Goal: Task Accomplishment & Management: Complete application form

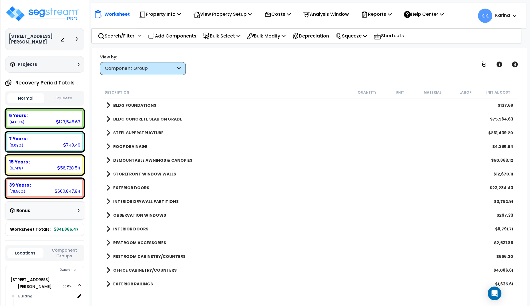
scroll to position [25, 0]
click at [52, 12] on img at bounding box center [42, 13] width 74 height 17
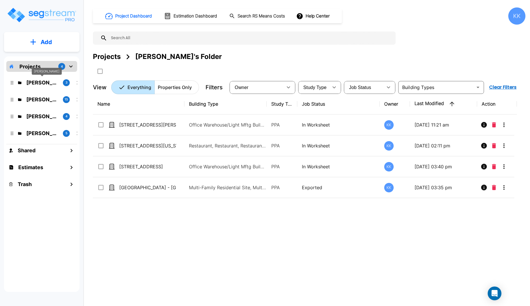
click at [43, 82] on p "[PERSON_NAME]" at bounding box center [42, 83] width 32 height 8
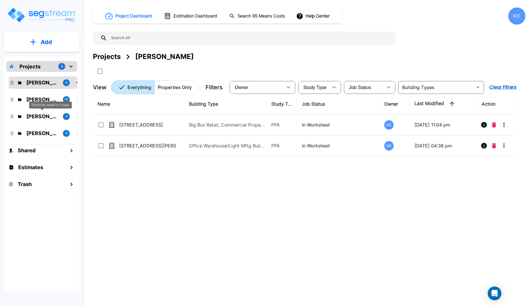
click at [43, 117] on p "[PERSON_NAME]'s Folder" at bounding box center [42, 116] width 32 height 8
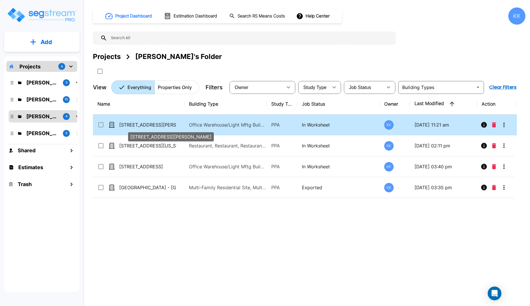
click at [135, 124] on p "[STREET_ADDRESS][PERSON_NAME]" at bounding box center [147, 124] width 57 height 7
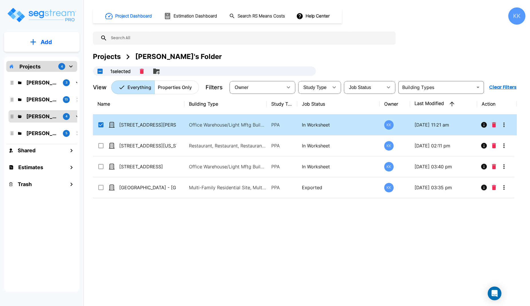
click at [274, 251] on div "Name Building Type Study Type Job Status Owner Last Modified Action 2255 Davis …" at bounding box center [305, 189] width 424 height 190
click at [136, 123] on p "[STREET_ADDRESS][PERSON_NAME]" at bounding box center [147, 124] width 57 height 7
checkbox input "false"
click at [136, 123] on p "[STREET_ADDRESS][PERSON_NAME]" at bounding box center [147, 124] width 57 height 7
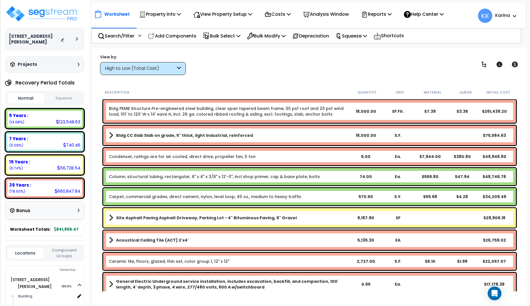
click at [164, 69] on div "High to Low (Total Cost)" at bounding box center [140, 68] width 71 height 7
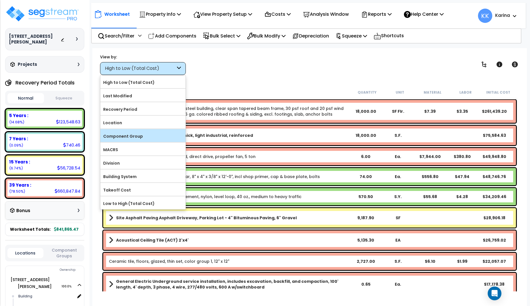
click at [143, 134] on label "Component Group" at bounding box center [142, 136] width 85 height 9
click at [0, 0] on input "Component Group" at bounding box center [0, 0] width 0 height 0
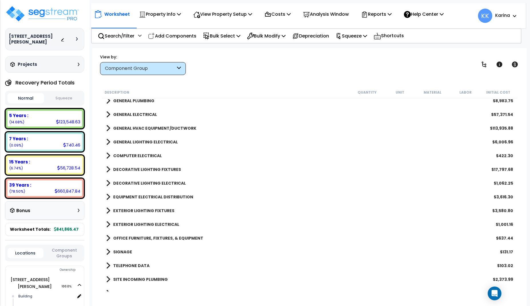
scroll to position [309, 0]
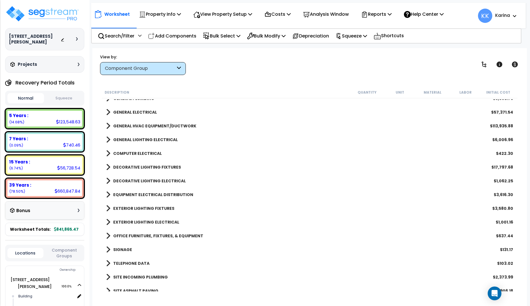
click at [227, 189] on div "EQUIPMENT ELECTRICAL DISTRIBUTION $3,616.30" at bounding box center [309, 195] width 413 height 14
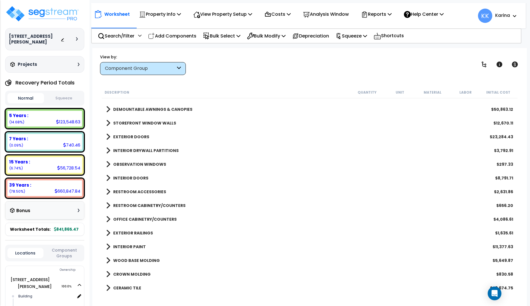
scroll to position [0, 0]
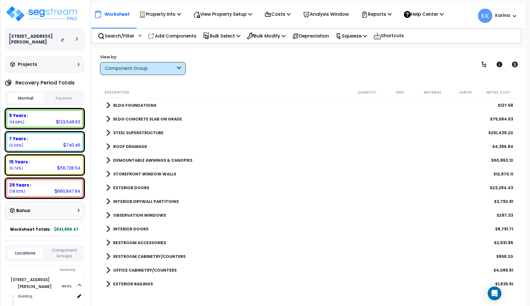
click at [109, 146] on span at bounding box center [108, 146] width 4 height 8
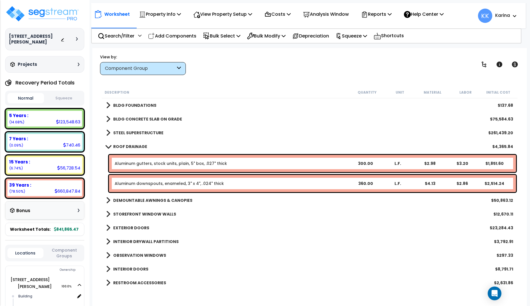
click at [108, 146] on span at bounding box center [108, 146] width 8 height 4
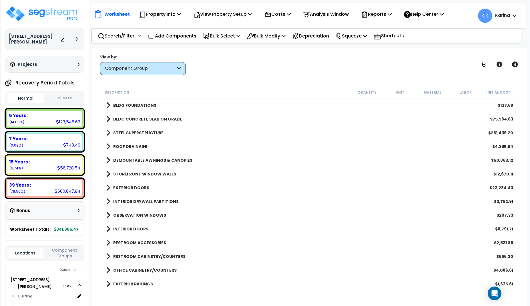
click at [108, 161] on span at bounding box center [108, 160] width 4 height 8
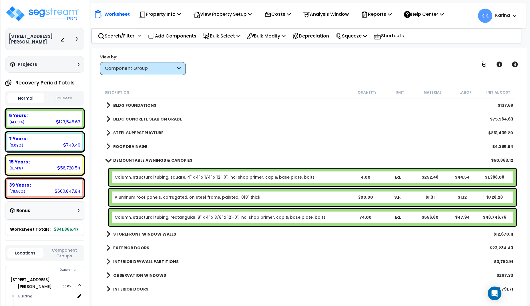
click at [108, 161] on span at bounding box center [108, 160] width 8 height 4
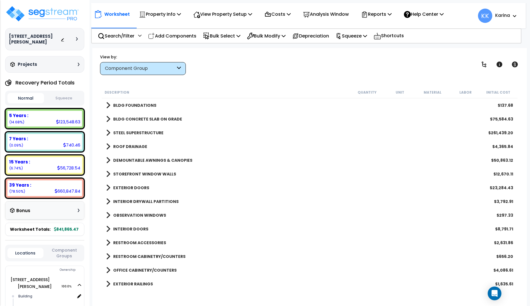
click at [107, 173] on span at bounding box center [108, 174] width 4 height 8
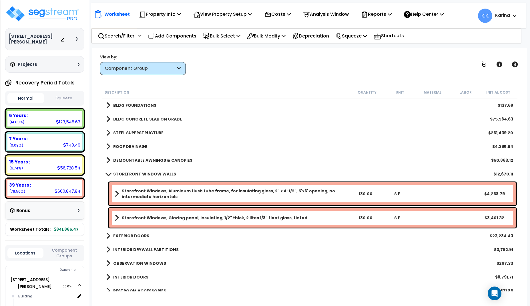
click at [108, 174] on span at bounding box center [108, 174] width 8 height 4
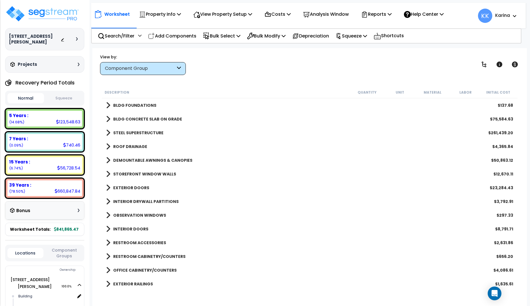
click at [108, 187] on span at bounding box center [108, 188] width 4 height 8
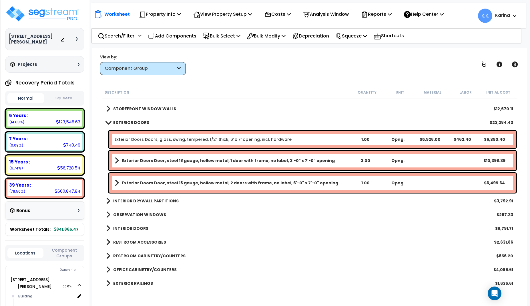
scroll to position [69, 0]
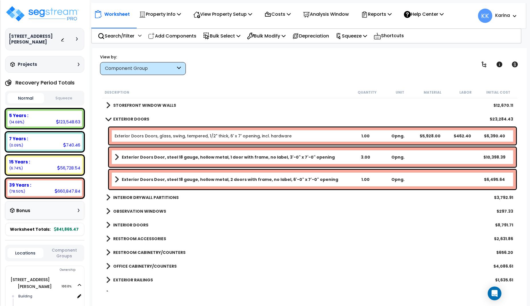
click at [108, 119] on span at bounding box center [108, 119] width 8 height 4
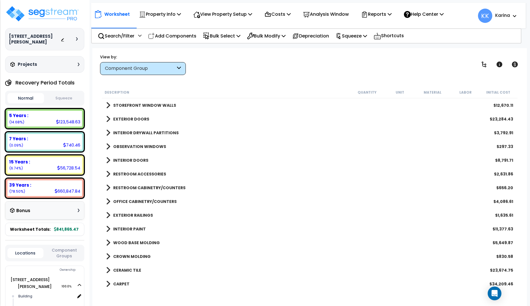
click at [109, 132] on span at bounding box center [108, 133] width 4 height 8
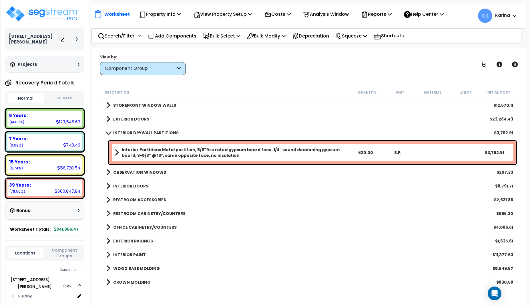
click at [109, 132] on span at bounding box center [108, 132] width 8 height 4
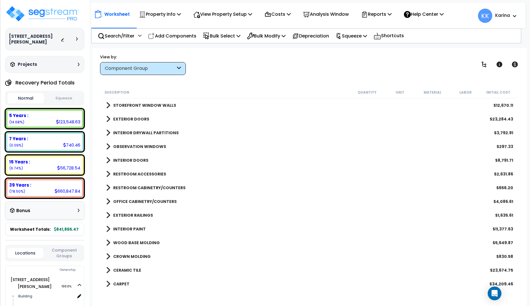
click at [108, 147] on span at bounding box center [108, 146] width 4 height 8
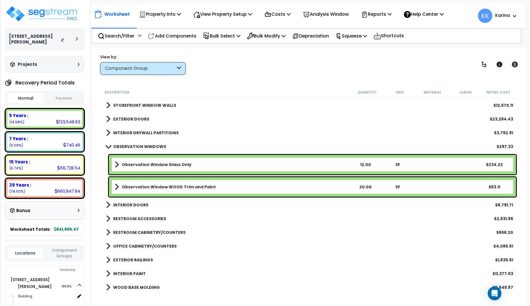
click at [108, 147] on span at bounding box center [108, 146] width 8 height 4
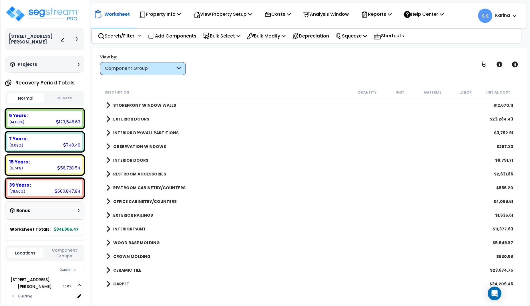
click at [108, 159] on span at bounding box center [108, 160] width 4 height 8
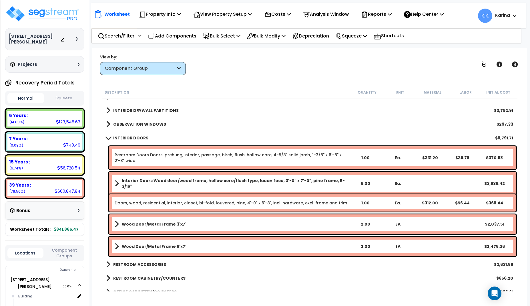
scroll to position [103, 0]
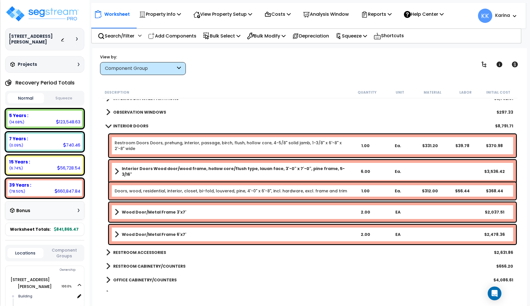
click at [107, 126] on span at bounding box center [108, 126] width 8 height 4
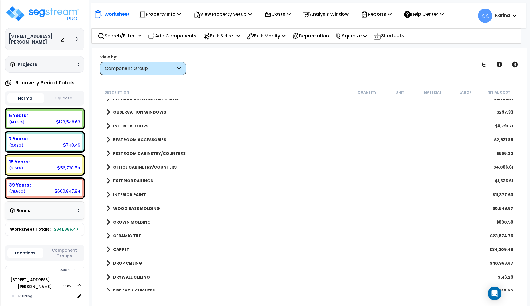
click at [106, 128] on span at bounding box center [108, 126] width 4 height 8
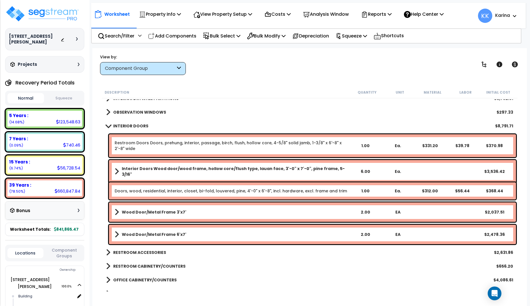
click at [108, 126] on span at bounding box center [108, 126] width 8 height 4
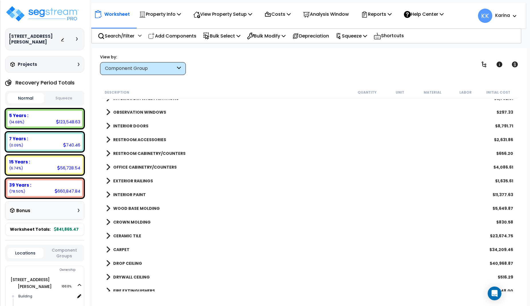
click at [108, 138] on span at bounding box center [108, 140] width 4 height 8
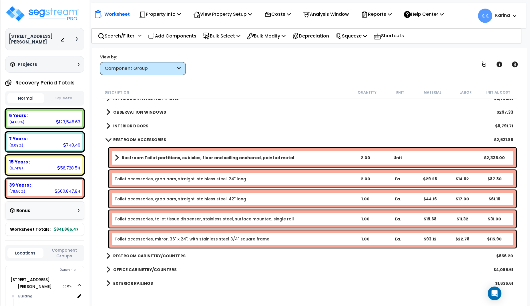
click at [108, 138] on span at bounding box center [108, 139] width 8 height 4
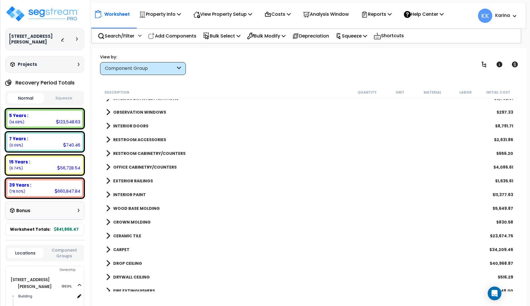
click at [109, 152] on span at bounding box center [108, 153] width 4 height 8
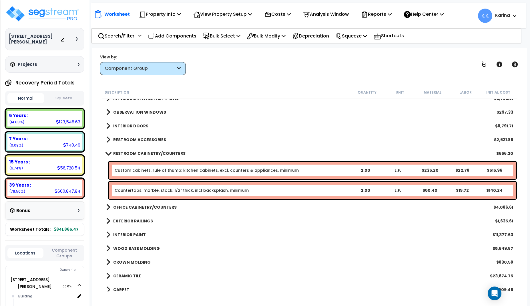
click at [109, 152] on span at bounding box center [108, 153] width 8 height 4
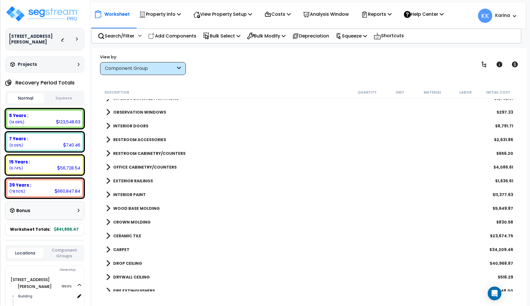
click at [109, 167] on span at bounding box center [108, 167] width 4 height 8
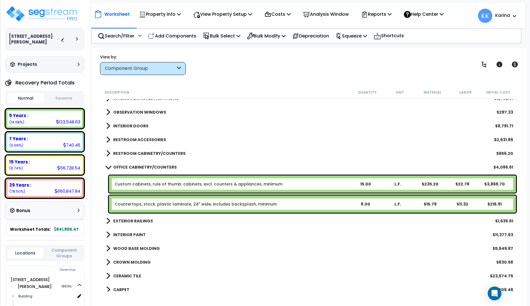
click at [109, 167] on span at bounding box center [108, 167] width 8 height 4
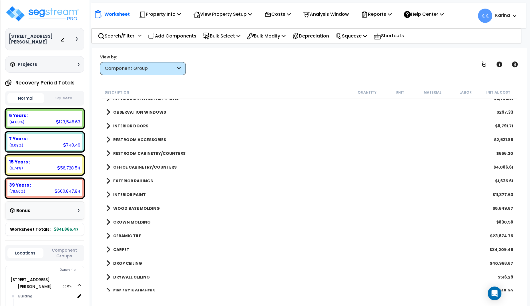
click at [108, 180] on span at bounding box center [108, 181] width 4 height 8
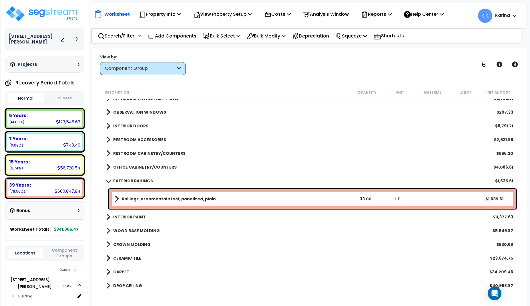
click at [108, 180] on span at bounding box center [108, 181] width 8 height 4
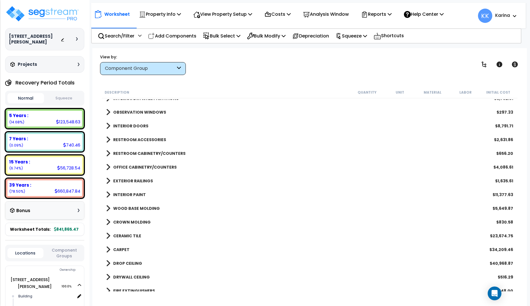
click at [108, 194] on span at bounding box center [108, 195] width 4 height 8
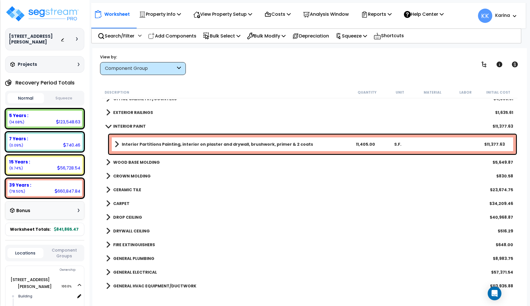
scroll to position [172, 0]
click at [108, 125] on span at bounding box center [108, 126] width 8 height 4
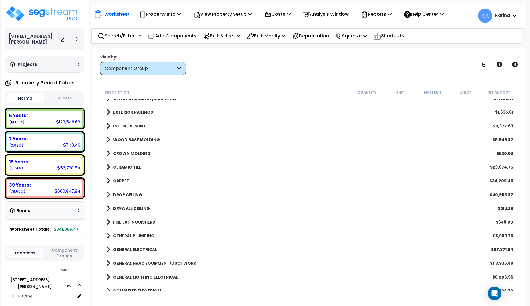
click at [108, 138] on span at bounding box center [108, 140] width 4 height 8
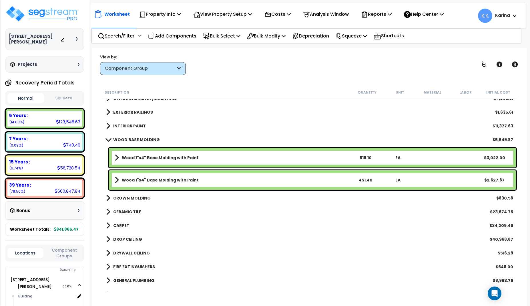
click at [108, 138] on span at bounding box center [108, 139] width 8 height 4
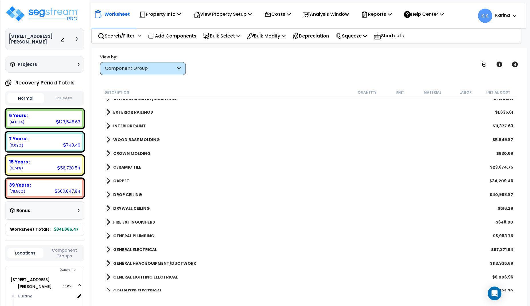
click at [108, 153] on span at bounding box center [108, 153] width 4 height 8
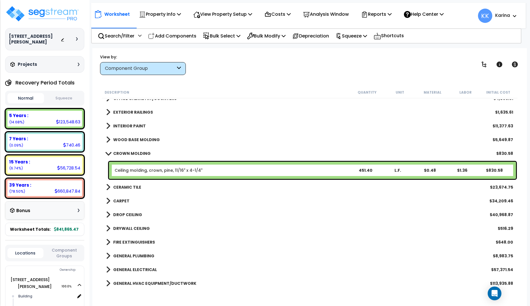
click at [108, 153] on span at bounding box center [108, 153] width 8 height 4
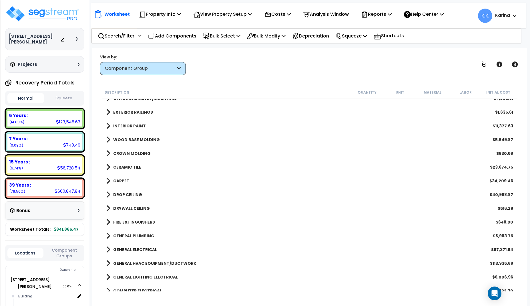
click at [108, 168] on span at bounding box center [108, 167] width 4 height 8
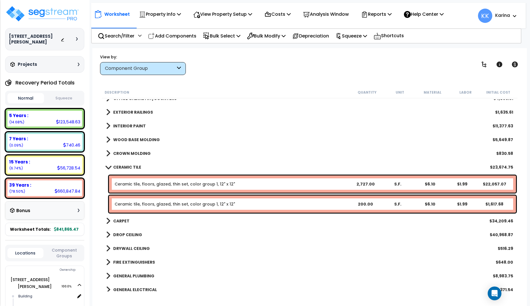
click at [108, 167] on span at bounding box center [108, 167] width 8 height 4
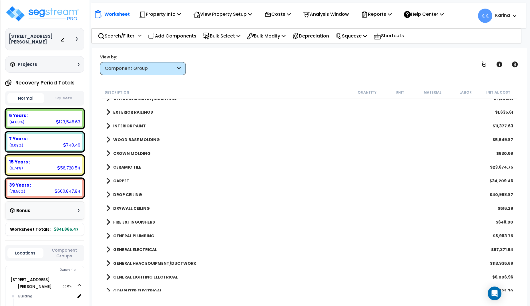
click at [108, 180] on span at bounding box center [108, 181] width 4 height 8
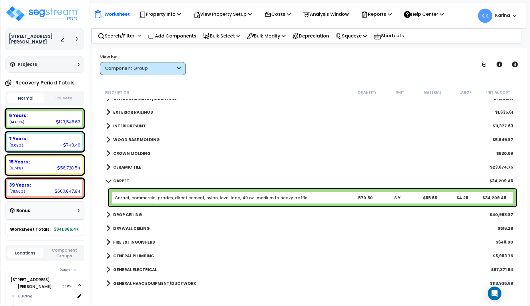
click at [108, 180] on span at bounding box center [108, 181] width 8 height 4
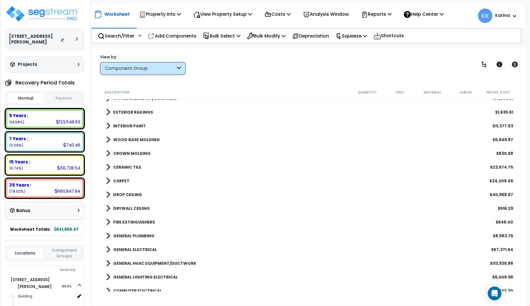
click at [109, 194] on span at bounding box center [108, 195] width 4 height 8
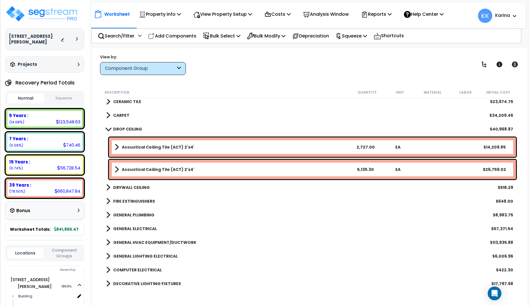
scroll to position [240, 0]
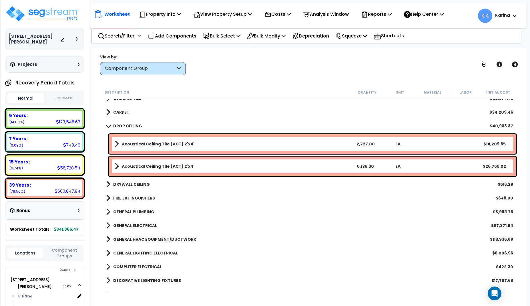
click at [108, 126] on span at bounding box center [108, 126] width 8 height 4
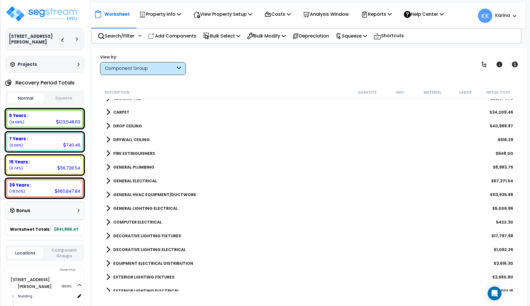
click at [107, 139] on span at bounding box center [108, 140] width 4 height 8
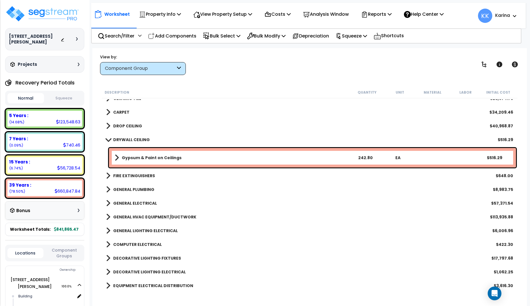
click at [107, 139] on span at bounding box center [108, 139] width 8 height 4
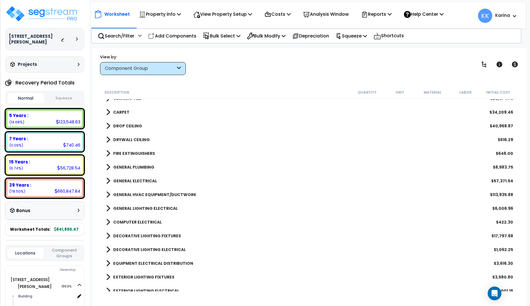
click at [108, 154] on span at bounding box center [108, 153] width 4 height 8
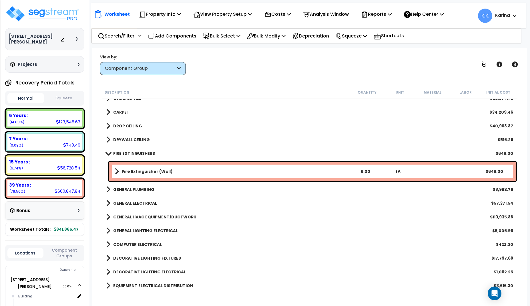
click at [108, 154] on span at bounding box center [108, 153] width 8 height 4
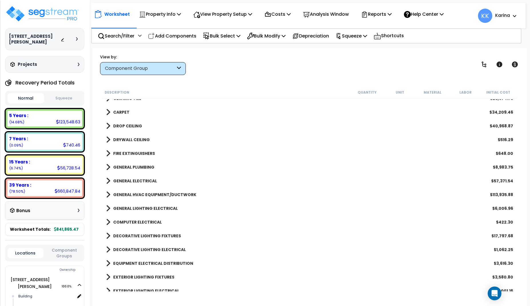
click at [108, 164] on span at bounding box center [108, 167] width 4 height 8
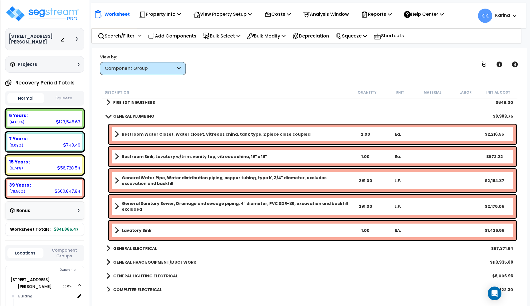
scroll to position [275, 0]
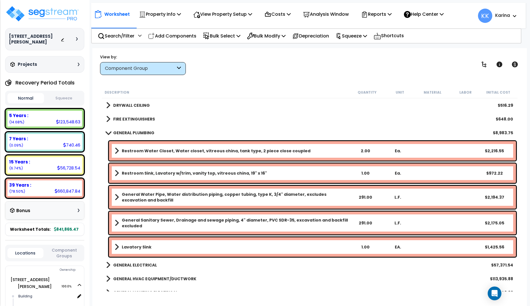
click at [108, 132] on span at bounding box center [108, 132] width 8 height 4
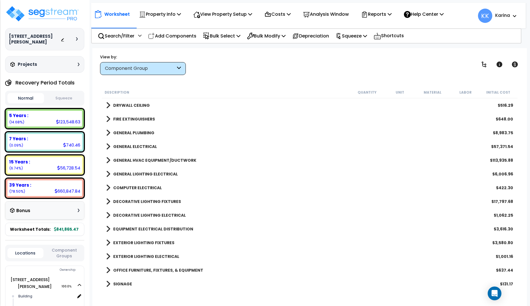
click at [107, 146] on span at bounding box center [108, 146] width 4 height 8
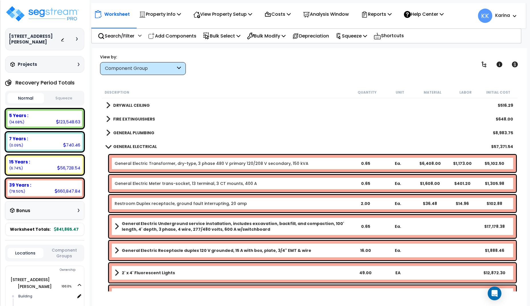
click at [108, 146] on span at bounding box center [108, 146] width 8 height 4
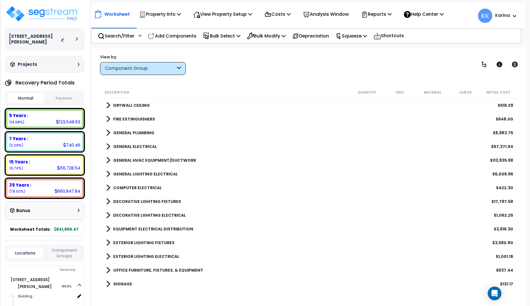
click at [108, 160] on span at bounding box center [108, 160] width 4 height 8
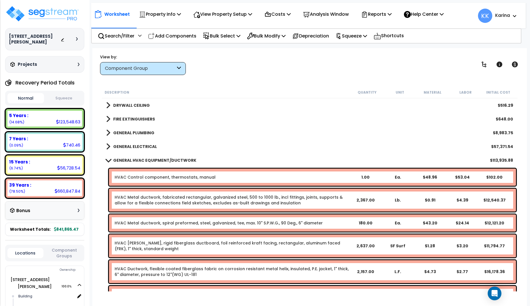
click at [108, 160] on span at bounding box center [108, 160] width 8 height 4
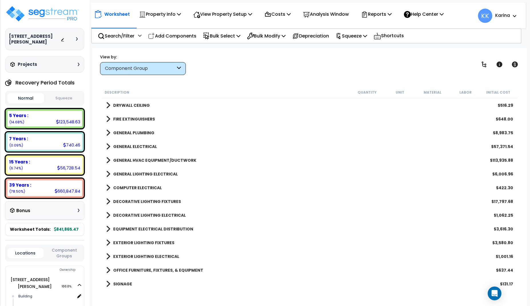
click at [108, 187] on span at bounding box center [108, 188] width 4 height 8
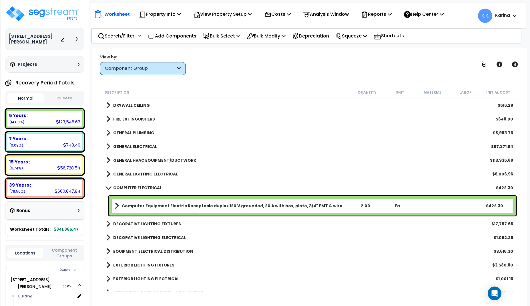
click at [108, 188] on span at bounding box center [108, 187] width 8 height 4
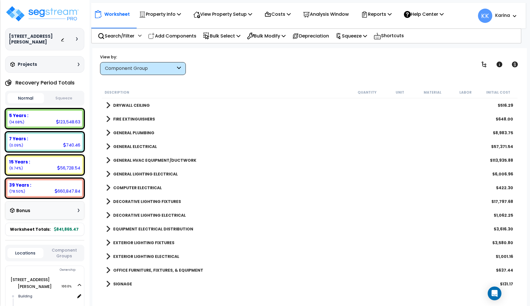
click at [109, 201] on span at bounding box center [108, 201] width 4 height 8
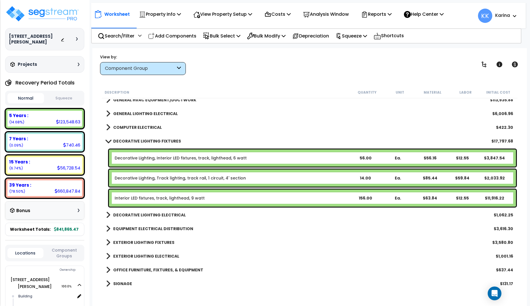
scroll to position [343, 0]
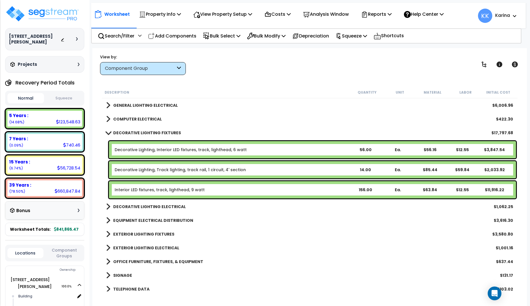
click at [108, 134] on span at bounding box center [108, 132] width 8 height 4
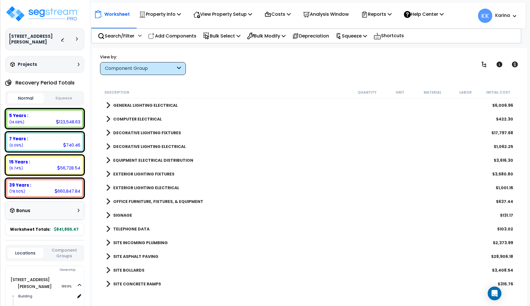
click at [108, 200] on span at bounding box center [108, 201] width 4 height 8
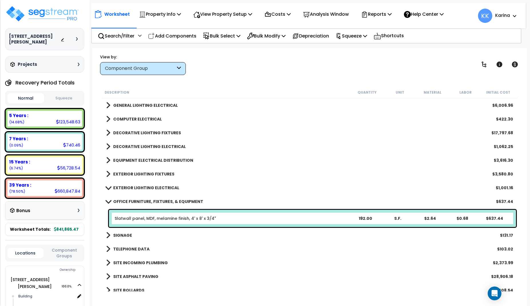
click at [108, 200] on span at bounding box center [108, 201] width 8 height 4
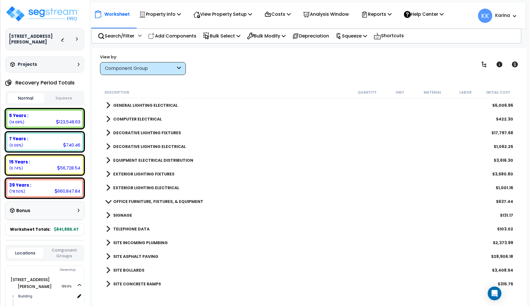
click at [109, 215] on span at bounding box center [108, 215] width 4 height 8
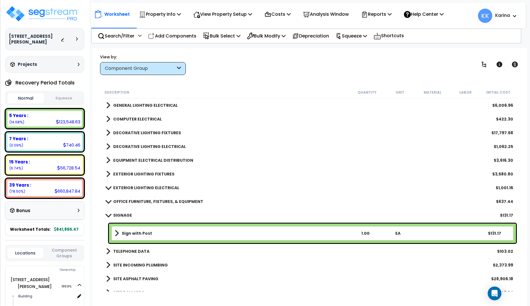
click at [109, 215] on span at bounding box center [108, 215] width 8 height 4
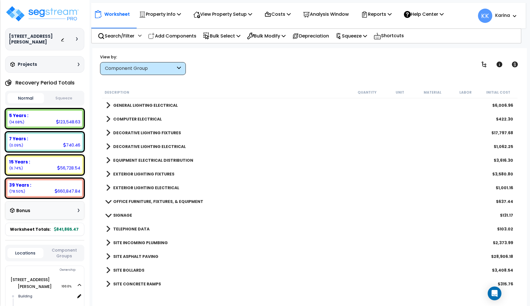
click at [108, 229] on span at bounding box center [108, 229] width 4 height 8
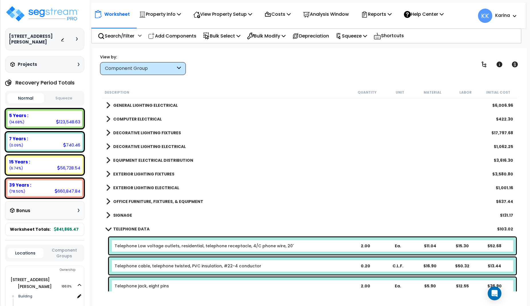
scroll to position [412, 0]
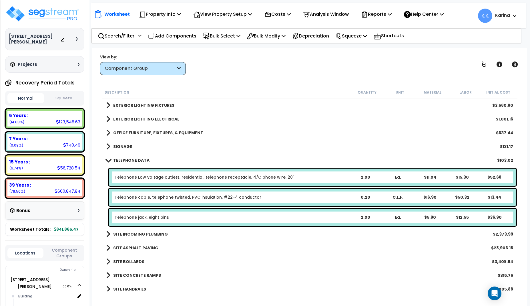
click at [108, 160] on span at bounding box center [108, 160] width 8 height 4
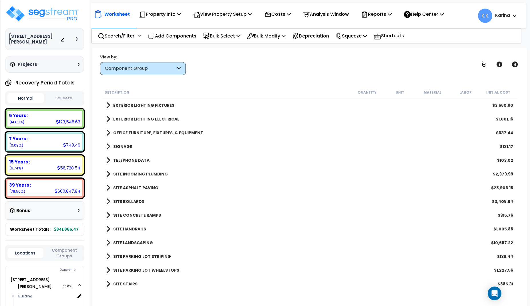
click at [108, 229] on span at bounding box center [108, 229] width 4 height 8
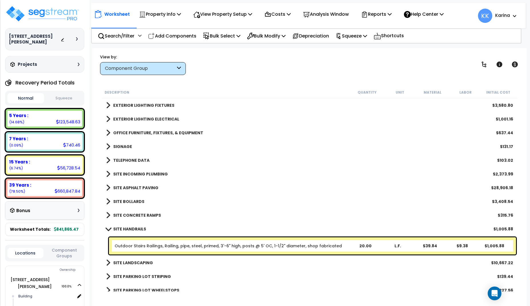
click at [108, 229] on span at bounding box center [108, 229] width 8 height 4
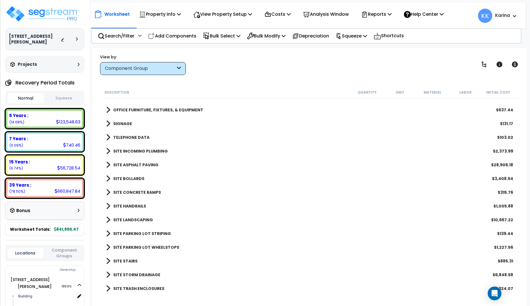
scroll to position [439, 0]
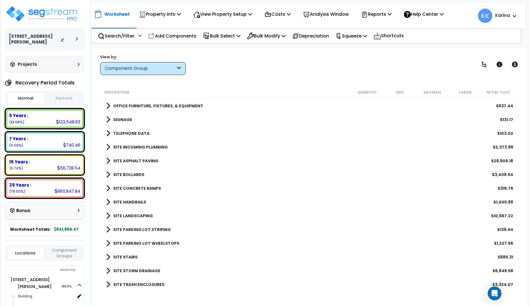
click at [107, 215] on span at bounding box center [108, 216] width 4 height 8
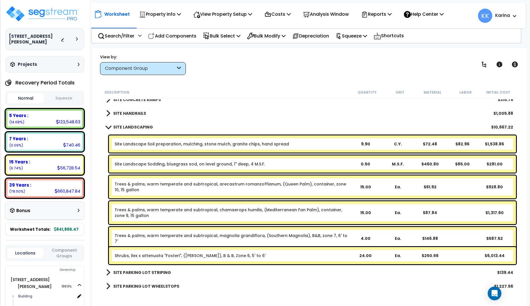
scroll to position [542, 0]
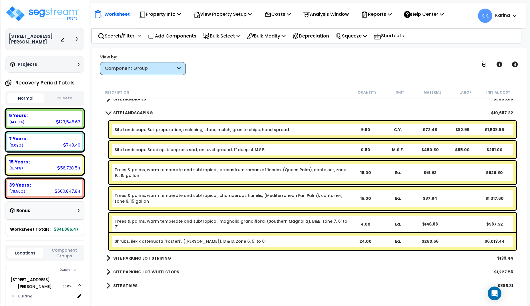
click at [107, 112] on span at bounding box center [108, 112] width 8 height 4
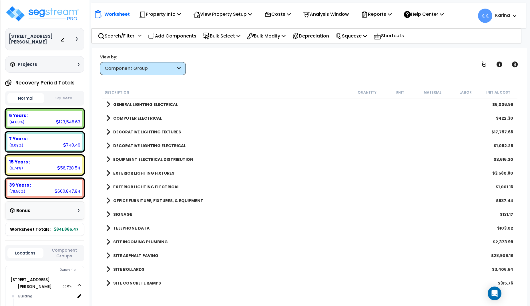
scroll to position [336, 0]
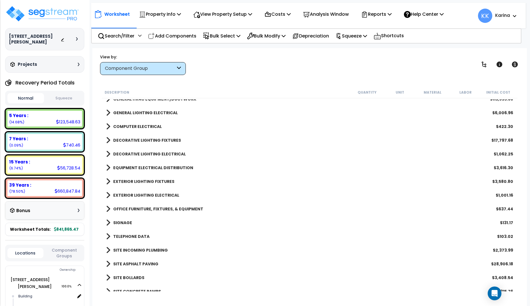
click at [291, 192] on div "EXTERIOR LIGHTING ELECTRICAL $1,001.16" at bounding box center [309, 195] width 413 height 14
click at [56, 15] on img at bounding box center [42, 13] width 74 height 17
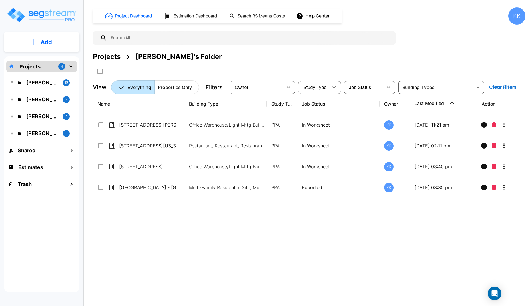
click at [45, 41] on p "Add" at bounding box center [46, 42] width 11 height 9
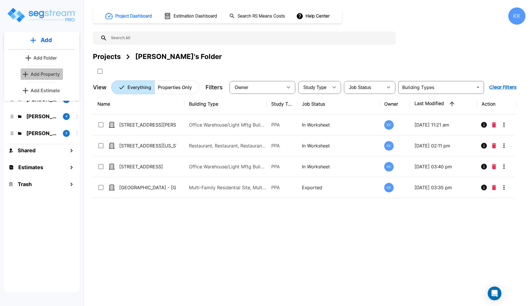
click at [44, 74] on p "Add Property" at bounding box center [45, 74] width 29 height 7
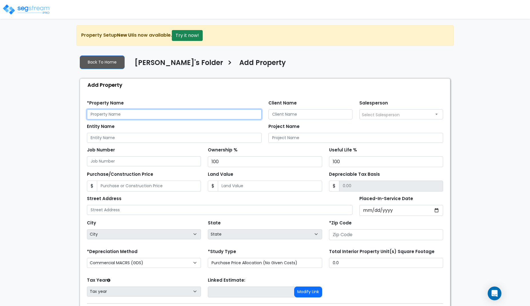
click at [140, 115] on input "text" at bounding box center [174, 114] width 175 height 10
drag, startPoint x: 128, startPoint y: 114, endPoint x: 60, endPoint y: 113, distance: 68.1
click at [87, 113] on input "[STREET_ADDRESS][PERSON_NAME][PERSON_NAME]" at bounding box center [174, 114] width 175 height 10
type input "[STREET_ADDRESS][PERSON_NAME][PERSON_NAME]"
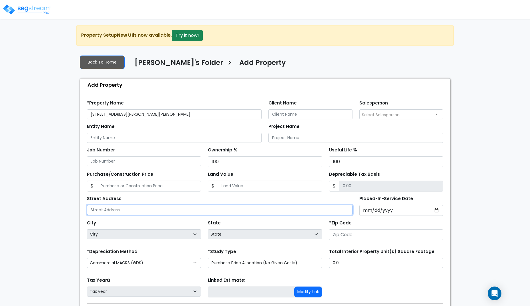
click at [119, 212] on input "text" at bounding box center [220, 210] width 266 height 10
paste input "[STREET_ADDRESS][PERSON_NAME][PERSON_NAME]"
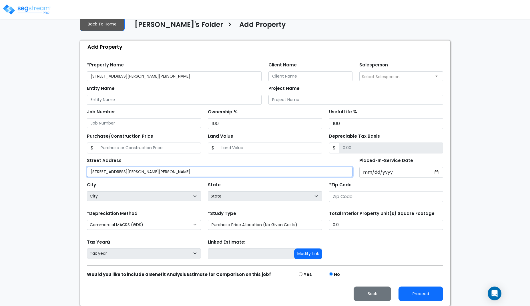
scroll to position [39, 0]
type input "[STREET_ADDRESS][PERSON_NAME][PERSON_NAME]"
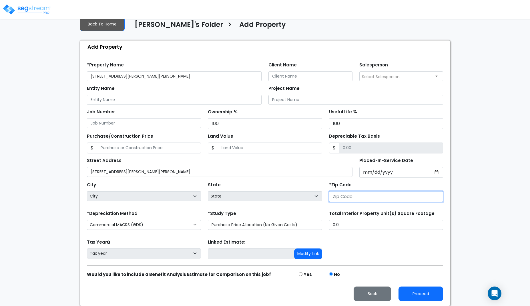
click at [344, 199] on input "number" at bounding box center [386, 196] width 114 height 11
type input "4"
select select "KY"
type input "47"
select select "IN"
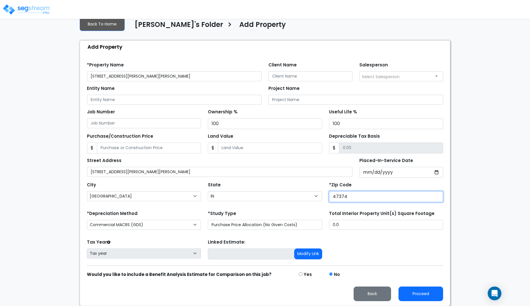
type input "47374"
click at [279, 211] on div "*Study Type Purchase Price Allocation (No Given Costs) New Construction / Reno …" at bounding box center [265, 219] width 114 height 21
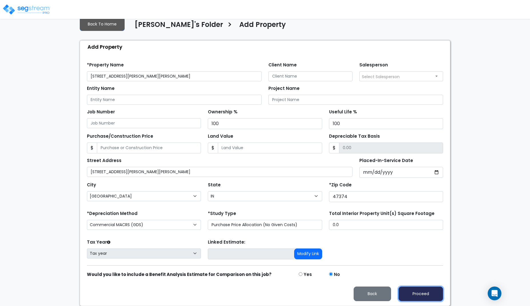
click at [413, 293] on button "Proceed" at bounding box center [421, 293] width 45 height 15
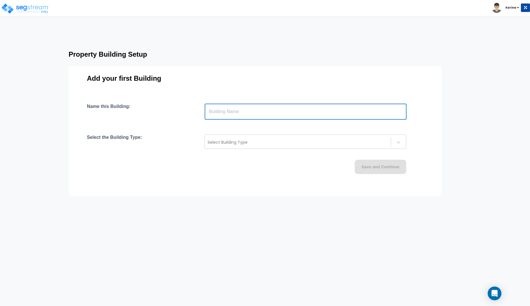
click at [227, 113] on input "text" at bounding box center [306, 112] width 202 height 16
paste input "text"
type input "[STREET_ADDRESS][PERSON_NAME][PERSON_NAME]"
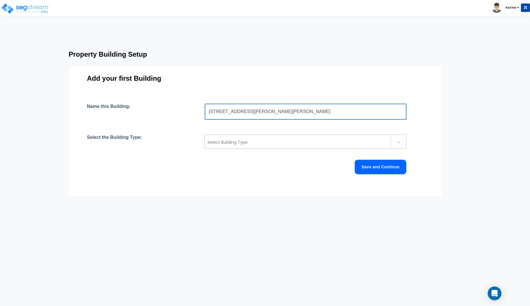
click at [217, 143] on div at bounding box center [298, 142] width 181 height 7
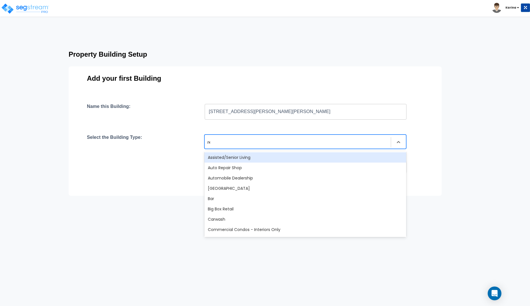
type input "res"
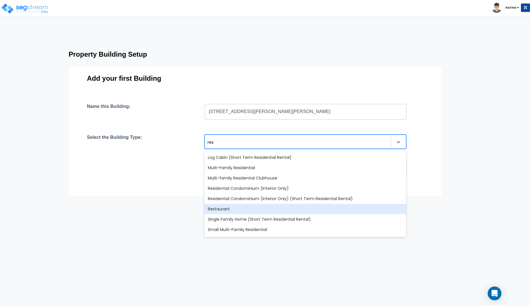
click at [224, 207] on div "Restaurant" at bounding box center [306, 209] width 202 height 10
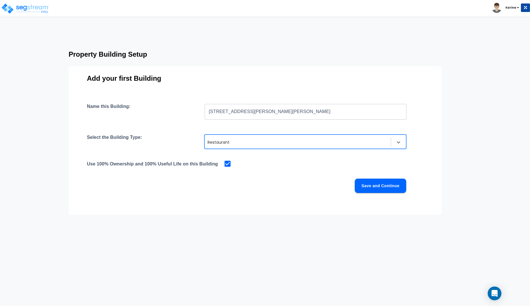
click at [376, 185] on button "Save and Continue" at bounding box center [380, 186] width 51 height 14
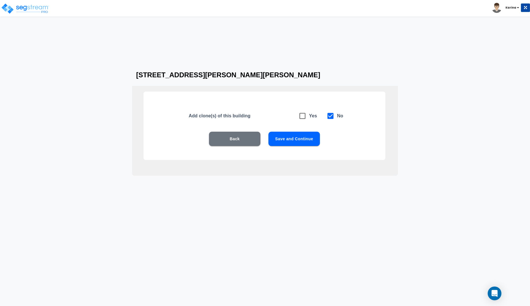
click at [290, 137] on button "Save and Continue" at bounding box center [294, 139] width 51 height 14
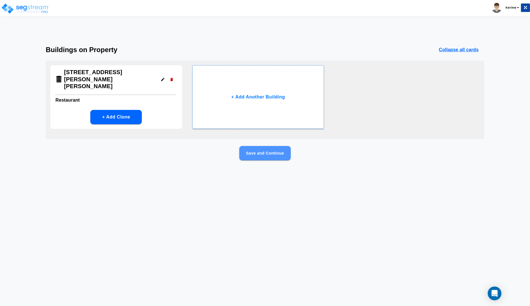
click at [265, 152] on button "Save and Continue" at bounding box center [264, 153] width 51 height 14
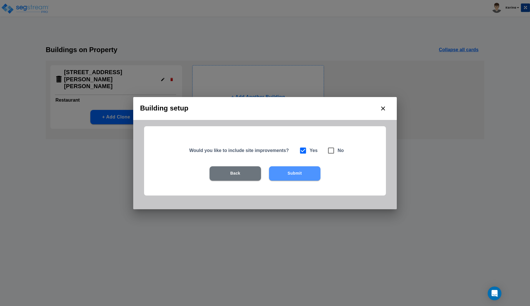
click at [290, 173] on button "Submit" at bounding box center [294, 173] width 51 height 14
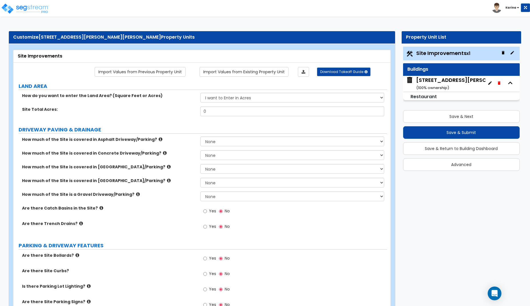
drag, startPoint x: 211, startPoint y: 112, endPoint x: 200, endPoint y: 112, distance: 10.3
click at [201, 112] on input "0" at bounding box center [293, 111] width 184 height 10
type input "1.63"
click at [180, 110] on label "Site Total Acres:" at bounding box center [109, 109] width 174 height 6
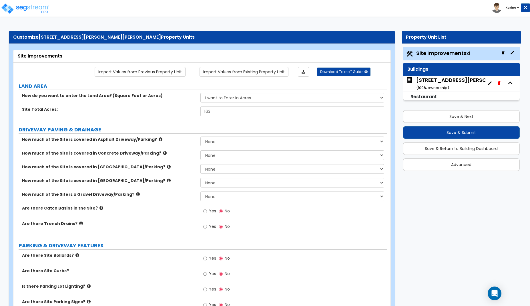
click at [164, 283] on label "Is there Parking Lot Lighting?" at bounding box center [109, 286] width 174 height 6
click at [201, 136] on select "None I want to Enter an Approximate Percentage I want to Enter the Square Foota…" at bounding box center [293, 141] width 184 height 10
select select "2"
click option "I want to Enter the Square Footage" at bounding box center [0, 0] width 0 height 0
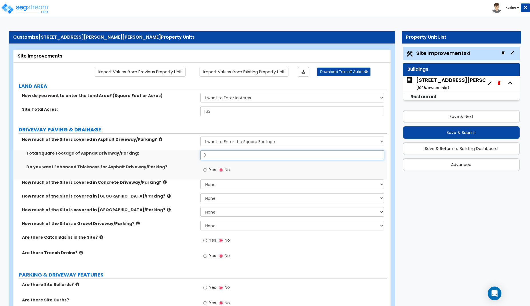
click at [217, 156] on input "0" at bounding box center [293, 155] width 184 height 10
type input "36,545.5"
click at [177, 187] on div "How much of the Site is covered in Concrete Driveway/Parking? None I want to En…" at bounding box center [200, 186] width 374 height 14
click at [17, 168] on div "Do you want Enhanced Thickness for Asphalt Driveway/Parking?" at bounding box center [106, 167] width 187 height 6
click at [201, 179] on select "None I want to Enter an Approximate Percentage I want to Enter the Square Foota…" at bounding box center [293, 184] width 184 height 10
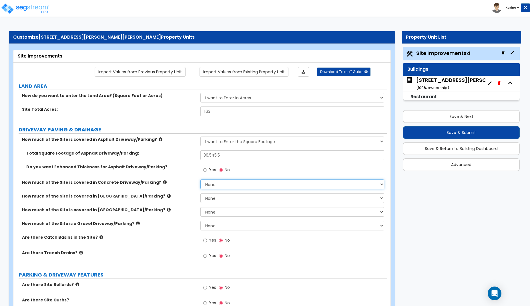
select select "2"
click option "I want to Enter the Square Footage" at bounding box center [0, 0] width 0 height 0
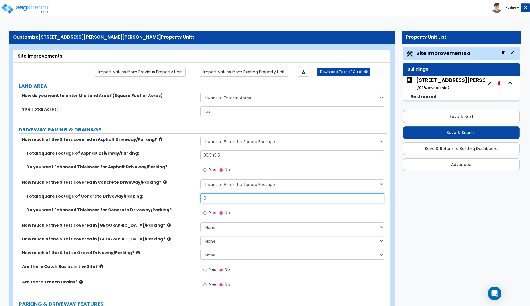
click at [228, 201] on input "0" at bounding box center [293, 198] width 184 height 10
type input "645.8"
click at [206, 211] on input "Yes" at bounding box center [205, 213] width 4 height 6
radio input "true"
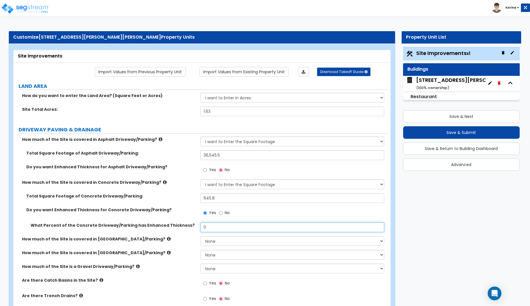
click at [211, 228] on input "0" at bounding box center [293, 227] width 184 height 10
type input "100"
click at [177, 234] on div "What Percent of the Concrete Driveway/Parking has Enhanced Thickness? 100" at bounding box center [200, 229] width 374 height 14
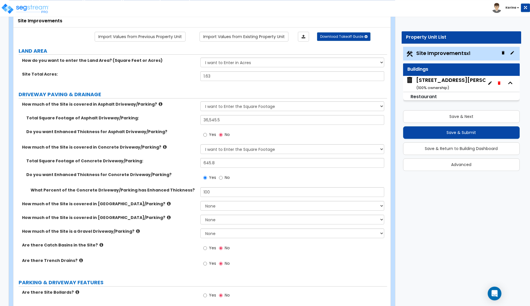
scroll to position [58, 0]
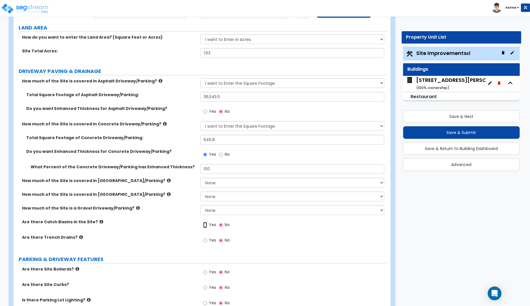
click at [206, 225] on input "Yes" at bounding box center [205, 225] width 4 height 6
radio input "true"
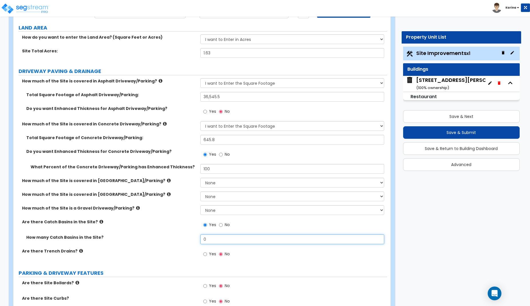
drag, startPoint x: 209, startPoint y: 240, endPoint x: 202, endPoint y: 239, distance: 6.7
click at [202, 239] on input "0" at bounding box center [293, 239] width 184 height 10
type input "6"
click at [170, 246] on div "How many Catch Basins in the Site? 6" at bounding box center [200, 241] width 374 height 14
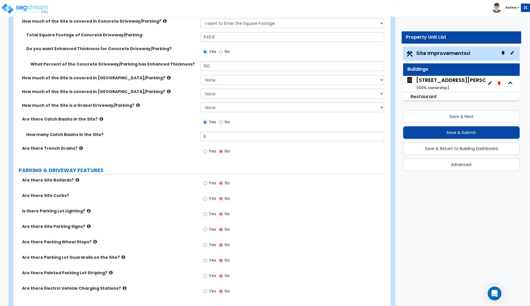
scroll to position [204, 0]
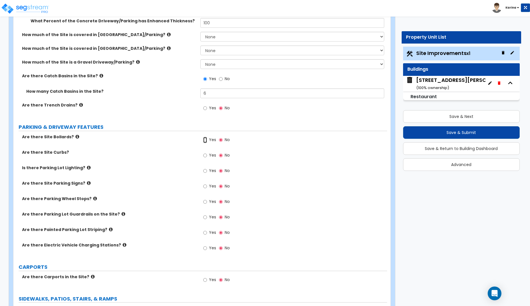
click at [207, 141] on input "Yes" at bounding box center [205, 140] width 4 height 6
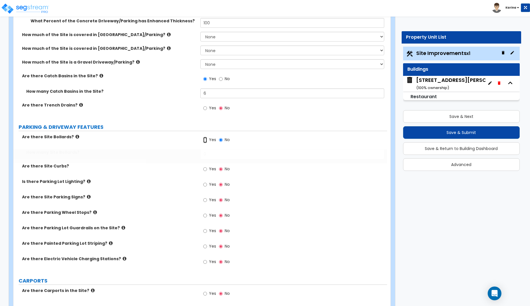
radio input "true"
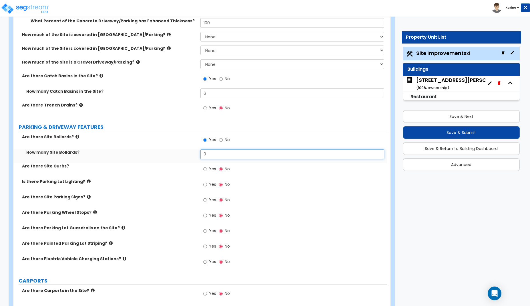
click at [209, 153] on input "0" at bounding box center [293, 154] width 184 height 10
type input "2"
click at [205, 170] on input "Yes" at bounding box center [205, 169] width 4 height 6
radio input "true"
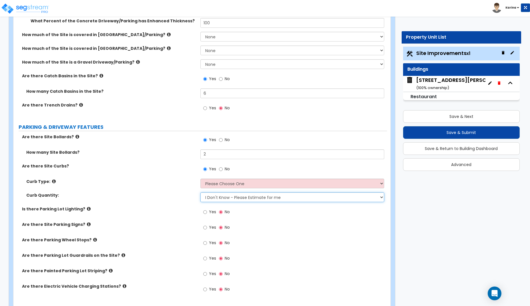
click at [201, 192] on select "I Don't Know - Please Estimate for me I want to Enter the Linear Footage" at bounding box center [293, 197] width 184 height 10
select select "1"
click option "I want to Enter the Linear Footage" at bounding box center [0, 0] width 0 height 0
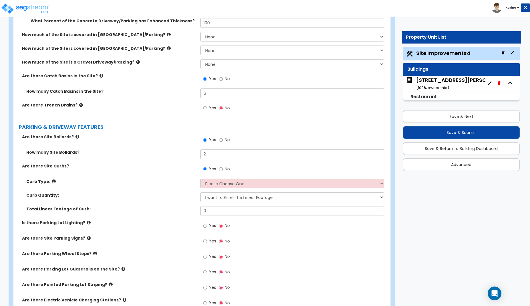
click at [185, 286] on label "Are there Painted Parking Lot Striping?" at bounding box center [109, 284] width 174 height 6
click at [216, 211] on input "0" at bounding box center [293, 211] width 184 height 10
type input "1,772"
click at [179, 227] on div "Is there Parking Lot Lighting? Yes No" at bounding box center [200, 227] width 374 height 15
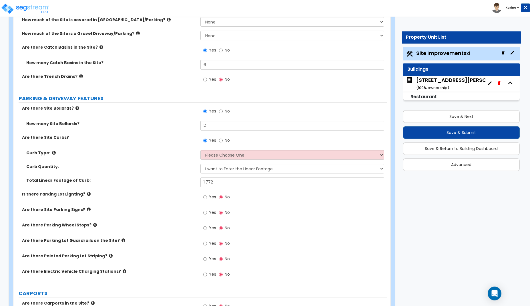
scroll to position [233, 0]
click at [206, 197] on input "Yes" at bounding box center [205, 196] width 4 height 6
radio input "true"
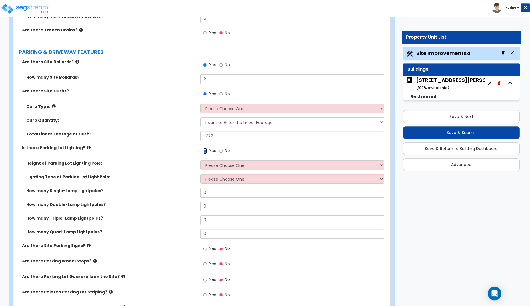
scroll to position [292, 0]
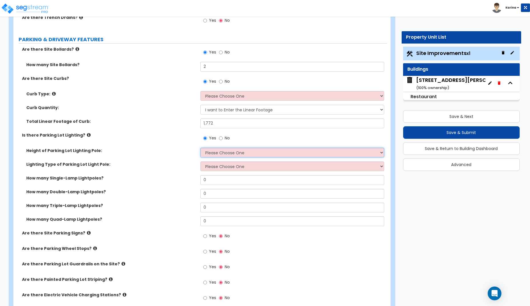
click at [201, 148] on select "Please Choose One 20' high 30' high 40' high" at bounding box center [293, 153] width 184 height 10
select select "2"
click option "30' high" at bounding box center [0, 0] width 0 height 0
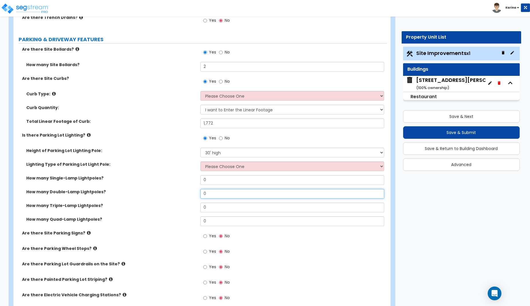
click at [206, 195] on input "0" at bounding box center [293, 194] width 184 height 10
type input "6"
click at [175, 204] on label "How many Triple-Lamp Lightpoles?" at bounding box center [111, 206] width 170 height 6
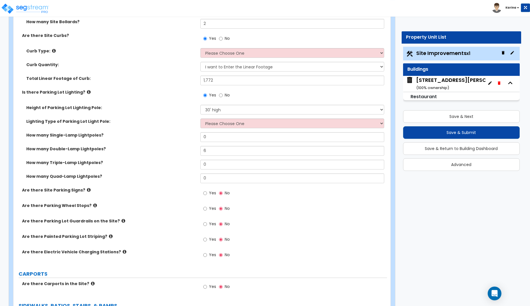
scroll to position [350, 0]
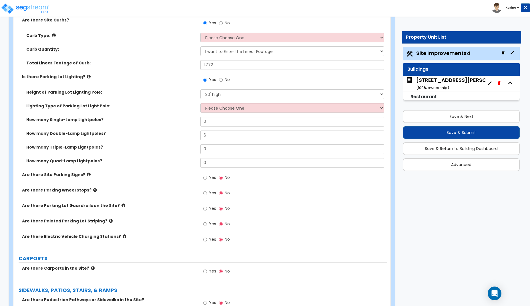
click at [87, 174] on icon at bounding box center [89, 174] width 4 height 4
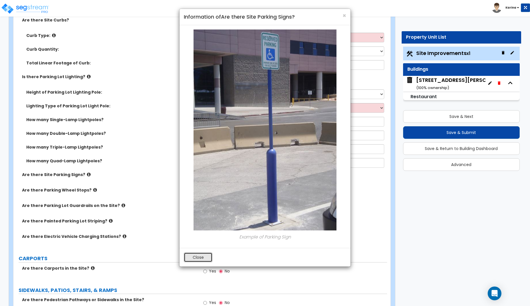
drag, startPoint x: 204, startPoint y: 256, endPoint x: 199, endPoint y: 253, distance: 6.0
click at [203, 256] on button "Close" at bounding box center [198, 257] width 29 height 10
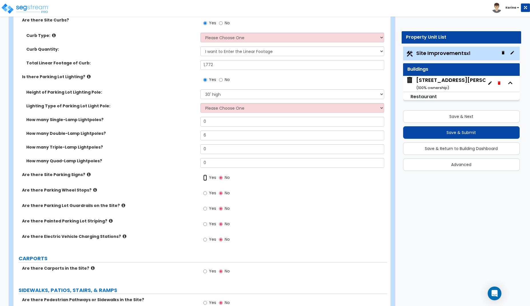
click at [205, 178] on input "Yes" at bounding box center [205, 177] width 4 height 6
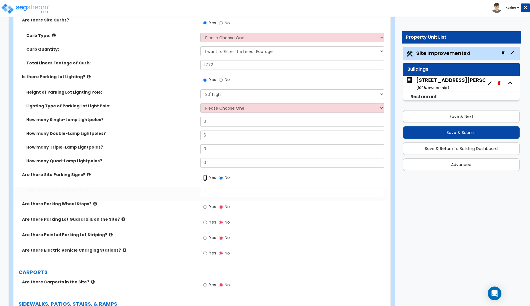
radio input "true"
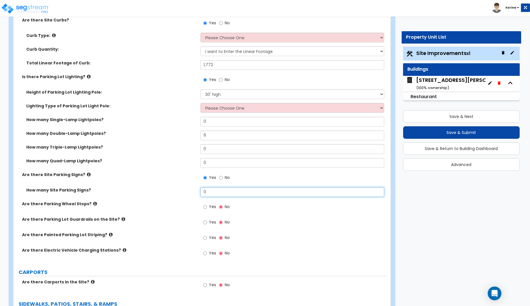
drag, startPoint x: 209, startPoint y: 193, endPoint x: 201, endPoint y: 192, distance: 8.0
click at [201, 192] on input "0" at bounding box center [293, 192] width 184 height 10
type input "7"
click at [180, 207] on div "Are there Parking Wheel Stops? Yes No" at bounding box center [200, 208] width 374 height 15
click at [205, 206] on input "Yes" at bounding box center [205, 207] width 4 height 6
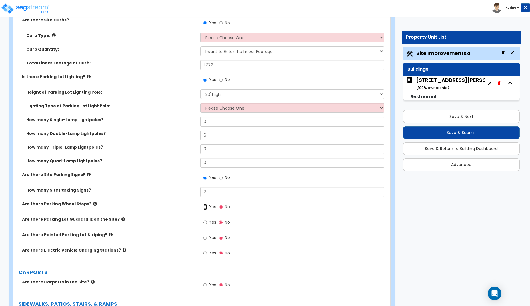
radio input "true"
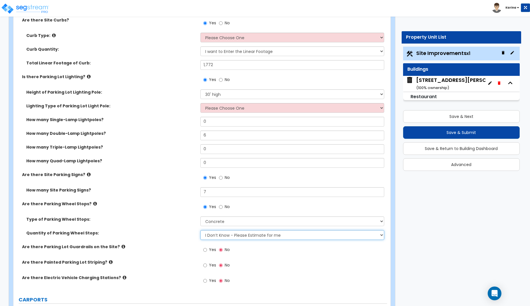
click at [201, 230] on select "I Don’t Know - Please Estimate for me I Want to Enter the Number of Wheel Stops" at bounding box center [293, 235] width 184 height 10
select select "1"
click option "I Want to Enter the Number of Wheel Stops" at bounding box center [0, 0] width 0 height 0
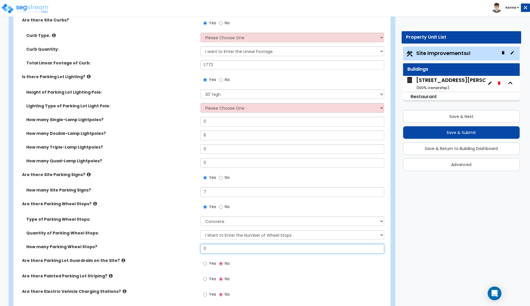
click at [206, 248] on input "0" at bounding box center [293, 249] width 184 height 10
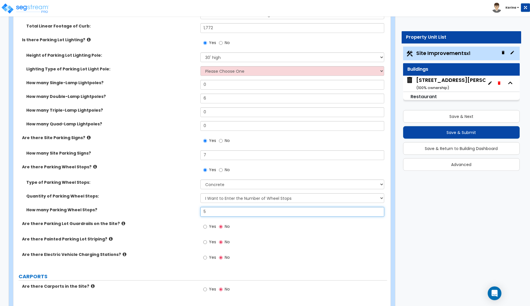
scroll to position [408, 0]
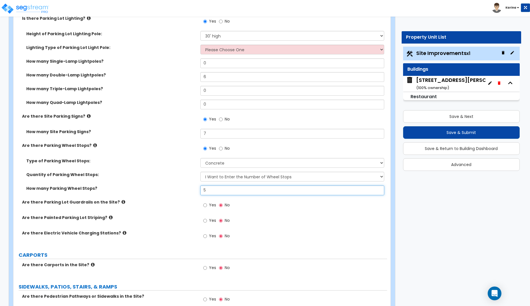
type input "5"
click at [205, 221] on input "Yes" at bounding box center [205, 220] width 4 height 6
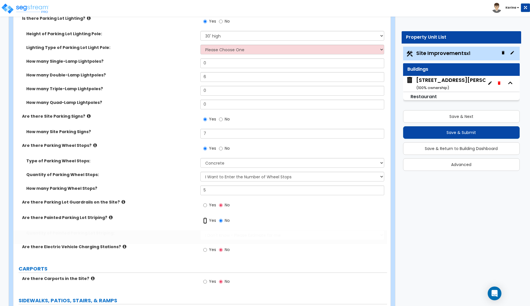
radio input "true"
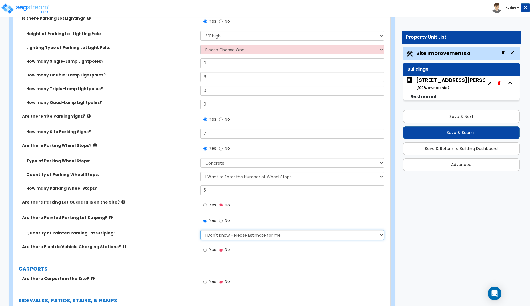
click at [201, 230] on select "I Don't Know - Please Estimate for me I Want to Enter the Number of Parking Spa…" at bounding box center [293, 235] width 184 height 10
select select "1"
click option "I Want to Enter the Number of Parking Spaces that have Striping" at bounding box center [0, 0] width 0 height 0
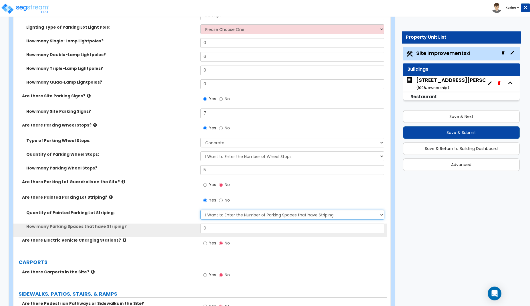
scroll to position [438, 0]
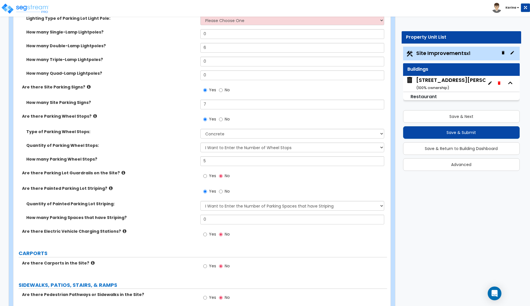
click at [349, 277] on div "LAND AREA How do you want to enter the Land Area? (Square Feet or Acres) I want…" at bounding box center [200, 272] width 365 height 1254
drag, startPoint x: 212, startPoint y: 219, endPoint x: 189, endPoint y: 219, distance: 23.5
click at [201, 219] on input "0" at bounding box center [293, 220] width 184 height 10
type input "95"
click at [182, 219] on label "How many Parking Spaces that have Striping?" at bounding box center [111, 218] width 170 height 6
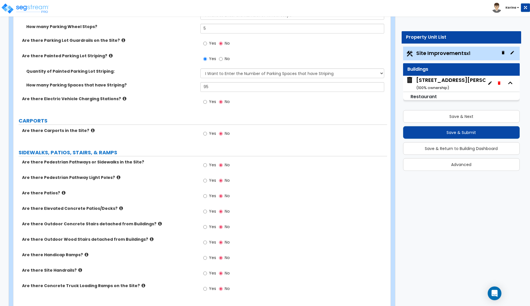
scroll to position [584, 0]
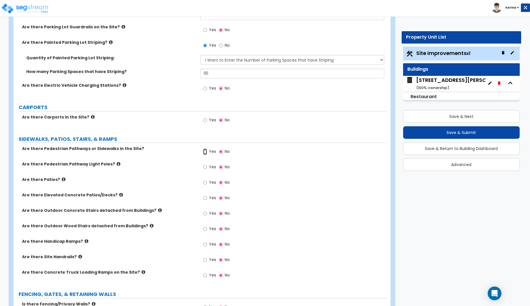
click at [205, 152] on input "Yes" at bounding box center [205, 151] width 4 height 6
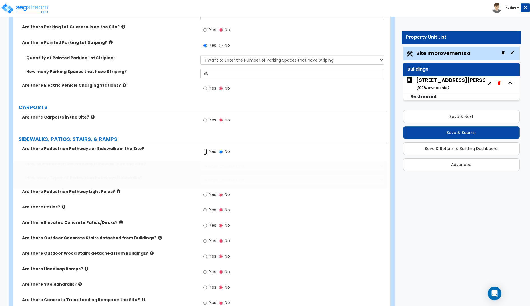
radio input "true"
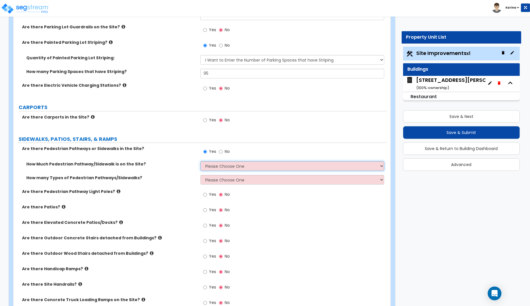
click at [201, 161] on select "Please Choose One I Don't Know, Please Estimate For Me Enter Linear Footage" at bounding box center [293, 166] width 184 height 10
select select "2"
click option "Enter Linear Footage" at bounding box center [0, 0] width 0 height 0
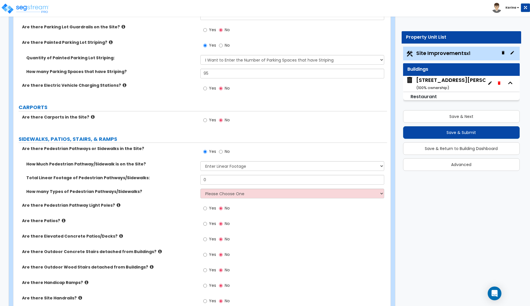
click at [6, 172] on div "Customize 540 W. Eaton Pike Property Units Site Improvements Import Values from…" at bounding box center [199, 133] width 391 height 1373
drag, startPoint x: 215, startPoint y: 179, endPoint x: 182, endPoint y: 179, distance: 33.5
click at [201, 179] on input "0" at bounding box center [293, 180] width 184 height 10
type input "541.9"
click at [171, 180] on label "Total Linear Footage of Pedestrian Pathways/Sidewalks:" at bounding box center [111, 178] width 170 height 6
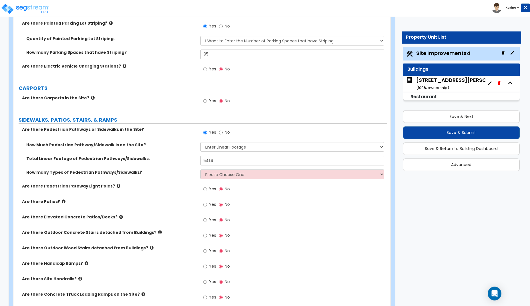
scroll to position [613, 0]
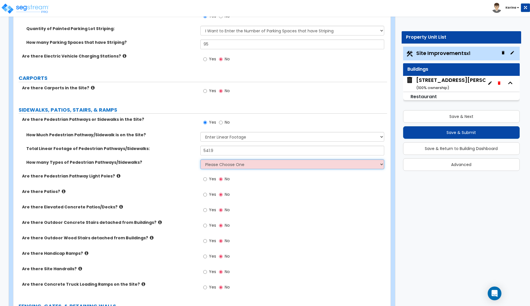
click at [201, 159] on select "Please Choose One 1 2 3" at bounding box center [293, 164] width 184 height 10
select select "1"
click option "1" at bounding box center [0, 0] width 0 height 0
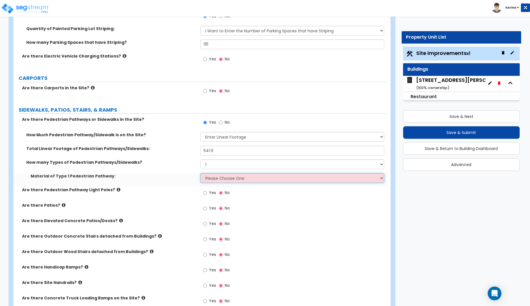
click at [201, 173] on select "Please Choose One Bare Concrete Stamped Concrete Brick Pavers Stone Pavers Wood…" at bounding box center [293, 178] width 184 height 10
select select "1"
click option "Bare Concrete" at bounding box center [0, 0] width 0 height 0
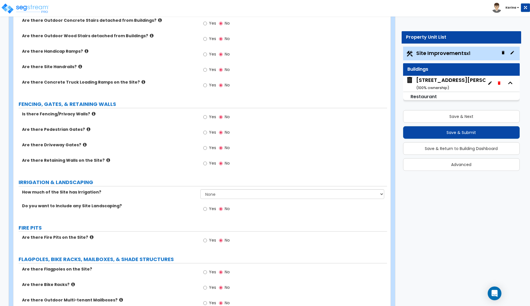
scroll to position [846, 0]
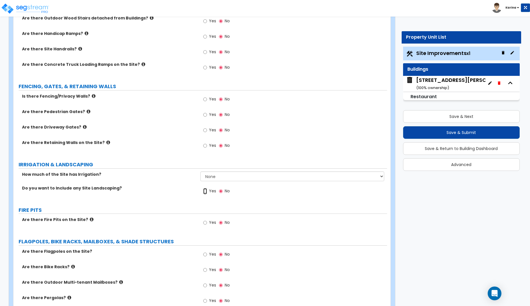
click at [206, 192] on input "Yes" at bounding box center [205, 191] width 4 height 6
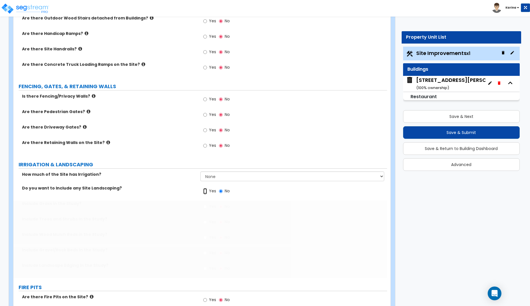
radio input "true"
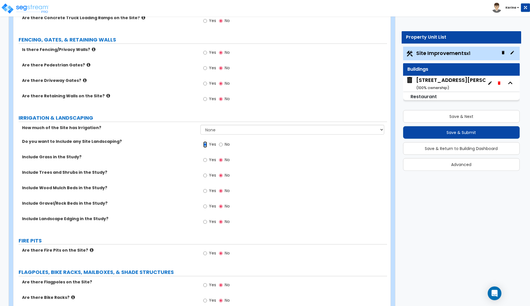
scroll to position [905, 0]
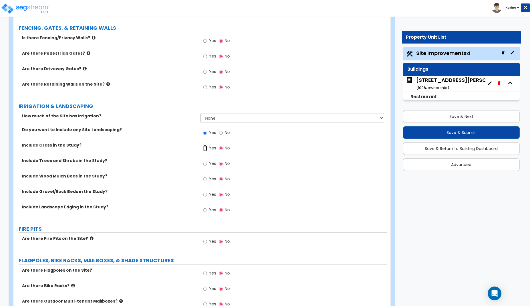
click at [205, 148] on input "Yes" at bounding box center [205, 148] width 4 height 6
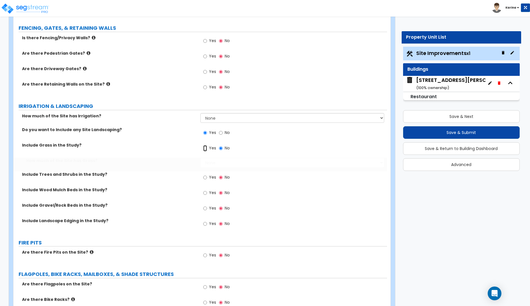
radio input "true"
click at [201, 158] on select "None I want to Enter an Approximate Percentage I want to Enter the Square Foota…" at bounding box center [293, 163] width 184 height 10
select select "2"
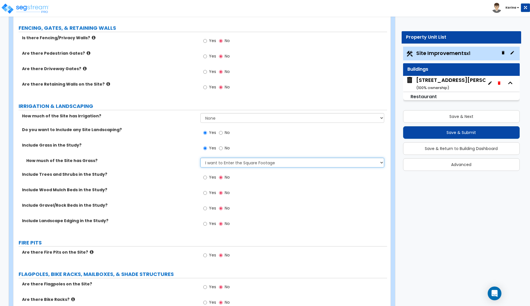
click option "I want to Enter the Square Footage" at bounding box center [0, 0] width 0 height 0
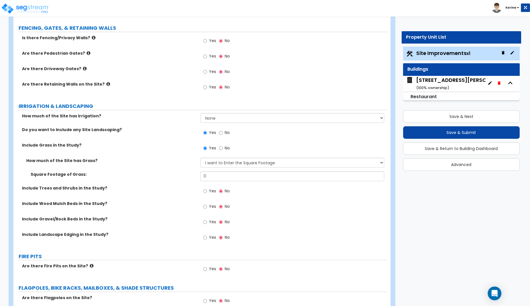
click at [297, 277] on div "Yes No" at bounding box center [294, 270] width 187 height 15
click at [213, 177] on input "0" at bounding box center [293, 176] width 184 height 10
type input "20,848.7"
click at [193, 189] on label "Include Trees and Shrubs in the Study?" at bounding box center [109, 188] width 174 height 6
click at [19, 91] on div "Are there Retaining Walls on the Site? Yes No" at bounding box center [200, 88] width 374 height 15
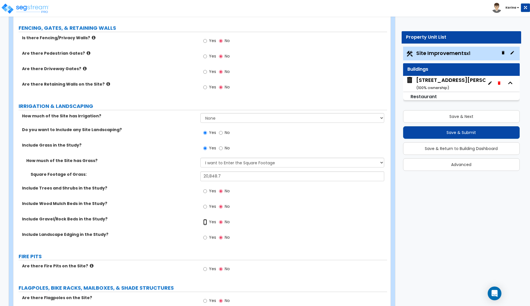
click at [205, 223] on input "Yes" at bounding box center [205, 222] width 4 height 6
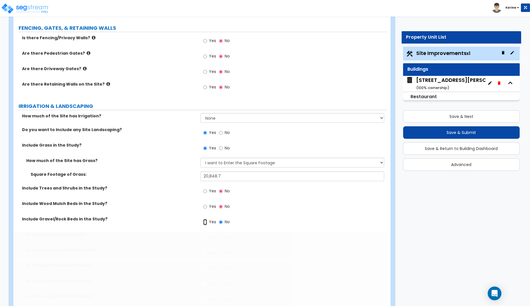
radio input "true"
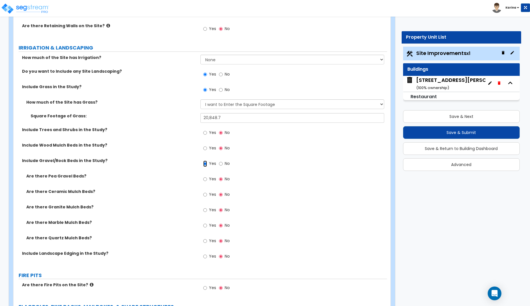
scroll to position [992, 0]
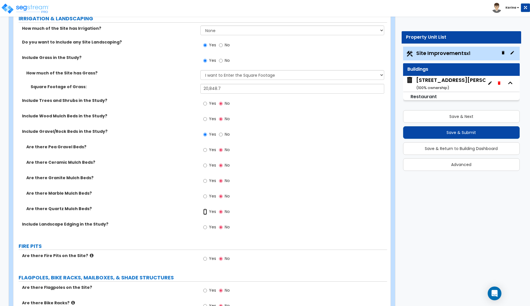
click at [205, 212] on input "Yes" at bounding box center [205, 212] width 4 height 6
radio input "true"
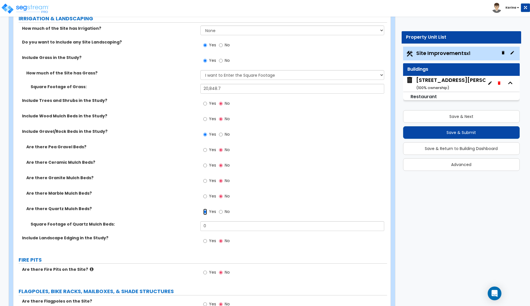
click at [205, 211] on input "Yes" at bounding box center [205, 212] width 4 height 6
click at [222, 211] on input "No" at bounding box center [221, 212] width 4 height 6
radio input "false"
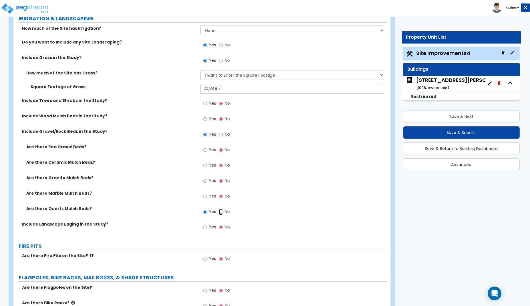
radio input "false"
radio input "true"
click at [206, 180] on input "Yes" at bounding box center [205, 181] width 4 height 6
radio input "true"
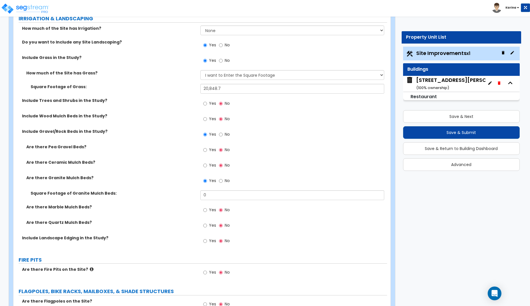
click at [277, 279] on div "Yes No" at bounding box center [294, 273] width 187 height 15
click at [219, 196] on input "0" at bounding box center [293, 195] width 184 height 10
type input "1,764.8"
click at [175, 202] on div "Square Footage of Granite Mulch Beds: 1,764.8" at bounding box center [200, 197] width 374 height 14
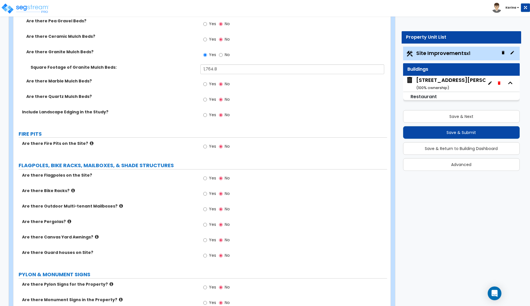
scroll to position [1138, 0]
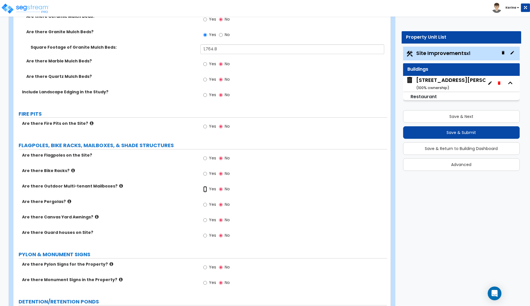
click at [204, 190] on input "Yes" at bounding box center [205, 189] width 4 height 6
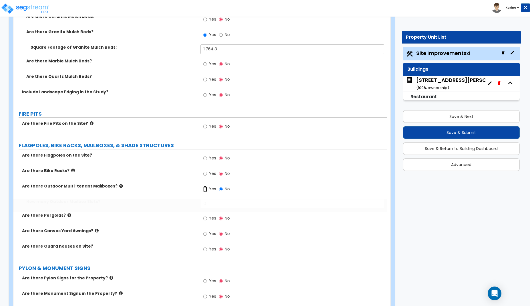
radio input "true"
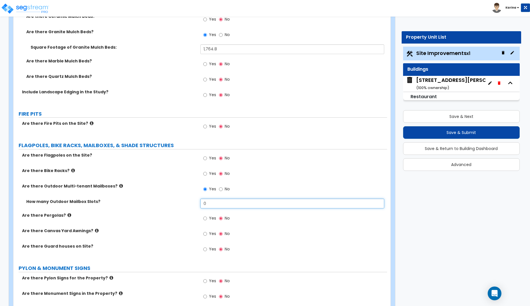
drag, startPoint x: 209, startPoint y: 203, endPoint x: 194, endPoint y: 202, distance: 15.2
click at [201, 202] on input "0" at bounding box center [293, 204] width 184 height 10
type input "1"
click at [179, 202] on label "How many Outdoor Mailbox Slots?" at bounding box center [111, 202] width 170 height 6
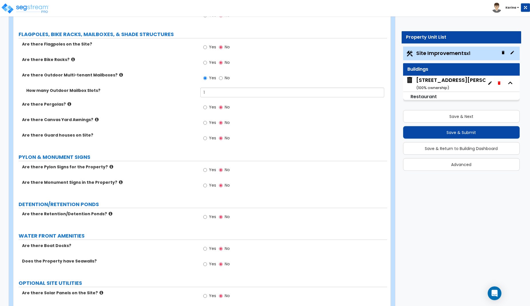
scroll to position [1255, 0]
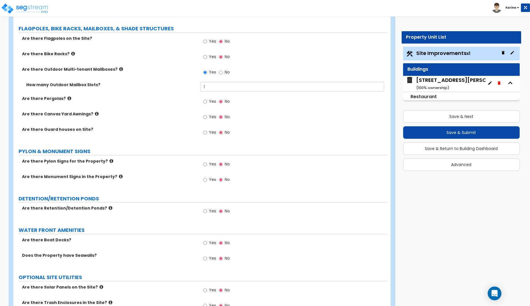
click at [110, 162] on icon at bounding box center [112, 161] width 4 height 4
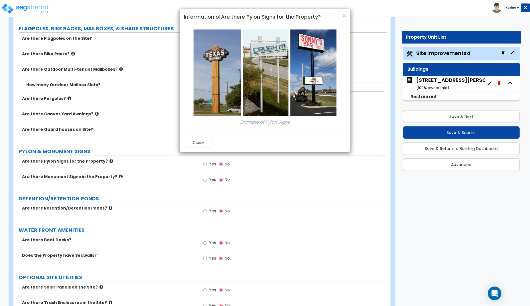
click at [104, 162] on div "× Information of Are there Pylon Signs for the Property? Example of Pylon Signs…" at bounding box center [265, 153] width 530 height 306
drag, startPoint x: 205, startPoint y: 142, endPoint x: 152, endPoint y: 154, distance: 54.4
click at [205, 142] on button "Close" at bounding box center [198, 143] width 29 height 10
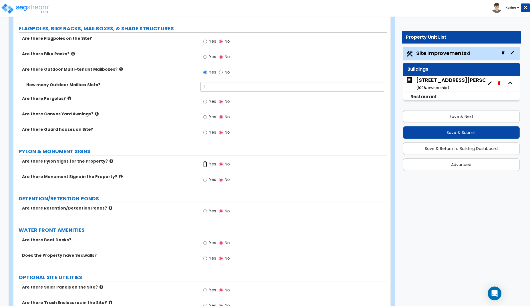
click at [205, 165] on input "Yes" at bounding box center [205, 164] width 4 height 6
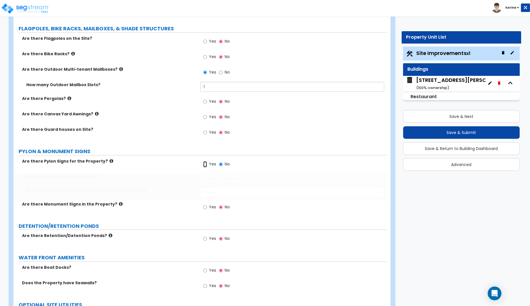
radio input "true"
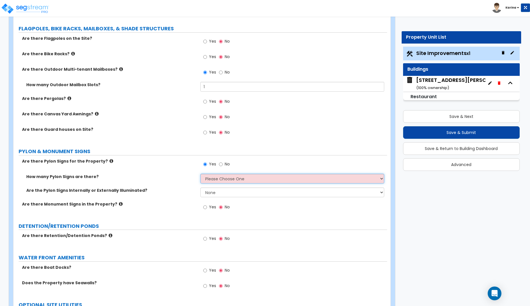
click at [201, 174] on select "Please Choose One 1 2 3" at bounding box center [293, 179] width 184 height 10
select select "2"
click option "2" at bounding box center [0, 0] width 0 height 0
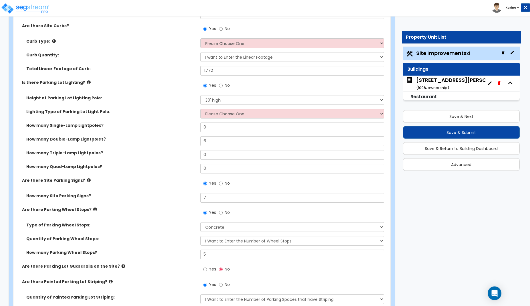
scroll to position [321, 0]
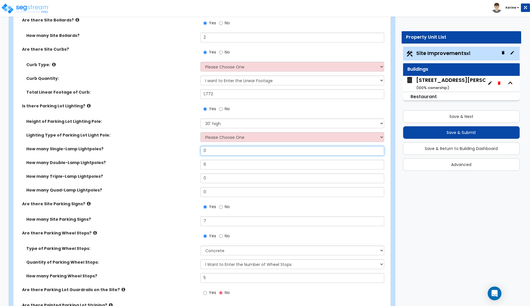
drag, startPoint x: 211, startPoint y: 151, endPoint x: 198, endPoint y: 151, distance: 12.6
click at [201, 151] on input "0" at bounding box center [293, 151] width 184 height 10
type input "2"
click at [178, 168] on div "How many Double-Lamp Lightpoles? 6" at bounding box center [200, 167] width 374 height 14
click at [201, 132] on select "Please Choose One LED Metal Halide High Pressure Sodium Please Choose for me" at bounding box center [293, 137] width 184 height 10
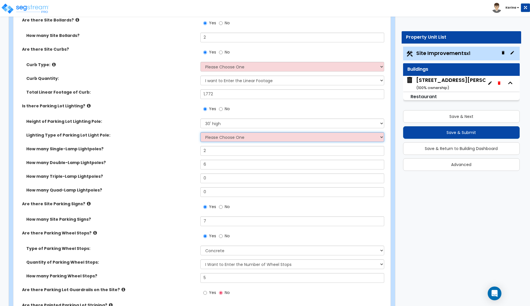
select select "2"
click option "Metal Halide" at bounding box center [0, 0] width 0 height 0
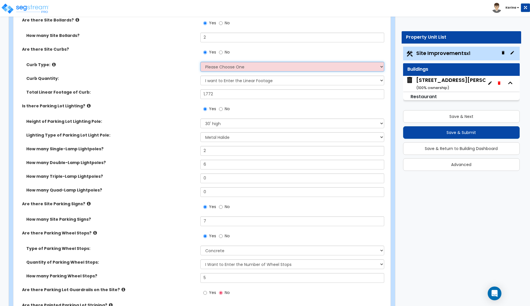
click at [201, 62] on select "Please Choose One Curb (Only) Curb & Gutter Asphalt Berm" at bounding box center [293, 67] width 184 height 10
select select "2"
click option "Curb & Gutter" at bounding box center [0, 0] width 0 height 0
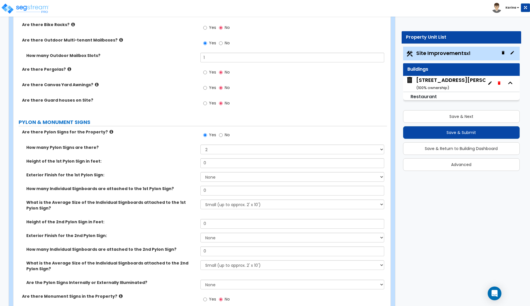
scroll to position [1313, 0]
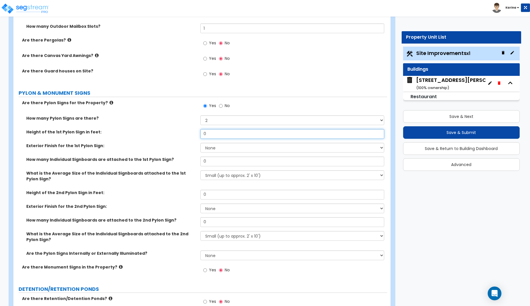
drag, startPoint x: 208, startPoint y: 134, endPoint x: 189, endPoint y: 134, distance: 18.9
click at [201, 134] on input "0" at bounding box center [293, 134] width 184 height 10
type input "30"
click at [201, 143] on select "None Paint Finish Brick Veneer Finish Stone Veneer Finish Metal Composite Finis…" at bounding box center [293, 148] width 184 height 10
select select "1"
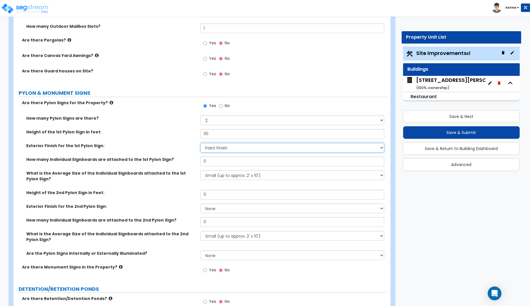
click option "Paint Finish" at bounding box center [0, 0] width 0 height 0
click at [209, 161] on input "0" at bounding box center [293, 161] width 184 height 10
type input "1"
click at [198, 177] on div "What is the Average Size of the Individual Signboards attached to the 1st Pylon…" at bounding box center [106, 175] width 187 height 11
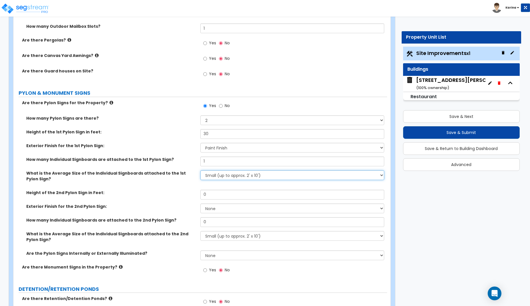
click at [201, 170] on select "Small (up to approx. 2' x 10') Medium (up to approx. 4' x 10') Large (up to app…" at bounding box center [293, 175] width 184 height 10
select select "2"
click option "Large (up to approx. 4' x 25')" at bounding box center [0, 0] width 0 height 0
drag, startPoint x: 209, startPoint y: 193, endPoint x: 196, endPoint y: 193, distance: 12.6
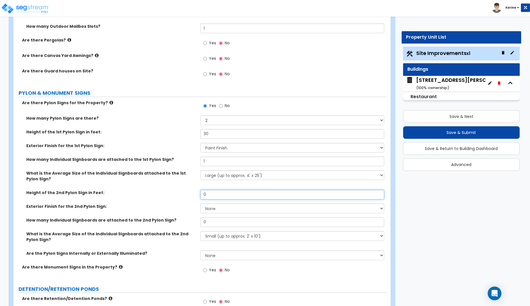
click at [201, 193] on input "0" at bounding box center [293, 195] width 184 height 10
type input "5"
click at [201, 203] on select "None Paint Finish Brick Veneer Finish Stone Veneer Finish Metal Composite Finis…" at bounding box center [293, 208] width 184 height 10
select select "1"
click option "Paint Finish" at bounding box center [0, 0] width 0 height 0
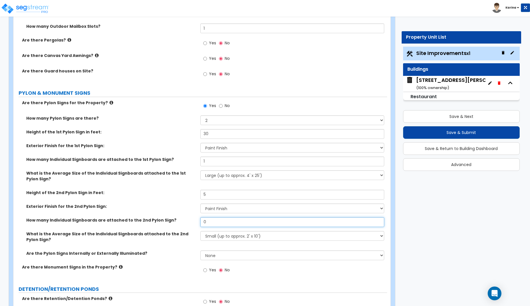
click at [214, 225] on input "0" at bounding box center [293, 222] width 184 height 10
drag, startPoint x: 212, startPoint y: 223, endPoint x: 203, endPoint y: 223, distance: 8.6
click at [203, 223] on input "0" at bounding box center [293, 222] width 184 height 10
type input "1"
click at [193, 239] on label "What is the Average Size of the Individual Signboards attached to the 2nd Pylon…" at bounding box center [111, 236] width 170 height 11
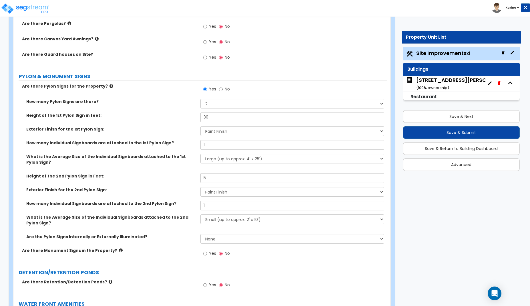
scroll to position [1342, 0]
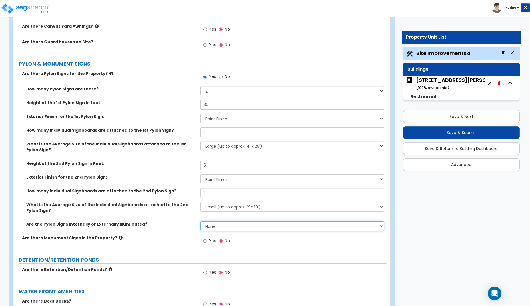
click at [201, 221] on select "None Internally Illuminated Externally Illuminated" at bounding box center [293, 226] width 184 height 10
select select "1"
click option "Internally Illuminated" at bounding box center [0, 0] width 0 height 0
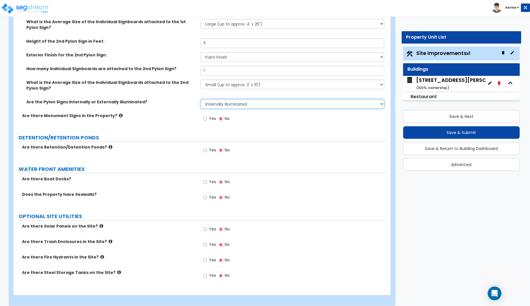
scroll to position [1470, 0]
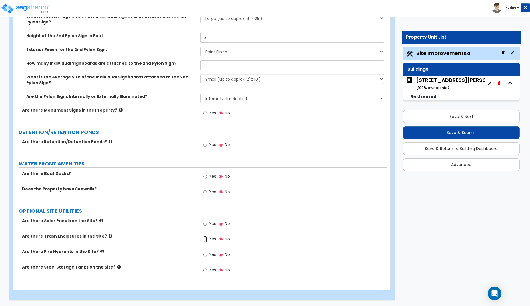
click at [205, 237] on input "Yes" at bounding box center [205, 239] width 4 height 6
radio input "true"
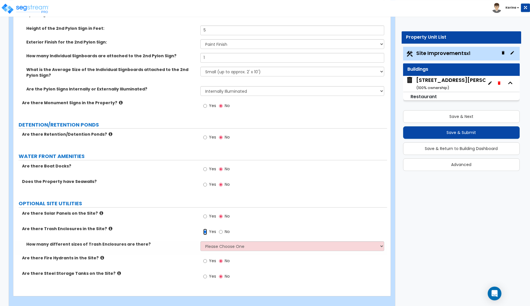
scroll to position [1484, 0]
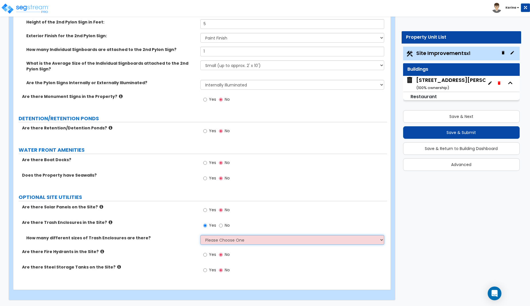
click at [201, 235] on select "Please Choose One 1 2 3" at bounding box center [293, 240] width 184 height 10
select select "1"
click option "1" at bounding box center [0, 0] width 0 height 0
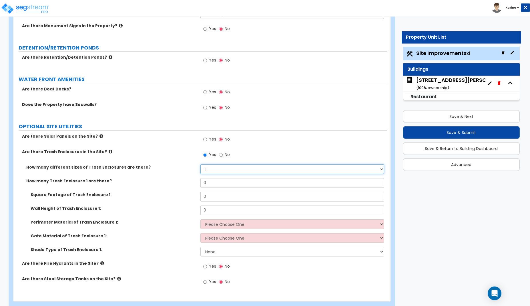
scroll to position [1566, 0]
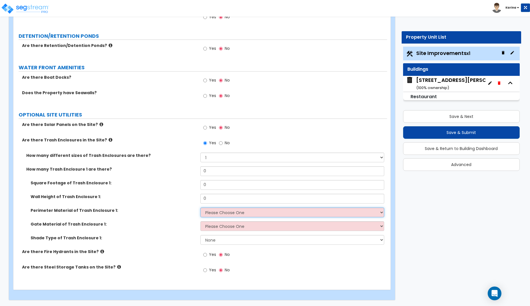
click at [201, 207] on select "Please Choose One Chain Link Wood Metal CMU" at bounding box center [293, 212] width 184 height 10
click at [201, 279] on div "Are there Steel Storage Tanks on the Site? Yes No" at bounding box center [200, 271] width 374 height 15
click at [201, 221] on select "Please Choose One Wood Metal" at bounding box center [293, 226] width 184 height 10
click at [205, 198] on input "0" at bounding box center [293, 199] width 184 height 10
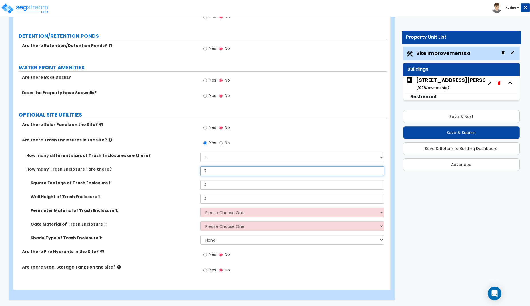
drag, startPoint x: 209, startPoint y: 170, endPoint x: 193, endPoint y: 170, distance: 15.2
click at [201, 170] on input "0" at bounding box center [293, 171] width 184 height 10
type input "1"
click at [209, 187] on input "0" at bounding box center [293, 185] width 184 height 10
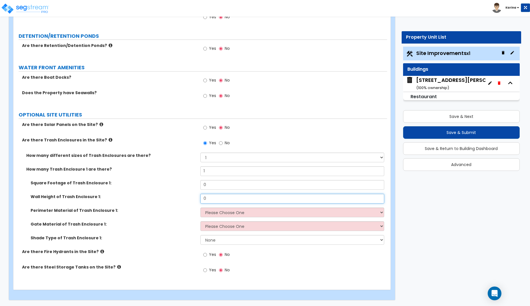
click at [207, 201] on input "0" at bounding box center [293, 199] width 184 height 10
type input "6"
click at [181, 200] on div "Wall Height of Trash Enclosure 1: 6" at bounding box center [200, 201] width 374 height 14
click at [201, 207] on select "Please Choose One Chain Link Wood Metal CMU" at bounding box center [293, 212] width 184 height 10
select select "4"
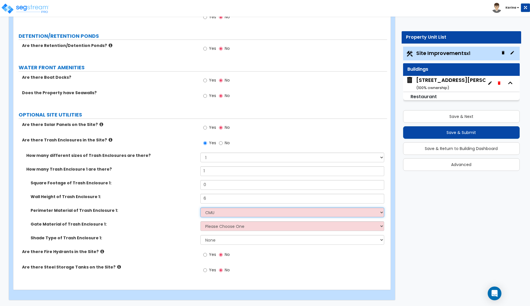
click option "CMU" at bounding box center [0, 0] width 0 height 0
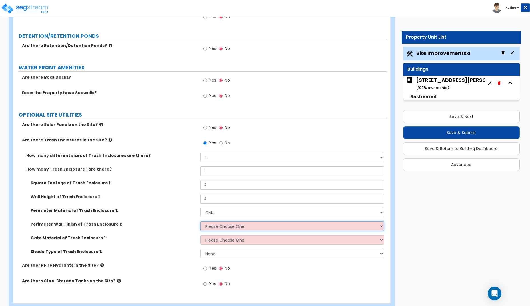
click at [201, 221] on select "Please Choose One Stone Veneer Brick Veneer Stucco Paint" at bounding box center [293, 226] width 184 height 10
click at [176, 228] on div "Perimeter Wall Finish of Trash Enclosure 1: Please Choose One Stone Veneer Bric…" at bounding box center [200, 228] width 374 height 14
click at [201, 207] on select "Please Choose One Chain Link Wood Metal CMU" at bounding box center [293, 212] width 184 height 10
click at [164, 217] on div "Perimeter Material of Trash Enclosure 1: Please Choose One Chain Link Wood Meta…" at bounding box center [200, 214] width 374 height 14
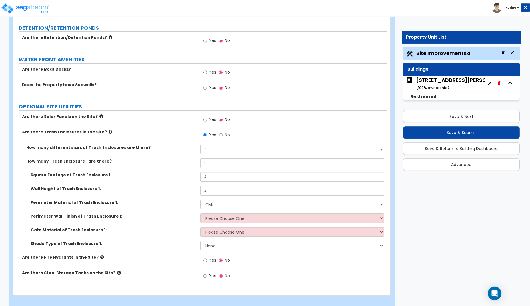
scroll to position [1580, 0]
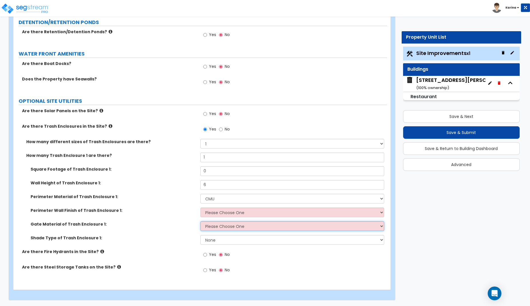
click at [201, 221] on select "Please Choose One Wood Metal" at bounding box center [293, 226] width 184 height 10
select select "2"
click option "Metal" at bounding box center [0, 0] width 0 height 0
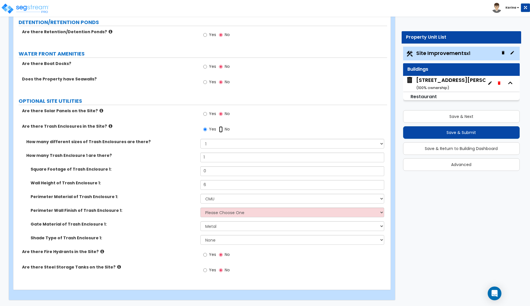
click at [222, 130] on input "No" at bounding box center [221, 129] width 4 height 6
radio input "false"
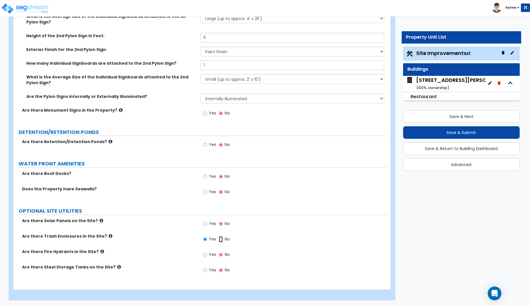
radio input "false"
radio input "true"
drag, startPoint x: 205, startPoint y: 239, endPoint x: 183, endPoint y: 248, distance: 24.2
click at [205, 239] on input "Yes" at bounding box center [205, 239] width 4 height 6
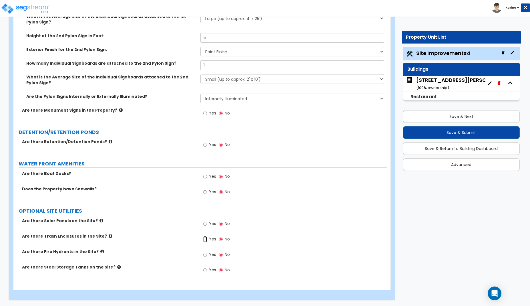
radio input "true"
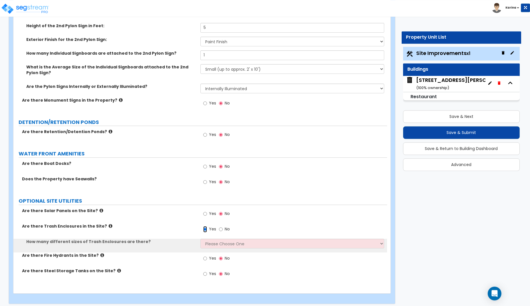
scroll to position [1484, 0]
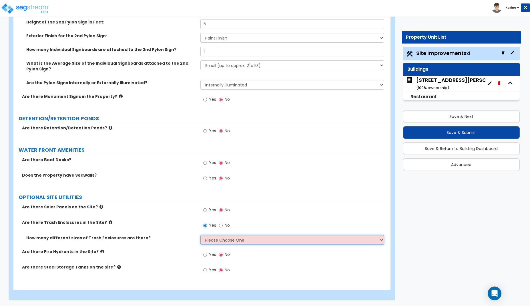
click at [201, 235] on select "Please Choose One 1 2 3" at bounding box center [293, 240] width 184 height 10
select select "1"
click option "1" at bounding box center [0, 0] width 0 height 0
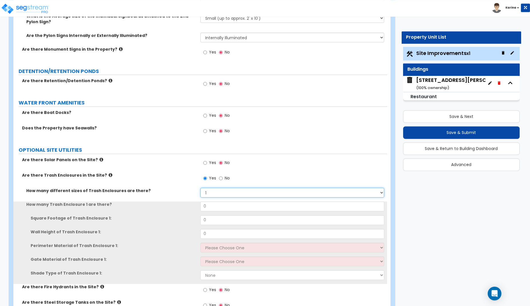
scroll to position [1542, 0]
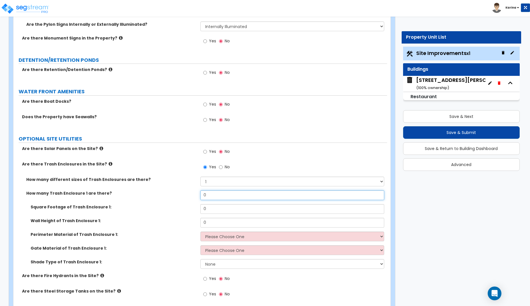
drag, startPoint x: 205, startPoint y: 196, endPoint x: 192, endPoint y: 195, distance: 13.2
click at [201, 195] on input "0" at bounding box center [293, 195] width 184 height 10
type input "1"
click at [187, 225] on div "Wall Height of Trash Enclosure 1: 0" at bounding box center [200, 225] width 374 height 14
click at [280, 284] on div "Yes No" at bounding box center [294, 280] width 187 height 15
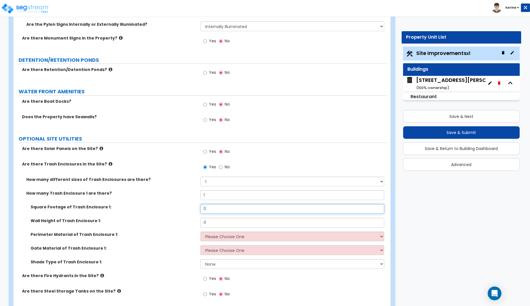
drag, startPoint x: 208, startPoint y: 208, endPoint x: 202, endPoint y: 208, distance: 6.0
click at [202, 208] on input "0" at bounding box center [293, 209] width 184 height 10
type input "194"
drag, startPoint x: 212, startPoint y: 222, endPoint x: 187, endPoint y: 223, distance: 25.2
click at [201, 223] on input "0" at bounding box center [293, 223] width 184 height 10
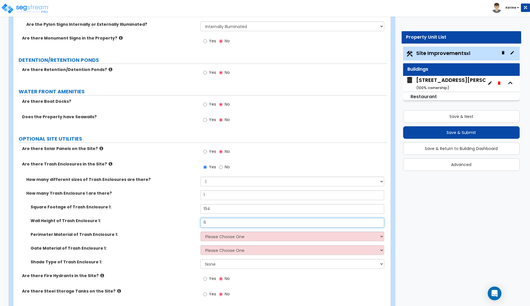
type input "6"
click at [179, 234] on label "Perimeter Material of Trash Enclosure 1:" at bounding box center [114, 234] width 166 height 6
click at [201, 231] on select "Please Choose One Chain Link Wood Metal CMU" at bounding box center [293, 236] width 184 height 10
select select "4"
click option "CMU" at bounding box center [0, 0] width 0 height 0
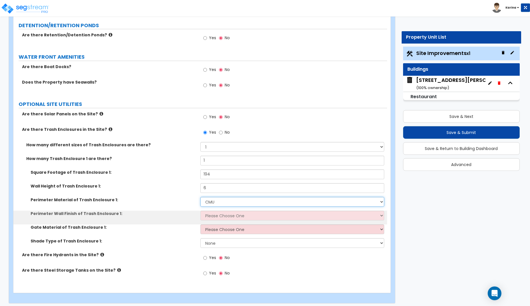
scroll to position [1580, 0]
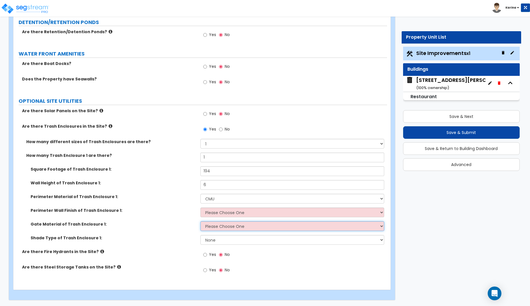
click at [201, 221] on select "Please Choose One Wood Metal" at bounding box center [293, 226] width 184 height 10
select select "2"
click option "Metal" at bounding box center [0, 0] width 0 height 0
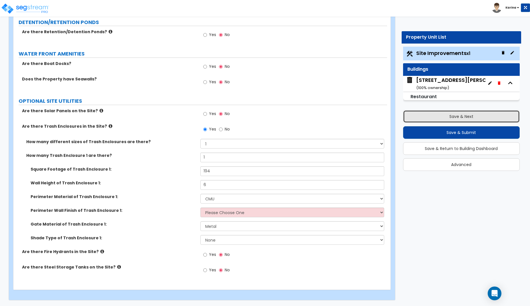
click at [460, 115] on button "Save & Next" at bounding box center [461, 116] width 117 height 13
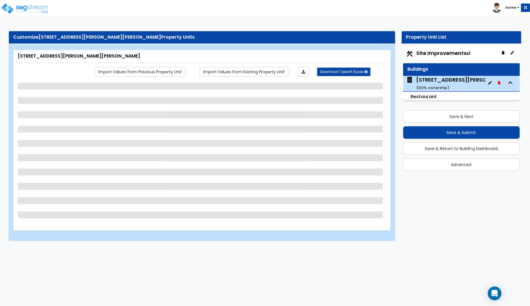
scroll to position [0, 0]
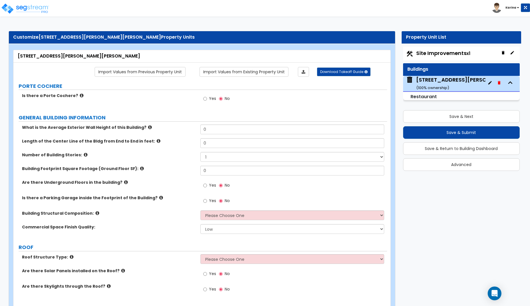
click at [174, 287] on label "Are there Skylights through the Roof?" at bounding box center [109, 286] width 174 height 6
drag, startPoint x: 208, startPoint y: 128, endPoint x: 186, endPoint y: 128, distance: 22.0
click at [201, 128] on input "0" at bounding box center [293, 129] width 184 height 10
type input "28"
click at [161, 162] on div "Number of Building Stories: 1 2 3 4 5" at bounding box center [200, 159] width 374 height 14
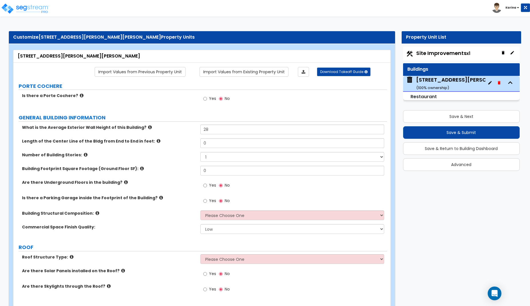
drag, startPoint x: 179, startPoint y: 286, endPoint x: 181, endPoint y: 283, distance: 4.0
click at [179, 286] on label "Are there Skylights through the Roof?" at bounding box center [109, 286] width 174 height 6
click at [211, 144] on input "0" at bounding box center [293, 143] width 184 height 10
type input "83.7"
click at [178, 174] on div "Building Footprint Square Footage (Ground Floor SF): 0" at bounding box center [200, 173] width 374 height 14
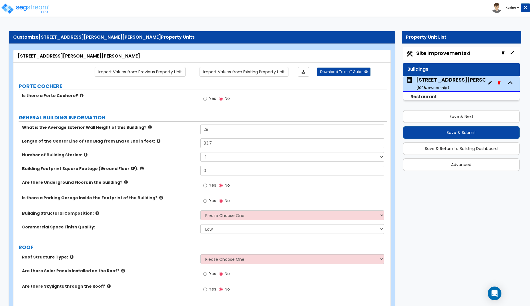
click at [181, 279] on div "Are there Solar Panels installed on the Roof? Yes No" at bounding box center [200, 275] width 374 height 15
drag, startPoint x: 211, startPoint y: 170, endPoint x: 183, endPoint y: 171, distance: 28.1
click at [201, 171] on input "0" at bounding box center [293, 171] width 184 height 10
type input "5,110"
click at [158, 218] on div "Building Structural Composition: Please Choose One Tilt-up Wall Construction Re…" at bounding box center [200, 217] width 374 height 14
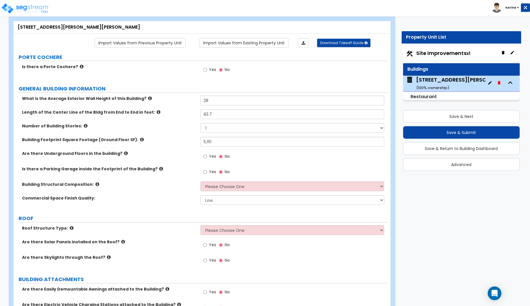
scroll to position [29, 0]
click at [201, 181] on select "Please Choose One Tilt-up Wall Construction Reinforced Concrete Structural Stee…" at bounding box center [293, 186] width 184 height 10
click at [159, 186] on label "Building Structural Composition:" at bounding box center [109, 184] width 174 height 6
click at [201, 195] on select "Low Average High" at bounding box center [293, 200] width 184 height 10
select select "1"
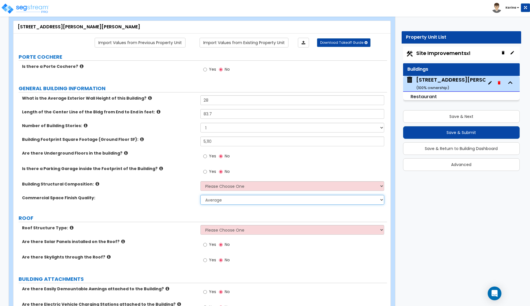
click option "Average" at bounding box center [0, 0] width 0 height 0
click at [96, 183] on icon at bounding box center [98, 184] width 4 height 4
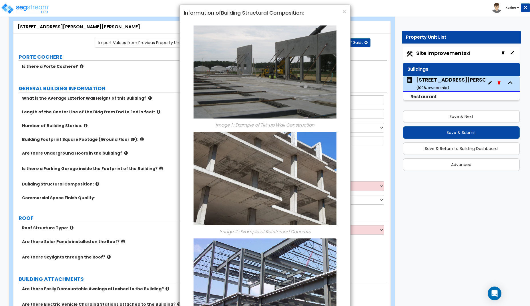
scroll to position [0, 0]
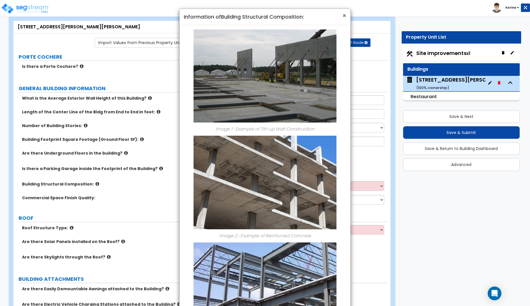
click at [344, 15] on span "×" at bounding box center [345, 15] width 4 height 8
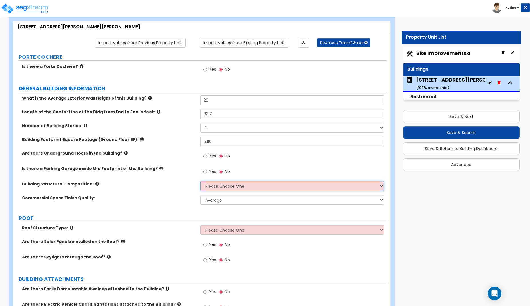
click at [201, 181] on select "Please Choose One Tilt-up Wall Construction Reinforced Concrete Structural Stee…" at bounding box center [293, 186] width 184 height 10
select select "8"
click option "Metal Stud" at bounding box center [0, 0] width 0 height 0
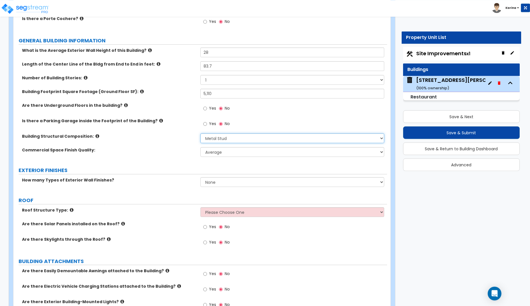
scroll to position [88, 0]
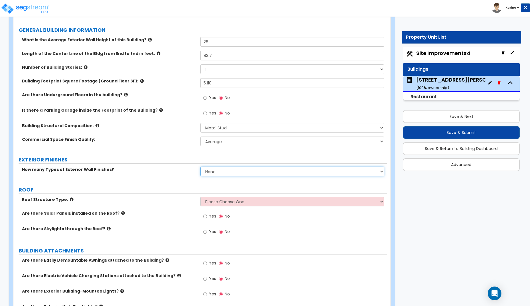
click at [201, 166] on select "None 1 2 3" at bounding box center [293, 171] width 184 height 10
select select "2"
click option "2" at bounding box center [0, 0] width 0 height 0
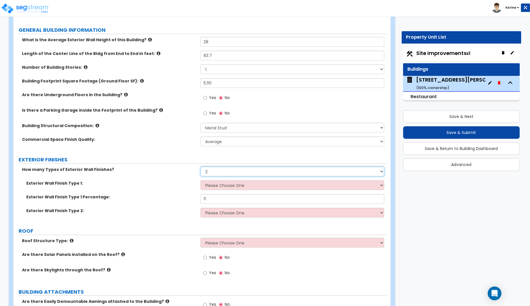
scroll to position [117, 0]
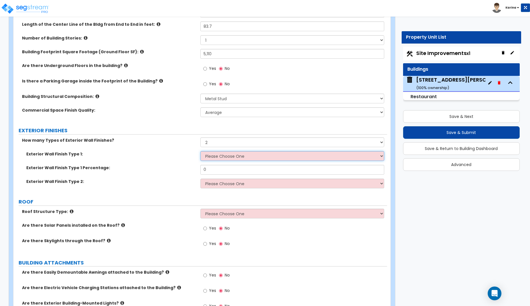
click at [201, 151] on select "Please Choose One No Finish/Shared Wall No Wall Brick Veneer Stone Veneer Wood …" at bounding box center [293, 156] width 184 height 10
select select "7"
click option "Stucco" at bounding box center [0, 0] width 0 height 0
click at [201, 179] on select "Please Choose One No Finish/Shared Wall No Wall Brick Veneer Stone Veneer Wood …" at bounding box center [293, 184] width 184 height 10
select select "2"
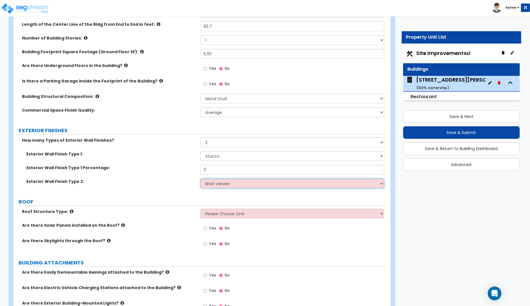
click option "Brick Veneer" at bounding box center [0, 0] width 0 height 0
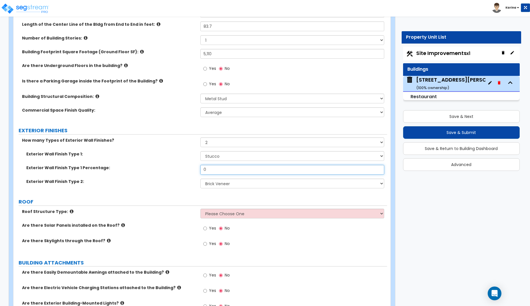
drag, startPoint x: 212, startPoint y: 169, endPoint x: 195, endPoint y: 169, distance: 16.9
click at [201, 169] on input "0" at bounding box center [293, 170] width 184 height 10
type input "90"
click at [174, 171] on div "Exterior Wall Finish Type 1 Percentage: 90" at bounding box center [200, 172] width 374 height 14
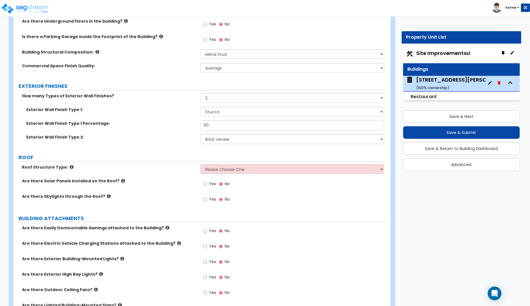
scroll to position [175, 0]
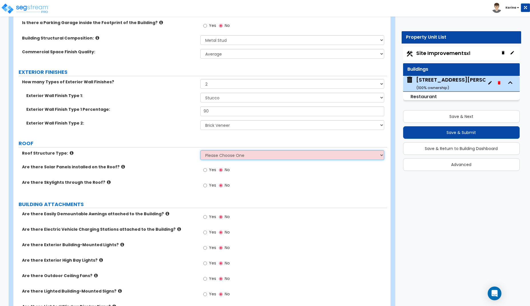
click at [201, 150] on select "Please Choose One Gable Roof Flat Roof Hybrid Gable & Flat Roof" at bounding box center [293, 155] width 184 height 10
select select "2"
click option "Flat Roof" at bounding box center [0, 0] width 0 height 0
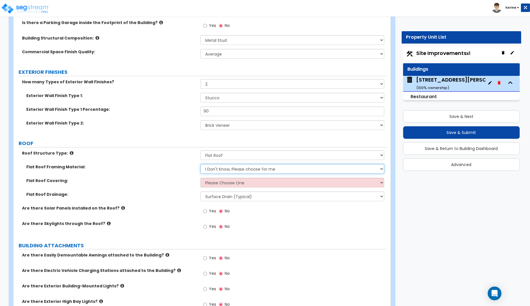
click at [201, 164] on select "I Don't Know, Please choose for me Metal Wood" at bounding box center [293, 169] width 184 height 10
click at [217, 169] on select "I Don't Know, Please choose for me Metal Wood" at bounding box center [293, 169] width 184 height 10
click at [201, 164] on select "I Don't Know, Please choose for me Metal Wood" at bounding box center [293, 169] width 184 height 10
select select "1"
click option "Metal" at bounding box center [0, 0] width 0 height 0
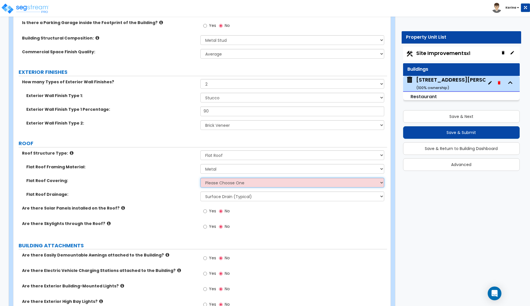
click at [201, 178] on select "Please Choose One Rolled Asphalt PVC Membrane Plastic (EPDM) Membrane Asphalt F…" at bounding box center [293, 183] width 184 height 10
select select "3"
click option "Plastic (EPDM) Membrane" at bounding box center [0, 0] width 0 height 0
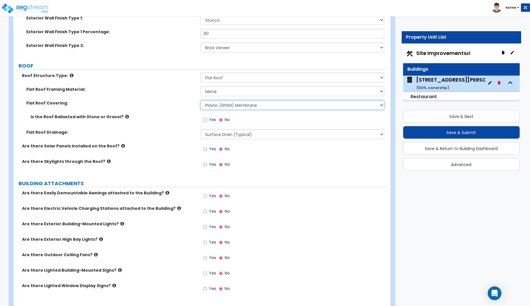
scroll to position [263, 0]
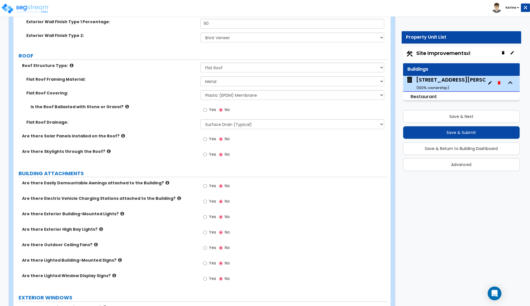
click at [166, 181] on icon at bounding box center [168, 183] width 4 height 4
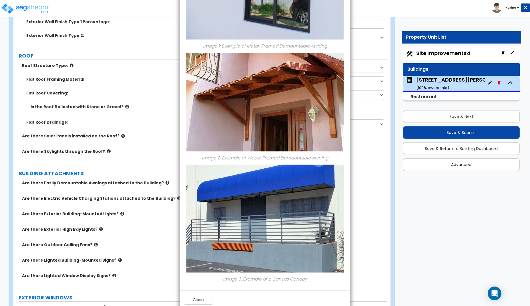
scroll to position [170, 0]
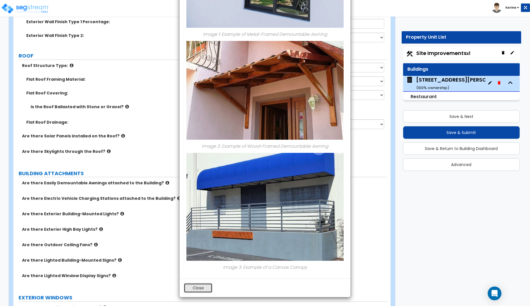
click at [199, 287] on button "Close" at bounding box center [198, 288] width 29 height 10
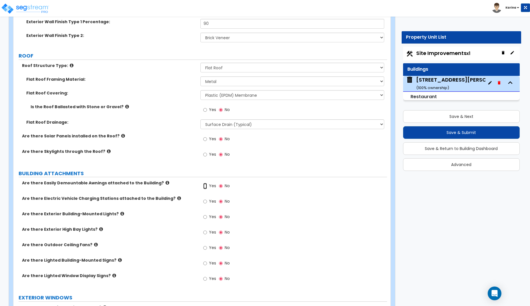
click at [206, 186] on input "Yes" at bounding box center [205, 186] width 4 height 6
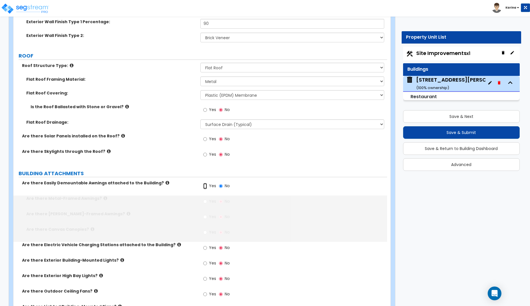
radio input "true"
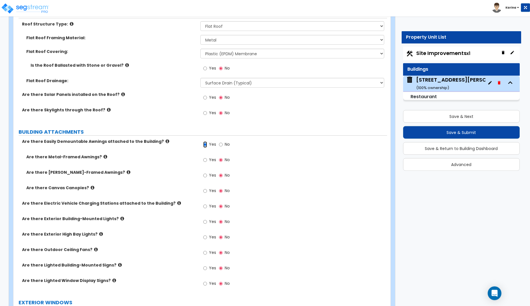
scroll to position [292, 0]
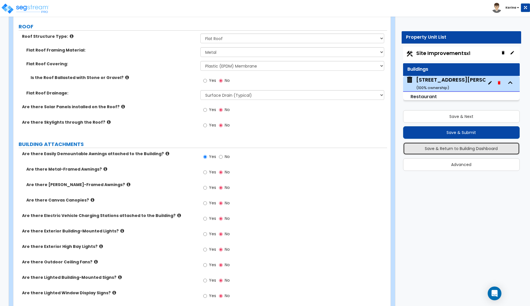
click at [429, 150] on button "Save & Return to Building Dashboard" at bounding box center [461, 148] width 117 height 13
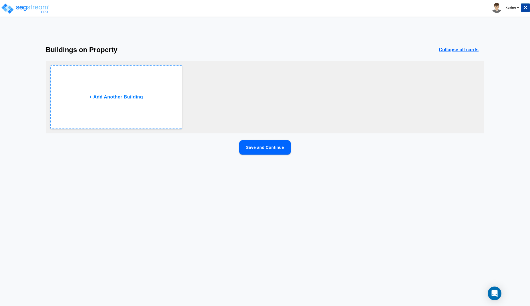
scroll to position [0, 0]
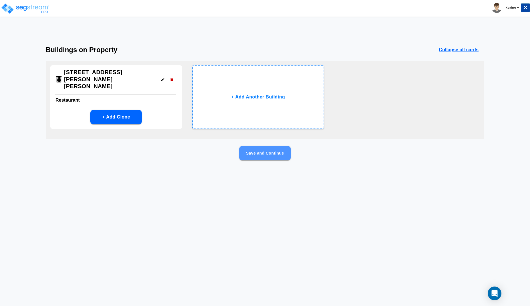
click at [278, 154] on button "Save and Continue" at bounding box center [264, 153] width 51 height 14
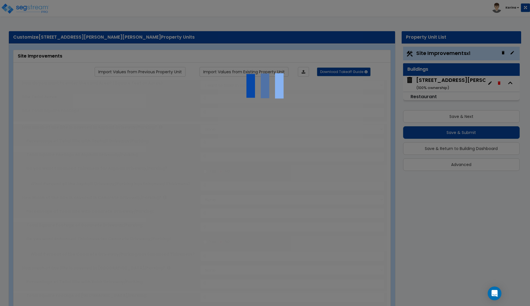
type input "1.63"
select select "2"
type input "36545.5"
select select "2"
type input "645.8"
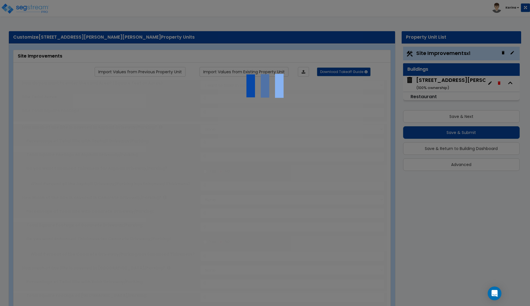
radio input "true"
type input "100"
radio input "true"
type input "6"
radio input "true"
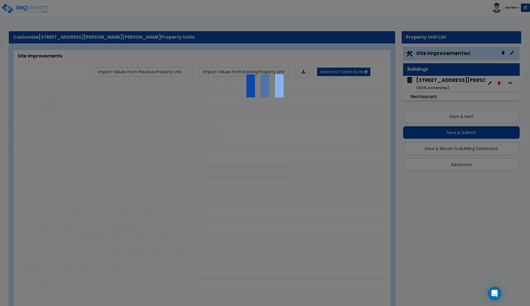
type input "2"
radio input "true"
select select "2"
select select "1"
type input "1772"
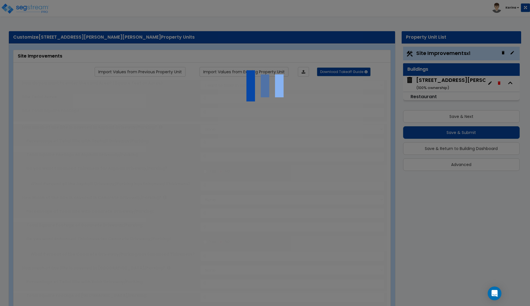
radio input "true"
select select "2"
type input "2"
type input "6"
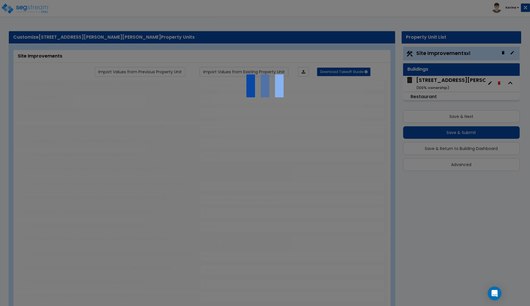
radio input "true"
type input "7"
radio input "true"
select select "1"
type input "5"
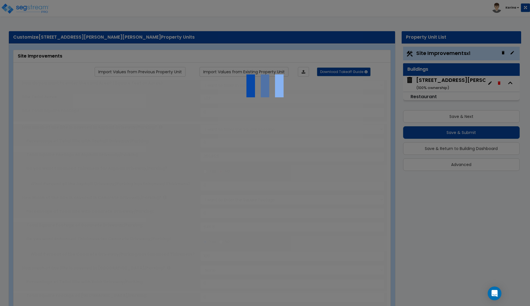
radio input "true"
select select "1"
type input "95"
radio input "true"
select select "2"
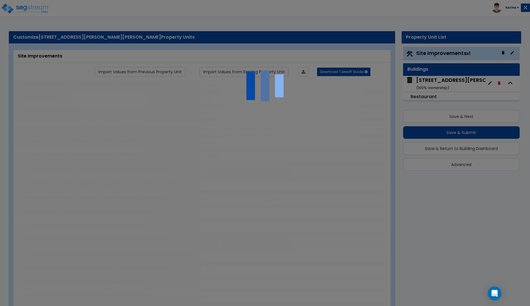
type input "541.9"
select select "1"
radio input "true"
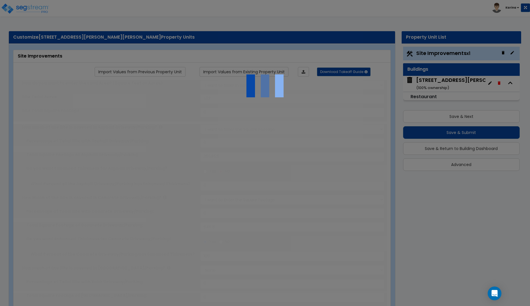
select select "2"
type input "20848.7"
radio input "true"
type input "1764.8"
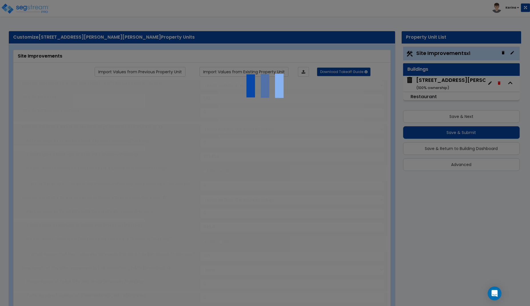
radio input "true"
type input "1"
radio input "true"
select select "2"
type input "30"
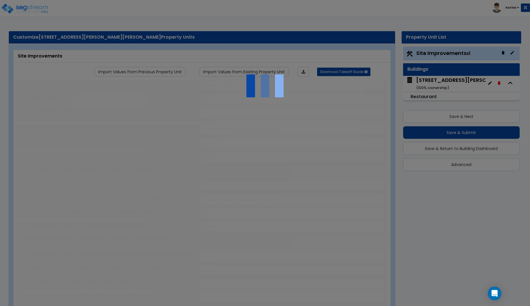
select select "1"
type input "1"
select select "2"
type input "5"
select select "1"
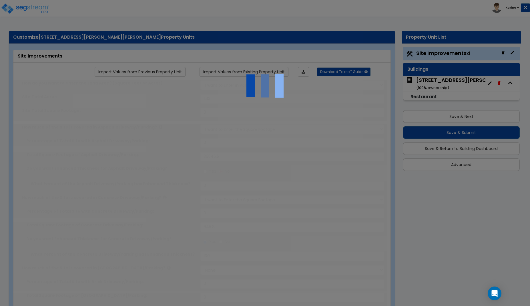
type input "1"
select select "1"
radio input "true"
select select "1"
type input "1"
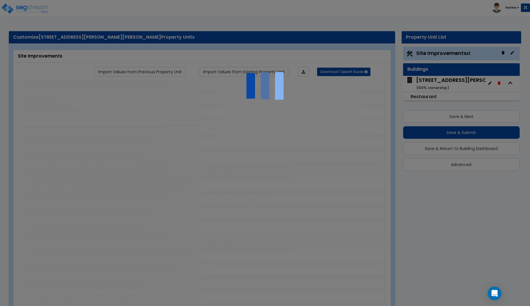
type input "194"
type input "6"
select select "4"
select select "2"
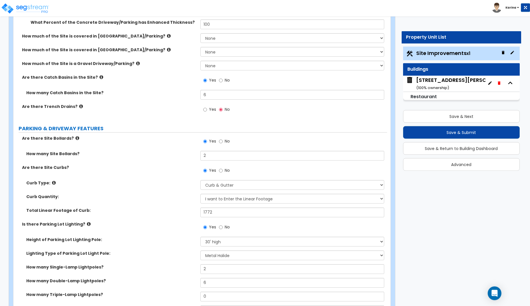
scroll to position [204, 0]
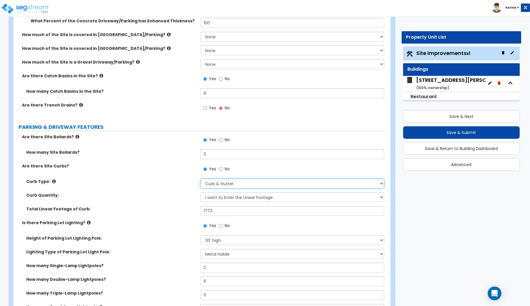
click at [201, 179] on select "Please Choose One Curb (Only) Curb & Gutter Asphalt Berm" at bounding box center [293, 184] width 184 height 10
select select "1"
click option "Curb (Only)" at bounding box center [0, 0] width 0 height 0
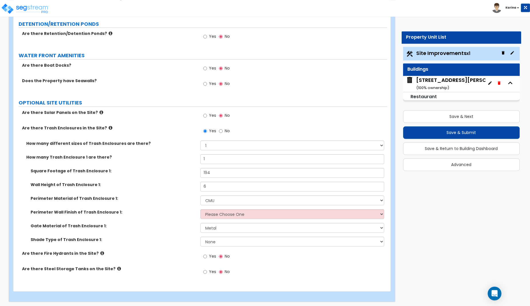
scroll to position [1580, 0]
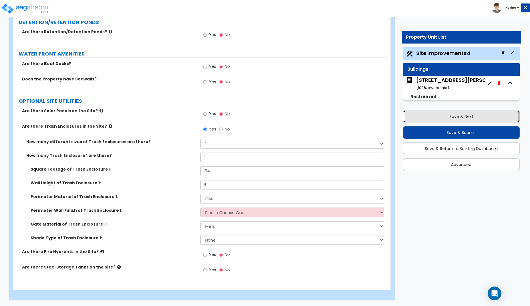
click at [471, 116] on button "Save & Next" at bounding box center [461, 116] width 117 height 13
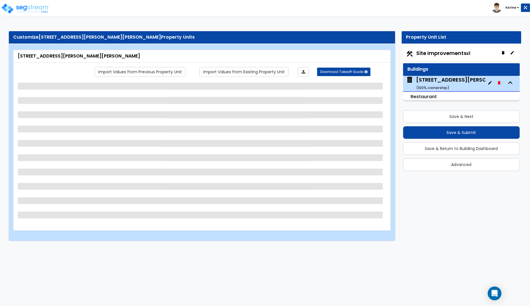
scroll to position [0, 0]
select select "8"
select select "1"
select select "2"
select select "7"
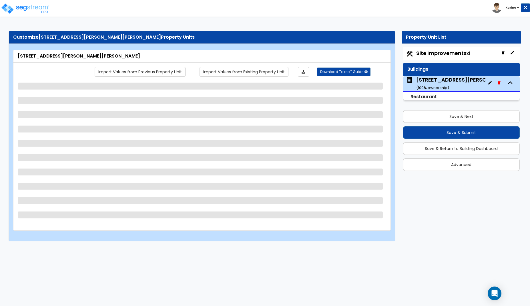
select select "2"
select select "1"
select select "3"
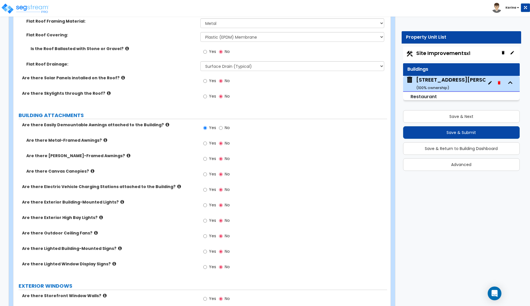
scroll to position [321, 0]
click at [91, 171] on icon at bounding box center [93, 170] width 4 height 4
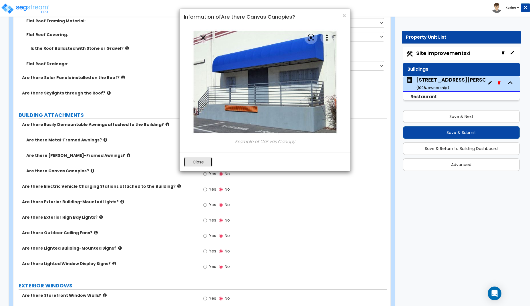
click at [197, 162] on button "Close" at bounding box center [198, 162] width 29 height 10
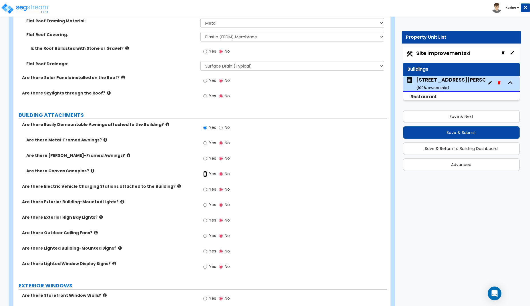
click at [205, 174] on input "Yes" at bounding box center [205, 174] width 4 height 6
radio input "true"
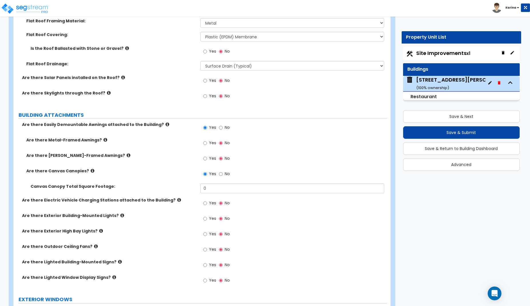
click at [166, 287] on div "Are there Lighted Window Display Signs? Yes No" at bounding box center [200, 281] width 374 height 15
drag, startPoint x: 209, startPoint y: 187, endPoint x: 193, endPoint y: 188, distance: 16.0
click at [201, 188] on input "0" at bounding box center [293, 188] width 184 height 10
type input "280"
click at [193, 225] on div "Are there Exterior Building-Mounted Lights? Yes No" at bounding box center [200, 220] width 374 height 15
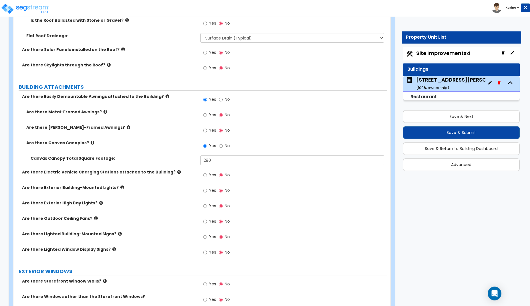
scroll to position [350, 0]
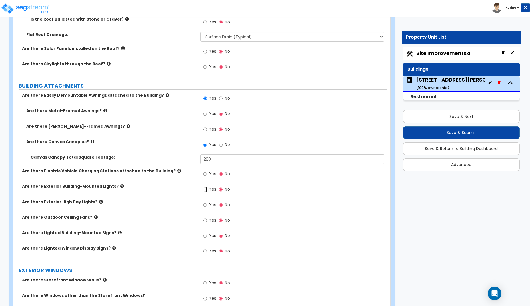
click at [206, 189] on input "Yes" at bounding box center [205, 189] width 4 height 6
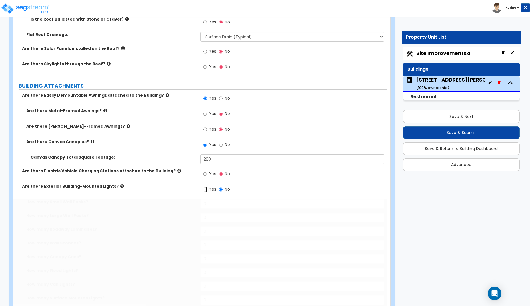
radio input "true"
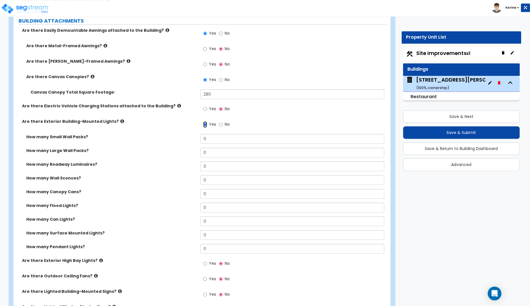
scroll to position [438, 0]
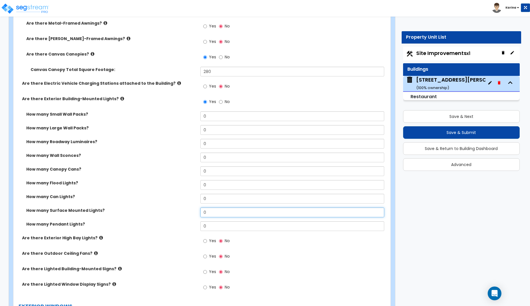
drag, startPoint x: 211, startPoint y: 211, endPoint x: 190, endPoint y: 213, distance: 21.9
click at [201, 213] on input "0" at bounding box center [293, 212] width 184 height 10
type input "7"
click at [194, 213] on label "How many Surface Mounted Lights?" at bounding box center [111, 210] width 170 height 6
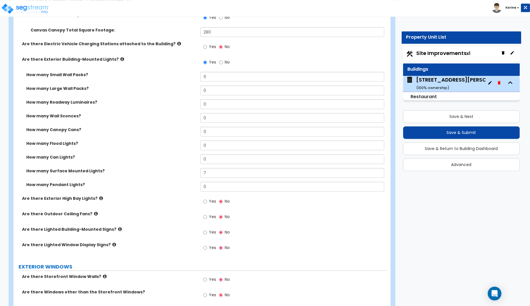
scroll to position [496, 0]
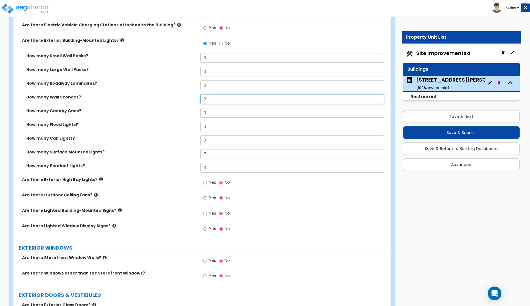
drag, startPoint x: 212, startPoint y: 100, endPoint x: 196, endPoint y: 100, distance: 16.3
click at [201, 100] on input "0" at bounding box center [293, 99] width 184 height 10
type input "2"
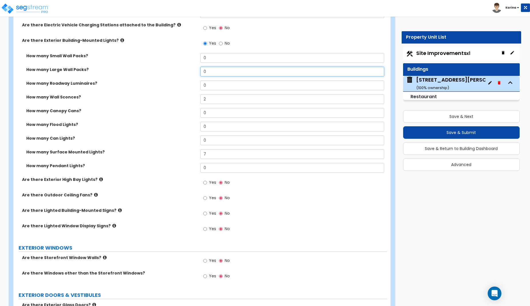
drag, startPoint x: 210, startPoint y: 72, endPoint x: 191, endPoint y: 70, distance: 18.9
click at [201, 70] on input "0" at bounding box center [293, 72] width 184 height 10
type input "1"
click at [205, 213] on input "Yes" at bounding box center [205, 213] width 4 height 6
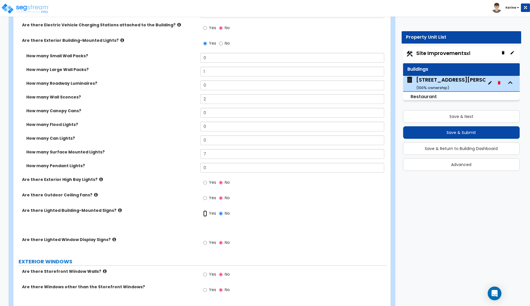
radio input "true"
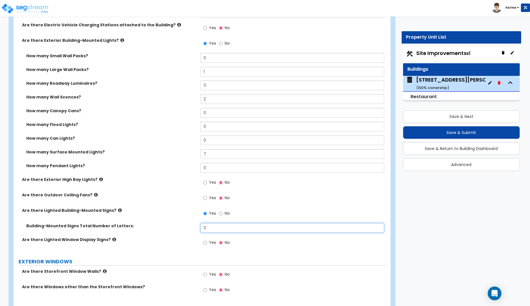
drag, startPoint x: 213, startPoint y: 228, endPoint x: 182, endPoint y: 228, distance: 30.9
click at [201, 228] on input "0" at bounding box center [293, 228] width 184 height 10
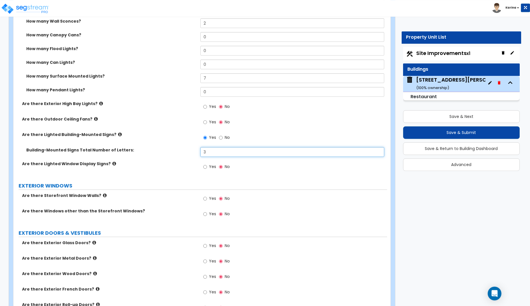
scroll to position [584, 0]
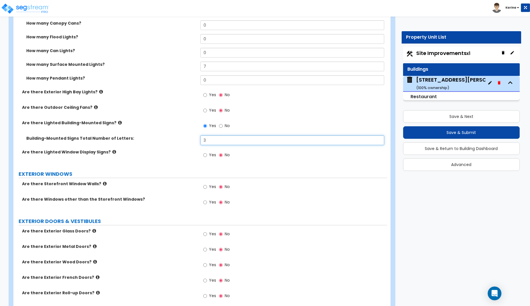
type input "3"
click at [134, 158] on div "Are there Lighted Window Display Signs? Yes No" at bounding box center [200, 156] width 374 height 15
click at [205, 185] on input "Yes" at bounding box center [205, 187] width 4 height 6
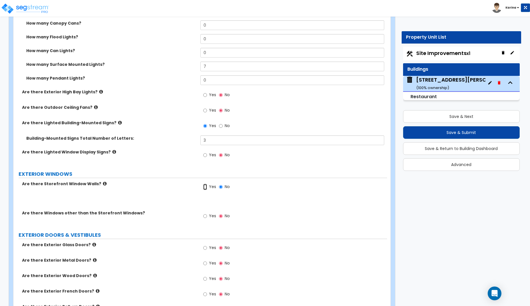
radio input "true"
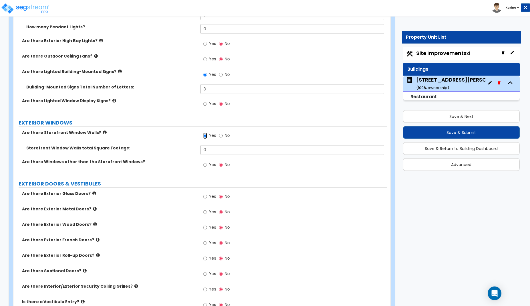
scroll to position [642, 0]
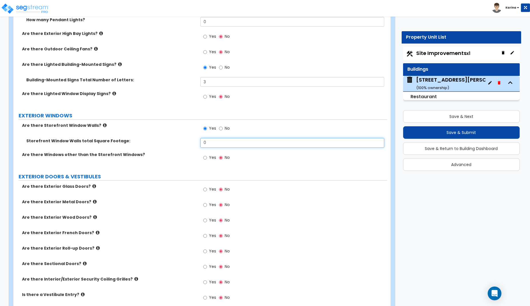
drag, startPoint x: 215, startPoint y: 142, endPoint x: 187, endPoint y: 143, distance: 28.0
click at [201, 143] on input "0" at bounding box center [293, 143] width 184 height 10
type input "503"
click at [176, 147] on div "Storefront Window Walls total Square Footage: 503" at bounding box center [200, 145] width 374 height 14
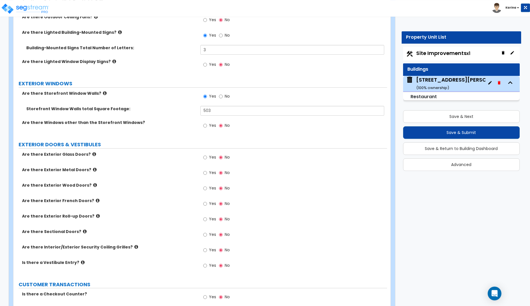
scroll to position [700, 0]
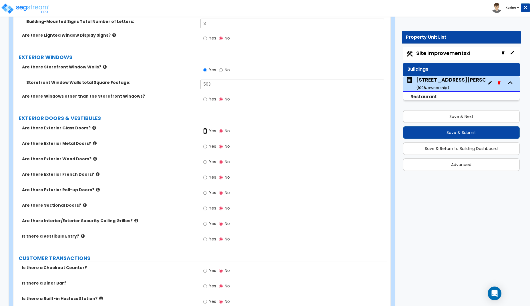
click at [207, 130] on input "Yes" at bounding box center [205, 131] width 4 height 6
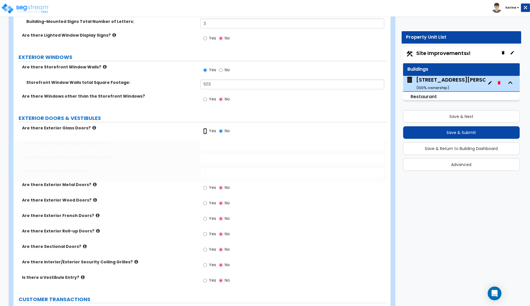
radio input "true"
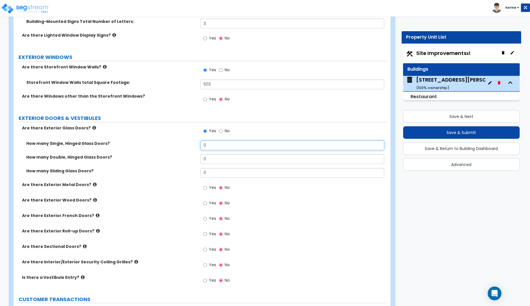
drag, startPoint x: 209, startPoint y: 144, endPoint x: 199, endPoint y: 144, distance: 10.3
click at [201, 144] on input "0" at bounding box center [293, 145] width 184 height 10
drag, startPoint x: 211, startPoint y: 148, endPoint x: 194, endPoint y: 146, distance: 16.7
click at [201, 146] on input "1" at bounding box center [293, 145] width 184 height 10
type input "2"
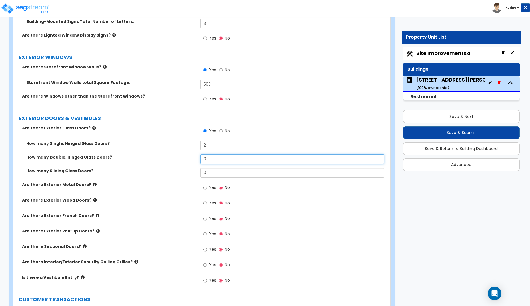
drag, startPoint x: 211, startPoint y: 159, endPoint x: 191, endPoint y: 159, distance: 20.0
click at [201, 159] on input "0" at bounding box center [293, 159] width 184 height 10
type input "1"
click at [186, 169] on label "How many Sliding Glass Doors?" at bounding box center [111, 171] width 170 height 6
drag, startPoint x: 209, startPoint y: 144, endPoint x: 184, endPoint y: 145, distance: 24.4
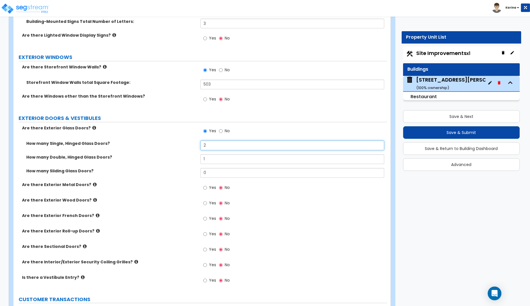
click at [201, 143] on input "2" at bounding box center [293, 145] width 184 height 10
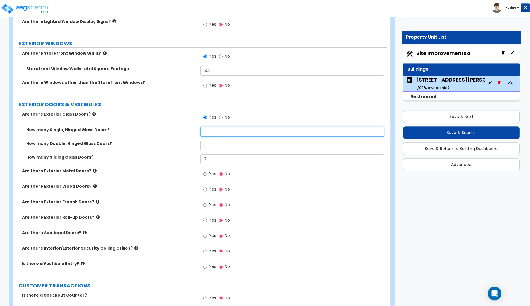
scroll to position [729, 0]
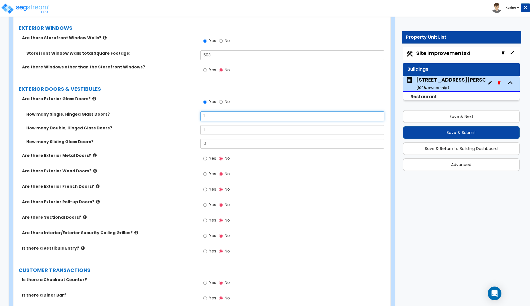
type input "1"
click at [206, 158] on input "Yes" at bounding box center [205, 158] width 4 height 6
radio input "true"
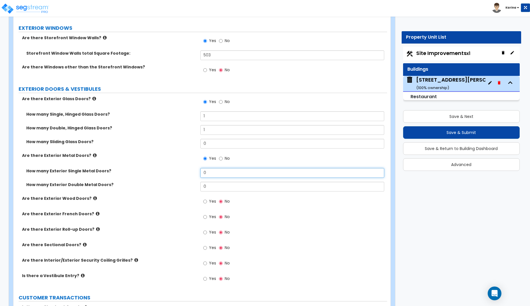
drag, startPoint x: 212, startPoint y: 172, endPoint x: 188, endPoint y: 172, distance: 24.0
click at [201, 172] on input "0" at bounding box center [293, 173] width 184 height 10
type input "1"
drag, startPoint x: 210, startPoint y: 184, endPoint x: 197, endPoint y: 186, distance: 13.4
click at [201, 186] on input "0" at bounding box center [293, 187] width 184 height 10
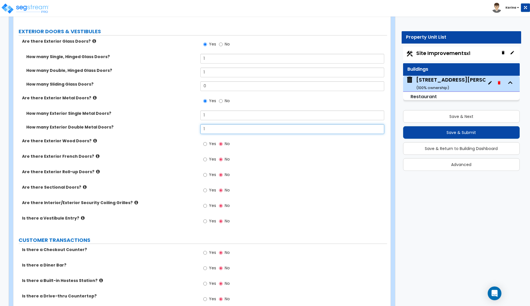
scroll to position [788, 0]
type input "1"
click at [183, 183] on label "Are there Sectional Doors?" at bounding box center [109, 186] width 174 height 6
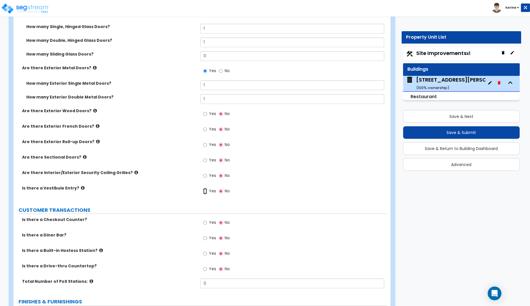
click at [205, 191] on input "Yes" at bounding box center [205, 191] width 4 height 6
radio input "true"
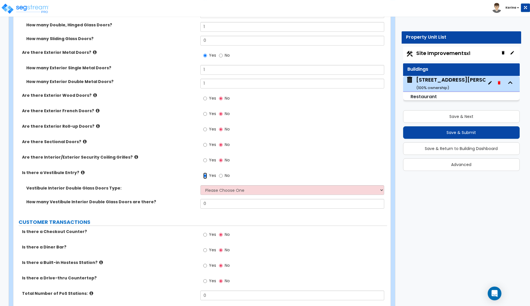
scroll to position [846, 0]
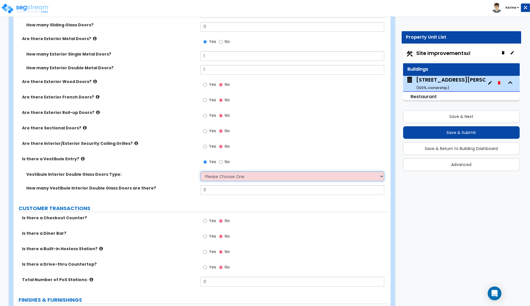
click at [201, 171] on select "Please Choose One Hinged Sliding" at bounding box center [293, 176] width 184 height 10
select select "1"
click option "Hinged" at bounding box center [0, 0] width 0 height 0
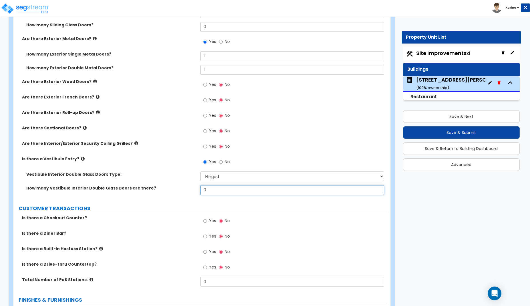
drag, startPoint x: 215, startPoint y: 192, endPoint x: 200, endPoint y: 192, distance: 14.6
click at [201, 192] on input "0" at bounding box center [293, 190] width 184 height 10
type input "1"
click at [177, 178] on div "Vestibule Interior Double Glass Doors Type: Please Choose One Hinged Sliding" at bounding box center [200, 178] width 374 height 14
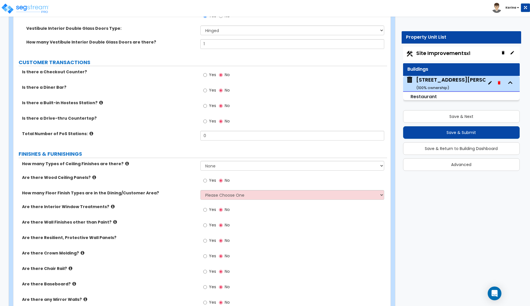
scroll to position [1021, 0]
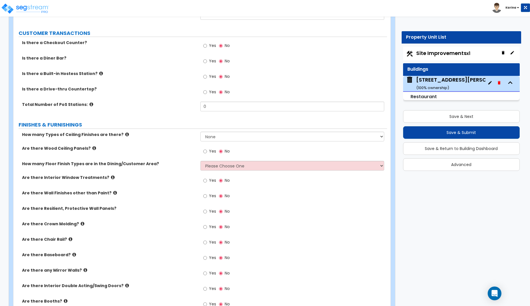
click at [345, 253] on div "Yes No" at bounding box center [294, 259] width 187 height 15
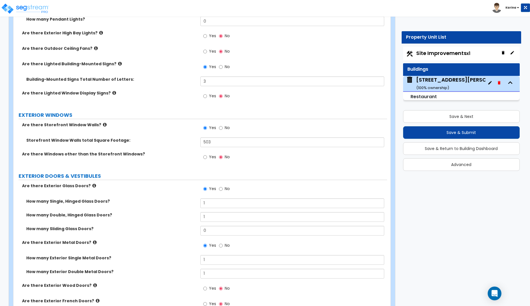
scroll to position [642, 0]
drag, startPoint x: 206, startPoint y: 142, endPoint x: 214, endPoint y: 142, distance: 7.7
click at [214, 142] on input "503" at bounding box center [293, 143] width 184 height 10
type input "535.7"
click at [177, 160] on div "Are there Windows other than the Storefront Windows? Yes No" at bounding box center [200, 159] width 374 height 15
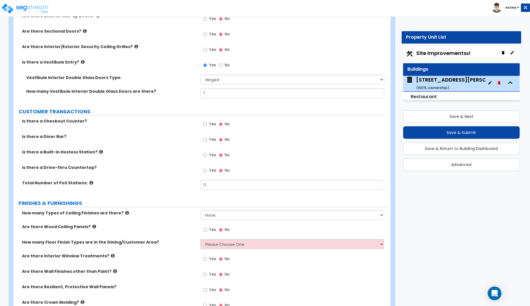
scroll to position [963, 0]
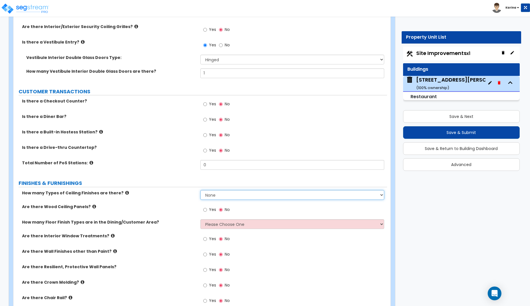
click at [201, 190] on select "None 1 2 3" at bounding box center [293, 195] width 184 height 10
select select "2"
click option "2" at bounding box center [0, 0] width 0 height 0
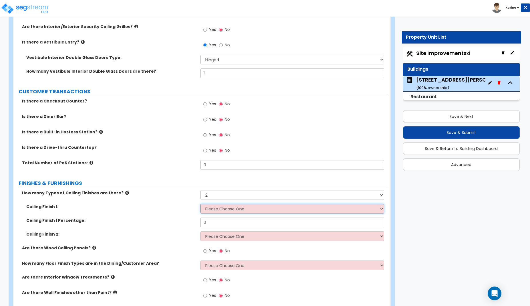
click at [201, 204] on select "Please Choose One Drop Ceiling Open Ceiling Drywall Ceiling" at bounding box center [293, 209] width 184 height 10
select select "1"
click option "Drop Ceiling" at bounding box center [0, 0] width 0 height 0
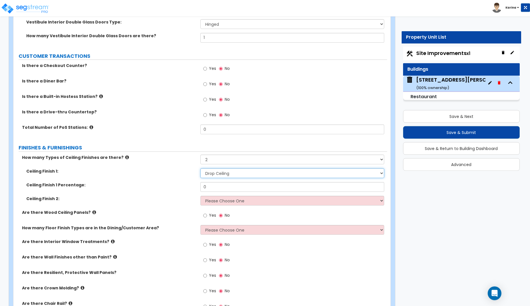
scroll to position [1021, 0]
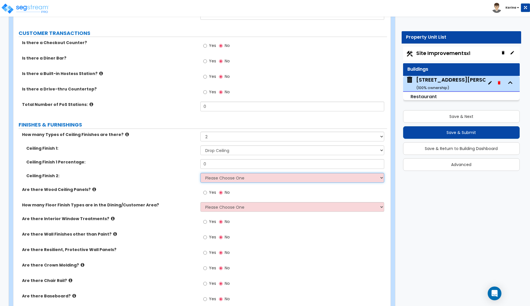
click at [201, 173] on select "Please Choose One Drop Ceiling Open Ceiling Drywall Ceiling" at bounding box center [293, 178] width 184 height 10
select select "3"
click option "Drywall Ceiling" at bounding box center [0, 0] width 0 height 0
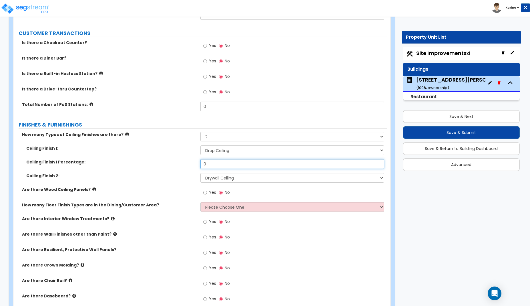
drag, startPoint x: 211, startPoint y: 163, endPoint x: 195, endPoint y: 163, distance: 15.4
click at [201, 163] on input "0" at bounding box center [293, 164] width 184 height 10
type input "80"
click at [194, 167] on div "Ceiling Finish 1 Percentage: 80" at bounding box center [200, 166] width 374 height 14
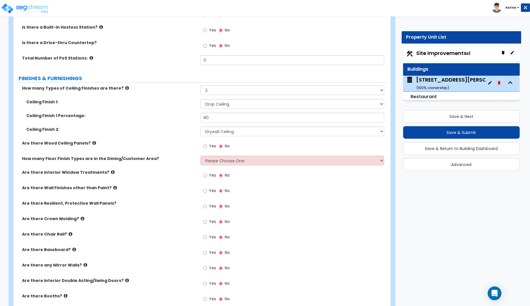
scroll to position [1080, 0]
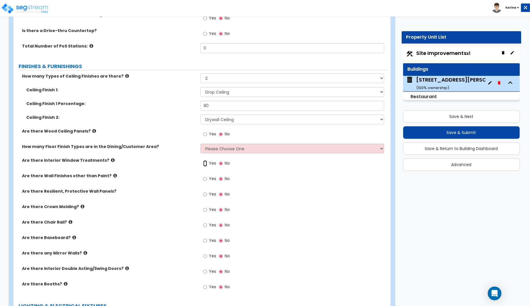
click at [206, 163] on input "Yes" at bounding box center [205, 163] width 4 height 6
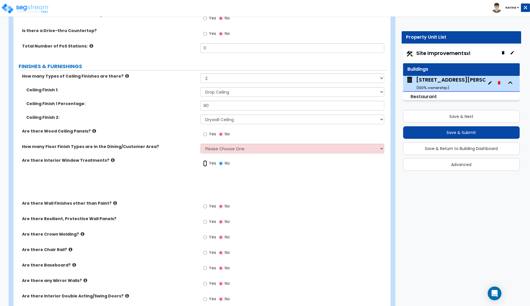
radio input "true"
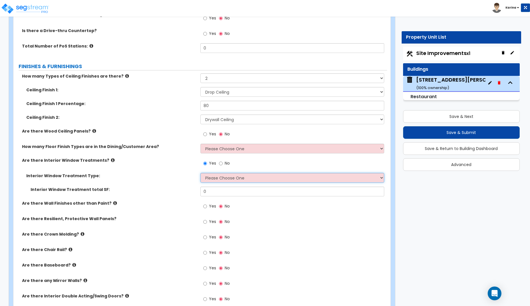
click at [201, 173] on select "Please Choose One Vertical Blinds Window Shades Venetian Blinds Wood Shutters" at bounding box center [293, 178] width 184 height 10
select select "3"
click option "Venetian Blinds" at bounding box center [0, 0] width 0 height 0
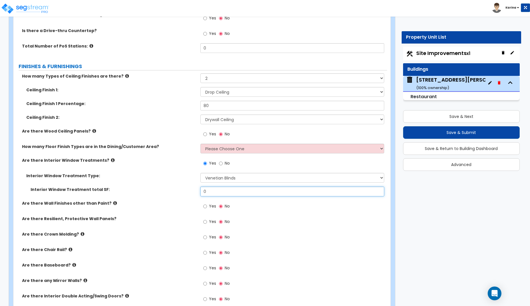
drag, startPoint x: 213, startPoint y: 192, endPoint x: 198, endPoint y: 192, distance: 14.9
click at [201, 192] on input "0" at bounding box center [293, 192] width 184 height 10
type input "1"
type input "400.4"
click at [187, 193] on div "Interior Window Treatment total SF: 400.4" at bounding box center [200, 194] width 374 height 14
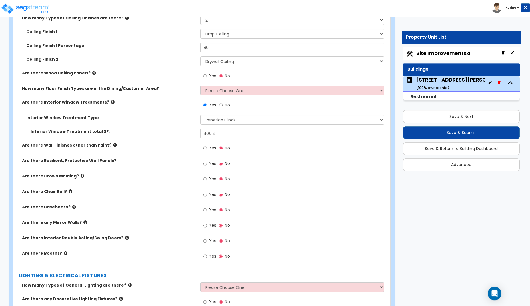
scroll to position [1138, 0]
click at [205, 148] on input "Yes" at bounding box center [205, 148] width 4 height 6
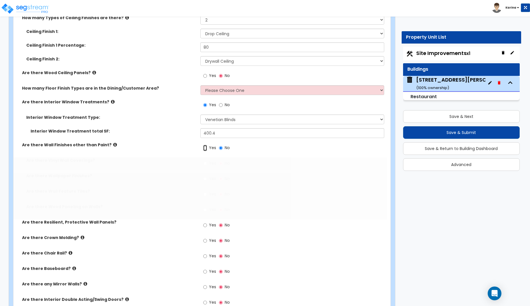
radio input "true"
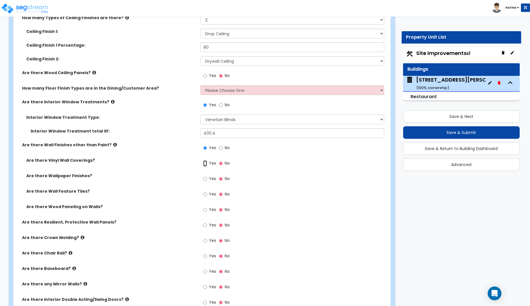
click at [206, 163] on input "Yes" at bounding box center [205, 163] width 4 height 6
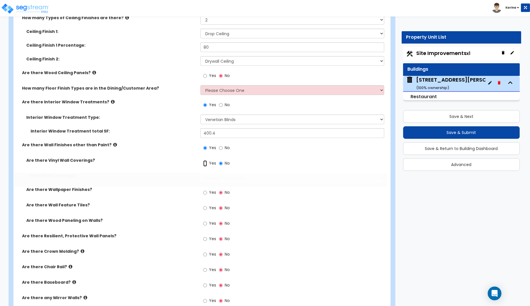
radio input "true"
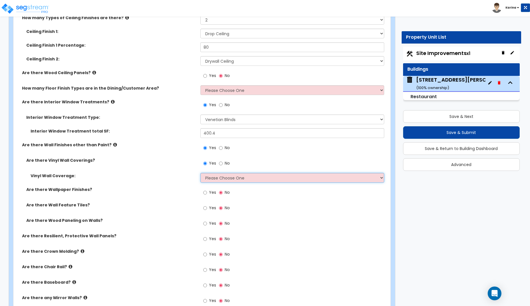
click at [201, 173] on select "Please Choose One Only a Small Portion of Walls are Covered Several Walls are C…" at bounding box center [293, 178] width 184 height 10
click at [141, 214] on div "Are there Wall Feature Tiles? Yes No" at bounding box center [200, 209] width 374 height 15
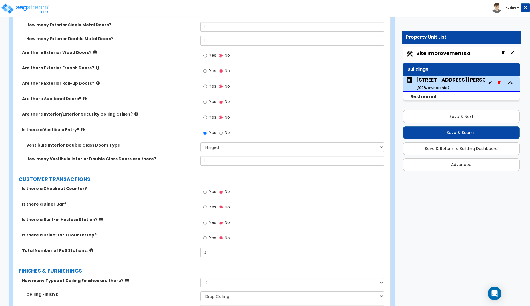
scroll to position [905, 0]
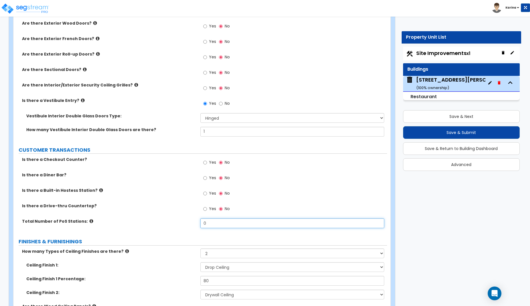
drag, startPoint x: 211, startPoint y: 223, endPoint x: 194, endPoint y: 223, distance: 16.6
click at [201, 223] on input "0" at bounding box center [293, 223] width 184 height 10
type input "2"
click at [173, 226] on div "Total Number of PoS Stations: 2" at bounding box center [200, 225] width 374 height 14
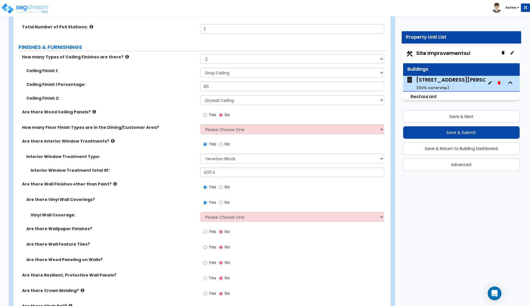
scroll to position [1109, 0]
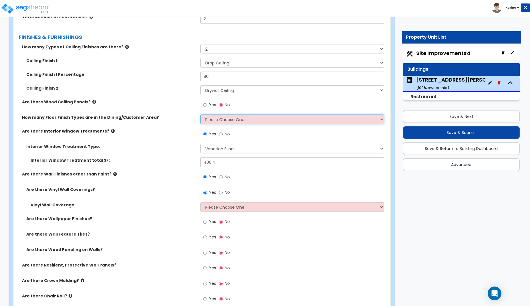
click at [201, 114] on select "Please Choose One 1 2 3" at bounding box center [293, 119] width 184 height 10
select select "1"
click option "1" at bounding box center [0, 0] width 0 height 0
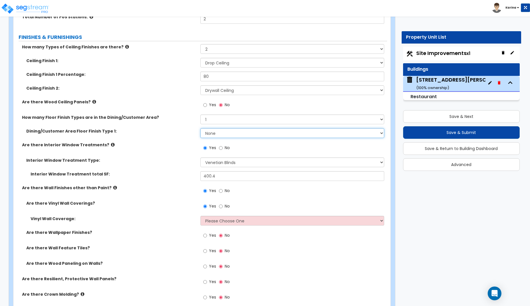
click at [201, 128] on select "None Tile Flooring Hardwood Flooring Resilient Laminate Flooring VCT Flooring S…" at bounding box center [293, 133] width 184 height 10
select select "1"
click option "Tile Flooring" at bounding box center [0, 0] width 0 height 0
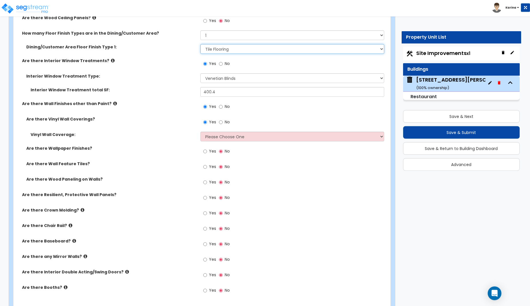
scroll to position [1196, 0]
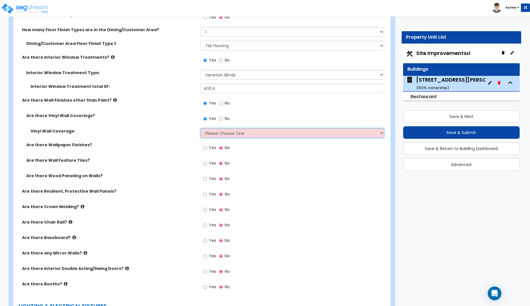
click at [201, 128] on select "Please Choose One Only a Small Portion of Walls are Covered Several Walls are C…" at bounding box center [293, 133] width 184 height 10
click at [220, 104] on input "No" at bounding box center [221, 103] width 4 height 6
radio input "false"
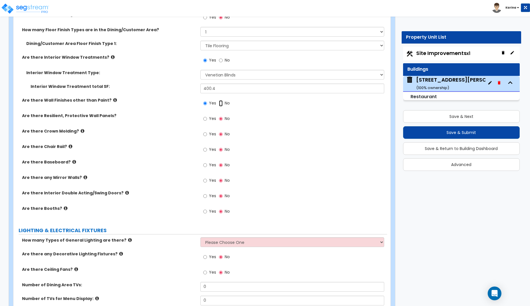
radio input "false"
radio input "true"
click at [204, 134] on input "Yes" at bounding box center [205, 134] width 4 height 6
radio input "true"
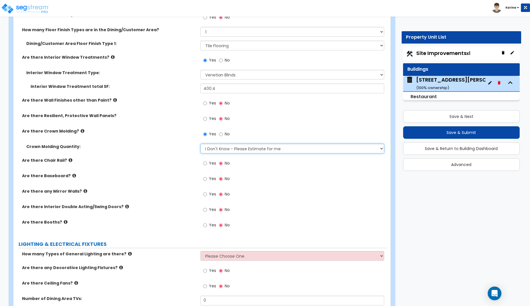
click at [201, 144] on select "I Don't Know - Please Estimate for me I want to Enter the Linear Footage" at bounding box center [293, 149] width 184 height 10
click at [206, 134] on input "Yes" at bounding box center [205, 134] width 4 height 6
click at [220, 135] on input "No" at bounding box center [221, 134] width 4 height 6
radio input "false"
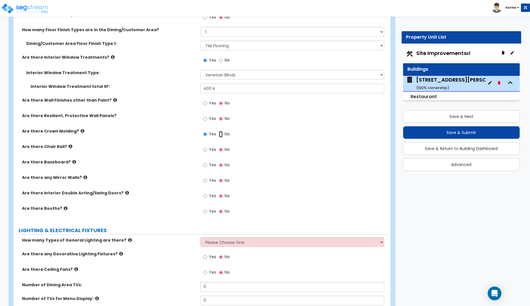
radio input "false"
radio input "true"
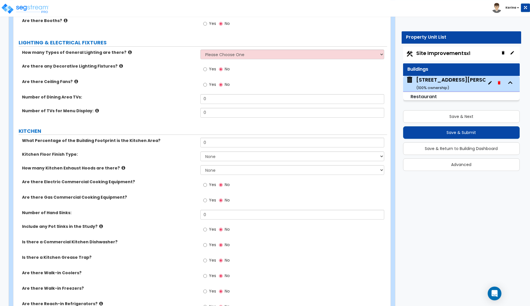
scroll to position [1313, 0]
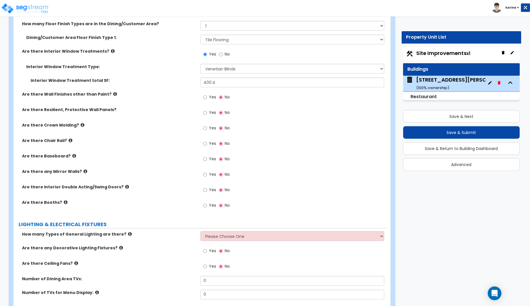
scroll to position [1184, 0]
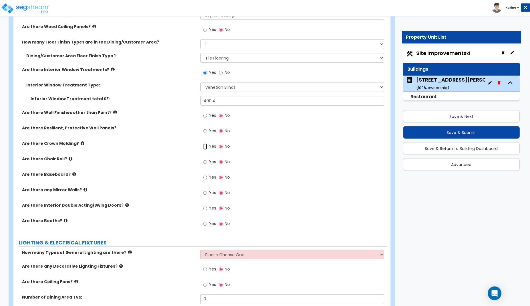
click at [205, 147] on input "Yes" at bounding box center [205, 146] width 4 height 6
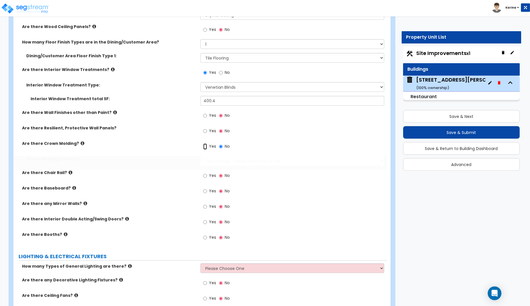
radio input "true"
click at [201, 156] on select "I Don't Know - Please Estimate for me I want to Enter the Linear Footage" at bounding box center [293, 161] width 184 height 10
click at [205, 147] on input "Yes" at bounding box center [205, 146] width 4 height 6
click at [201, 156] on select "I Don't Know - Please Estimate for me I want to Enter the Linear Footage" at bounding box center [293, 161] width 184 height 10
select select "1"
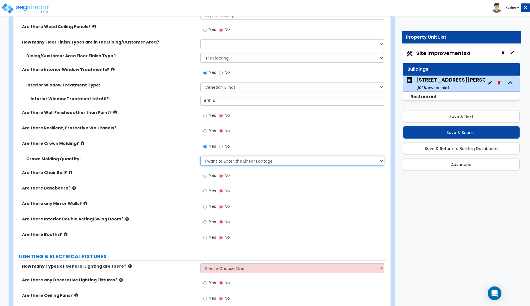
click option "I want to Enter the Linear Footage" at bounding box center [0, 0] width 0 height 0
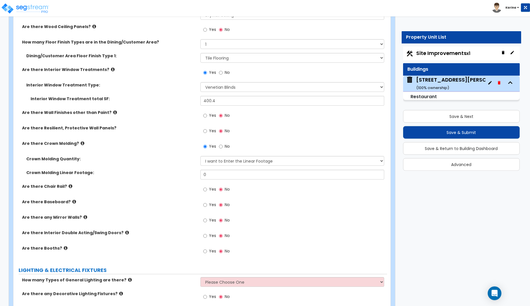
click at [190, 291] on label "Are there any Decorative Lighting Fixtures?" at bounding box center [109, 294] width 174 height 6
click at [212, 177] on input "0" at bounding box center [293, 175] width 184 height 10
type input "332.9"
click at [191, 188] on label "Are there Chair Rail?" at bounding box center [109, 186] width 174 height 6
click at [179, 285] on div "How many Types of General Lighting are there? Please Choose One 1 2 3" at bounding box center [200, 284] width 374 height 14
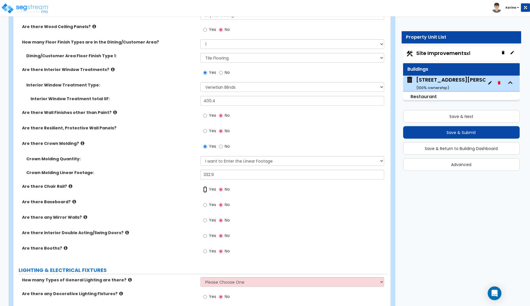
click at [205, 189] on input "Yes" at bounding box center [205, 189] width 4 height 6
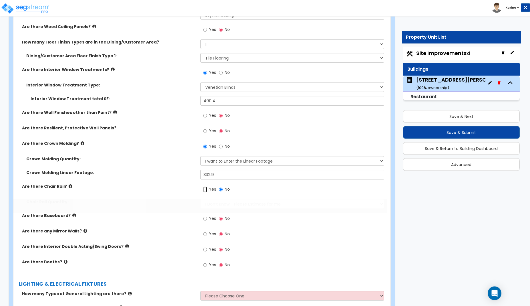
radio input "true"
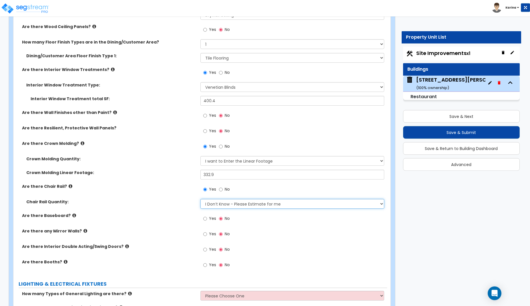
click at [201, 199] on select "I Don’t Know - Please Estimate for me I want to Enter the Linear Footage" at bounding box center [293, 204] width 184 height 10
click option "I want to Enter the Linear Footage" at bounding box center [0, 0] width 0 height 0
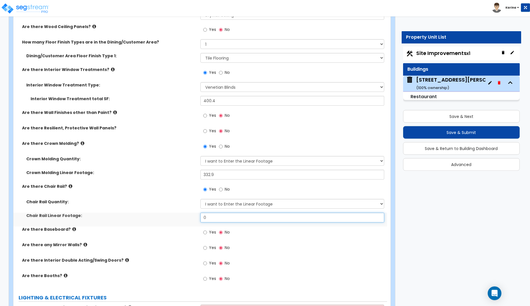
click at [214, 217] on input "0" at bounding box center [293, 218] width 184 height 10
click at [174, 210] on div "Chair Rail Quantity: I Don’t Know - Please Estimate for me I want to Enter the …" at bounding box center [200, 206] width 374 height 14
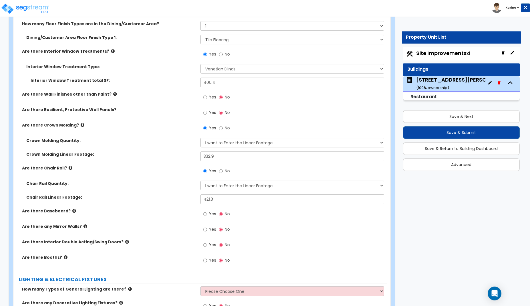
scroll to position [1213, 0]
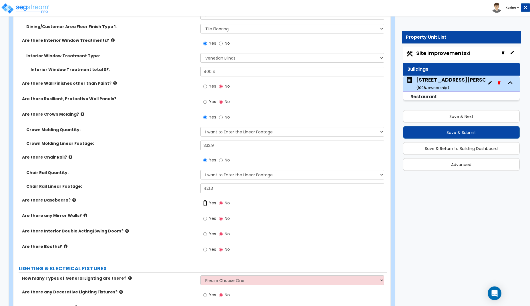
drag, startPoint x: 204, startPoint y: 202, endPoint x: 200, endPoint y: 205, distance: 5.4
click at [203, 202] on div "Yes No" at bounding box center [217, 203] width 32 height 13
click at [205, 202] on input "Yes" at bounding box center [205, 203] width 4 height 6
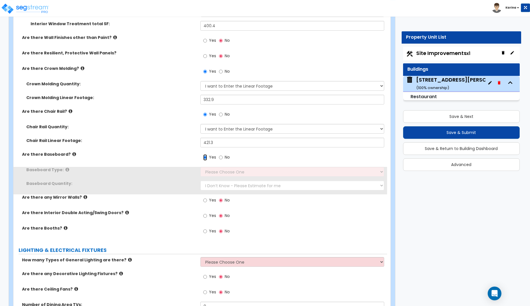
scroll to position [1272, 0]
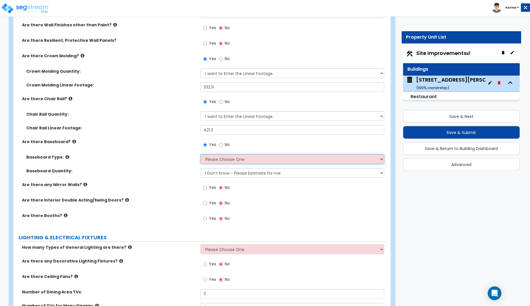
click at [201, 154] on select "Please Choose One Wood Vinyl Carpet Tile" at bounding box center [293, 159] width 184 height 10
click option "Tile" at bounding box center [0, 0] width 0 height 0
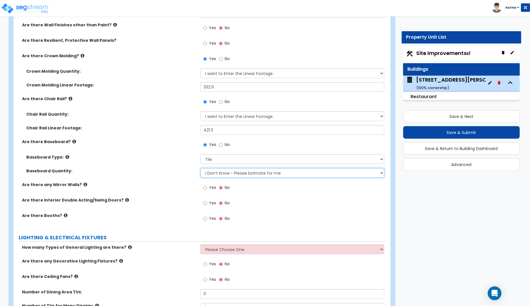
click at [201, 168] on select "I Don’t Know - Please Estimate for me I want to Enter the Linear Footage" at bounding box center [293, 173] width 184 height 10
click option "I want to Enter the Linear Footage" at bounding box center [0, 0] width 0 height 0
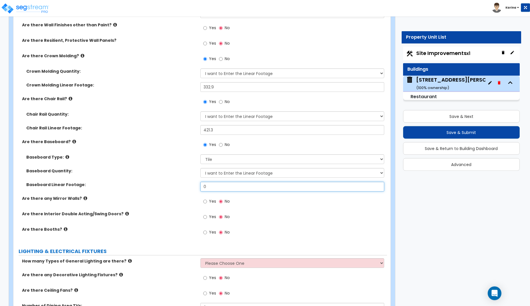
click at [211, 185] on input "0" at bounding box center [293, 187] width 184 height 10
click at [177, 181] on div "Baseboard Quantity: I Don’t Know - Please Estimate for me I want to Enter the L…" at bounding box center [200, 175] width 374 height 14
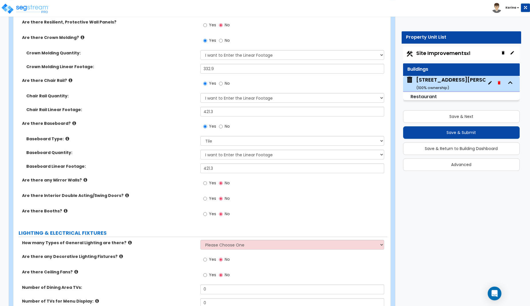
scroll to position [1301, 0]
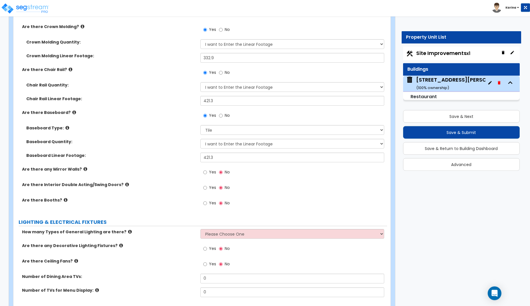
click at [183, 283] on div "Number of Dining Area TVs: 0" at bounding box center [200, 280] width 374 height 14
click at [172, 281] on div "Number of Dining Area TVs: 0" at bounding box center [200, 280] width 374 height 14
click at [205, 188] on input "Yes" at bounding box center [205, 188] width 4 height 6
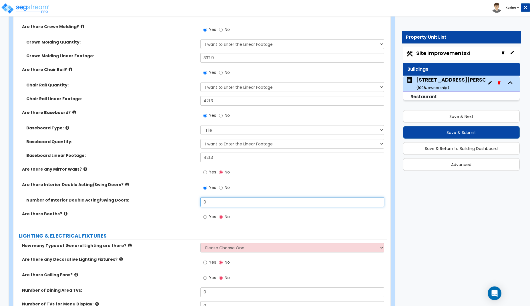
drag, startPoint x: 209, startPoint y: 203, endPoint x: 200, endPoint y: 202, distance: 8.9
click at [201, 202] on input "0" at bounding box center [293, 202] width 184 height 10
click at [180, 211] on label "Are there Booths?" at bounding box center [109, 214] width 174 height 6
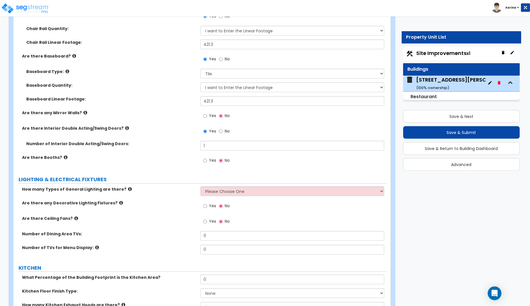
scroll to position [1359, 0]
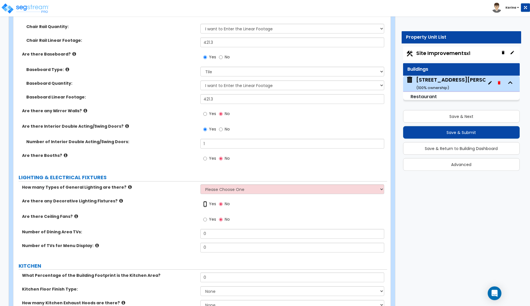
click at [205, 205] on input "Yes" at bounding box center [205, 204] width 4 height 6
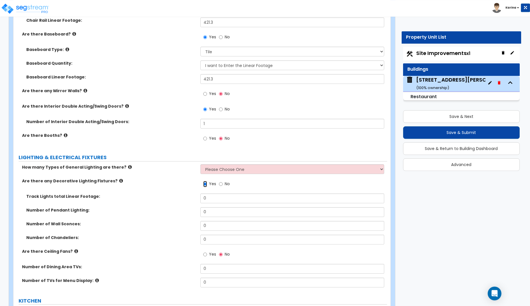
scroll to position [1388, 0]
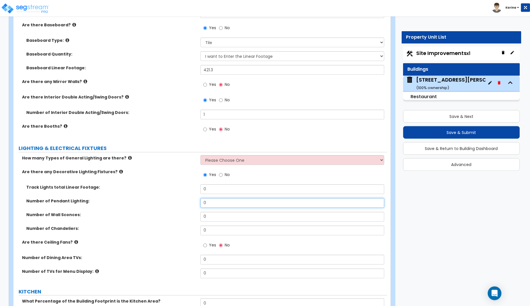
drag, startPoint x: 209, startPoint y: 203, endPoint x: 199, endPoint y: 201, distance: 9.9
click at [201, 201] on input "0" at bounding box center [293, 203] width 184 height 10
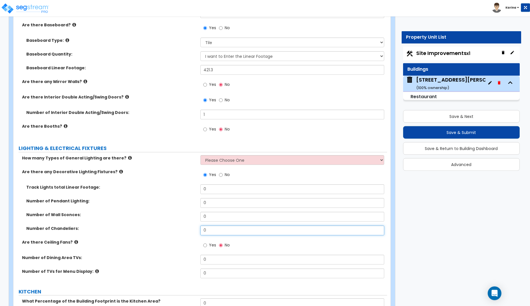
drag, startPoint x: 211, startPoint y: 229, endPoint x: 193, endPoint y: 229, distance: 18.0
click at [201, 229] on input "0" at bounding box center [293, 230] width 184 height 10
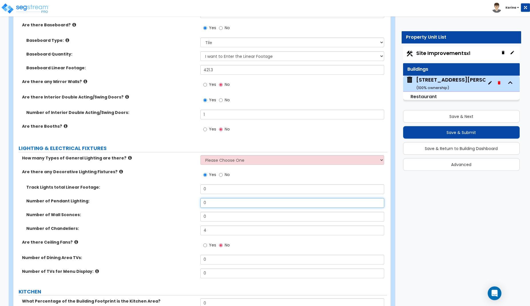
drag, startPoint x: 211, startPoint y: 205, endPoint x: 201, endPoint y: 203, distance: 10.9
click at [201, 203] on input "0" at bounding box center [293, 203] width 184 height 10
click at [205, 245] on input "Yes" at bounding box center [205, 245] width 4 height 6
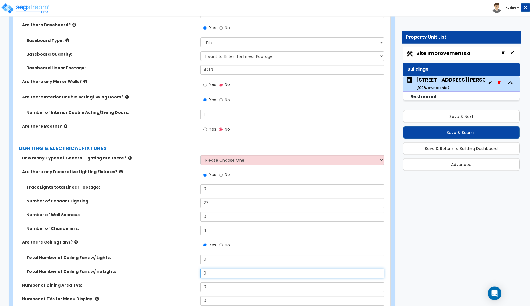
drag, startPoint x: 211, startPoint y: 273, endPoint x: 194, endPoint y: 271, distance: 17.5
click at [201, 271] on input "0" at bounding box center [293, 273] width 184 height 10
click at [186, 250] on div "Are there Ceiling Fans? Yes No" at bounding box center [200, 246] width 374 height 15
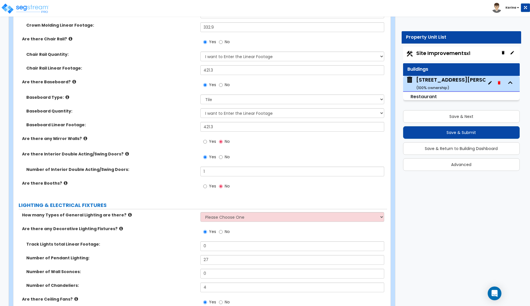
scroll to position [1330, 0]
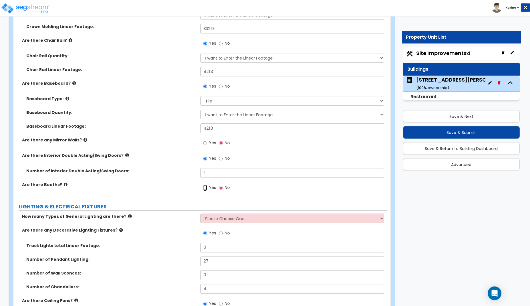
click at [207, 188] on input "Yes" at bounding box center [205, 188] width 4 height 6
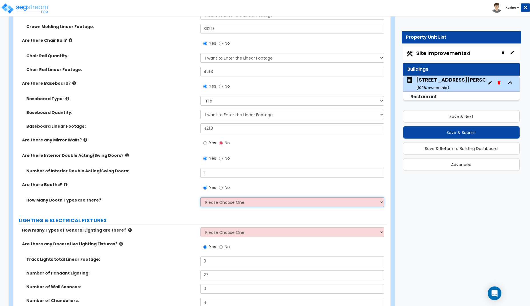
click at [201, 197] on select "Please Choose One 1 2 3" at bounding box center [293, 202] width 184 height 10
click option "1" at bounding box center [0, 0] width 0 height 0
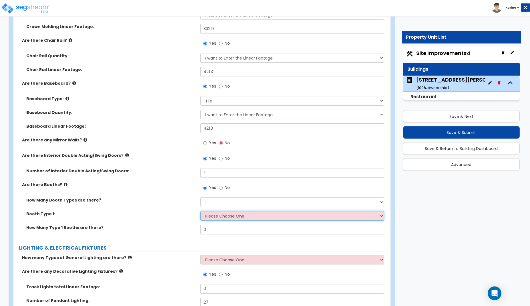
click at [201, 211] on select "Please Choose One Plastic, 2-Seater Plastic, 4-Seater Upholstered, 4-Seater Uph…" at bounding box center [293, 216] width 184 height 10
click option "Upholstered, L or U-Shape" at bounding box center [0, 0] width 0 height 0
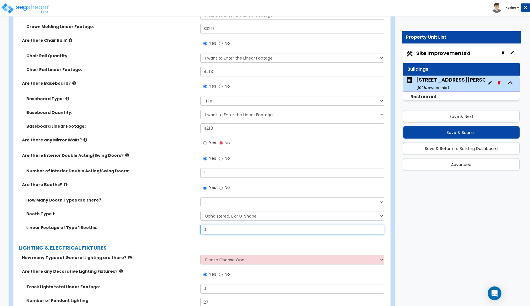
drag, startPoint x: 224, startPoint y: 229, endPoint x: 187, endPoint y: 229, distance: 36.3
click at [201, 229] on input "0" at bounding box center [293, 230] width 184 height 10
click at [183, 222] on div "Booth Type 1: Please Choose One Plastic, 2-Seater Plastic, 4-Seater Upholstered…" at bounding box center [200, 218] width 374 height 14
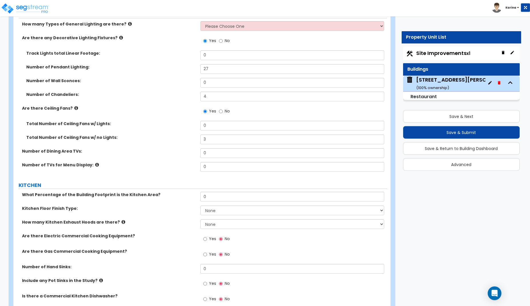
scroll to position [1593, 0]
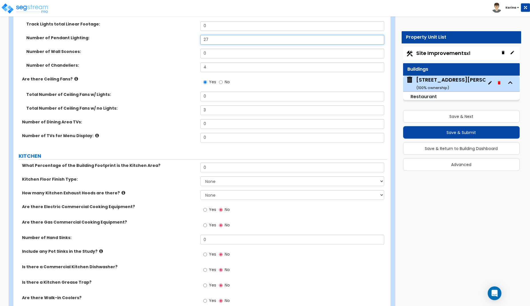
drag, startPoint x: 212, startPoint y: 40, endPoint x: 194, endPoint y: 39, distance: 17.5
click at [201, 39] on input "27" at bounding box center [293, 40] width 184 height 10
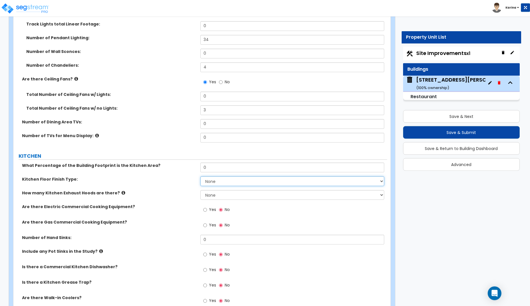
click at [201, 176] on select "None Tile Flooring VCT Flooring Sheet Vinyl Flooring" at bounding box center [293, 181] width 184 height 10
click at [169, 209] on label "Are there Electric Commercial Cooking Equipment?" at bounding box center [109, 207] width 174 height 6
click at [168, 279] on div "Is there a Commercial Kitchen Dishwasher? Yes No" at bounding box center [200, 271] width 374 height 15
click at [209, 167] on input "0" at bounding box center [293, 167] width 184 height 10
click at [158, 280] on label "Is there a Kitchen Grease Trap?" at bounding box center [109, 282] width 174 height 6
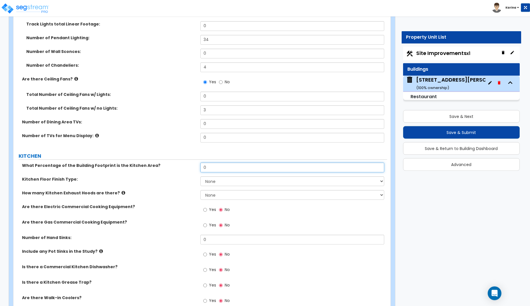
drag, startPoint x: 208, startPoint y: 168, endPoint x: 187, endPoint y: 167, distance: 20.9
click at [201, 167] on input "0" at bounding box center [293, 167] width 184 height 10
click at [180, 208] on label "Are there Electric Commercial Cooking Equipment?" at bounding box center [109, 207] width 174 height 6
click at [201, 190] on select "None 1 2 3" at bounding box center [293, 195] width 184 height 10
click option "3" at bounding box center [0, 0] width 0 height 0
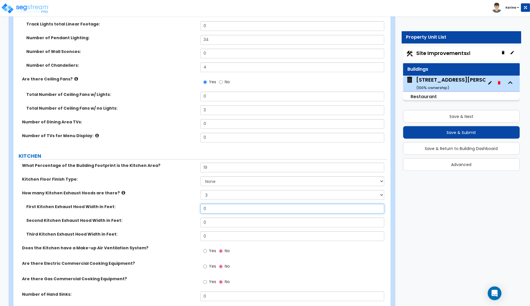
drag, startPoint x: 208, startPoint y: 206, endPoint x: 195, endPoint y: 207, distance: 12.3
click at [201, 207] on input "0" at bounding box center [293, 209] width 184 height 10
drag, startPoint x: 209, startPoint y: 222, endPoint x: 190, endPoint y: 221, distance: 18.3
click at [201, 221] on input "0" at bounding box center [293, 222] width 184 height 10
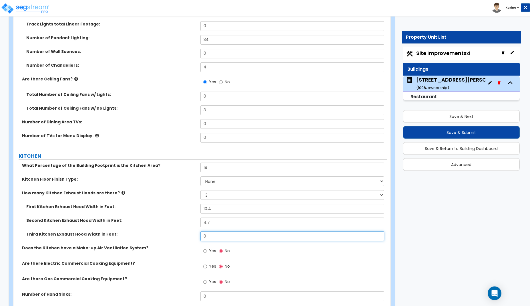
drag, startPoint x: 209, startPoint y: 235, endPoint x: 197, endPoint y: 235, distance: 12.3
click at [201, 235] on input "0" at bounding box center [293, 236] width 184 height 10
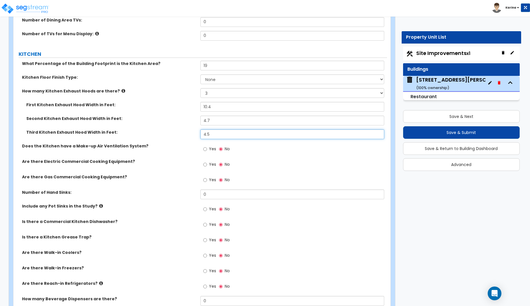
scroll to position [1709, 0]
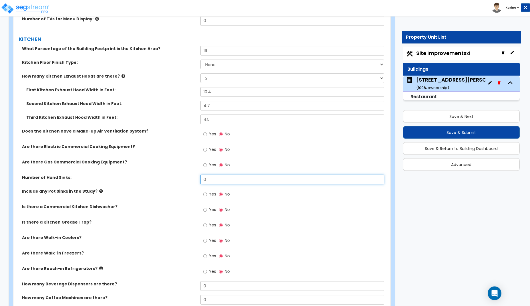
drag, startPoint x: 215, startPoint y: 181, endPoint x: 192, endPoint y: 179, distance: 23.5
click at [201, 179] on input "0" at bounding box center [293, 179] width 184 height 10
click at [205, 194] on input "Yes" at bounding box center [205, 194] width 4 height 6
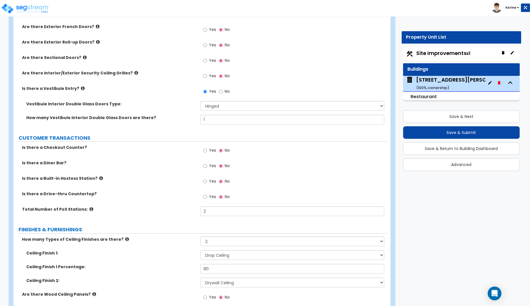
scroll to position [921, 0]
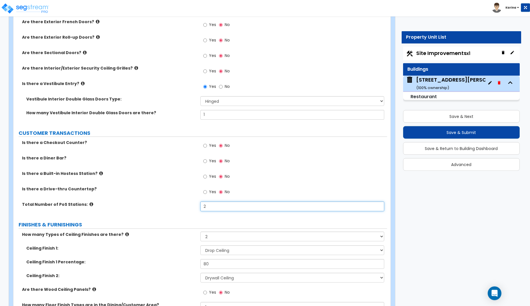
drag, startPoint x: 212, startPoint y: 207, endPoint x: 190, endPoint y: 206, distance: 22.3
click at [201, 206] on input "2" at bounding box center [293, 206] width 184 height 10
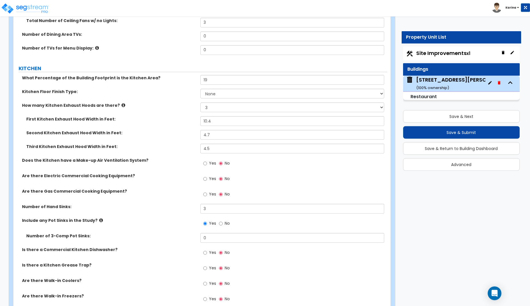
scroll to position [1709, 0]
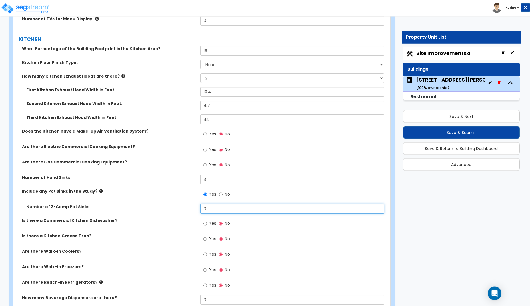
drag, startPoint x: 207, startPoint y: 210, endPoint x: 197, endPoint y: 210, distance: 9.7
click at [201, 210] on input "0" at bounding box center [293, 209] width 184 height 10
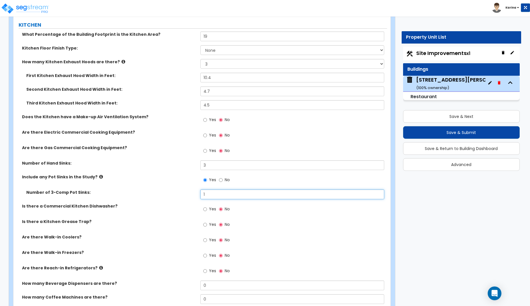
scroll to position [1738, 0]
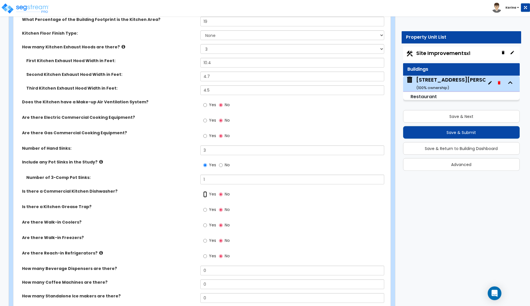
click at [205, 195] on input "Yes" at bounding box center [205, 194] width 4 height 6
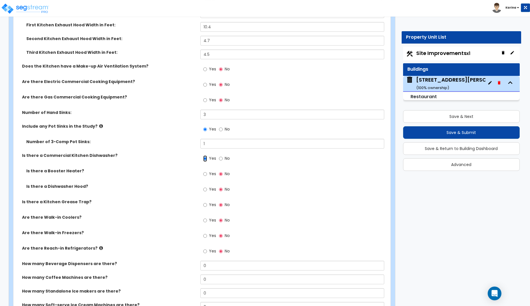
scroll to position [1797, 0]
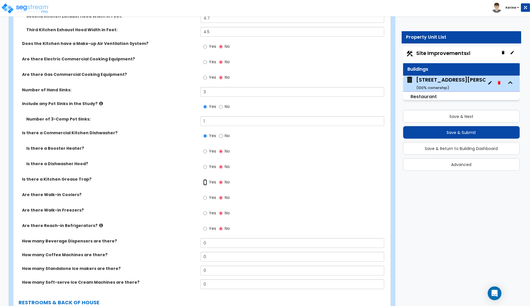
click at [205, 182] on input "Yes" at bounding box center [205, 182] width 4 height 6
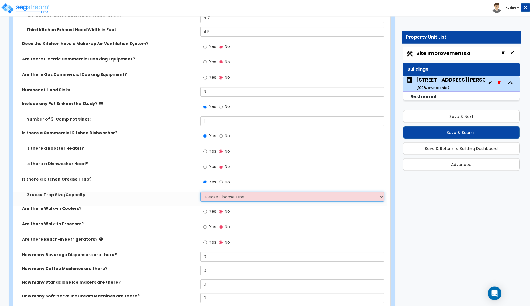
click at [201, 192] on select "Please Choose One Small Medium Large" at bounding box center [293, 197] width 184 height 10
click option "Large" at bounding box center [0, 0] width 0 height 0
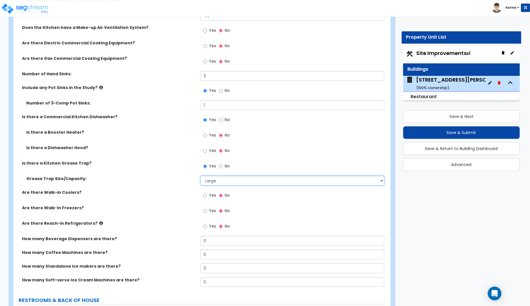
scroll to position [1826, 0]
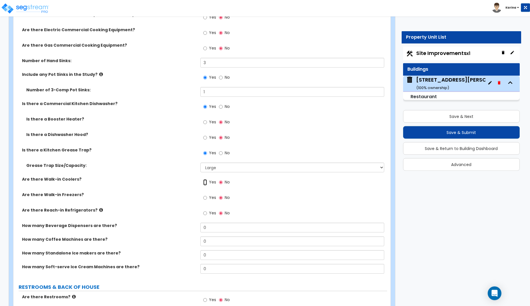
click at [205, 182] on input "Yes" at bounding box center [205, 182] width 4 height 6
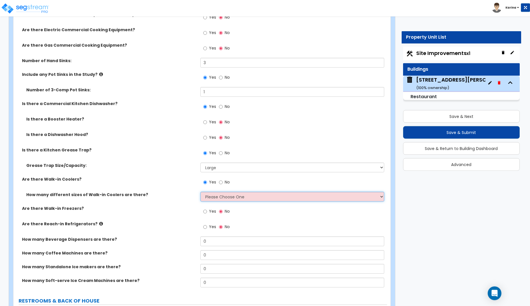
click at [201, 192] on select "Please Choose One 1 2 3 4" at bounding box center [293, 197] width 184 height 10
click option "1" at bounding box center [0, 0] width 0 height 0
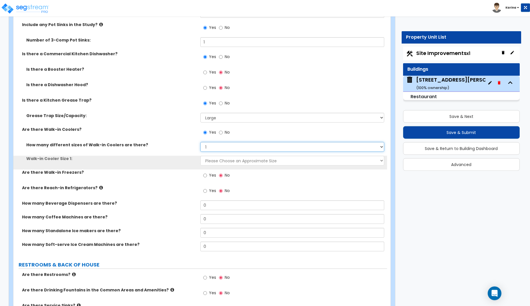
scroll to position [1884, 0]
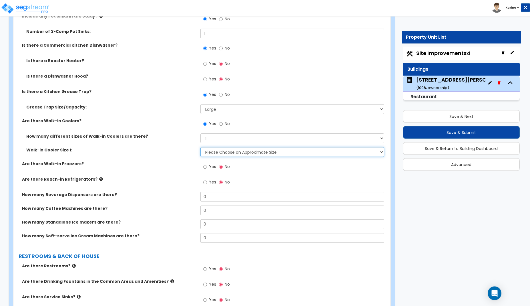
click at [201, 147] on select "Please Choose an Approximate Size 6' x 6' 10' x 6' 12' x 14' 12' x 20' I want t…" at bounding box center [293, 152] width 184 height 10
click option "I want to Enter the Square Footage:" at bounding box center [0, 0] width 0 height 0
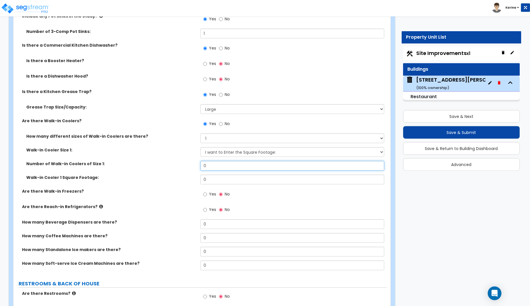
drag, startPoint x: 211, startPoint y: 165, endPoint x: 197, endPoint y: 165, distance: 14.0
click at [201, 165] on input "0" at bounding box center [293, 166] width 184 height 10
drag, startPoint x: 212, startPoint y: 181, endPoint x: 200, endPoint y: 179, distance: 12.4
click at [201, 179] on input "0" at bounding box center [293, 179] width 184 height 10
click at [204, 195] on input "Yes" at bounding box center [205, 194] width 4 height 6
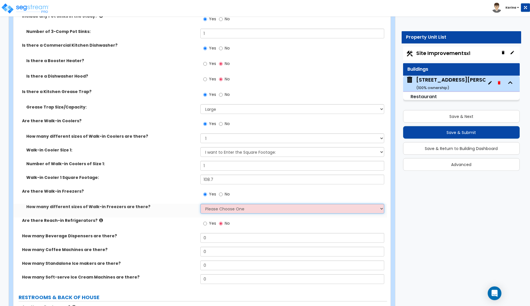
click at [201, 204] on select "Please Choose One 1 2 3 4" at bounding box center [293, 209] width 184 height 10
click option "1" at bounding box center [0, 0] width 0 height 0
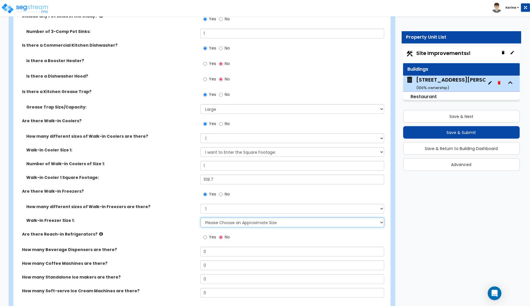
click at [201, 217] on select "Please Choose an Approximate Size 8' x 8' 8' x 12' 8' x 16' 8' x 20' I want to …" at bounding box center [293, 222] width 184 height 10
click option "I want to Enter the Square Footage:" at bounding box center [0, 0] width 0 height 0
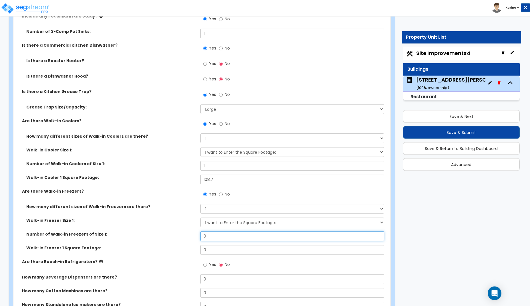
drag, startPoint x: 215, startPoint y: 236, endPoint x: 199, endPoint y: 237, distance: 15.7
click at [201, 237] on input "0" at bounding box center [293, 236] width 184 height 10
click at [165, 233] on label "Number of Walk-in Freezers of Size 1:" at bounding box center [111, 234] width 170 height 6
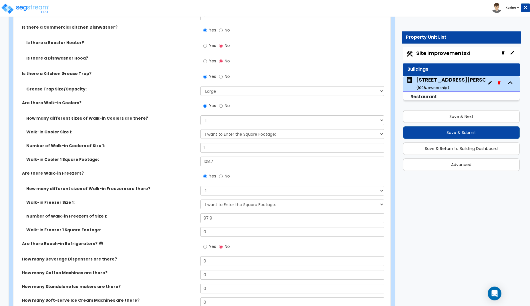
scroll to position [1913, 0]
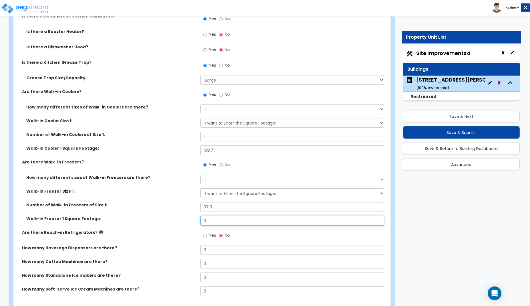
drag, startPoint x: 212, startPoint y: 222, endPoint x: 199, endPoint y: 221, distance: 13.8
click at [201, 221] on input "0" at bounding box center [293, 221] width 184 height 10
drag, startPoint x: 222, startPoint y: 203, endPoint x: 189, endPoint y: 207, distance: 33.4
click at [201, 207] on input "97.9" at bounding box center [293, 207] width 184 height 10
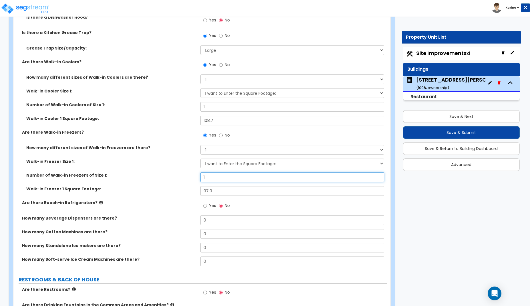
scroll to position [1972, 0]
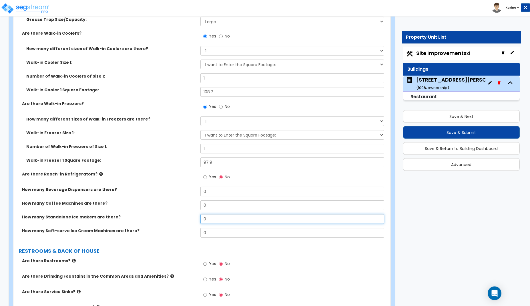
drag, startPoint x: 208, startPoint y: 218, endPoint x: 193, endPoint y: 219, distance: 14.3
click at [201, 219] on input "0" at bounding box center [293, 219] width 184 height 10
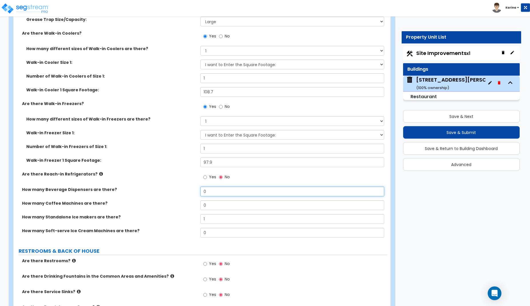
drag, startPoint x: 206, startPoint y: 190, endPoint x: 195, endPoint y: 191, distance: 10.7
click at [201, 191] on input "0" at bounding box center [293, 192] width 184 height 10
drag, startPoint x: 213, startPoint y: 208, endPoint x: 196, endPoint y: 206, distance: 17.6
click at [201, 206] on input "0" at bounding box center [293, 205] width 184 height 10
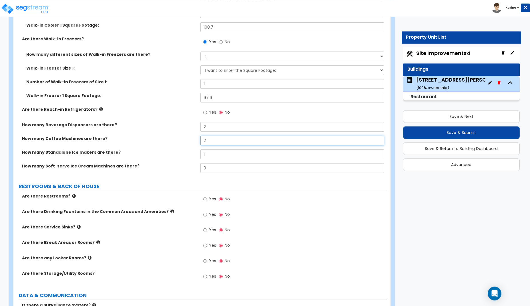
scroll to position [2059, 0]
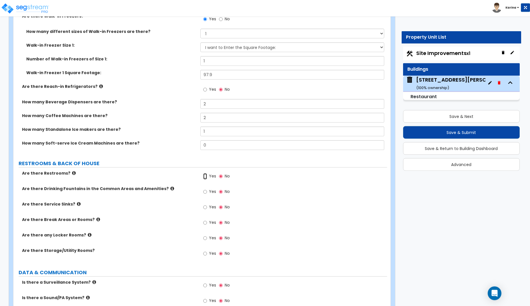
click at [206, 176] on input "Yes" at bounding box center [205, 176] width 4 height 6
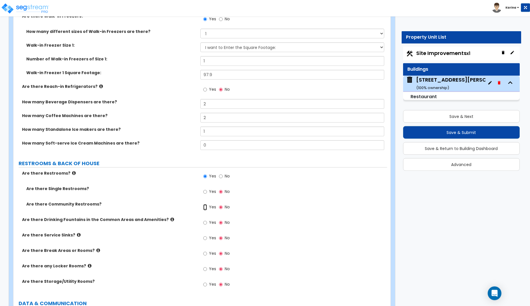
click at [207, 208] on input "Yes" at bounding box center [205, 207] width 4 height 6
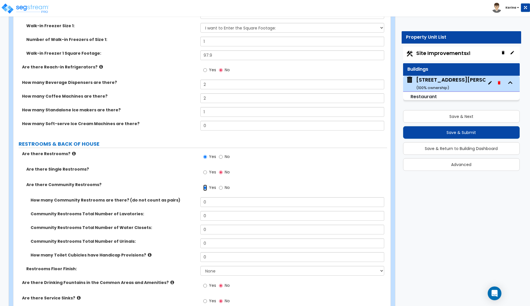
scroll to position [2089, 0]
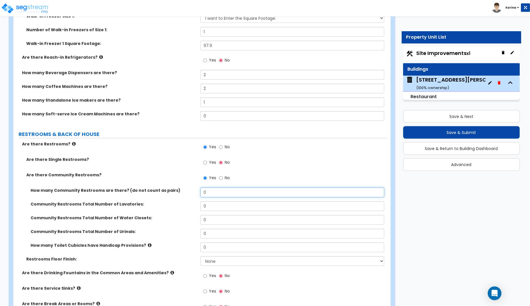
drag, startPoint x: 207, startPoint y: 192, endPoint x: 203, endPoint y: 191, distance: 4.5
click at [203, 191] on input "0" at bounding box center [293, 192] width 184 height 10
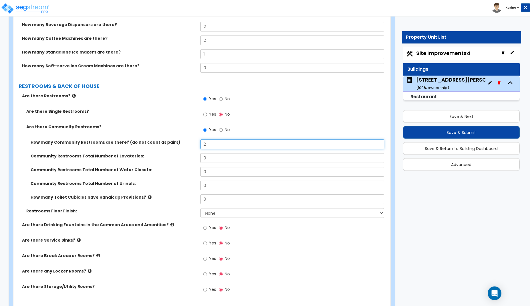
scroll to position [2147, 0]
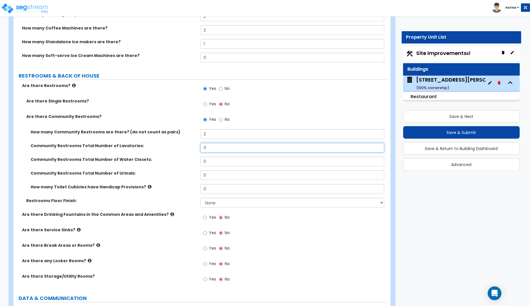
drag, startPoint x: 208, startPoint y: 149, endPoint x: 198, endPoint y: 150, distance: 9.7
click at [201, 150] on input "0" at bounding box center [293, 148] width 184 height 10
click at [210, 163] on input "0" at bounding box center [293, 161] width 184 height 10
drag, startPoint x: 210, startPoint y: 162, endPoint x: 197, endPoint y: 162, distance: 12.9
click at [201, 162] on input "0" at bounding box center [293, 161] width 184 height 10
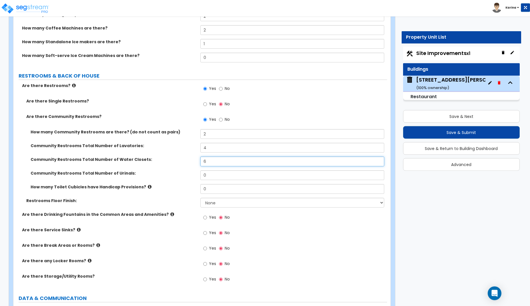
drag, startPoint x: 211, startPoint y: 161, endPoint x: 197, endPoint y: 162, distance: 14.3
click at [201, 162] on input "6" at bounding box center [293, 161] width 184 height 10
drag, startPoint x: 210, startPoint y: 175, endPoint x: 202, endPoint y: 176, distance: 8.4
click at [202, 176] on input "0" at bounding box center [293, 175] width 184 height 10
drag, startPoint x: 213, startPoint y: 190, endPoint x: 192, endPoint y: 191, distance: 21.2
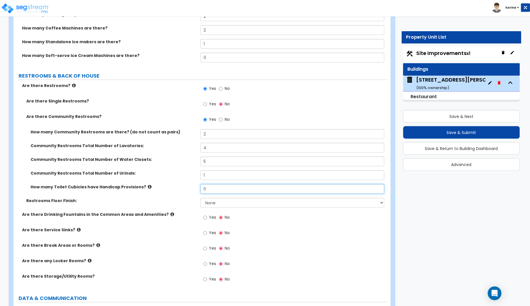
click at [201, 191] on input "0" at bounding box center [293, 189] width 184 height 10
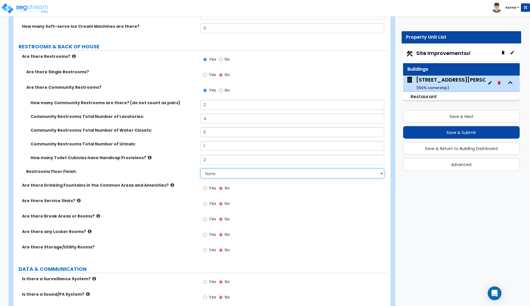
click at [201, 168] on select "None Tile Flooring Resilient Laminate Flooring VCT Flooring Sheet Vinyl Flooring" at bounding box center [293, 173] width 184 height 10
click option "Tile Flooring" at bounding box center [0, 0] width 0 height 0
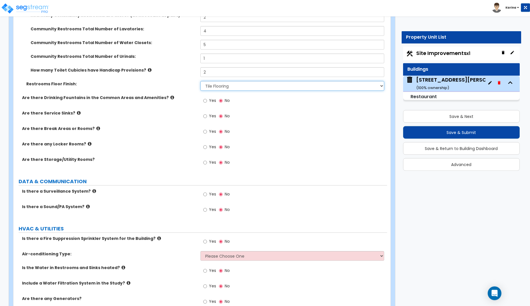
scroll to position [2293, 0]
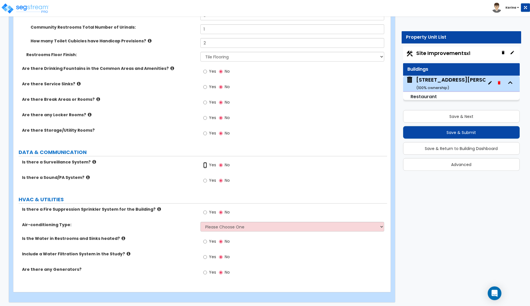
click at [206, 166] on input "Yes" at bounding box center [205, 165] width 4 height 6
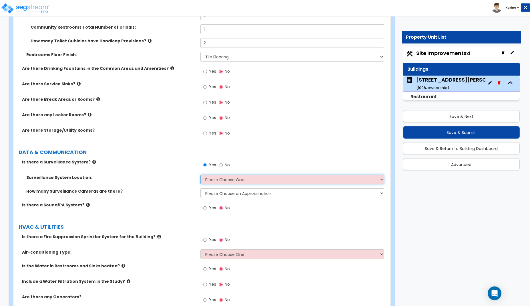
click at [201, 174] on select "Please Choose One Inside the Building Outside the Building Both Inside & Outside" at bounding box center [293, 179] width 184 height 10
click option "Inside the Building" at bounding box center [0, 0] width 0 height 0
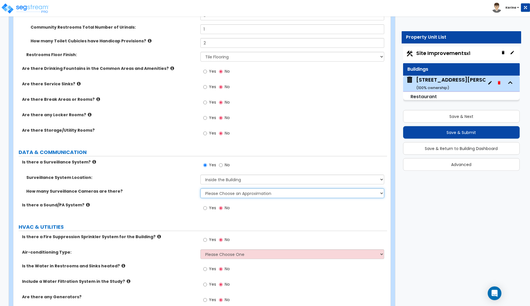
click at [201, 188] on select "Please Choose an Approximation Barely Noticed Any Noticed a Couple Frequently S…" at bounding box center [293, 193] width 184 height 10
click option "I want to Enter the Quantity" at bounding box center [0, 0] width 0 height 0
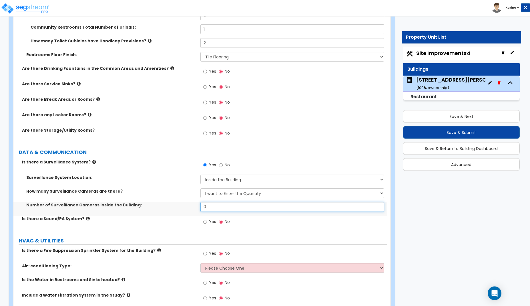
click at [223, 207] on input "0" at bounding box center [293, 207] width 184 height 10
drag, startPoint x: 212, startPoint y: 208, endPoint x: 189, endPoint y: 207, distance: 23.2
click at [201, 207] on input "9" at bounding box center [293, 207] width 184 height 10
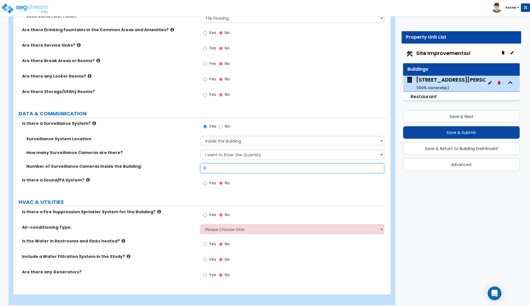
scroll to position [2336, 0]
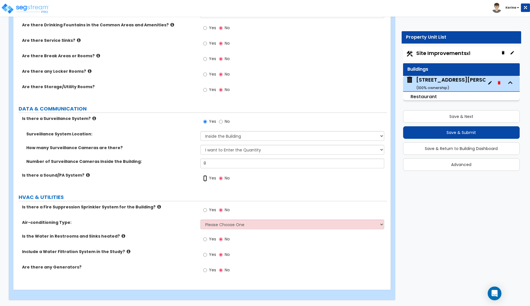
click at [205, 179] on input "Yes" at bounding box center [205, 178] width 4 height 6
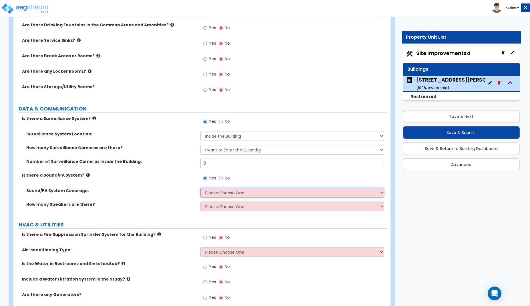
click at [201, 188] on select "Please Choose One All Areas Enter Percent Coverage" at bounding box center [293, 193] width 184 height 10
click option "All Areas" at bounding box center [0, 0] width 0 height 0
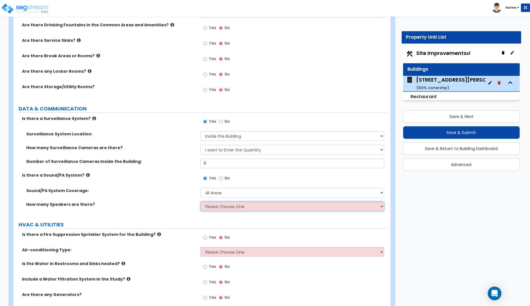
click at [201, 201] on select "Please Choose One Enter Number of Speakers Please Estimate for me" at bounding box center [293, 206] width 184 height 10
click option "Enter Number of Speakers" at bounding box center [0, 0] width 0 height 0
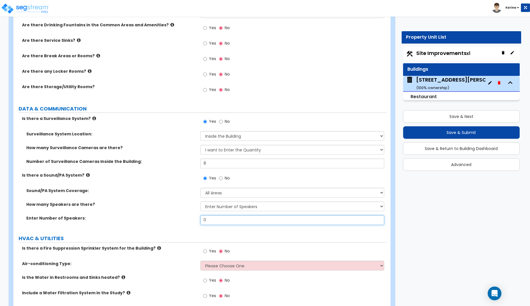
drag, startPoint x: 208, startPoint y: 222, endPoint x: 196, endPoint y: 221, distance: 11.8
click at [201, 221] on input "0" at bounding box center [293, 220] width 184 height 10
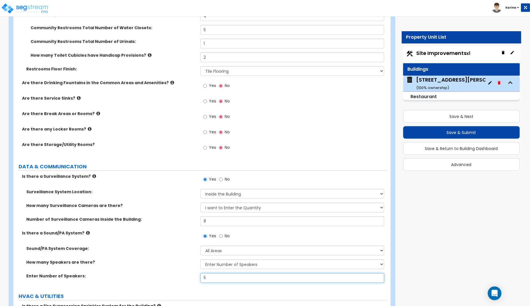
scroll to position [2278, 0]
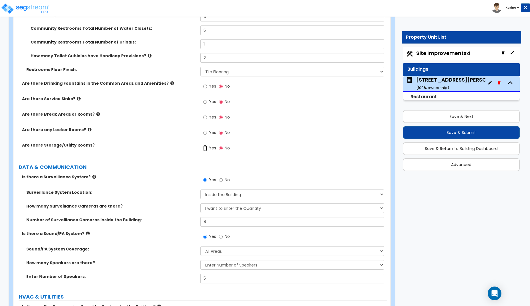
click at [204, 149] on input "Yes" at bounding box center [205, 148] width 4 height 6
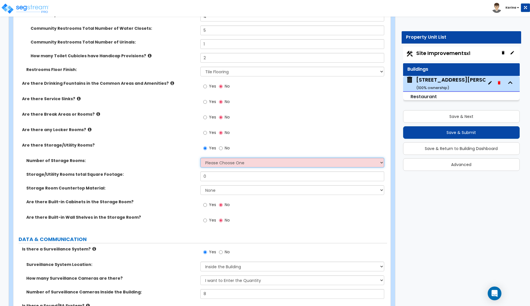
click at [201, 158] on select "Please Choose One 1 2 3" at bounding box center [293, 163] width 184 height 10
click option "1" at bounding box center [0, 0] width 0 height 0
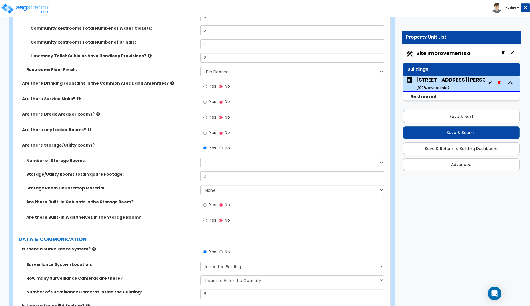
drag, startPoint x: 180, startPoint y: 291, endPoint x: 196, endPoint y: 260, distance: 34.8
click at [180, 290] on label "Number of Surveillance Cameras Inside the Building:" at bounding box center [111, 292] width 170 height 6
drag, startPoint x: 208, startPoint y: 175, endPoint x: 184, endPoint y: 175, distance: 24.3
click at [201, 175] on input "0" at bounding box center [293, 176] width 184 height 10
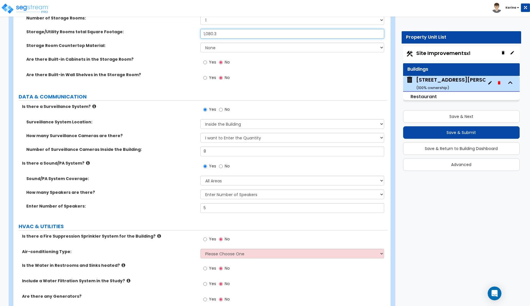
scroll to position [2450, 0]
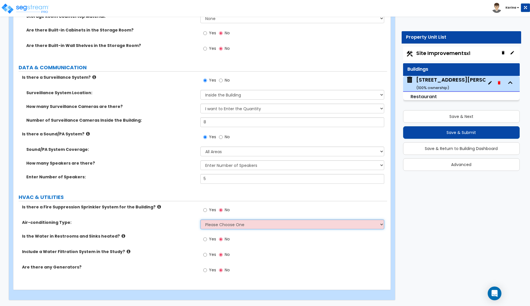
click at [201, 219] on select "Please Choose One Rooftop Unit Furnace-Condenser Forced Air Split Heating/Cooli…" at bounding box center [293, 224] width 184 height 10
click option "Rooftop Unit" at bounding box center [0, 0] width 0 height 0
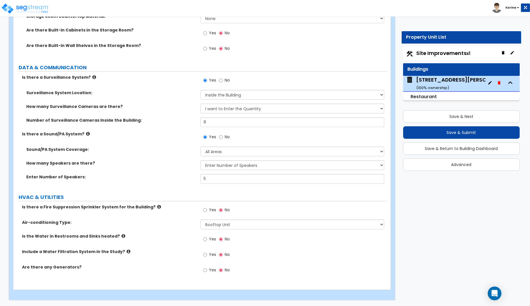
click at [122, 235] on icon at bounding box center [124, 236] width 4 height 4
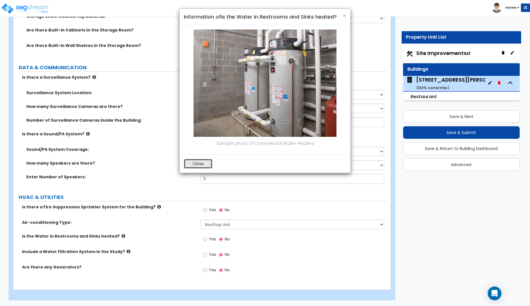
click at [196, 165] on button "Close" at bounding box center [198, 164] width 29 height 10
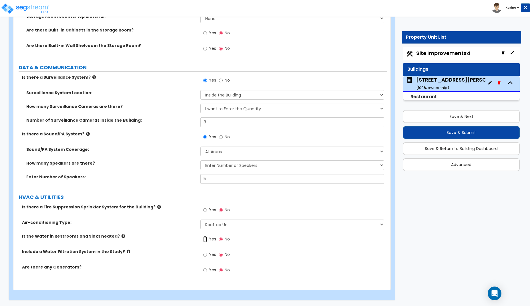
click at [205, 239] on input "Yes" at bounding box center [205, 239] width 4 height 6
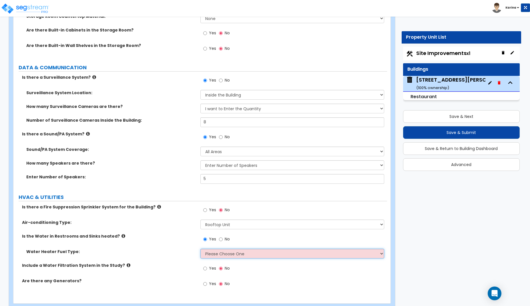
click at [201, 249] on select "Please Choose One Gas Electric" at bounding box center [293, 254] width 184 height 10
click option "Gas" at bounding box center [0, 0] width 0 height 0
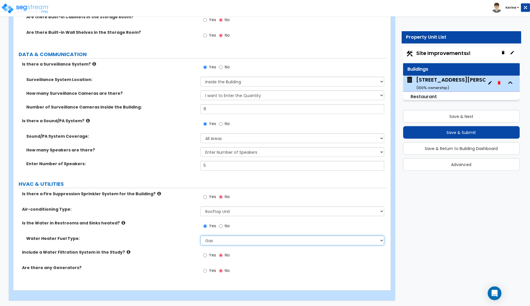
scroll to position [2463, 0]
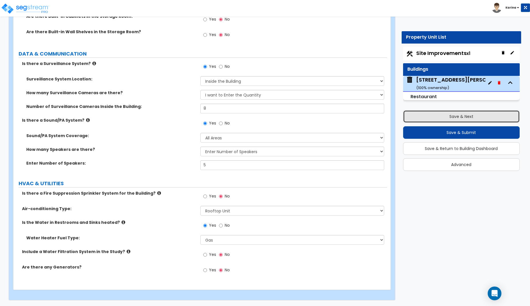
click at [417, 116] on button "Save & Next" at bounding box center [461, 116] width 117 height 13
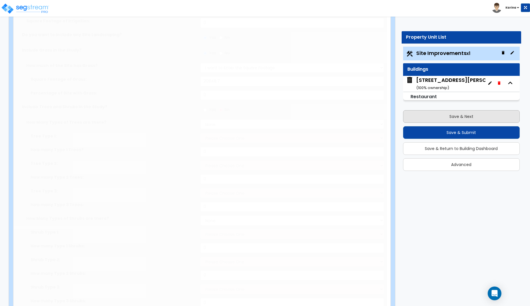
scroll to position [0, 0]
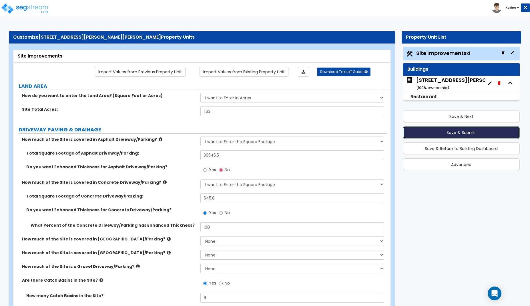
click at [449, 130] on button "Save & Submit" at bounding box center [461, 132] width 117 height 13
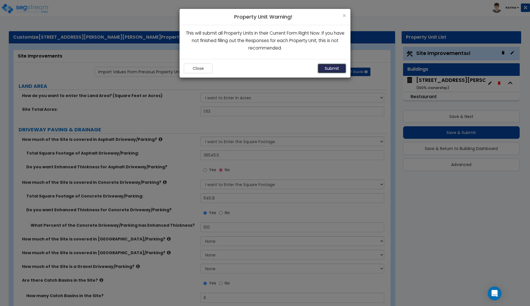
click at [334, 68] on button "Submit" at bounding box center [332, 69] width 29 height 10
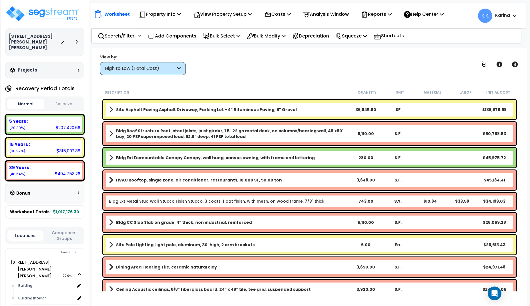
click at [154, 66] on div "High to Low (Total Cost)" at bounding box center [140, 68] width 71 height 7
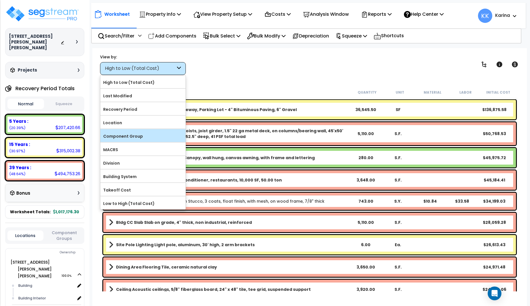
click at [147, 134] on label "Component Group" at bounding box center [142, 136] width 85 height 9
click at [0, 0] on input "Component Group" at bounding box center [0, 0] width 0 height 0
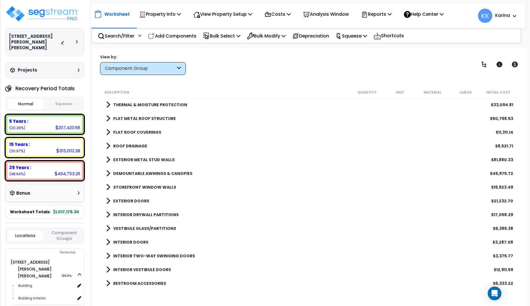
scroll to position [34, 0]
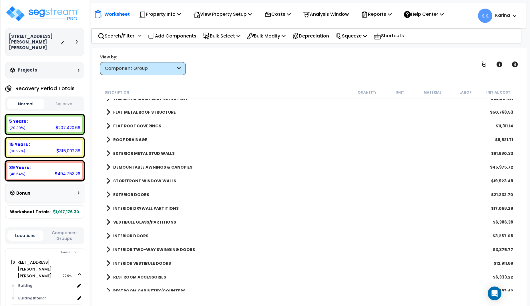
click at [108, 221] on span at bounding box center [108, 222] width 4 height 8
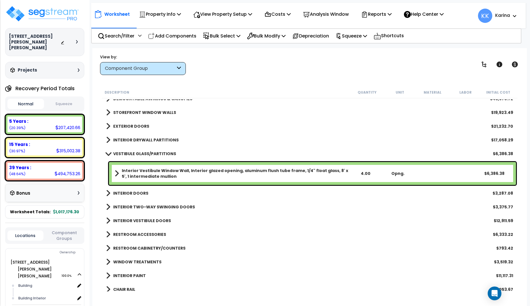
scroll to position [103, 0]
click at [106, 220] on span at bounding box center [108, 220] width 4 height 8
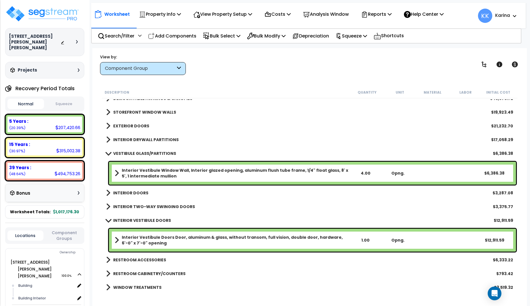
click at [107, 153] on span at bounding box center [108, 153] width 8 height 4
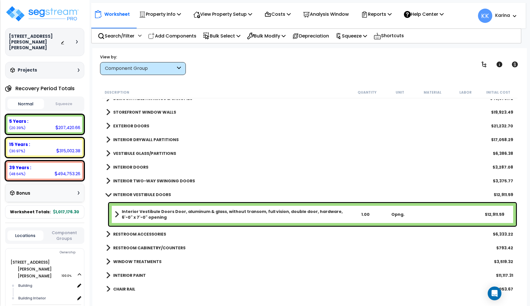
click at [108, 195] on span at bounding box center [108, 194] width 8 height 4
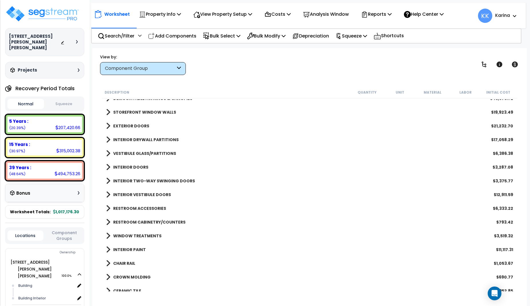
click at [108, 165] on span at bounding box center [108, 167] width 4 height 8
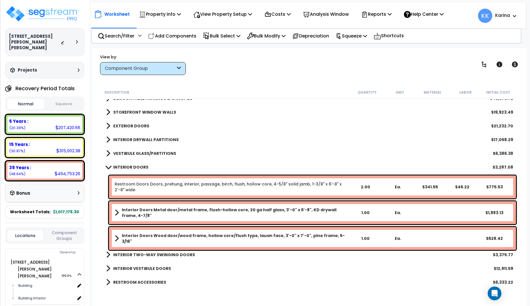
click at [109, 168] on span at bounding box center [108, 167] width 8 height 4
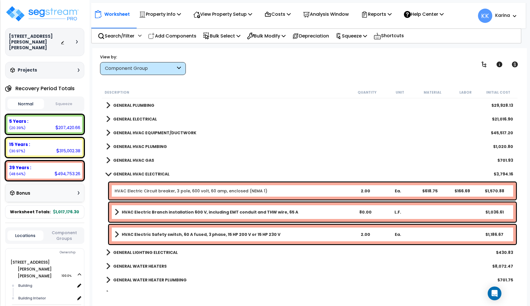
scroll to position [378, 0]
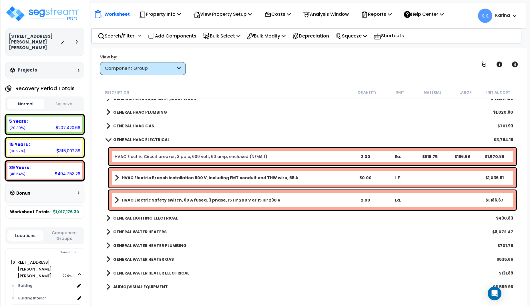
click at [109, 138] on span at bounding box center [108, 139] width 8 height 4
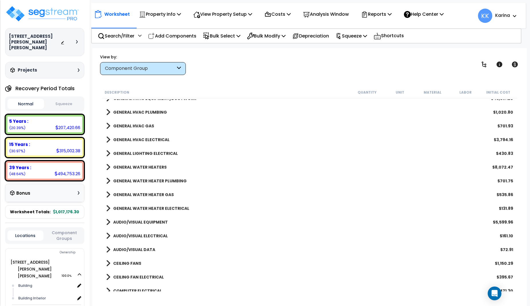
scroll to position [343, 0]
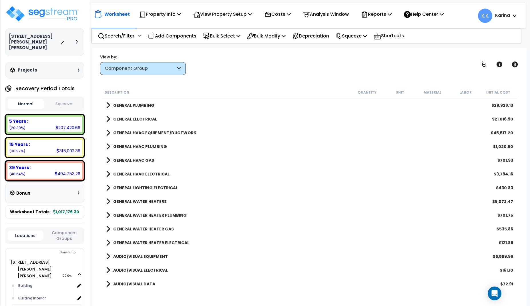
click at [108, 131] on span at bounding box center [108, 133] width 4 height 8
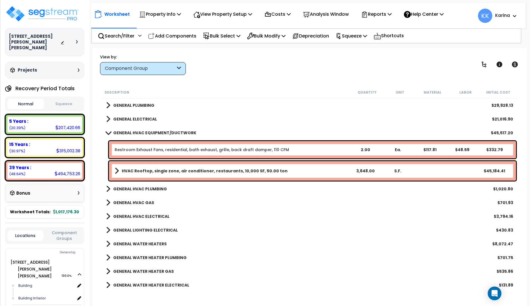
click at [108, 131] on span at bounding box center [108, 132] width 8 height 4
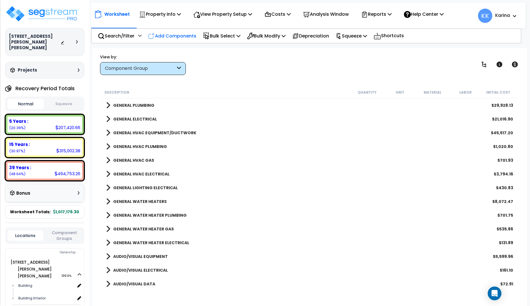
click at [174, 34] on p "Add Components" at bounding box center [172, 36] width 48 height 8
select select
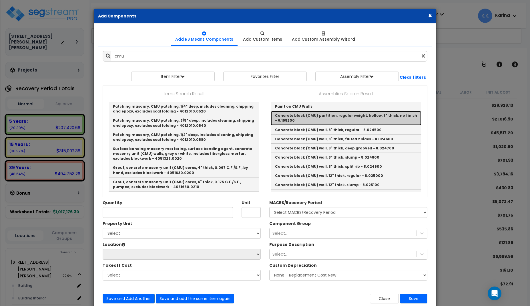
click at [287, 114] on link "Concrete block (CMU) partition, regular weight, hollow, 8" thick, no finish - 6…" at bounding box center [346, 118] width 151 height 14
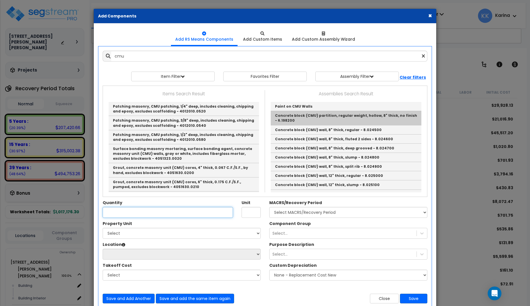
type input "Concrete block (CMU) partition, regular weight, hollow, 8" thick, no finish - 6…"
checkbox input "false"
type input "S.F."
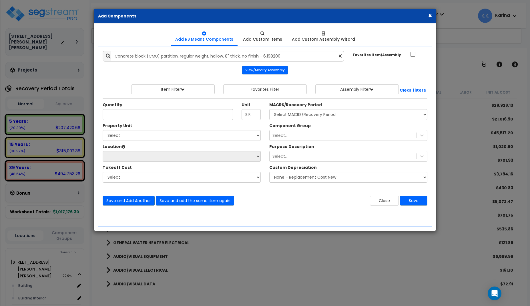
click at [279, 284] on div "× Add Components Add RS Means Components Add Custom Items Add Items" at bounding box center [265, 153] width 530 height 306
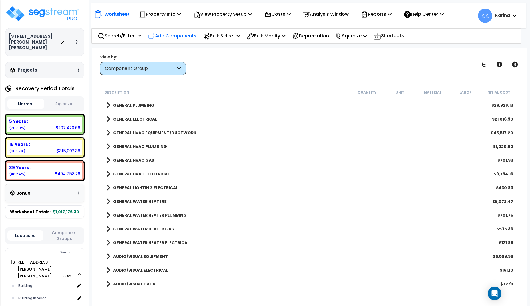
click at [182, 36] on p "Add Components" at bounding box center [172, 36] width 48 height 8
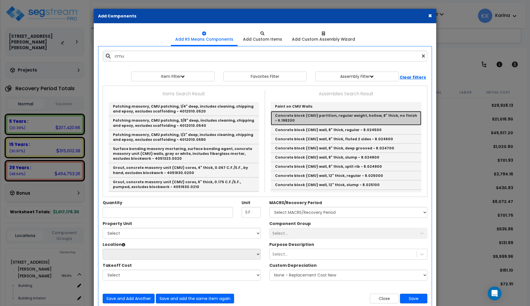
click at [294, 115] on link "Concrete block (CMU) partition, regular weight, hollow, 8" thick, no finish - 6…" at bounding box center [346, 118] width 151 height 14
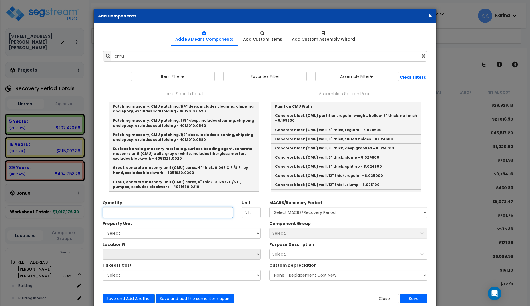
type input "Concrete block (CMU) partition, regular weight, hollow, 8" thick, no finish - 6…"
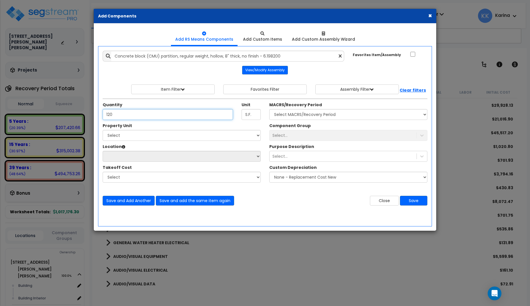
type input "120"
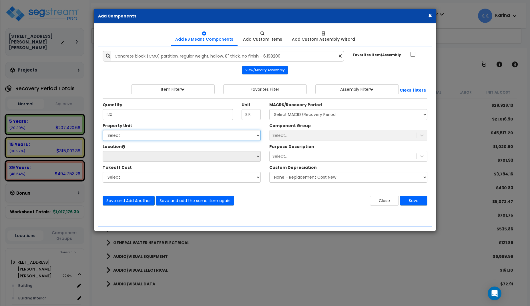
click at [103, 130] on select "Select [STREET_ADDRESS][PERSON_NAME][PERSON_NAME] Site Improvements" at bounding box center [182, 135] width 158 height 11
select select "167215"
click option "Site Improvements" at bounding box center [0, 0] width 0 height 0
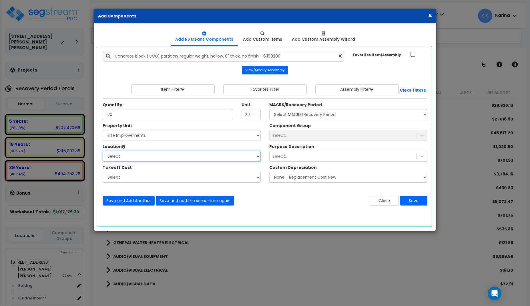
click at [103, 151] on select "Select Site Exterior Add Additional Location" at bounding box center [182, 156] width 158 height 11
select select "462"
click option "Site Exterior" at bounding box center [0, 0] width 0 height 0
click at [269, 109] on select "Select MACRS/Recovery Period 5 Years - 57.0 - Distributive Trades & Services 5 …" at bounding box center [348, 114] width 158 height 11
select select "3666"
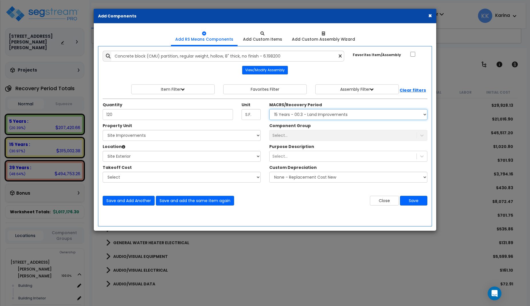
click option "15 Years - 00.3 - Land Improvements" at bounding box center [0, 0] width 0 height 0
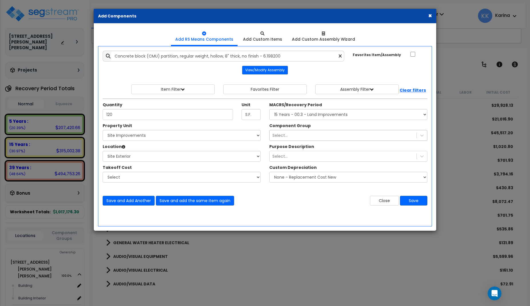
click at [293, 134] on div "Select..." at bounding box center [343, 135] width 147 height 9
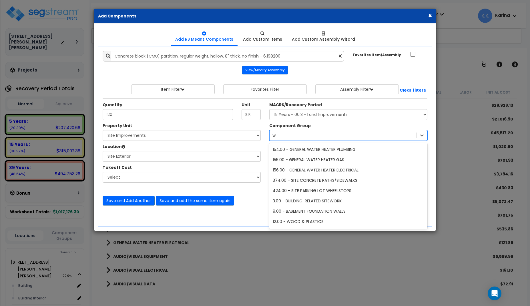
scroll to position [21, 0]
type input "wall"
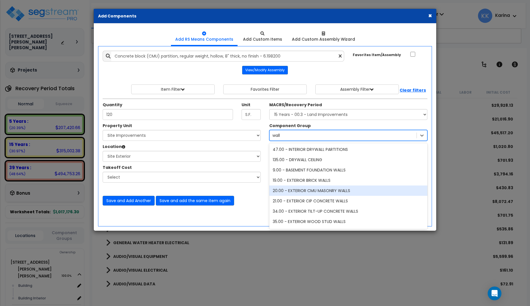
click at [302, 193] on div "20.00 - EXTERIOR CMU MASONRY WALLS" at bounding box center [348, 190] width 158 height 10
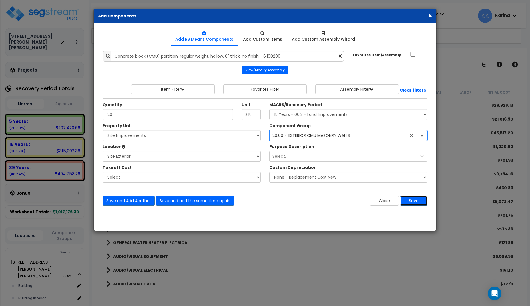
click at [415, 202] on button "Save" at bounding box center [413, 201] width 27 height 10
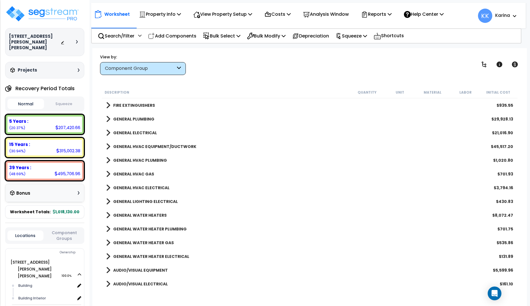
click at [244, 279] on div "AUDIO/VISUAL ELECTRICAL $161.10" at bounding box center [309, 284] width 413 height 14
click at [177, 37] on p "Add Components" at bounding box center [172, 36] width 48 height 8
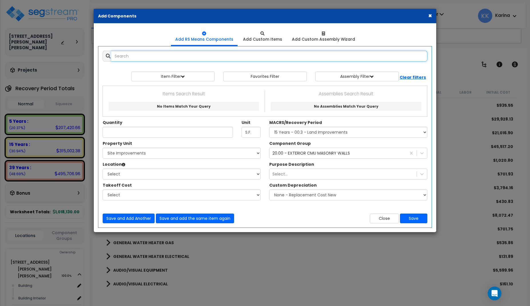
select select
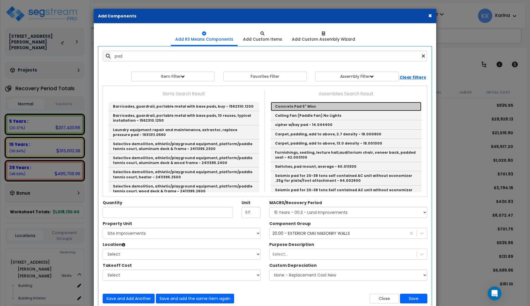
click at [286, 106] on link "Concrete Pad 5" Misc" at bounding box center [346, 106] width 151 height 9
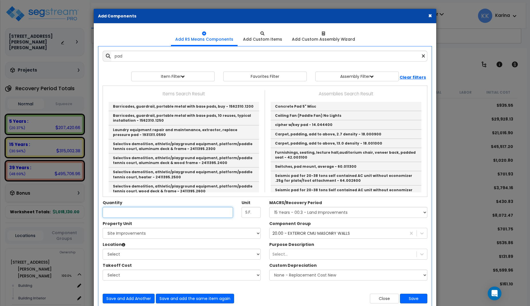
type input "Concrete Pad 5" Misc"
checkbox input "true"
type input "EA"
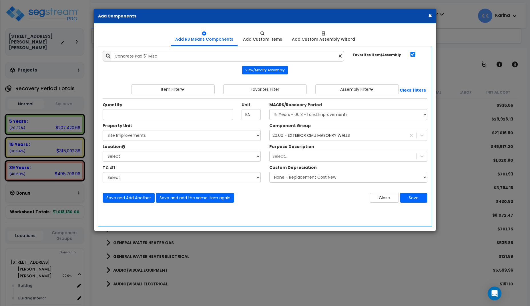
drag, startPoint x: 305, startPoint y: 279, endPoint x: 302, endPoint y: 258, distance: 20.8
click at [305, 279] on div "× Add Components Add RS Means Components Add Custom Items Add Items" at bounding box center [265, 153] width 530 height 306
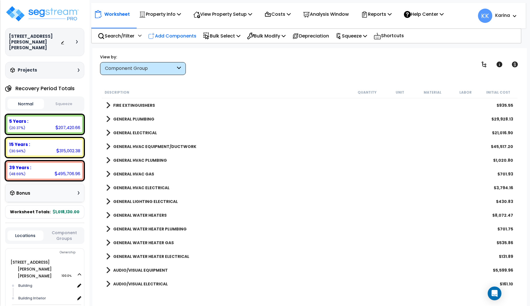
click at [181, 37] on p "Add Components" at bounding box center [172, 36] width 48 height 8
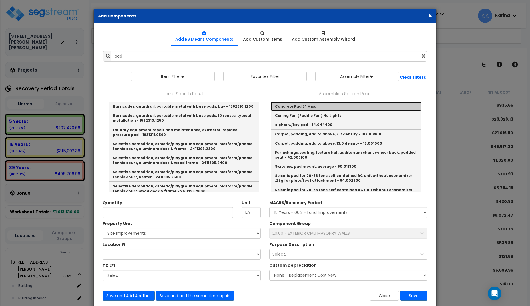
click at [284, 108] on link "Concrete Pad 5" Misc" at bounding box center [346, 106] width 151 height 9
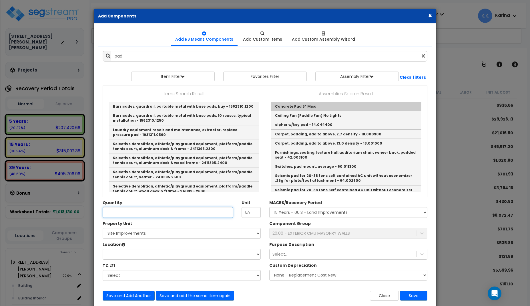
type input "Concrete Pad 5" Misc"
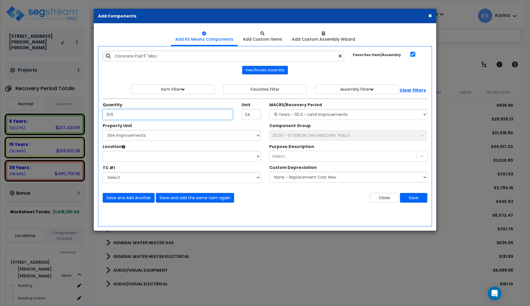
drag, startPoint x: 108, startPoint y: 114, endPoint x: 103, endPoint y: 114, distance: 4.9
click at [103, 114] on input "31.6" at bounding box center [168, 114] width 130 height 11
type input "61.6"
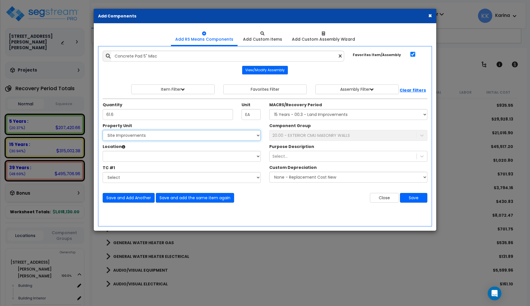
click at [103, 130] on select "Select [STREET_ADDRESS][PERSON_NAME][PERSON_NAME] Site Improvements" at bounding box center [182, 135] width 158 height 11
select select "167215"
click option "Site Improvements" at bounding box center [0, 0] width 0 height 0
click at [103, 151] on select "Select Site Exterior Add Additional Location" at bounding box center [182, 156] width 158 height 11
select select "462"
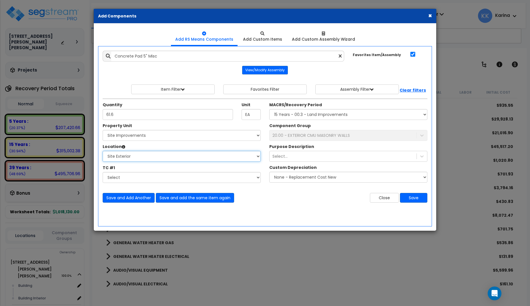
click option "Site Exterior" at bounding box center [0, 0] width 0 height 0
click at [269, 109] on select "Select MACRS/Recovery Period 5 Years - 57.0 - Distributive Trades & Services 5 …" at bounding box center [348, 114] width 158 height 11
select select "3666"
click option "15 Years - 00.3 - Land Improvements" at bounding box center [0, 0] width 0 height 0
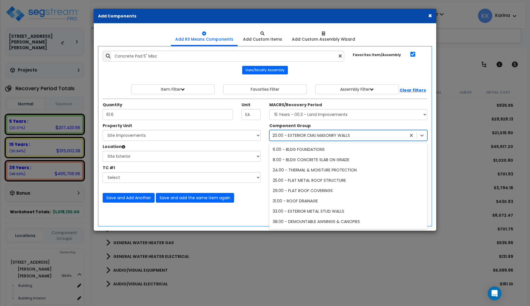
click at [289, 137] on div "20.00 - EXTERIOR CMU MASONRY WALLS" at bounding box center [312, 135] width 78 height 6
type input "concrete"
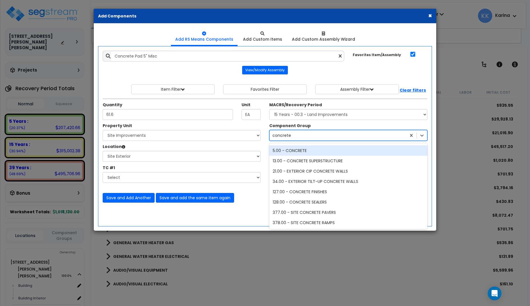
click at [295, 148] on div "5.00 - CONCRETE" at bounding box center [348, 150] width 158 height 10
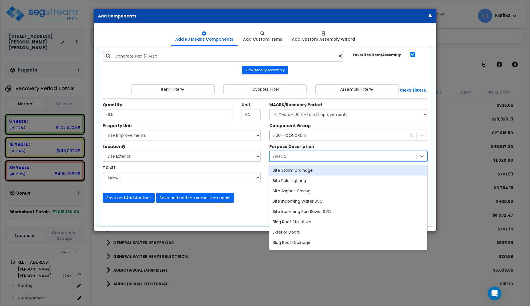
click at [290, 155] on div "Select..." at bounding box center [343, 156] width 147 height 9
type input "pad"
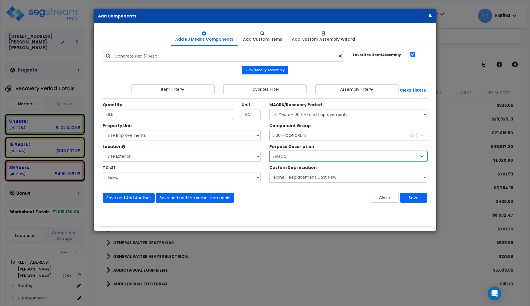
drag, startPoint x: 290, startPoint y: 155, endPoint x: 263, endPoint y: 156, distance: 27.2
click at [263, 156] on div "Property Unit Select 540 W. Eaton Pike Site Improvements Please select Property…" at bounding box center [265, 154] width 334 height 63
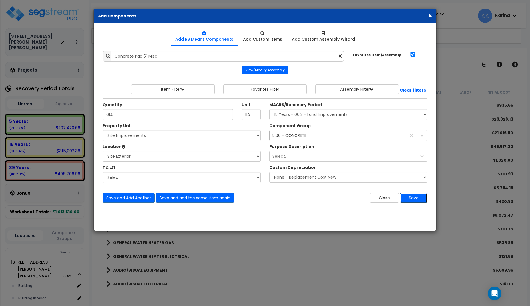
click at [408, 197] on button "Save" at bounding box center [413, 198] width 27 height 10
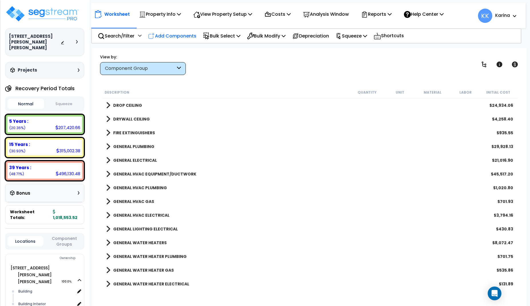
click at [177, 35] on p "Add Components" at bounding box center [172, 36] width 48 height 8
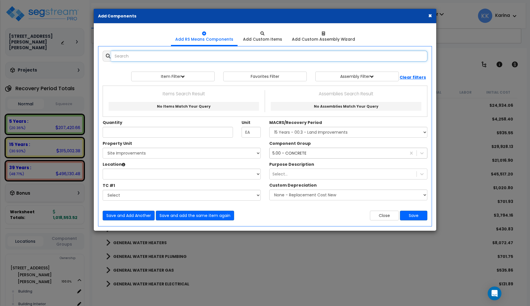
select select
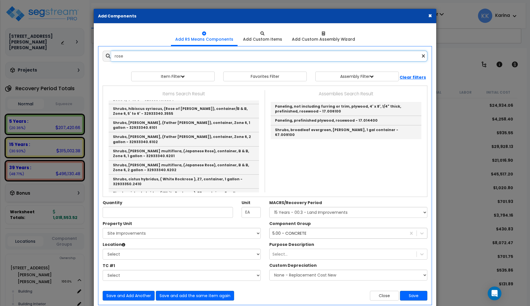
scroll to position [334, 0]
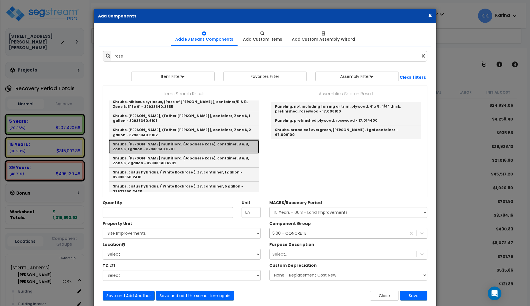
click at [149, 144] on link "Shrubs, rosa multiflora, (Japanese Rose), container, B & B, Zone 6, 1 gallon - …" at bounding box center [184, 147] width 150 height 14
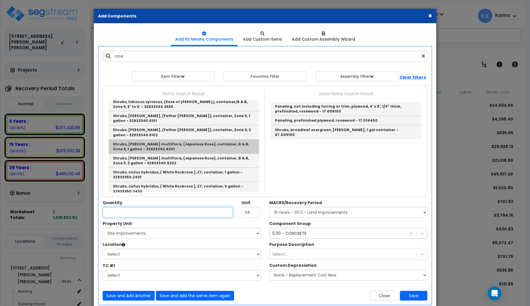
type input "Shrubs, rosa multiflora, (Japanese Rose), container, B & B, Zone 6, 1 gallon - …"
checkbox input "false"
type input "Ea."
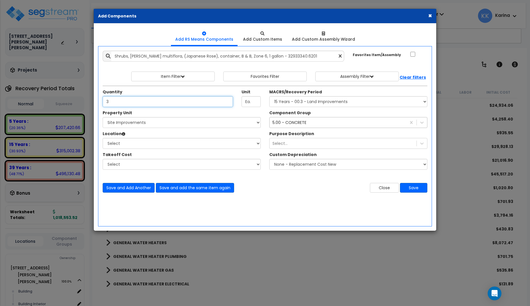
type input "3"
click at [103, 117] on select "Select [STREET_ADDRESS][PERSON_NAME][PERSON_NAME] Site Improvements" at bounding box center [182, 122] width 158 height 11
select select "167215"
click option "Site Improvements" at bounding box center [0, 0] width 0 height 0
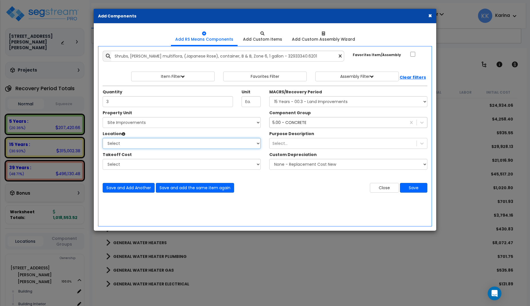
click at [103, 138] on select "Select Site Exterior Add Additional Location" at bounding box center [182, 143] width 158 height 11
select select "462"
click option "Site Exterior" at bounding box center [0, 0] width 0 height 0
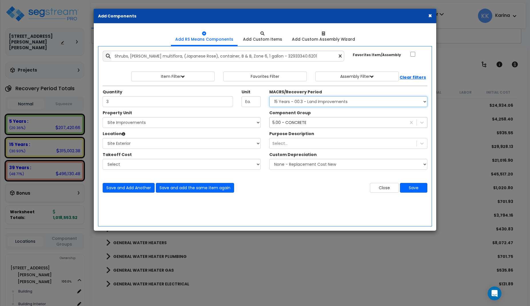
click at [269, 96] on select "Select MACRS/Recovery Period 5 Years - 57.0 - Distributive Trades & Services 5 …" at bounding box center [348, 101] width 158 height 11
select select "3666"
click option "15 Years - 00.3 - Land Improvements" at bounding box center [0, 0] width 0 height 0
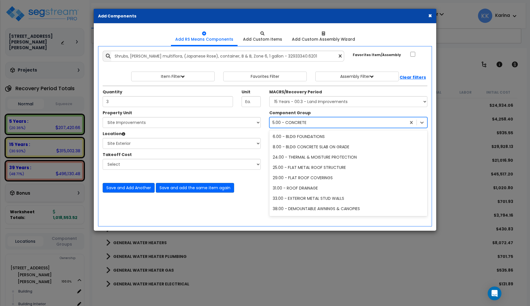
click at [295, 122] on div "5.00 - CONCRETE" at bounding box center [290, 123] width 34 height 6
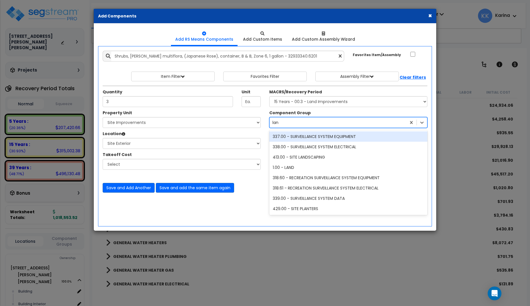
scroll to position [0, 0]
type input "land"
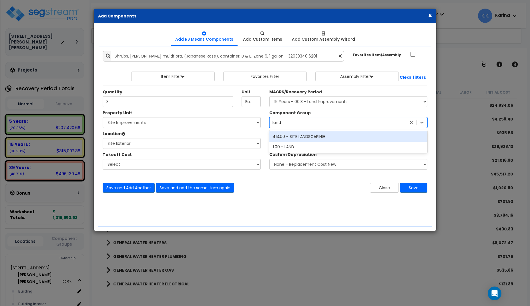
click at [312, 135] on div "413.00 - SITE LANDSCAPING" at bounding box center [348, 136] width 158 height 10
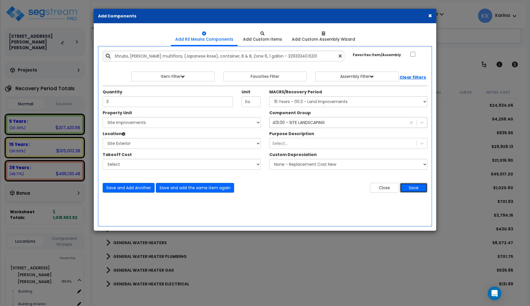
click at [411, 186] on button "Save" at bounding box center [413, 188] width 27 height 10
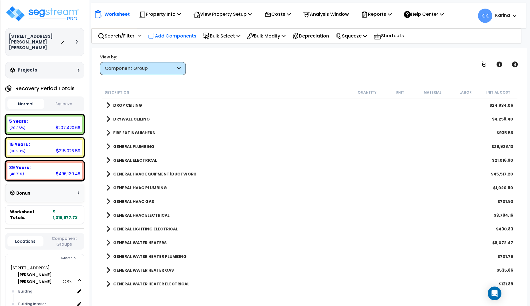
click at [185, 37] on p "Add Components" at bounding box center [172, 36] width 48 height 8
select select
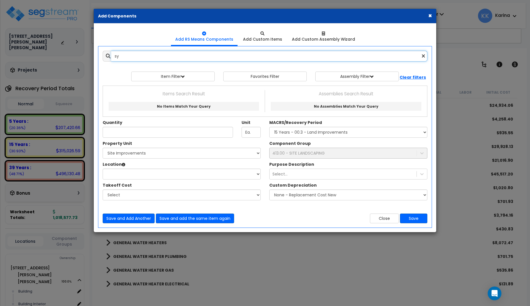
type input "s"
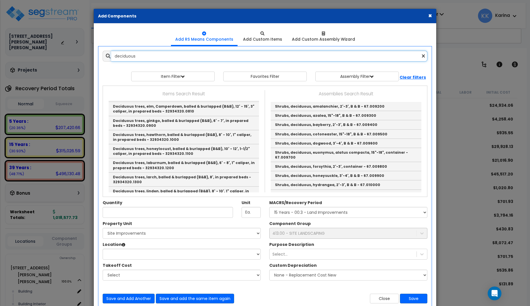
scroll to position [172, 0]
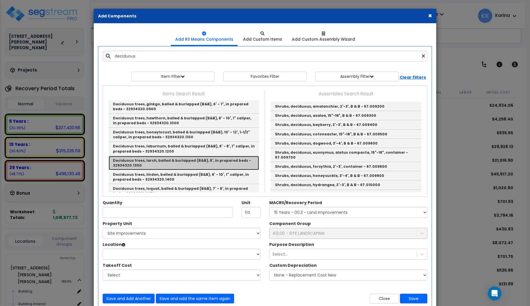
click at [165, 160] on link "Deciduous trees, larch, balled & burlapped (B&B), 8', in prepared beds - 329343…" at bounding box center [184, 163] width 150 height 14
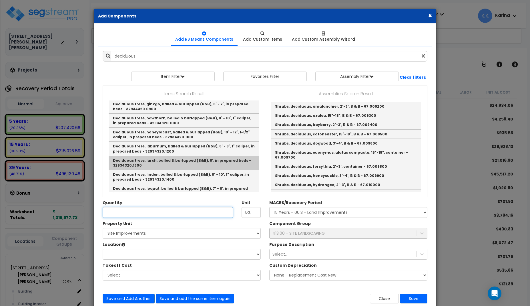
type input "Deciduous trees, larch, balled & burlapped (B&B), 8', in prepared beds - 329343…"
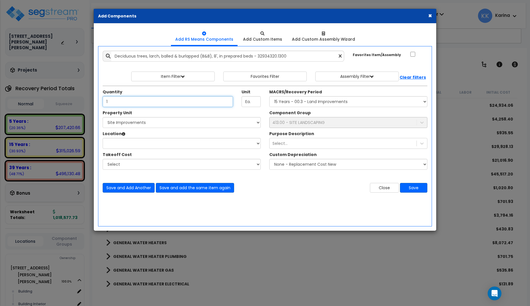
type input "1"
click at [103, 117] on select "Select [STREET_ADDRESS][PERSON_NAME][PERSON_NAME] Site Improvements" at bounding box center [182, 122] width 158 height 11
select select "167215"
click option "Site Improvements" at bounding box center [0, 0] width 0 height 0
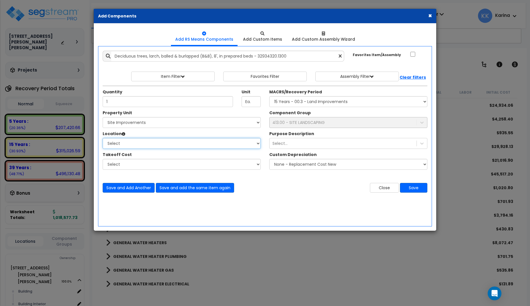
click at [103, 138] on select "Select Site Exterior Add Additional Location" at bounding box center [182, 143] width 158 height 11
select select "462"
click option "Site Exterior" at bounding box center [0, 0] width 0 height 0
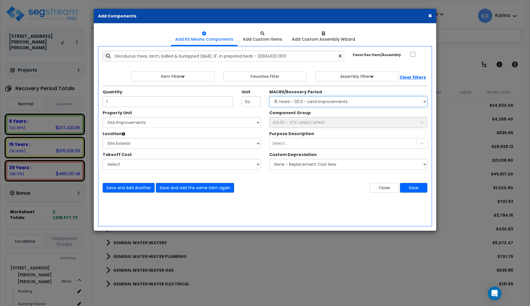
click at [269, 96] on select "Select MACRS/Recovery Period 5 Years - 57.0 - Distributive Trades & Services 5 …" at bounding box center [348, 101] width 158 height 11
select select "3666"
click option "15 Years - 00.3 - Land Improvements" at bounding box center [0, 0] width 0 height 0
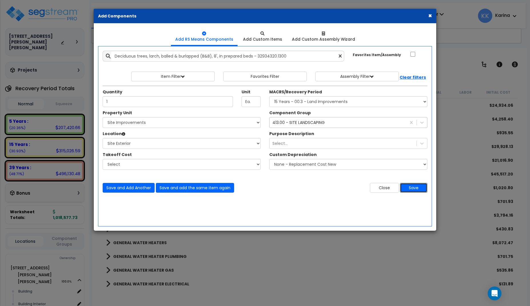
click at [417, 190] on button "Save" at bounding box center [413, 188] width 27 height 10
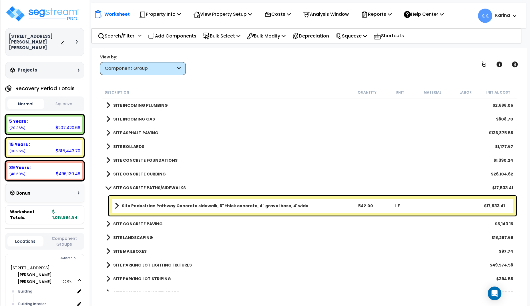
scroll to position [927, 0]
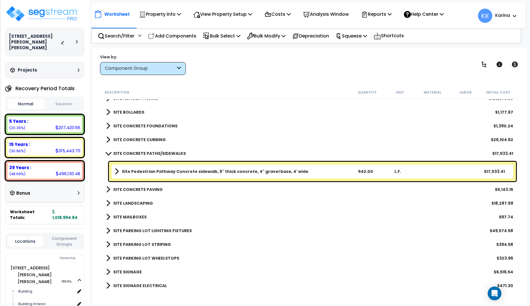
click at [106, 152] on span at bounding box center [108, 153] width 8 height 4
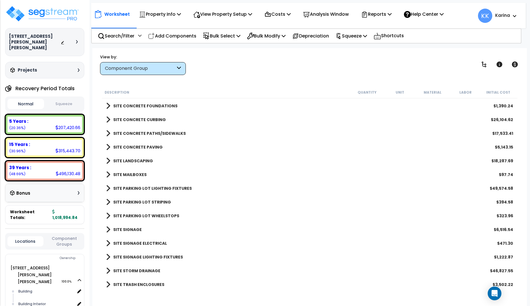
scroll to position [0, 0]
click at [109, 160] on span at bounding box center [108, 161] width 4 height 8
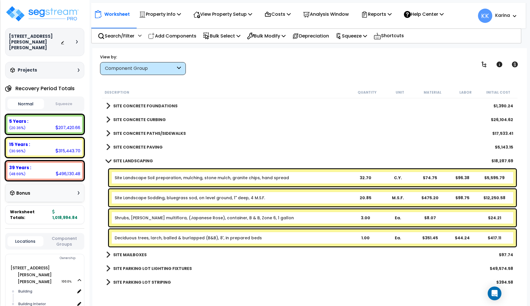
click at [145, 235] on link "Deciduous trees, larch, balled & burlapped (B&B), 8', in prepared beds" at bounding box center [188, 238] width 147 height 6
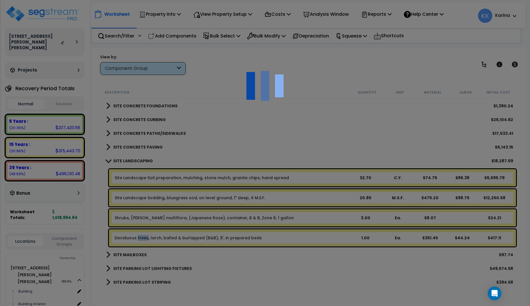
select select "46285"
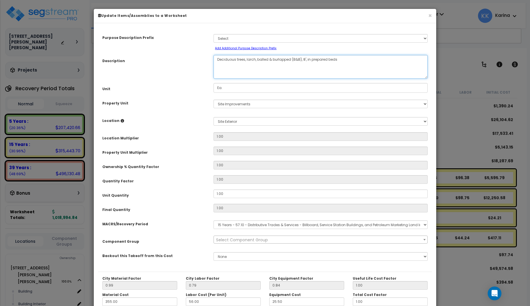
drag, startPoint x: 255, startPoint y: 59, endPoint x: 247, endPoint y: 59, distance: 8.0
click at [247, 59] on textarea "Deciduous trees, larch, balled & burlapped (B&B), 8', in prepared beds" at bounding box center [321, 67] width 214 height 24
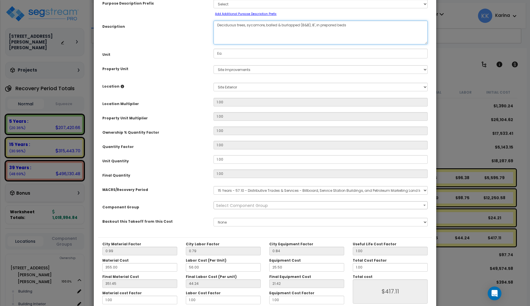
scroll to position [64, 0]
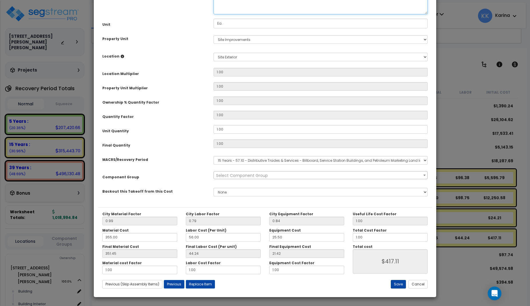
type textarea "Deciduous trees, sycamore, balled & burlapped (B&B), 8', in prepared beds"
click at [398, 283] on button "Save" at bounding box center [398, 284] width 15 height 9
type input "417.11"
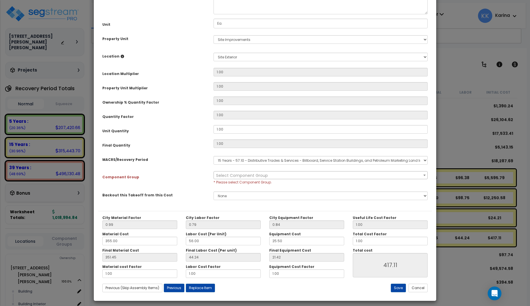
click at [237, 176] on span "Select Component Group" at bounding box center [242, 175] width 52 height 6
type input "landscap"
click at [244, 180] on span "landscap" at bounding box center [321, 184] width 214 height 11
click at [244, 174] on span "Select Component Group" at bounding box center [242, 175] width 52 height 6
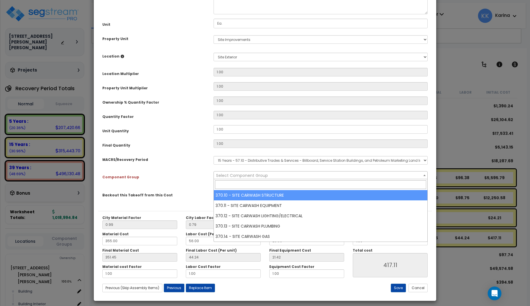
click at [244, 174] on span "Select Component Group" at bounding box center [242, 175] width 52 height 6
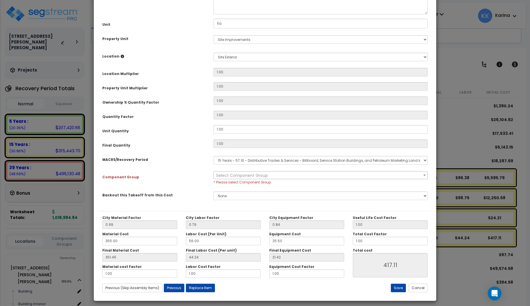
click at [246, 161] on select "Select MACRS/Recovery Period 5 Years - 57.0 - Distributive Trades & Services 5 …" at bounding box center [321, 160] width 214 height 9
click at [214, 156] on select "Select MACRS/Recovery Period 5 Years - 57.0 - Distributive Trades & Services 5 …" at bounding box center [321, 160] width 214 height 9
select select "3666"
click option "15 Years - 00.3 - Land Improvements" at bounding box center [0, 0] width 0 height 0
select select "57200"
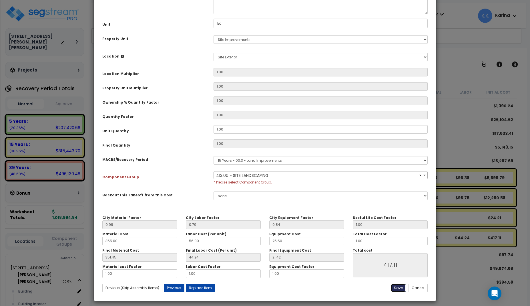
click at [399, 287] on button "Save" at bounding box center [398, 287] width 15 height 9
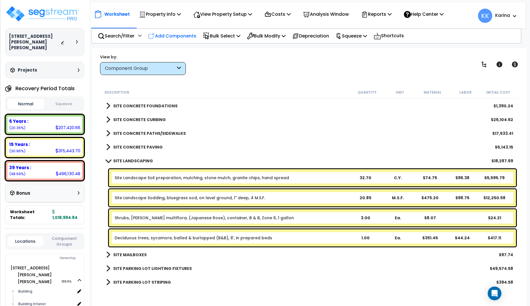
click at [173, 34] on p "Add Components" at bounding box center [172, 36] width 48 height 8
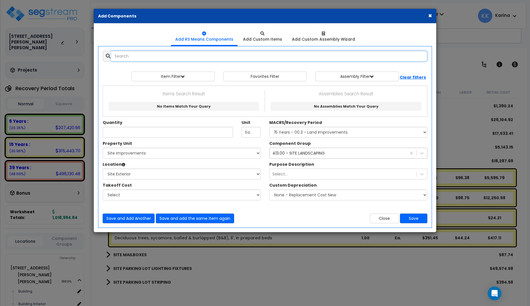
select select
click at [185, 58] on input "text" at bounding box center [269, 56] width 316 height 11
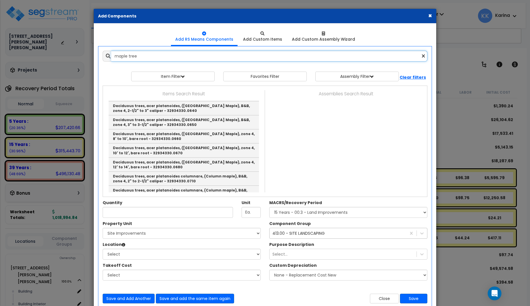
scroll to position [412, 0]
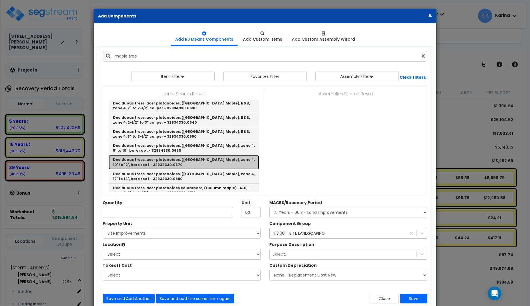
click at [156, 159] on link "Deciduous trees, acer platanoides, (Norway Maple), zone 4, 10' to 12', bare roo…" at bounding box center [184, 162] width 150 height 14
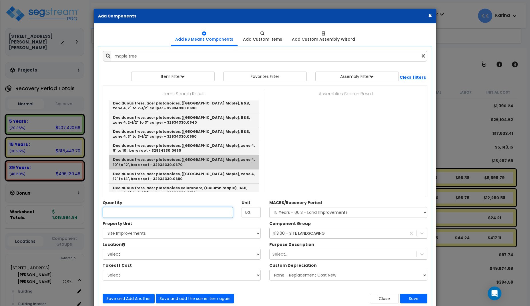
type input "Deciduous trees, acer platanoides, (Norway Maple), zone 4, 10' to 12', bare roo…"
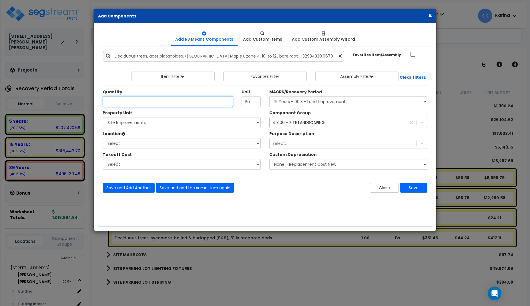
type input "1"
click at [103, 117] on select "Select [STREET_ADDRESS][PERSON_NAME][PERSON_NAME] Site Improvements" at bounding box center [182, 122] width 158 height 11
select select "167214"
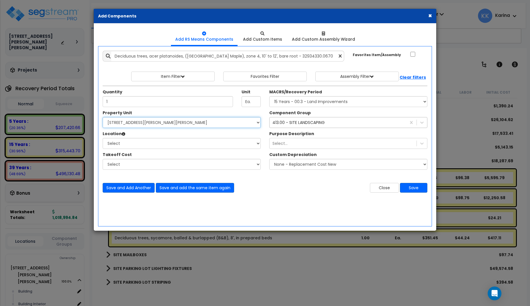
click option "[STREET_ADDRESS][PERSON_NAME][PERSON_NAME]" at bounding box center [0, 0] width 0 height 0
click at [103, 138] on select "Select Site Exterior Add Additional Location" at bounding box center [182, 143] width 158 height 11
select select "6"
click option "Building" at bounding box center [0, 0] width 0 height 0
click at [103, 138] on select "Select Building Building Interior Add Additional Location" at bounding box center [182, 143] width 158 height 11
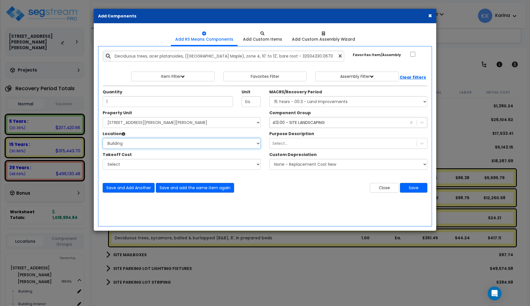
click at [132, 139] on select "Select Building Building Interior Add Additional Location" at bounding box center [182, 143] width 158 height 11
click at [103, 138] on select "Select Building Building Interior Add Additional Location" at bounding box center [182, 143] width 158 height 11
click at [103, 117] on select "Select [STREET_ADDRESS][PERSON_NAME][PERSON_NAME] Site Improvements" at bounding box center [182, 122] width 158 height 11
select select "167215"
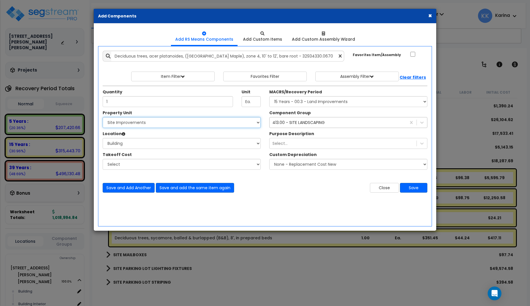
click option "Site Improvements" at bounding box center [0, 0] width 0 height 0
click at [103, 138] on select "Select Site Exterior Add Additional Location" at bounding box center [182, 143] width 158 height 11
select select "462"
click option "Site Exterior" at bounding box center [0, 0] width 0 height 0
click at [269, 96] on select "Select MACRS/Recovery Period 5 Years - 57.0 - Distributive Trades & Services 5 …" at bounding box center [348, 101] width 158 height 11
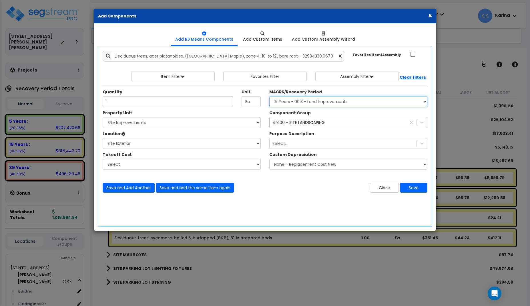
select select "3666"
click option "15 Years - 00.3 - Land Improvements" at bounding box center [0, 0] width 0 height 0
click at [410, 186] on button "Save" at bounding box center [413, 188] width 27 height 10
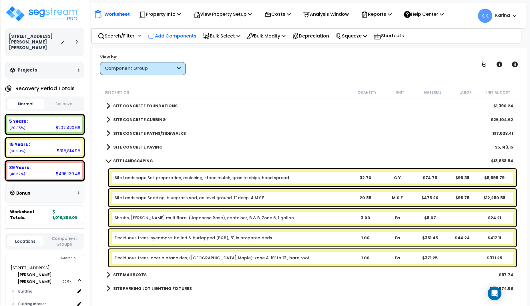
click at [176, 35] on p "Add Components" at bounding box center [172, 36] width 48 height 8
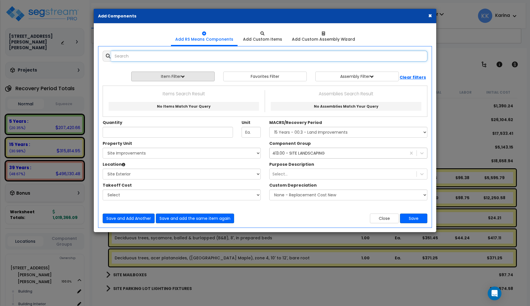
select select
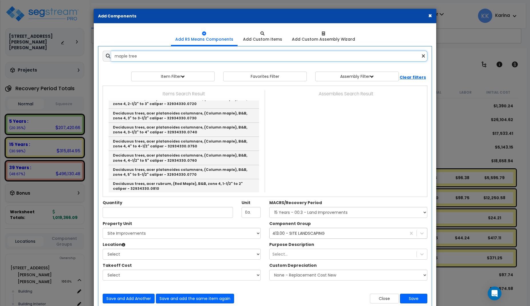
scroll to position [549, 0]
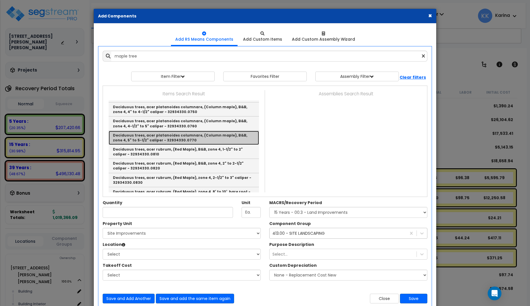
click at [177, 139] on link "Deciduous trees, acer platanoides columnare, (Column maple), B&B, zone 4, 5" to…" at bounding box center [184, 138] width 150 height 14
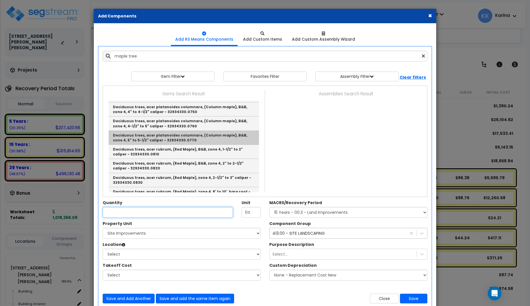
type input "Deciduous trees, acer platanoides columnare, (Column maple), B&B, zone 4, 5" to…"
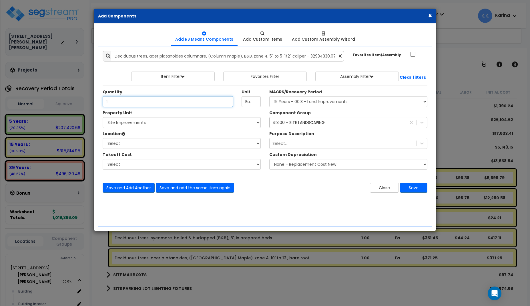
type input "1"
click at [103, 117] on select "Select [STREET_ADDRESS][PERSON_NAME][PERSON_NAME] Site Improvements" at bounding box center [182, 122] width 158 height 11
select select "167215"
click option "Site Improvements" at bounding box center [0, 0] width 0 height 0
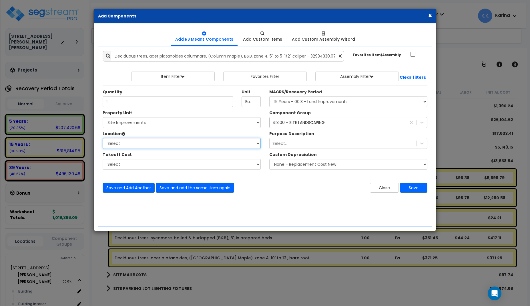
click at [103, 138] on select "Select Site Exterior Add Additional Location" at bounding box center [182, 143] width 158 height 11
select select "462"
click option "Site Exterior" at bounding box center [0, 0] width 0 height 0
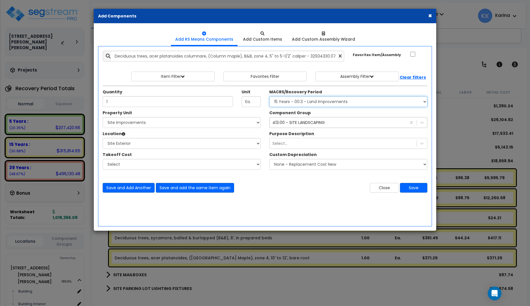
click at [269, 96] on select "Select MACRS/Recovery Period 5 Years - 57.0 - Distributive Trades & Services 5 …" at bounding box center [348, 101] width 158 height 11
select select "3666"
click option "15 Years - 00.3 - Land Improvements" at bounding box center [0, 0] width 0 height 0
click at [417, 188] on button "Save" at bounding box center [413, 188] width 27 height 10
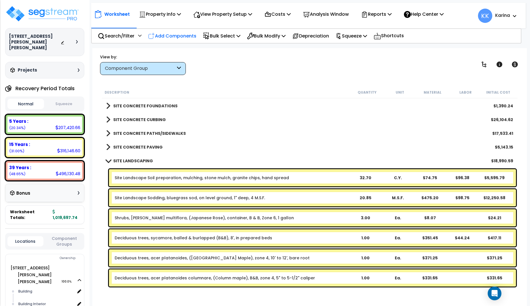
click at [175, 38] on p "Add Components" at bounding box center [172, 36] width 48 height 8
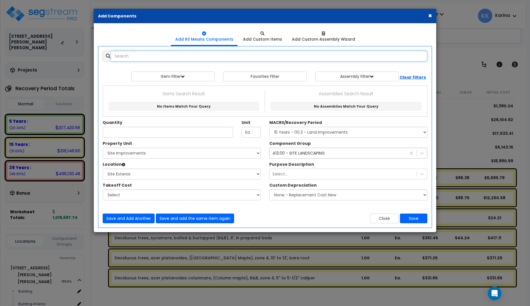
select select
click at [165, 55] on input "text" at bounding box center [269, 56] width 316 height 11
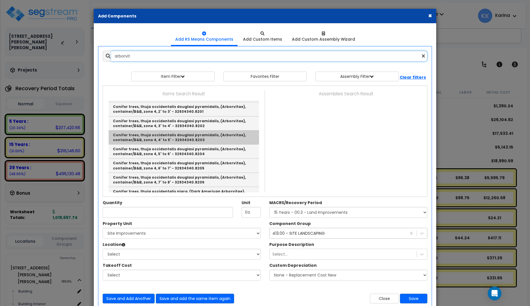
scroll to position [172, 0]
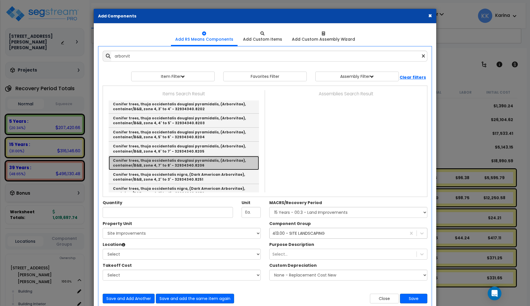
click at [165, 164] on link "Conifer trees, thuja occidentalis douglasi pyramidalis, (Arborvitae), container…" at bounding box center [184, 163] width 150 height 14
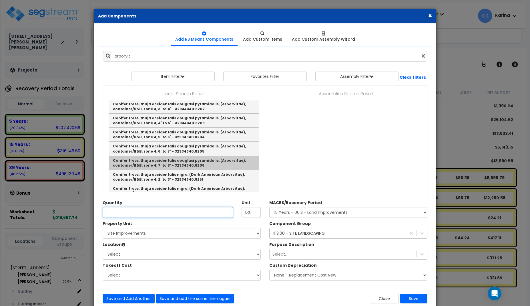
type input "Conifer trees, thuja occidentalis douglasi pyramidalis, (Arborvitae), container…"
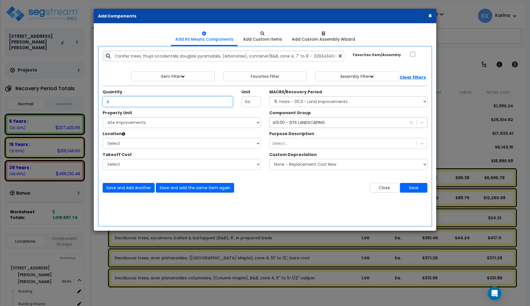
type input "4"
click at [103, 117] on select "Select [STREET_ADDRESS][PERSON_NAME][PERSON_NAME] Site Improvements" at bounding box center [182, 122] width 158 height 11
select select "167215"
click option "Site Improvements" at bounding box center [0, 0] width 0 height 0
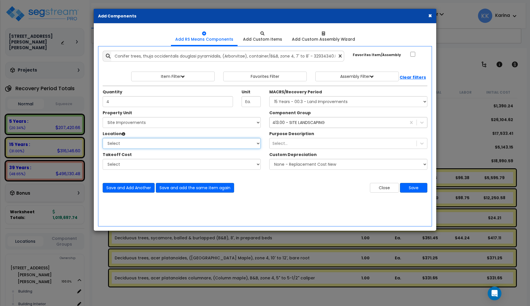
click at [103, 138] on select "Select Site Exterior Add Additional Location" at bounding box center [182, 143] width 158 height 11
select select "462"
click option "Site Exterior" at bounding box center [0, 0] width 0 height 0
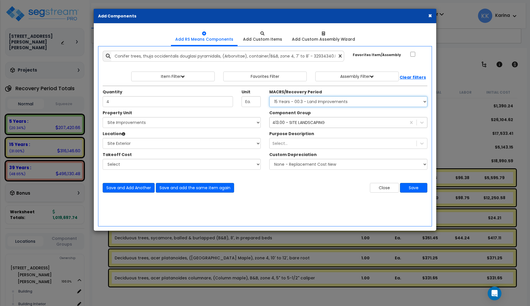
click at [269, 96] on select "Select MACRS/Recovery Period 5 Years - 57.0 - Distributive Trades & Services 5 …" at bounding box center [348, 101] width 158 height 11
select select "3666"
click option "15 Years - 00.3 - Land Improvements" at bounding box center [0, 0] width 0 height 0
click at [412, 188] on button "Save" at bounding box center [413, 188] width 27 height 10
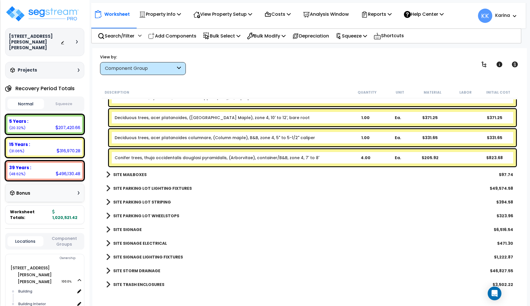
scroll to position [25, 0]
click at [105, 286] on div "SITE TRASH ENCLOSURES $3,502.22" at bounding box center [309, 284] width 413 height 14
click at [108, 285] on span at bounding box center [108, 284] width 4 height 8
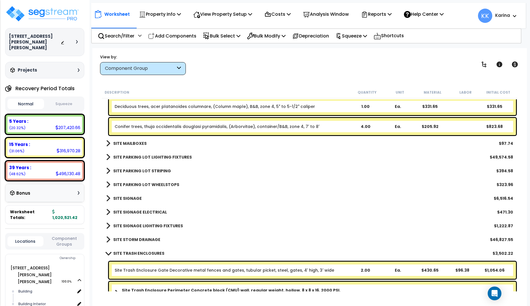
scroll to position [1133, 0]
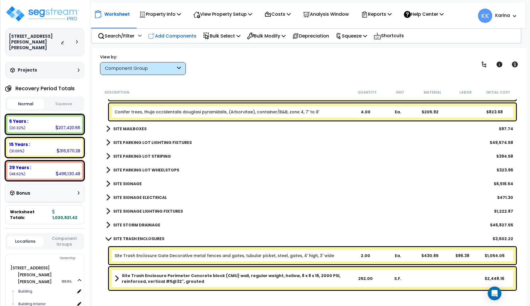
click at [175, 39] on p "Add Components" at bounding box center [172, 36] width 48 height 8
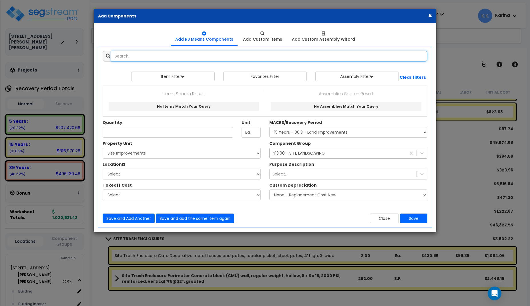
select select
type input "c"
type input "cap"
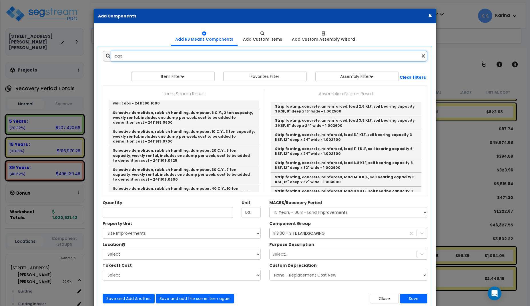
drag, startPoint x: 133, startPoint y: 56, endPoint x: 93, endPoint y: 56, distance: 39.5
click at [111, 56] on input "cap" at bounding box center [269, 56] width 316 height 11
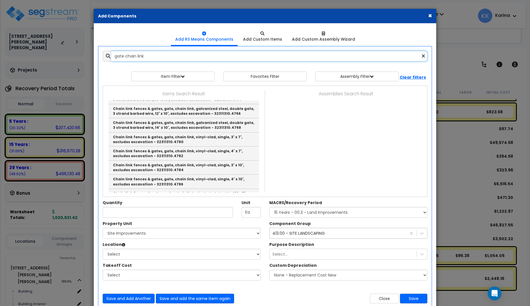
scroll to position [549, 0]
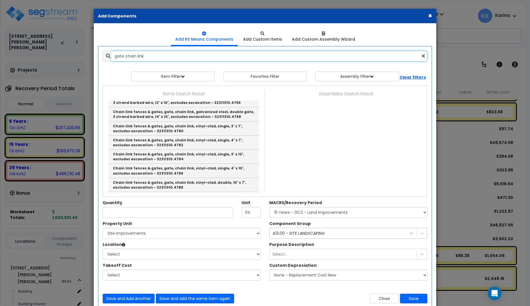
drag, startPoint x: 124, startPoint y: 57, endPoint x: 98, endPoint y: 54, distance: 26.4
click at [111, 55] on input "gate chain link" at bounding box center [269, 56] width 316 height 11
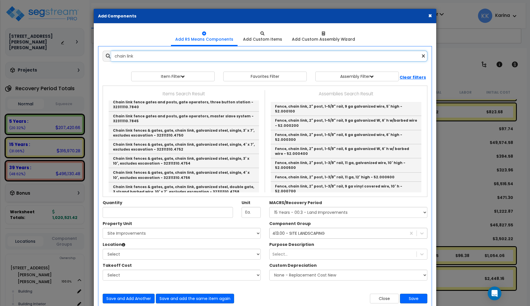
click at [143, 57] on input "chain link" at bounding box center [269, 56] width 316 height 11
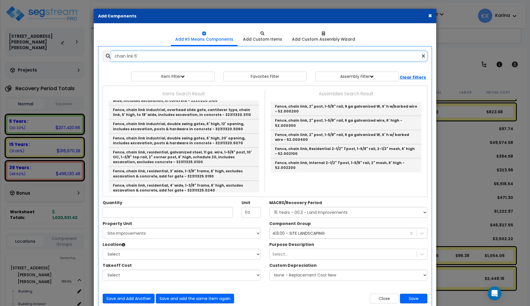
scroll to position [378, 0]
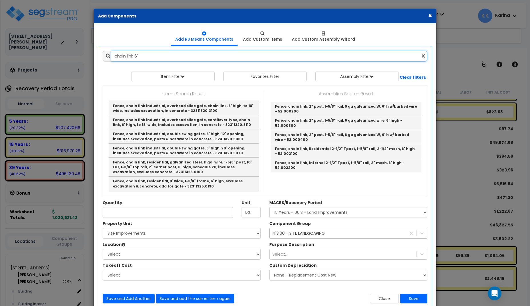
drag, startPoint x: 142, startPoint y: 55, endPoint x: 87, endPoint y: 54, distance: 55.2
click at [111, 54] on input "chain link 6'" at bounding box center [269, 56] width 316 height 11
paste input "Fence, chain link, 2" post, 1-5/8" rail, 6 ga galvanized wire, 6' high"
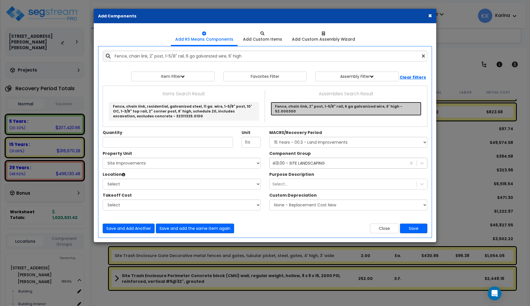
click at [296, 104] on link "Fence, chain link, 2" post, 1-5/8" rail, 6 ga galvanized wire, 6' high - 52.000…" at bounding box center [346, 109] width 151 height 14
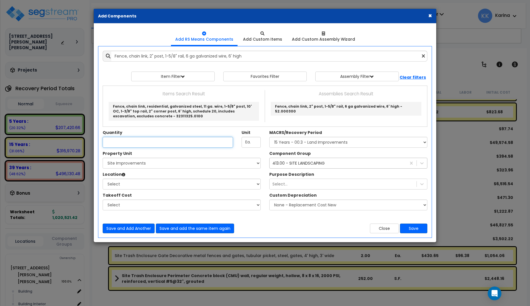
type input "Fence, chain link, 2" post, 1-5/8" rail, 6 ga galvanized wire, 6' high - 52.000…"
type input "L.F."
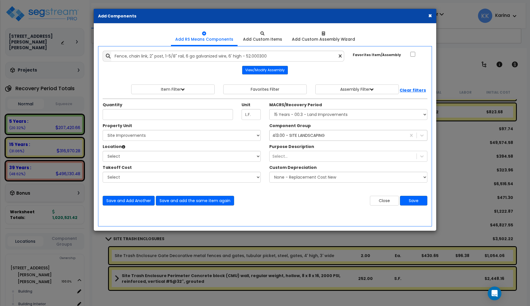
click at [99, 285] on div "× Add Components Add RS Means Components Add Custom Items Add Items" at bounding box center [265, 153] width 530 height 306
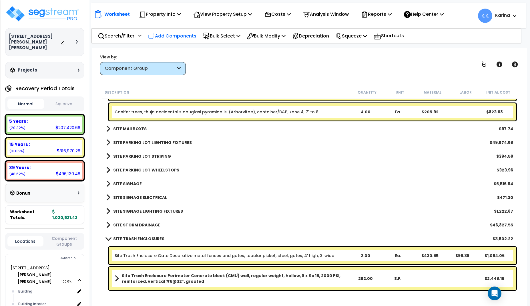
drag, startPoint x: 183, startPoint y: 34, endPoint x: 181, endPoint y: 38, distance: 4.6
click at [183, 34] on p "Add Components" at bounding box center [172, 36] width 48 height 8
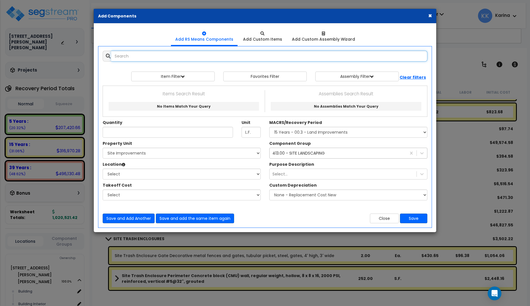
click at [147, 56] on input "text" at bounding box center [269, 56] width 316 height 11
paste input "Fence, chain link, 2" post, 1-5/8" rail, 6 ga galvanized wire, 6' high"
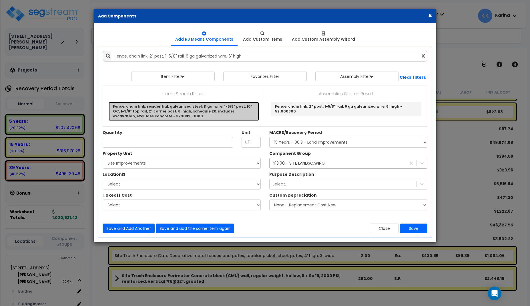
click at [172, 108] on link "Fence, chain link, residential, galvanized steel, 11 ga. wire, 1-5/8" post, 10'…" at bounding box center [184, 111] width 150 height 19
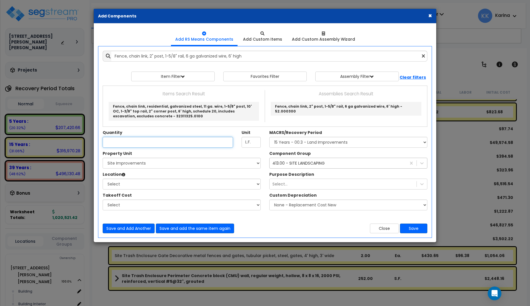
type input "Fence, chain link, residential, galvanized steel, 11 ga. wire, 1-5/8" post, 10'…"
type input "L.F."
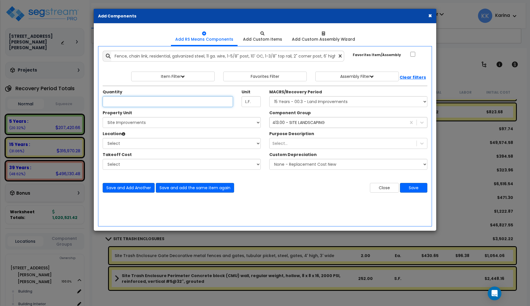
click at [122, 102] on input "Unit Quantity" at bounding box center [168, 101] width 130 height 11
type input "91.8"
click at [103, 117] on select "Select [STREET_ADDRESS][PERSON_NAME][PERSON_NAME] Site Improvements" at bounding box center [182, 122] width 158 height 11
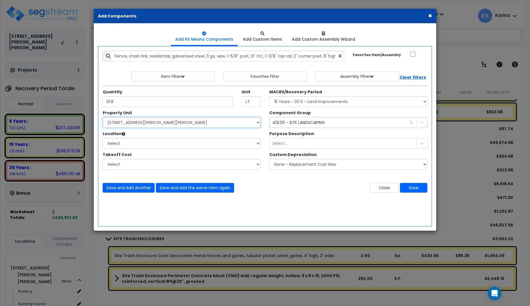
click option "[STREET_ADDRESS][PERSON_NAME][PERSON_NAME]" at bounding box center [0, 0] width 0 height 0
click at [103, 117] on select "Select [STREET_ADDRESS][PERSON_NAME][PERSON_NAME] Site Improvements" at bounding box center [182, 122] width 158 height 11
select select "167215"
click option "Site Improvements" at bounding box center [0, 0] width 0 height 0
drag, startPoint x: 197, startPoint y: 18, endPoint x: 182, endPoint y: 42, distance: 28.7
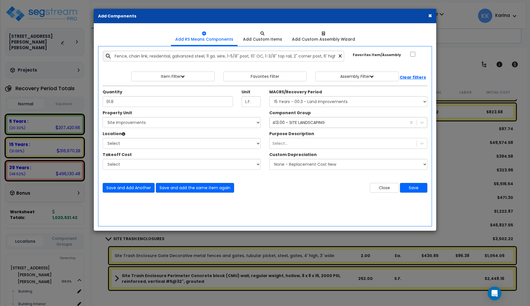
click at [182, 42] on div "× Add Components Add RS Means Components Add Custom Items" at bounding box center [265, 120] width 343 height 222
click at [100, 277] on div "× Add Components Add RS Means Components Add Custom Items Add Items" at bounding box center [265, 153] width 530 height 306
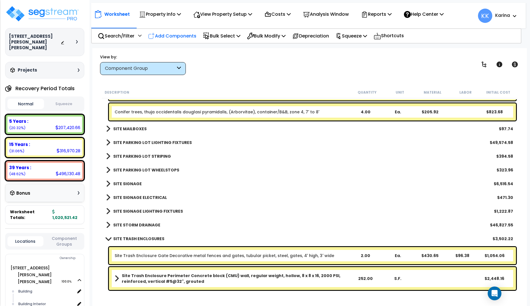
click at [180, 34] on p "Add Components" at bounding box center [172, 36] width 48 height 8
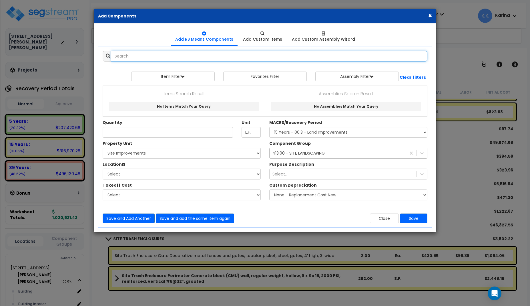
click at [178, 56] on input "text" at bounding box center [269, 56] width 316 height 11
paste input "Fence, chain link, 2" post, 1-5/8" rail, 6 ga galvanized wire, 6' high"
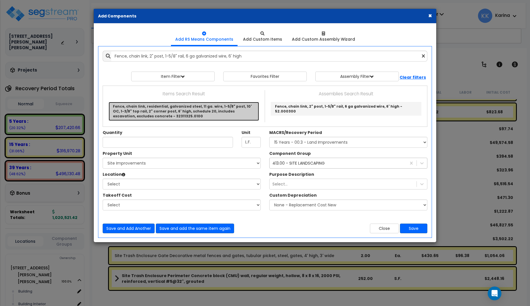
click at [175, 112] on link "Fence, chain link, residential, galvanized steel, 11 ga. wire, 1-5/8" post, 10'…" at bounding box center [184, 111] width 150 height 19
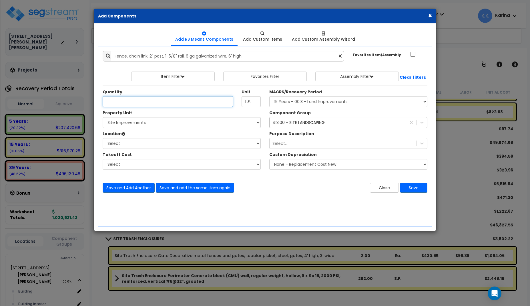
type input "Fence, chain link, residential, galvanized steel, 11 ga. wire, 1-5/8" post, 10'…"
click at [168, 104] on input "Unit Quantity" at bounding box center [168, 101] width 130 height 11
type input "15"
click at [103, 117] on select "Select [STREET_ADDRESS][PERSON_NAME][PERSON_NAME] Site Improvements" at bounding box center [182, 122] width 158 height 11
select select "167215"
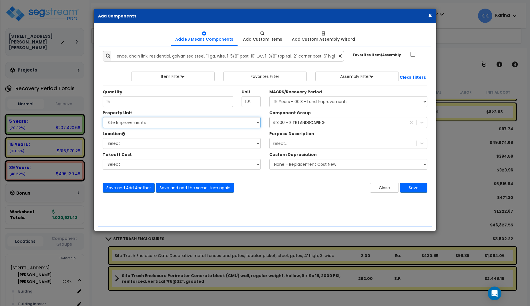
click option "Site Improvements" at bounding box center [0, 0] width 0 height 0
click at [103, 138] on select "Select Site Exterior Add Additional Location" at bounding box center [182, 143] width 158 height 11
select select "462"
click option "Site Exterior" at bounding box center [0, 0] width 0 height 0
click at [269, 96] on select "Select MACRS/Recovery Period 5 Years - 57.0 - Distributive Trades & Services 5 …" at bounding box center [348, 101] width 158 height 11
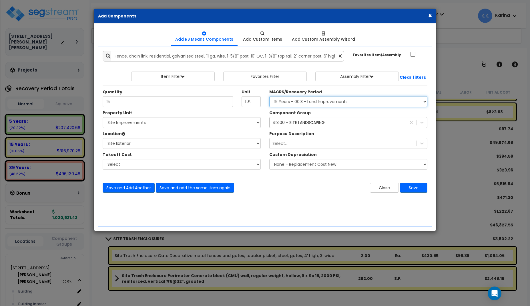
select select "3666"
click option "15 Years - 00.3 - Land Improvements" at bounding box center [0, 0] width 0 height 0
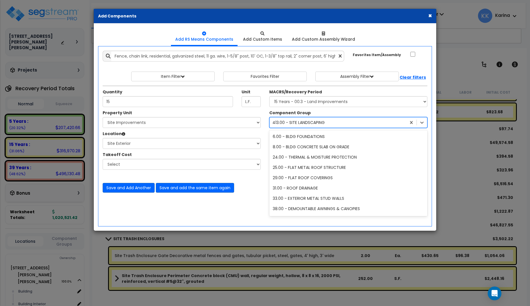
click at [292, 122] on div "413.00 - SITE LANDSCAPING" at bounding box center [299, 123] width 52 height 6
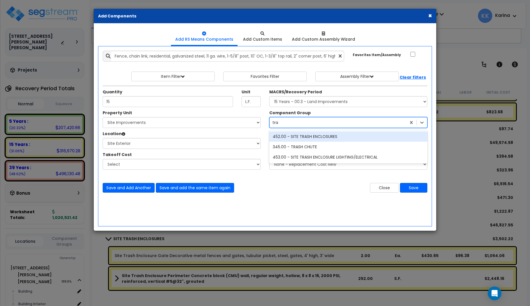
type input "tras"
click at [304, 137] on div "452.00 - SITE TRASH ENCLOSURES" at bounding box center [348, 136] width 158 height 10
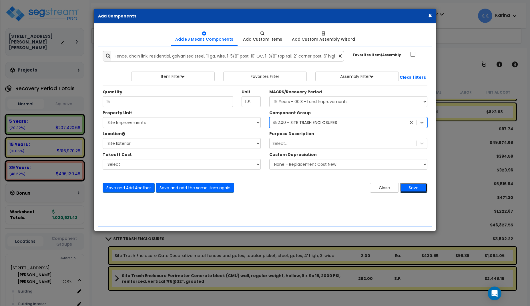
click at [413, 187] on button "Save" at bounding box center [413, 188] width 27 height 10
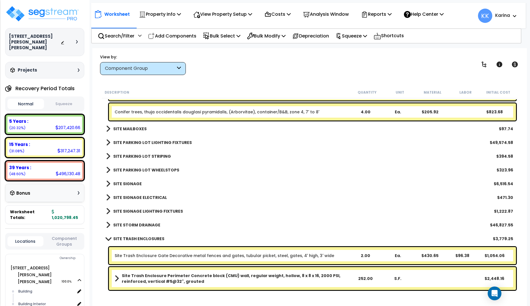
scroll to position [1159, 0]
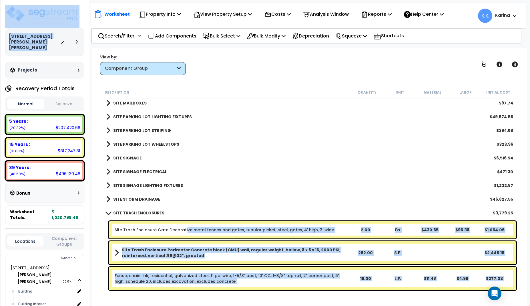
click at [183, 231] on link "Site Trash Enclosure Gate Decorative metal fences and gates, tubular picket, st…" at bounding box center [225, 230] width 220 height 6
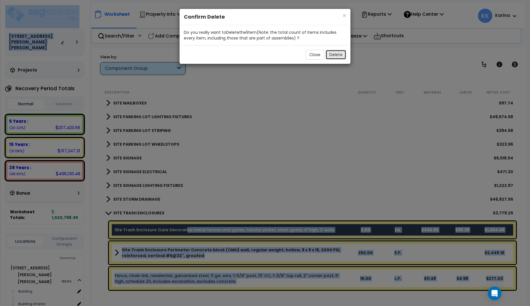
click at [336, 57] on button "Delete" at bounding box center [336, 55] width 21 height 10
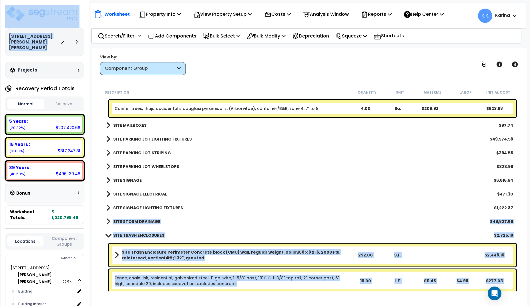
scroll to position [1139, 0]
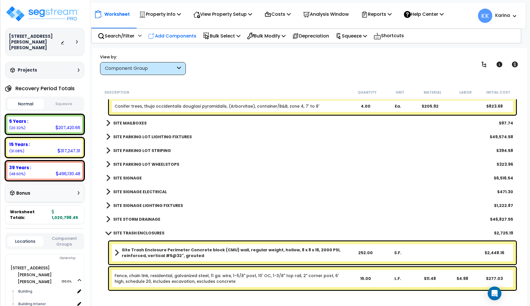
click at [176, 36] on p "Add Components" at bounding box center [172, 36] width 48 height 8
select select
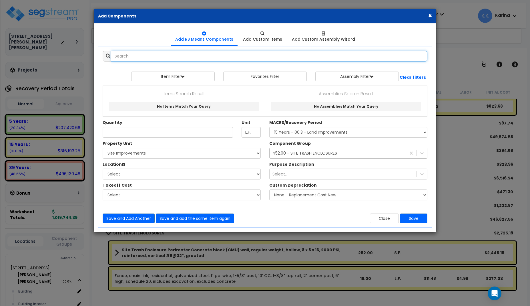
click at [186, 56] on input "text" at bounding box center [269, 56] width 316 height 11
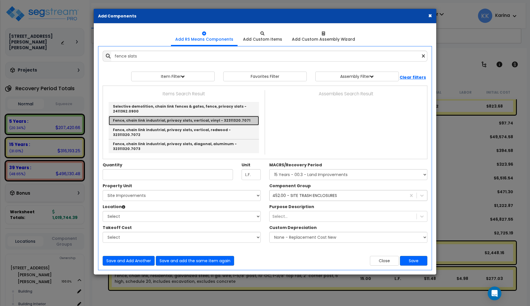
click at [160, 118] on link "Fence, chain link industrial, privacy slats, vertical, vinyl - 32311320.7071" at bounding box center [184, 120] width 150 height 9
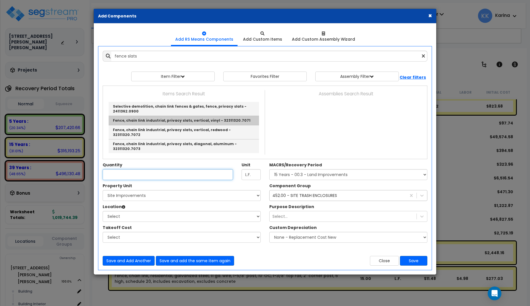
type input "Fence, chain link industrial, privacy slats, vertical, vinyl - 32311320.7071"
type input "S.F."
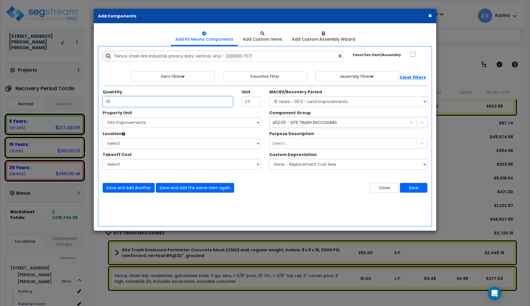
type input "91"
click at [103, 117] on select "Select [STREET_ADDRESS][PERSON_NAME][PERSON_NAME] Site Improvements" at bounding box center [182, 122] width 158 height 11
select select "167215"
click option "Site Improvements" at bounding box center [0, 0] width 0 height 0
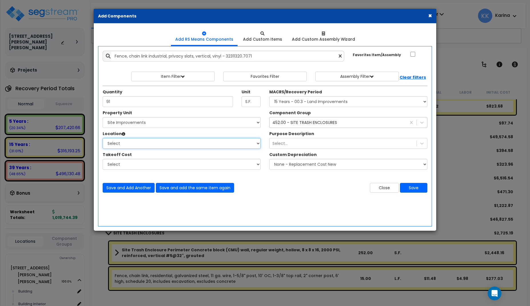
click at [103, 138] on select "Select Site Exterior Add Additional Location" at bounding box center [182, 143] width 158 height 11
select select "462"
click option "Site Exterior" at bounding box center [0, 0] width 0 height 0
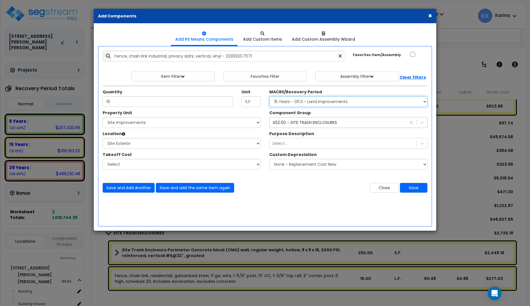
click at [269, 96] on select "Select MACRS/Recovery Period 5 Years - 57.0 - Distributive Trades & Services 5 …" at bounding box center [348, 101] width 158 height 11
select select "3666"
click option "15 Years - 00.3 - Land Improvements" at bounding box center [0, 0] width 0 height 0
click at [411, 187] on button "Save" at bounding box center [413, 188] width 27 height 10
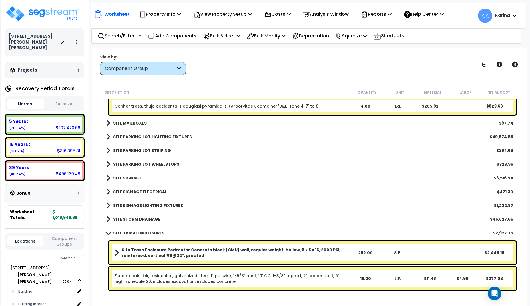
scroll to position [1159, 0]
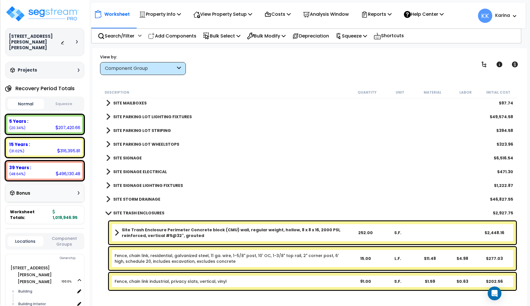
click at [108, 213] on span at bounding box center [108, 213] width 8 height 4
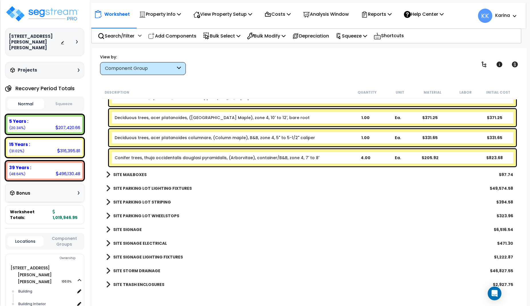
scroll to position [1087, 0]
click at [172, 35] on p "Add Components" at bounding box center [172, 36] width 48 height 8
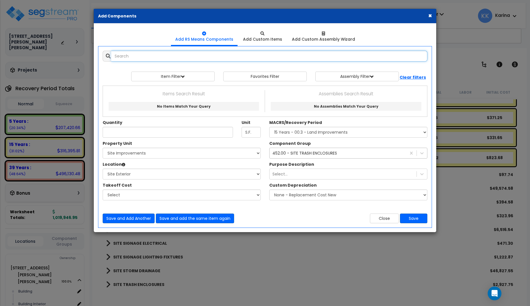
select select
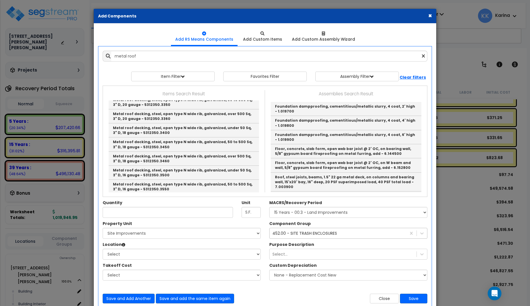
scroll to position [309, 0]
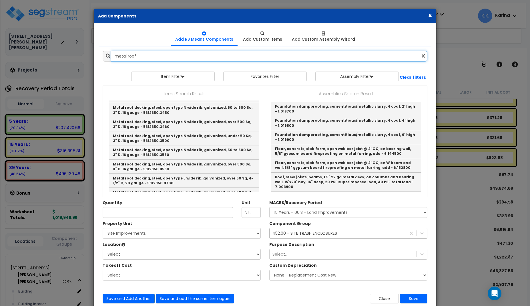
drag, startPoint x: 143, startPoint y: 55, endPoint x: 81, endPoint y: 54, distance: 62.1
click at [111, 54] on input "metal roof" at bounding box center [269, 56] width 316 height 11
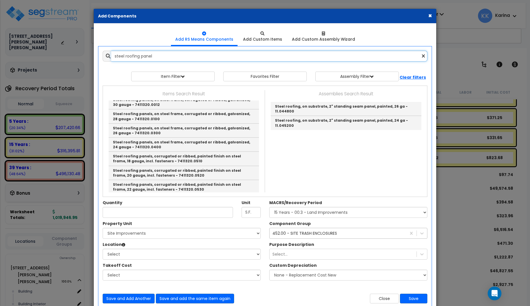
scroll to position [0, 0]
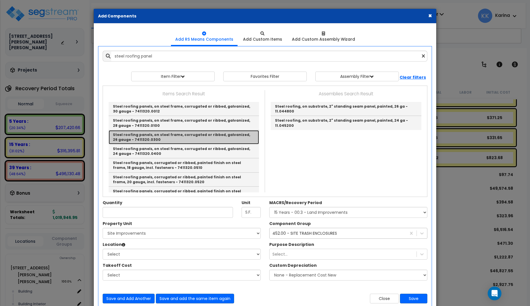
click at [171, 137] on link "Steel roofing panels, on steel frame, corrugated or ribbed, galvanized, 26 gaug…" at bounding box center [184, 137] width 150 height 14
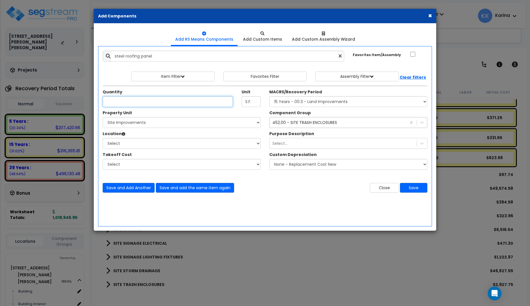
type input "Steel roofing panels, on steel frame, corrugated or ribbed, galvanized, 26 gaug…"
click at [148, 102] on input "Unit Quantity" at bounding box center [168, 101] width 130 height 11
type input "300"
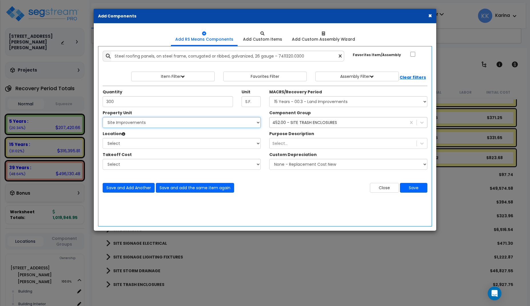
click at [103, 117] on select "Select [STREET_ADDRESS][PERSON_NAME][PERSON_NAME] Site Improvements" at bounding box center [182, 122] width 158 height 11
select select "167214"
click option "[STREET_ADDRESS][PERSON_NAME][PERSON_NAME]" at bounding box center [0, 0] width 0 height 0
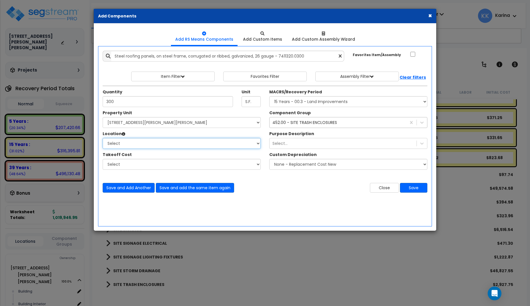
click at [103, 138] on select "Select Building Building Interior Add Additional Location" at bounding box center [182, 143] width 158 height 11
select select "6"
click option "Building" at bounding box center [0, 0] width 0 height 0
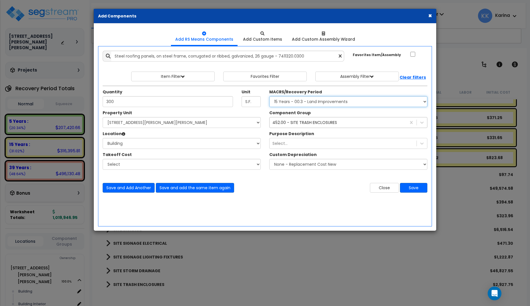
click at [269, 96] on select "Select MACRS/Recovery Period 5 Years - 57.0 - Distributive Trades & Services 5 …" at bounding box center [348, 101] width 158 height 11
select select "3669"
click option "39 Years - NA - Long-Life Property" at bounding box center [0, 0] width 0 height 0
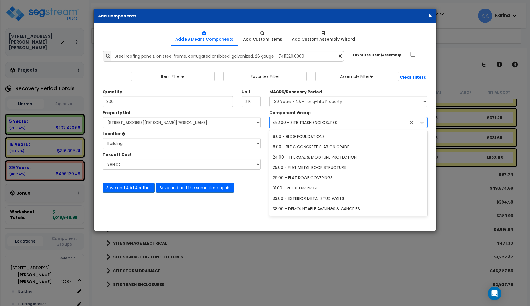
click at [296, 123] on div "452.00 - SITE TRASH ENCLOSURES" at bounding box center [305, 123] width 65 height 6
type input "roof"
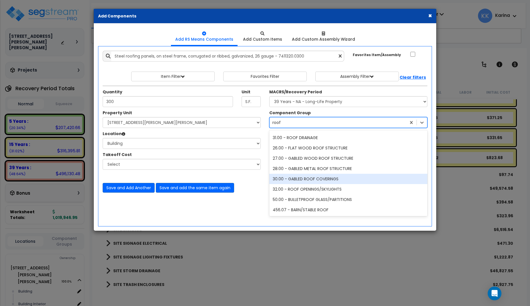
click at [301, 181] on div "30.00 - GABLED ROOF COVERINGS" at bounding box center [348, 179] width 158 height 10
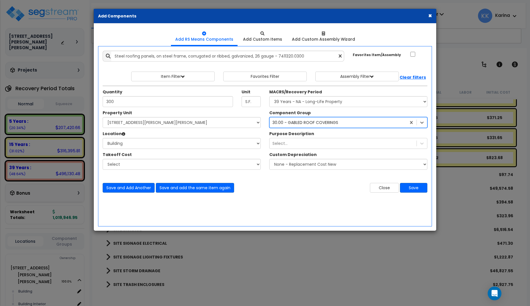
click at [332, 121] on div "30.00 - GABLED ROOF COVERINGS" at bounding box center [306, 123] width 66 height 6
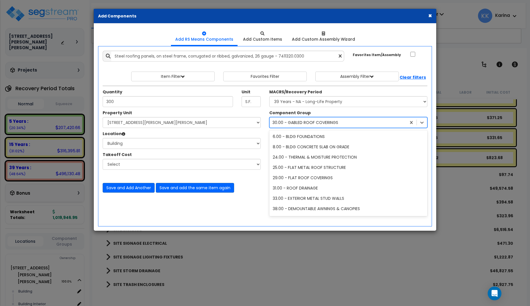
scroll to position [1000, 0]
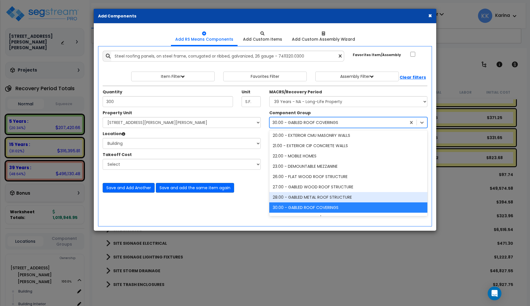
click at [318, 196] on div "28.00 - GABLED METAL ROOF STRUCTURE" at bounding box center [348, 197] width 158 height 10
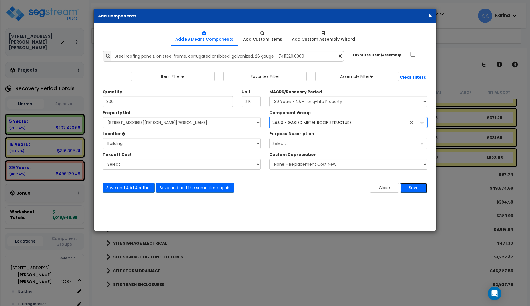
click at [408, 188] on button "Save" at bounding box center [413, 188] width 27 height 10
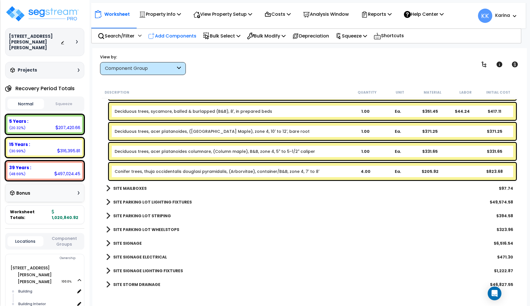
click at [182, 34] on p "Add Components" at bounding box center [172, 36] width 48 height 8
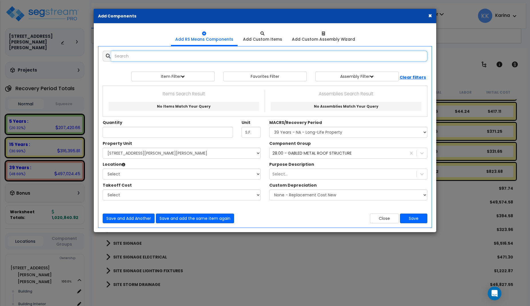
select select
click at [138, 57] on input "ornamentla grass" at bounding box center [269, 56] width 316 height 11
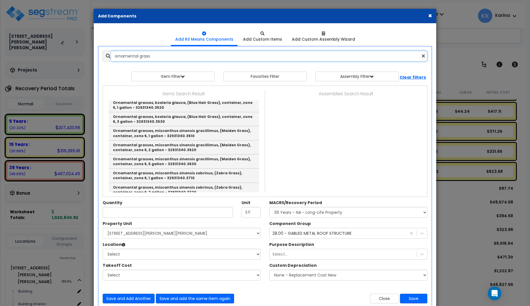
scroll to position [549, 0]
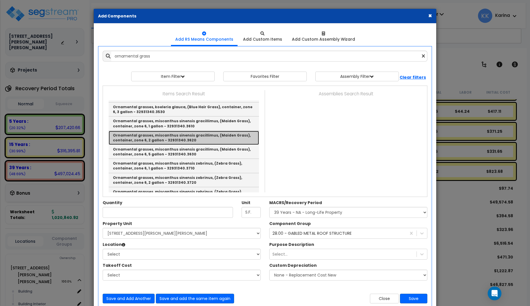
click at [160, 135] on link "Ornamental grasses, miscanthus sinensis gracillimus, (Maiden Grass), container,…" at bounding box center [184, 138] width 150 height 14
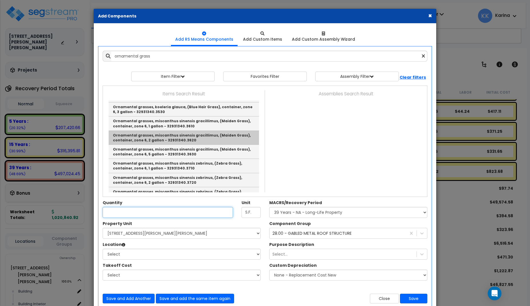
type input "Ornamental grasses, miscanthus sinensis gracillimus, (Maiden Grass), container,…"
type input "Ea."
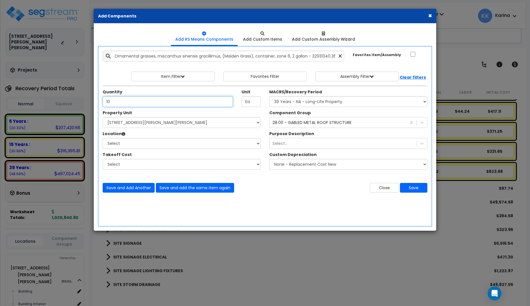
type input "10"
click at [103, 117] on select "Select [STREET_ADDRESS][PERSON_NAME][PERSON_NAME] Site Improvements" at bounding box center [182, 122] width 158 height 11
select select "167215"
click option "Site Improvements" at bounding box center [0, 0] width 0 height 0
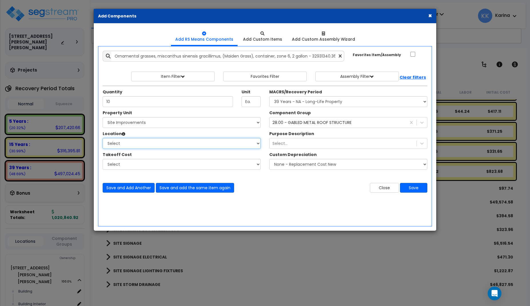
click at [103, 138] on select "Select Site Exterior Add Additional Location" at bounding box center [182, 143] width 158 height 11
select select "462"
click option "Site Exterior" at bounding box center [0, 0] width 0 height 0
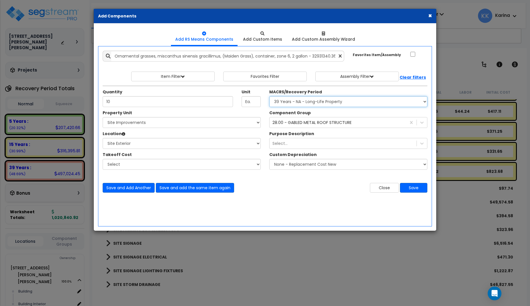
click at [269, 96] on select "Select MACRS/Recovery Period 5 Years - 57.0 - Distributive Trades & Services 5 …" at bounding box center [348, 101] width 158 height 11
select select "3666"
click option "15 Years - 00.3 - Land Improvements" at bounding box center [0, 0] width 0 height 0
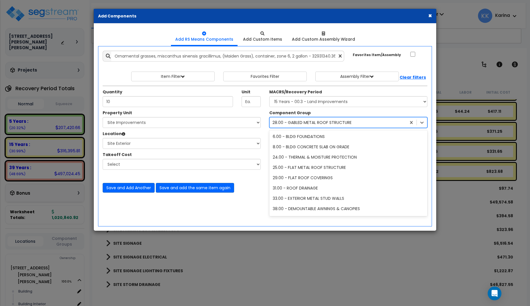
click at [293, 122] on div "28.00 - GABLED METAL ROOF STRUCTURE" at bounding box center [312, 123] width 79 height 6
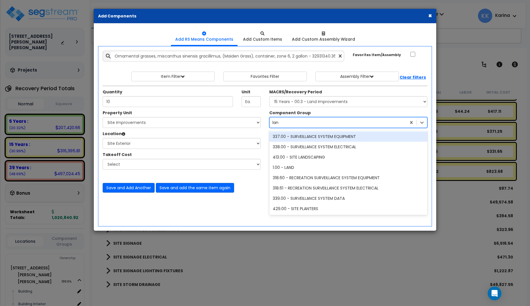
type input "land"
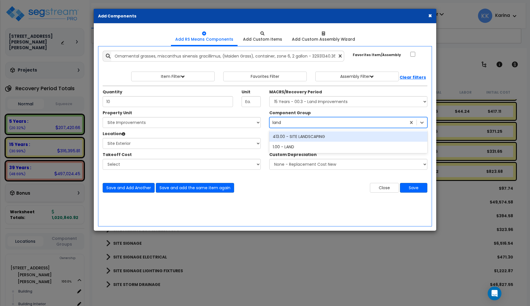
click at [302, 137] on div "413.00 - SITE LANDSCAPING" at bounding box center [348, 136] width 158 height 10
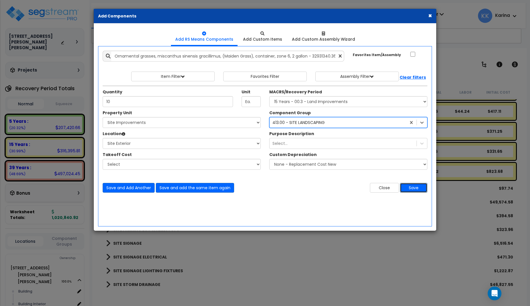
click at [413, 189] on button "Save" at bounding box center [413, 188] width 27 height 10
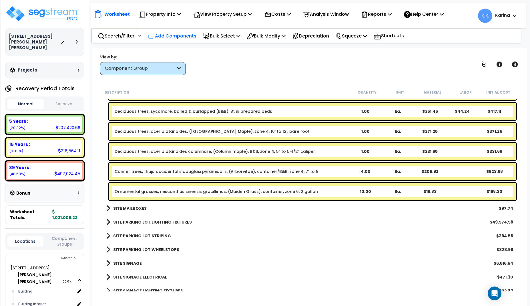
click at [175, 33] on p "Add Components" at bounding box center [172, 36] width 48 height 8
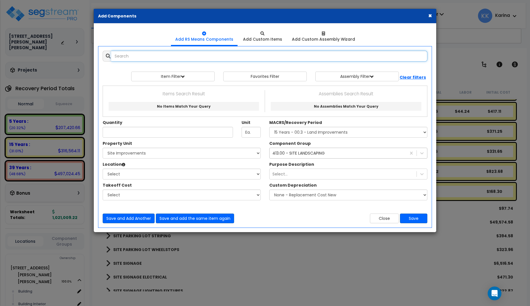
select select
click at [177, 56] on input "text" at bounding box center [269, 56] width 316 height 11
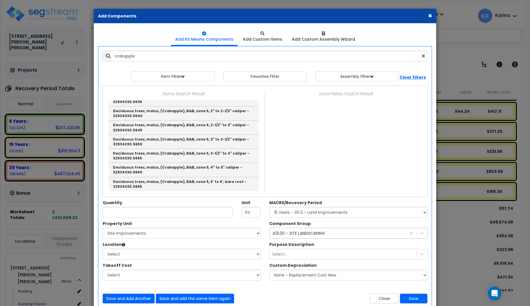
click at [154, 22] on link "Deciduous trees, crabapple, balled & burlapped (B&B), 6' - 8', in prepared beds…" at bounding box center [184, 15] width 150 height 14
type input "Deciduous trees, crabapple, balled & burlapped (B&B), 6' - 8', in prepared beds…"
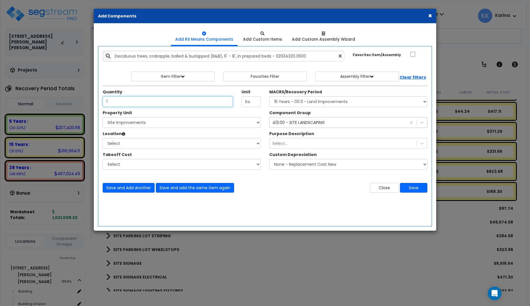
type input "1"
click at [103, 117] on select "Select [STREET_ADDRESS][PERSON_NAME][PERSON_NAME] Site Improvements" at bounding box center [182, 122] width 158 height 11
select select "167215"
click option "Site Improvements" at bounding box center [0, 0] width 0 height 0
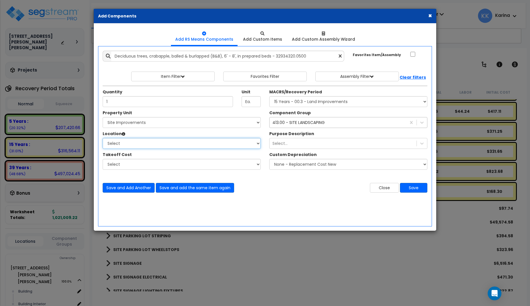
click at [103, 138] on select "Select Site Exterior Add Additional Location" at bounding box center [182, 143] width 158 height 11
select select "462"
click option "Site Exterior" at bounding box center [0, 0] width 0 height 0
click at [410, 190] on button "Save" at bounding box center [413, 188] width 27 height 10
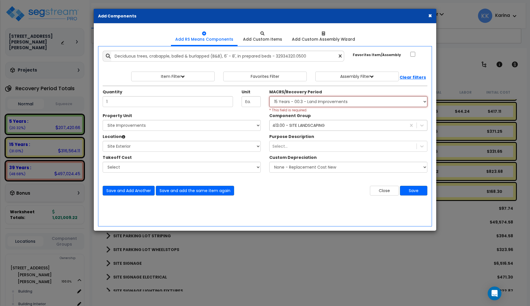
click at [269, 96] on select "Select MACRS/Recovery Period 5 Years - 57.0 - Distributive Trades & Services 5 …" at bounding box center [348, 101] width 158 height 11
select select "3666"
click option "15 Years - 00.3 - Land Improvements" at bounding box center [0, 0] width 0 height 0
click at [411, 189] on button "Save" at bounding box center [413, 191] width 27 height 10
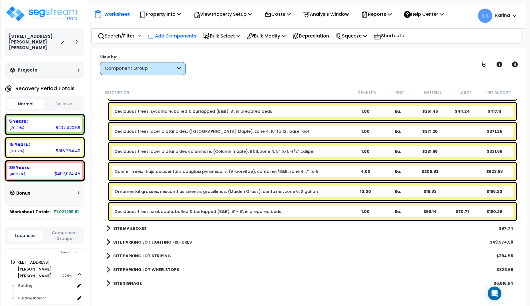
click at [169, 35] on p "Add Components" at bounding box center [172, 36] width 48 height 8
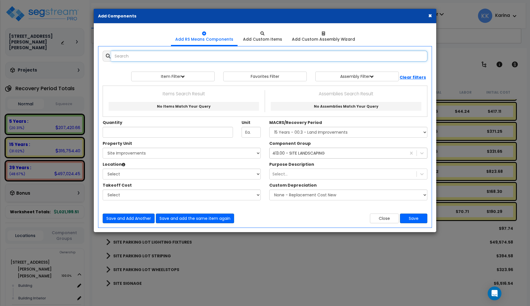
select select
click at [193, 58] on input "text" at bounding box center [269, 56] width 316 height 11
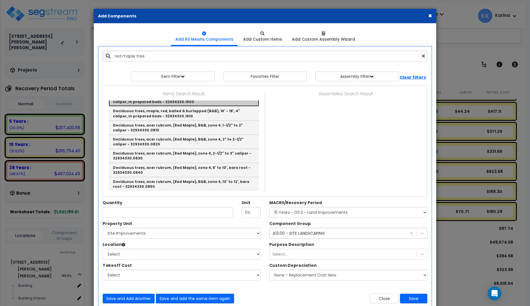
click at [147, 106] on link "Deciduous trees, maple, red, balled & burlapped (B&B), 8' - 10', 1-1/2" caliper…" at bounding box center [184, 99] width 150 height 14
type input "Deciduous trees, maple, red, balled & burlapped (B&B), 8' - 10', 1-1/2" caliper…"
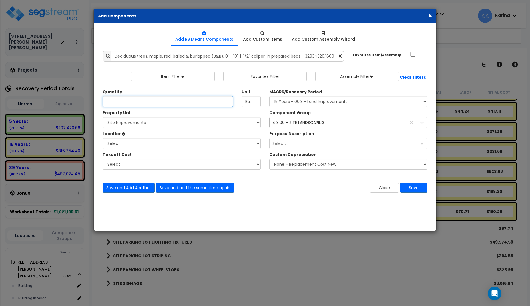
type input "1"
click at [103, 117] on select "Select [STREET_ADDRESS][PERSON_NAME][PERSON_NAME] Site Improvements" at bounding box center [182, 122] width 158 height 11
select select "167215"
click option "Site Improvements" at bounding box center [0, 0] width 0 height 0
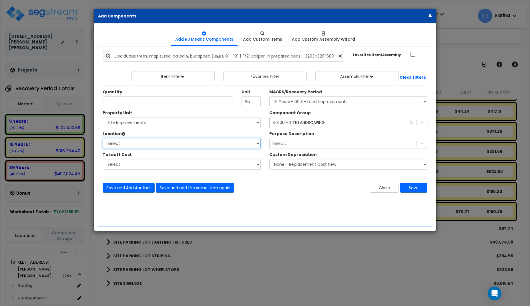
click at [103, 138] on select "Select Site Exterior Add Additional Location" at bounding box center [182, 143] width 158 height 11
select select "462"
click option "Site Exterior" at bounding box center [0, 0] width 0 height 0
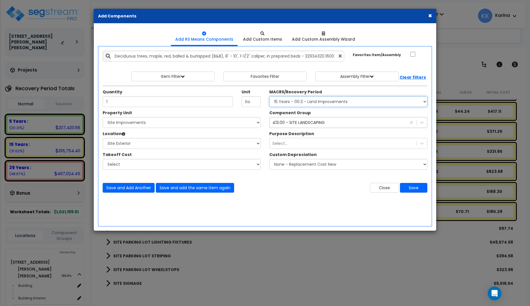
click at [269, 96] on select "Select MACRS/Recovery Period 5 Years - 57.0 - Distributive Trades & Services 5 …" at bounding box center [348, 101] width 158 height 11
select select "3666"
click option "15 Years - 00.3 - Land Improvements" at bounding box center [0, 0] width 0 height 0
click at [408, 189] on button "Save" at bounding box center [413, 188] width 27 height 10
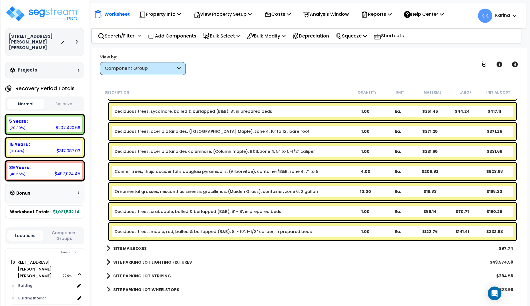
click at [142, 211] on link "Deciduous trees, crabapple, balled & burlapped (B&B), 6' - 8', in prepared beds" at bounding box center [198, 212] width 167 height 6
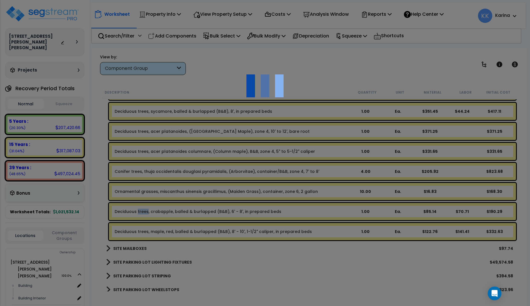
select select "46285"
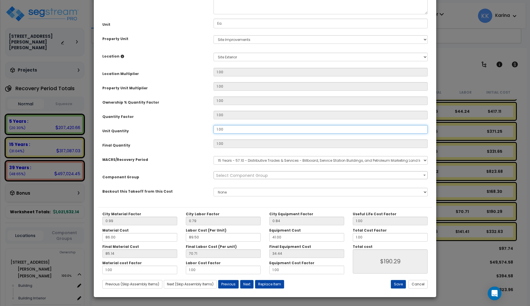
drag, startPoint x: 225, startPoint y: 193, endPoint x: 197, endPoint y: 191, distance: 27.2
click at [197, 135] on div "Unit Quantity 1.00" at bounding box center [265, 130] width 334 height 10
drag, startPoint x: 223, startPoint y: 192, endPoint x: 206, endPoint y: 192, distance: 17.2
click at [214, 134] on input "1.00" at bounding box center [321, 129] width 214 height 9
type input "6"
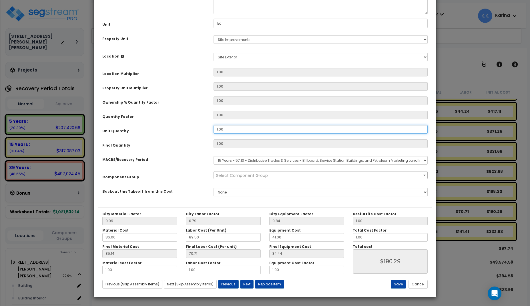
type input "1"
type input "70.70"
type input "$190.28"
type input "6"
type input "$1,141.68"
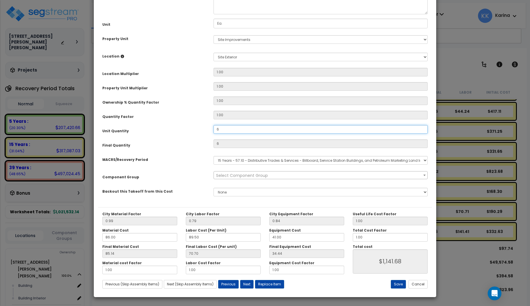
scroll to position [64, 0]
click at [397, 283] on button "Save" at bounding box center [398, 284] width 15 height 9
type input "6.00"
type input "1141.68"
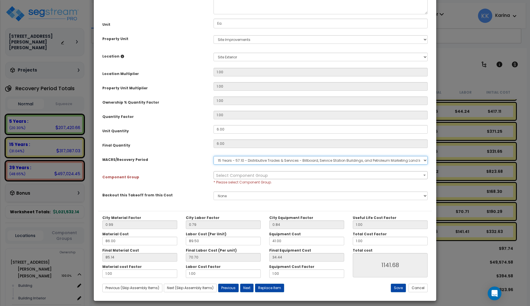
click at [214, 156] on select "Select MACRS/Recovery Period 5 Years - 57.0 - Distributive Trades & Services 5 …" at bounding box center [321, 160] width 214 height 9
select select "3666"
click option "15 Years - 00.3 - Land Improvements" at bounding box center [0, 0] width 0 height 0
select select "57200"
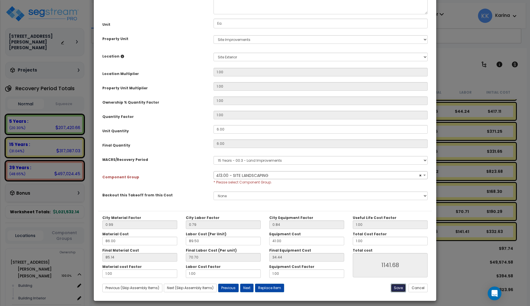
click at [399, 286] on button "Save" at bounding box center [398, 287] width 15 height 9
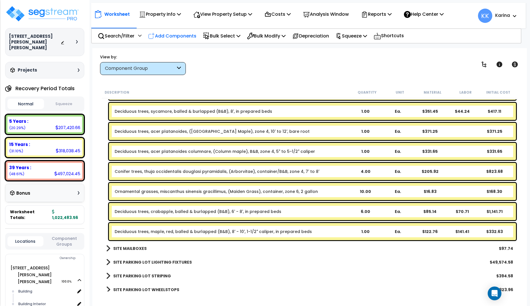
click at [172, 35] on p "Add Components" at bounding box center [172, 36] width 48 height 8
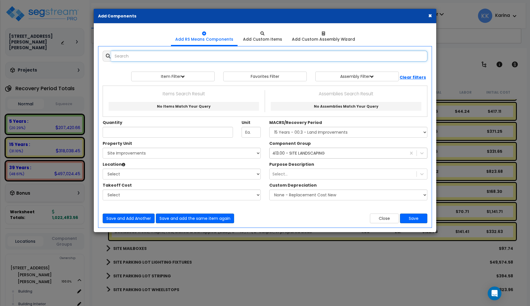
select select
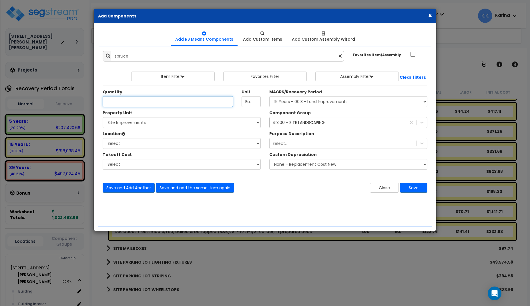
type input "Shrubs and trees, evergreen, in prepared beds, spruce, dwarf alberta, B&B, 18" …"
type input "23"
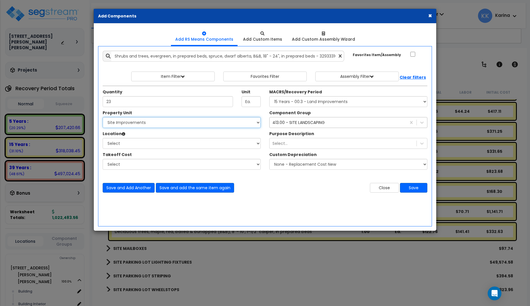
click at [103, 117] on select "Select [STREET_ADDRESS][PERSON_NAME][PERSON_NAME] Site Improvements" at bounding box center [182, 122] width 158 height 11
select select "167215"
click option "Site Improvements" at bounding box center [0, 0] width 0 height 0
click at [103, 138] on select "Select Site Exterior Add Additional Location" at bounding box center [182, 143] width 158 height 11
select select "462"
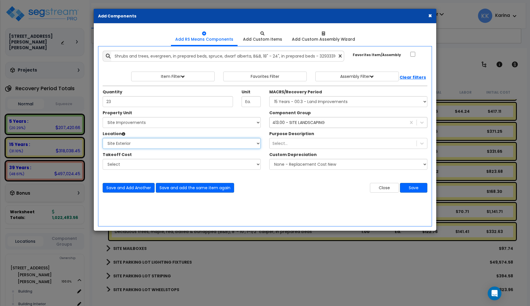
click option "Site Exterior" at bounding box center [0, 0] width 0 height 0
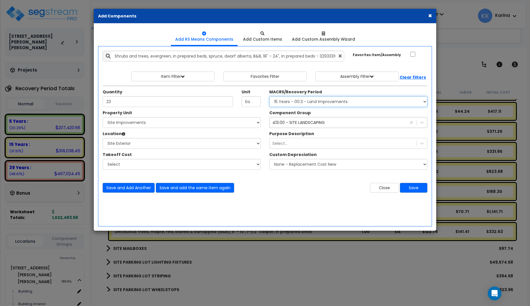
click at [269, 96] on select "Select MACRS/Recovery Period 5 Years - 57.0 - Distributive Trades & Services 5 …" at bounding box center [348, 101] width 158 height 11
select select "3666"
click option "15 Years - 00.3 - Land Improvements" at bounding box center [0, 0] width 0 height 0
click at [415, 187] on button "Save" at bounding box center [413, 188] width 27 height 10
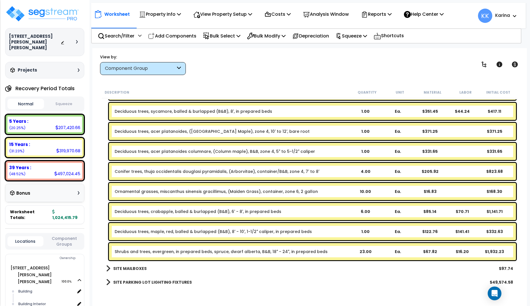
scroll to position [1018, 0]
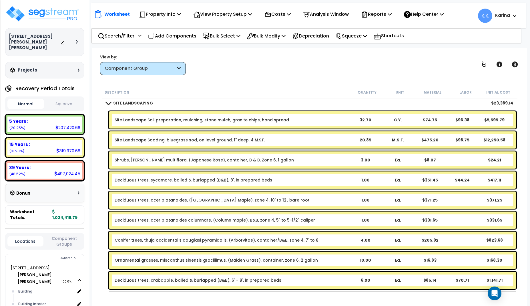
click at [134, 161] on link "Shrubs, rosa multiflora, (Japanese Rose), container, B & B, Zone 6, 1 gallon" at bounding box center [204, 160] width 179 height 6
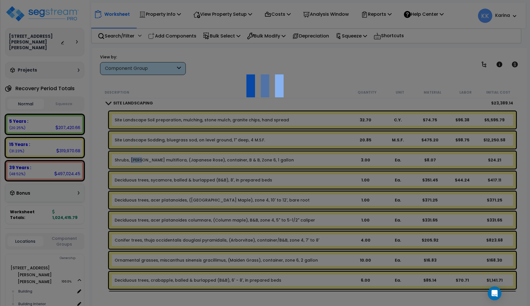
select select "46285"
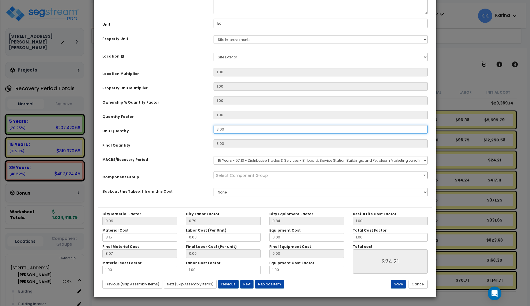
drag, startPoint x: 226, startPoint y: 194, endPoint x: 197, endPoint y: 191, distance: 29.9
click at [197, 135] on div "Unit Quantity 3.00" at bounding box center [265, 130] width 334 height 10
drag, startPoint x: 225, startPoint y: 195, endPoint x: 210, endPoint y: 193, distance: 14.7
click at [214, 134] on input "3.00" at bounding box center [321, 129] width 214 height 9
type input "1"
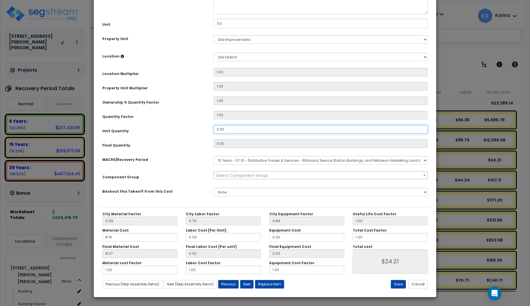
type input "3"
type input "14"
type input "1"
type input "$8.07"
type input "14"
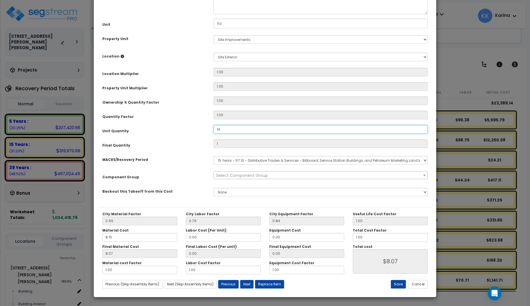
type input "$112.98"
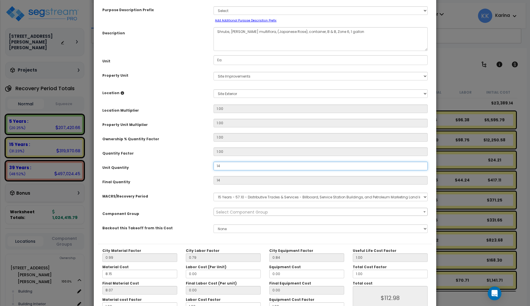
scroll to position [64, 0]
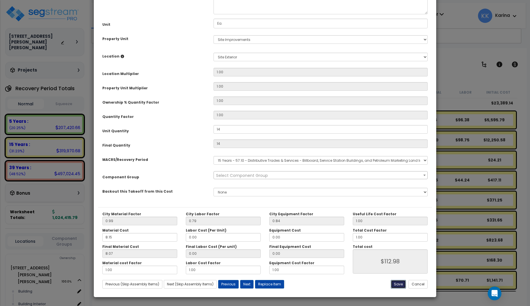
click at [400, 285] on button "Save" at bounding box center [398, 284] width 15 height 9
type input "14.00"
type input "112.98"
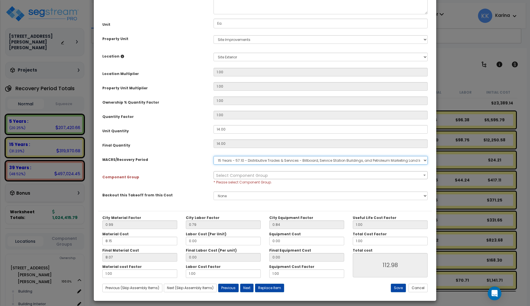
click at [214, 156] on select "Select MACRS/Recovery Period 5 Years - 57.0 - Distributive Trades & Services 5 …" at bounding box center [321, 160] width 214 height 9
select select "3666"
click option "15 Years - 00.3 - Land Improvements" at bounding box center [0, 0] width 0 height 0
select select "57200"
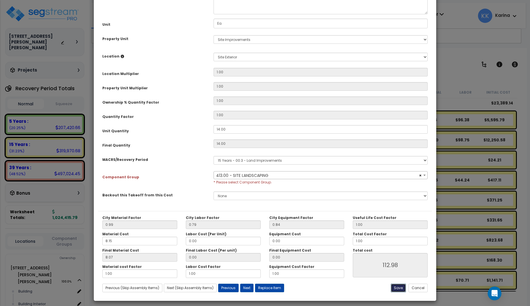
click at [398, 287] on button "Save" at bounding box center [398, 287] width 15 height 9
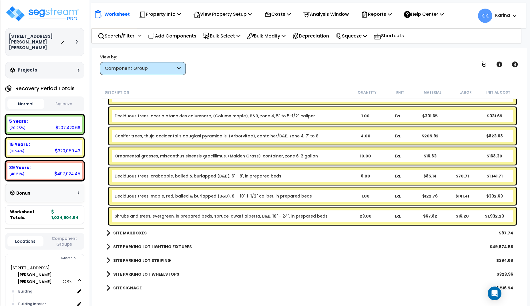
scroll to position [1121, 0]
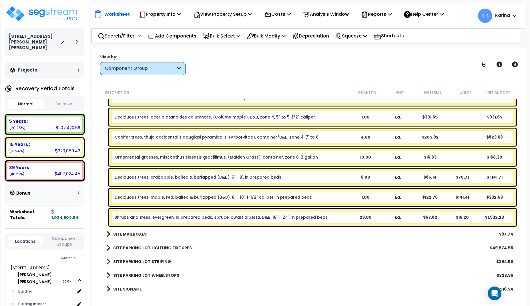
click at [167, 154] on link "Ornamental grasses, miscanthus sinensis gracillimus, (Maiden Grass), container,…" at bounding box center [216, 157] width 203 height 6
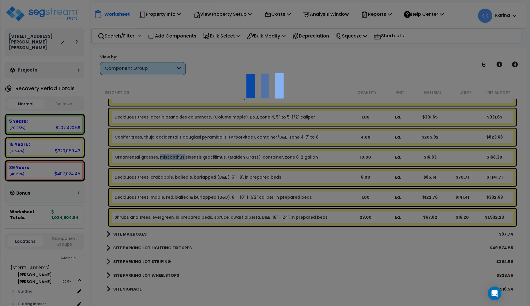
select select "46285"
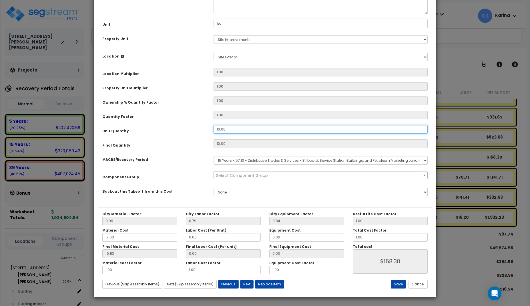
drag, startPoint x: 223, startPoint y: 192, endPoint x: 195, endPoint y: 192, distance: 28.3
click at [195, 135] on div "Unit Quantity 10.00" at bounding box center [265, 130] width 334 height 10
drag, startPoint x: 229, startPoint y: 194, endPoint x: 203, endPoint y: 193, distance: 25.8
click at [214, 134] on input "10.00" at bounding box center [321, 129] width 214 height 9
type input "1"
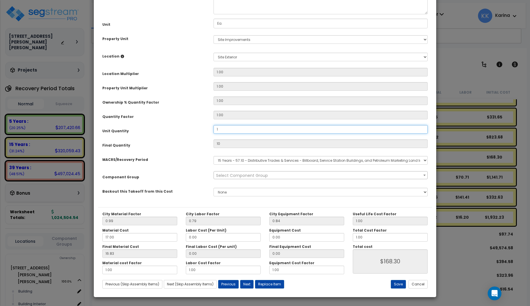
type input "1"
type input "$16.83"
type input "16"
type input "$269.28"
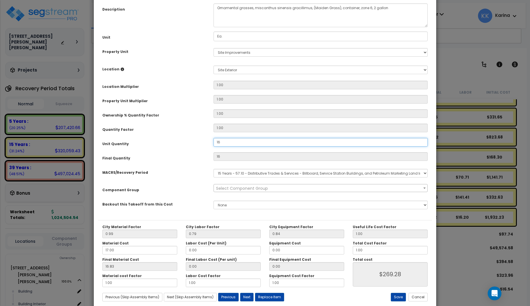
scroll to position [64, 0]
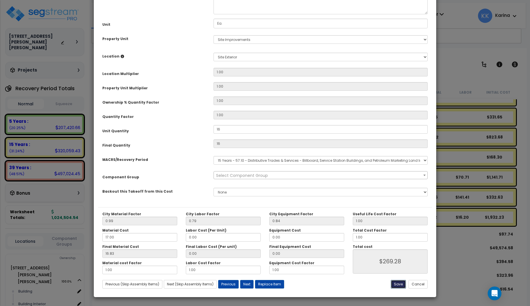
click at [400, 285] on button "Save" at bounding box center [398, 284] width 15 height 9
type input "16.00"
type input "269.28"
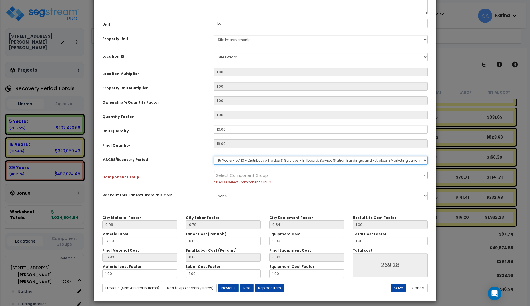
click at [214, 156] on select "Select MACRS/Recovery Period 5 Years - 57.0 - Distributive Trades & Services 5 …" at bounding box center [321, 160] width 214 height 9
select select "3666"
click option "15 Years - 00.3 - Land Improvements" at bounding box center [0, 0] width 0 height 0
select select "57200"
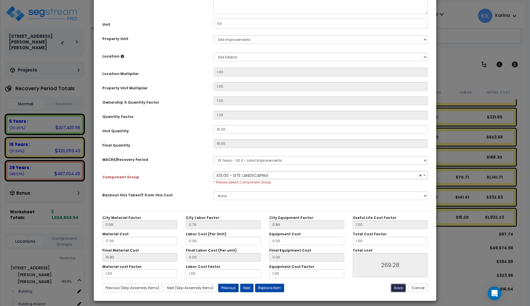
drag, startPoint x: 399, startPoint y: 287, endPoint x: 326, endPoint y: 249, distance: 82.3
click at [399, 287] on button "Save" at bounding box center [398, 287] width 15 height 9
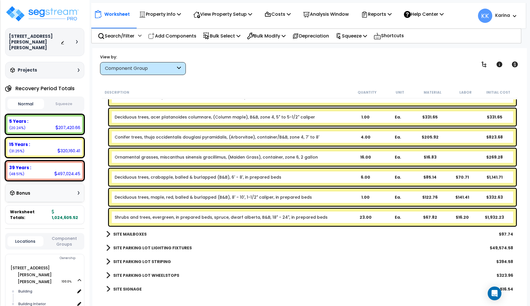
scroll to position [950, 0]
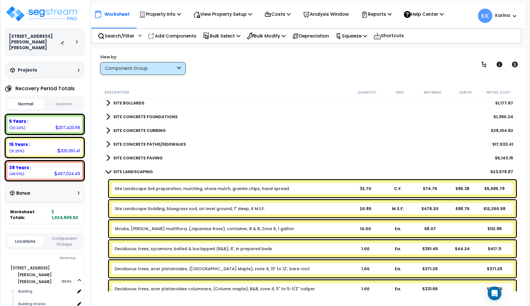
click at [110, 172] on span at bounding box center [108, 171] width 8 height 4
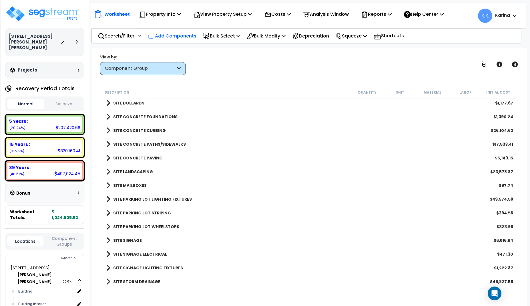
click at [182, 37] on p "Add Components" at bounding box center [172, 36] width 48 height 8
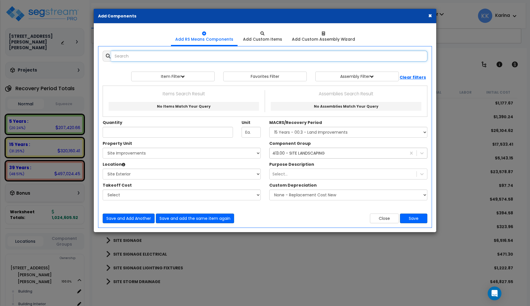
select select
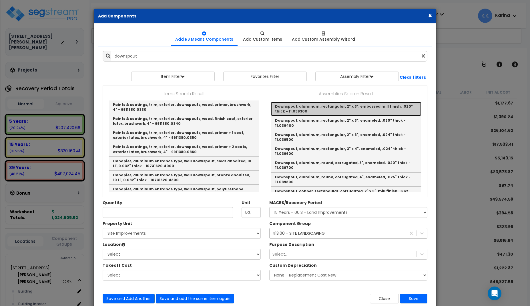
click at [290, 108] on link "Downspout, aluminum, rectangular, 2" x 3", embossed mill finish, .020" thick - …" at bounding box center [346, 109] width 151 height 14
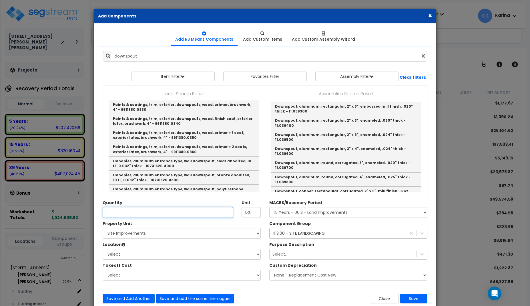
type input "Downspout, aluminum, rectangular, 2" x 3", embossed mill finish, .020" thick - …"
type input "V.L.F."
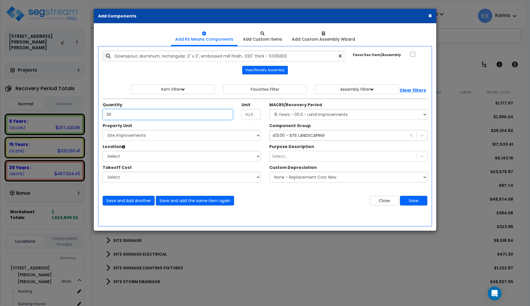
type input "36"
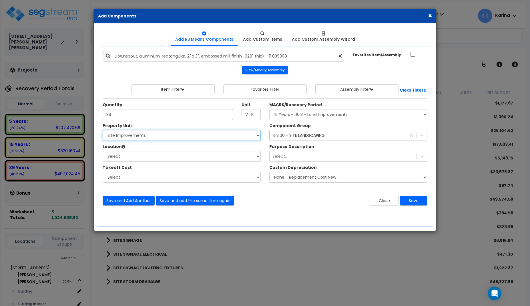
click at [103, 130] on select "Select [STREET_ADDRESS][PERSON_NAME][PERSON_NAME] Site Improvements" at bounding box center [182, 135] width 158 height 11
select select "167214"
click option "[STREET_ADDRESS][PERSON_NAME][PERSON_NAME]" at bounding box center [0, 0] width 0 height 0
click at [103, 151] on select "Select Building Building Interior Add Additional Location" at bounding box center [182, 156] width 158 height 11
select select "6"
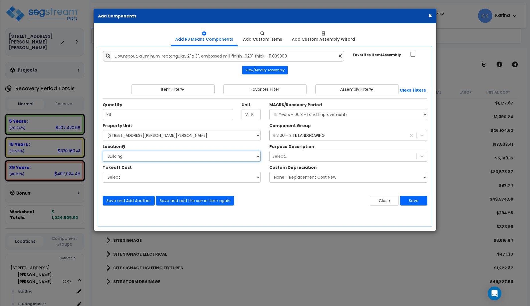
click option "Building" at bounding box center [0, 0] width 0 height 0
click at [269, 109] on select "Select MACRS/Recovery Period 5 Years - 57.0 - Distributive Trades & Services 5 …" at bounding box center [348, 114] width 158 height 11
select select "3669"
click option "39 Years - NA - Long-Life Property" at bounding box center [0, 0] width 0 height 0
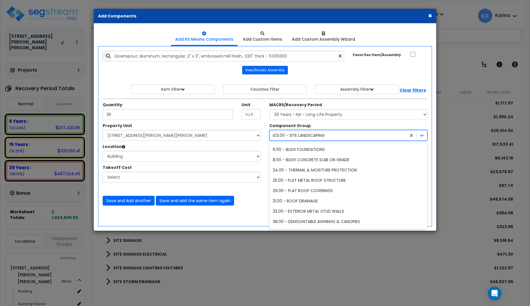
click at [297, 134] on div "413.00 - SITE LANDSCAPING" at bounding box center [299, 135] width 52 height 6
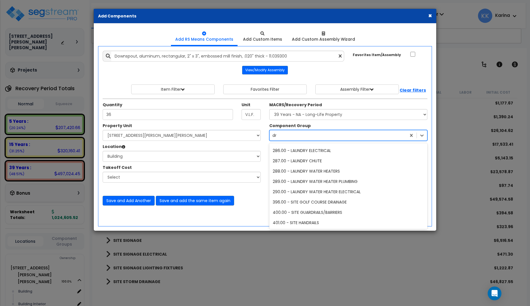
scroll to position [0, 0]
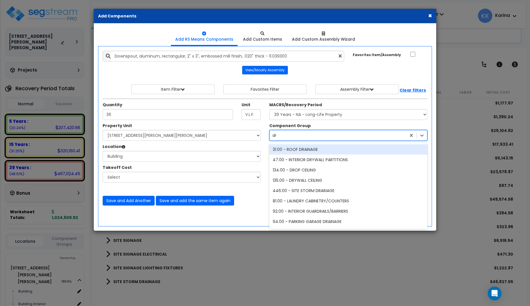
type input "dra"
click at [304, 149] on div "31.00 - ROOF DRAINAGE" at bounding box center [348, 149] width 158 height 10
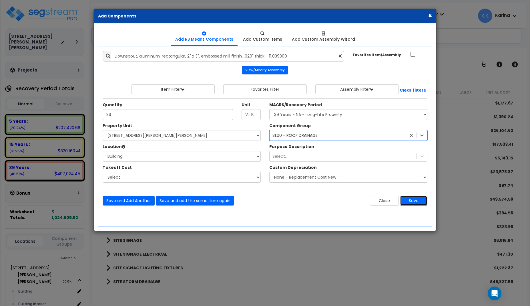
click at [409, 201] on button "Save" at bounding box center [413, 201] width 27 height 10
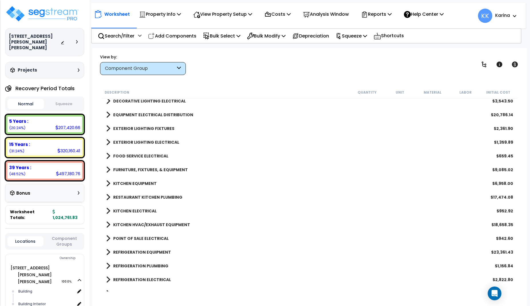
scroll to position [641, 0]
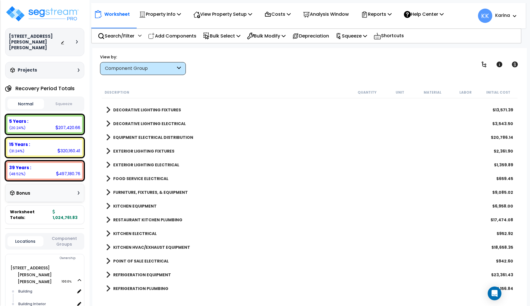
click at [108, 150] on span at bounding box center [108, 151] width 4 height 8
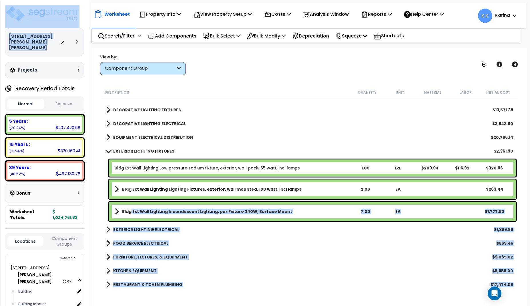
click at [130, 210] on b "Bldg Ext Wall Lighting Incandescent Lighting, per Fixture 240W, Surface Mount" at bounding box center [207, 212] width 170 height 6
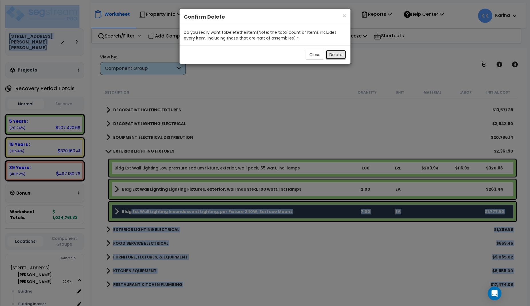
click at [337, 55] on button "Delete" at bounding box center [336, 55] width 21 height 10
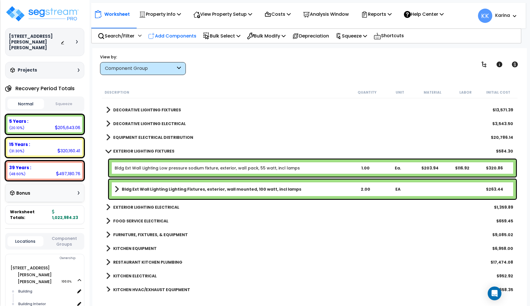
click at [187, 37] on p "Add Components" at bounding box center [172, 36] width 48 height 8
select select
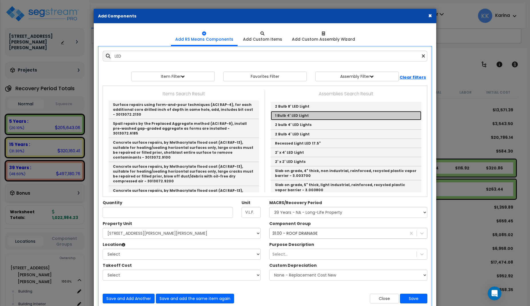
click at [281, 114] on link "1 Bulb 4' LED Light" at bounding box center [346, 115] width 151 height 9
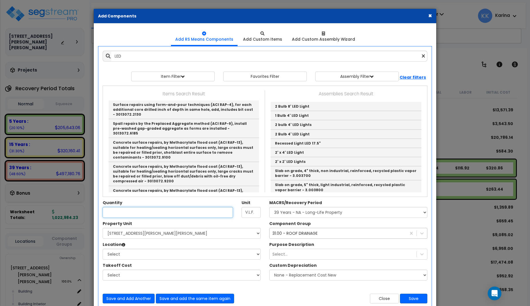
type input "1 Bulb 4' LED Light"
checkbox input "true"
type input "EA"
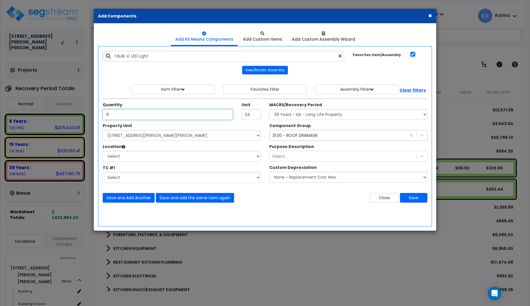
type input "8"
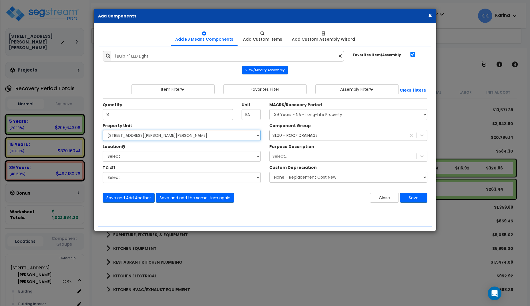
click at [103, 130] on select "Select [STREET_ADDRESS][PERSON_NAME][PERSON_NAME] Site Improvements" at bounding box center [182, 135] width 158 height 11
select select "167214"
click option "[STREET_ADDRESS][PERSON_NAME][PERSON_NAME]" at bounding box center [0, 0] width 0 height 0
click at [103, 151] on select "Select Building Building Interior Add Additional Location" at bounding box center [182, 156] width 158 height 11
select select "6"
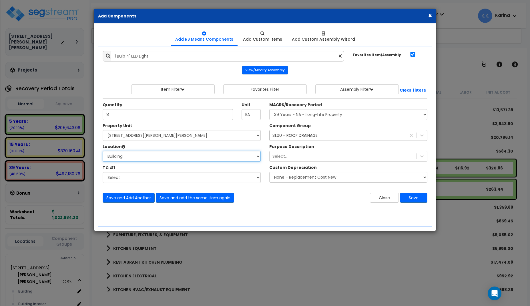
click option "Building" at bounding box center [0, 0] width 0 height 0
click at [269, 109] on select "Select MACRS/Recovery Period 5 Years - 57.0 - Distributive Trades & Services 5 …" at bounding box center [348, 114] width 158 height 11
select select "3667"
click option "5 Years - 57.0 - Distributive Trades & Services" at bounding box center [0, 0] width 0 height 0
click at [286, 135] on div "31.00 - ROOF DRAINAGE" at bounding box center [295, 135] width 45 height 6
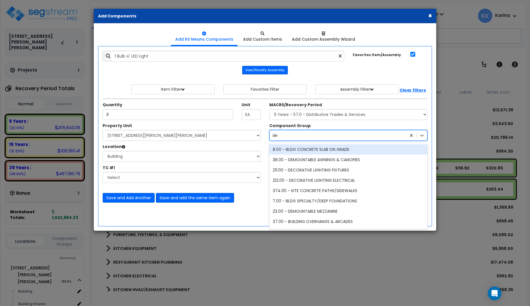
type input "dec"
click at [308, 148] on div "211.00 - DECORATIVE LIGHTING FIXTURES" at bounding box center [348, 149] width 158 height 10
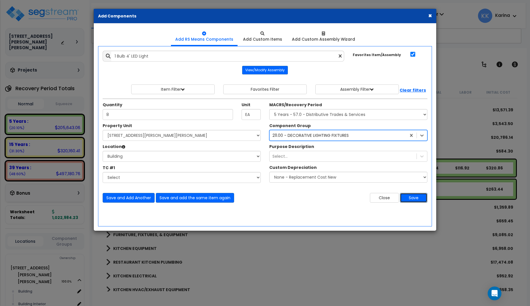
click at [417, 199] on button "Save" at bounding box center [413, 198] width 27 height 10
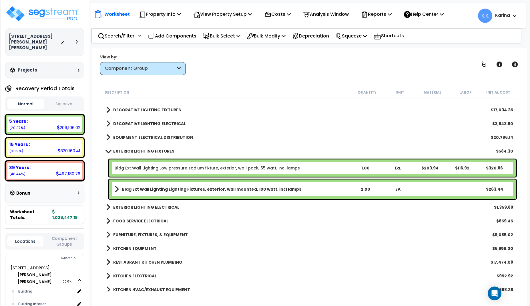
click at [108, 152] on span at bounding box center [108, 151] width 8 height 4
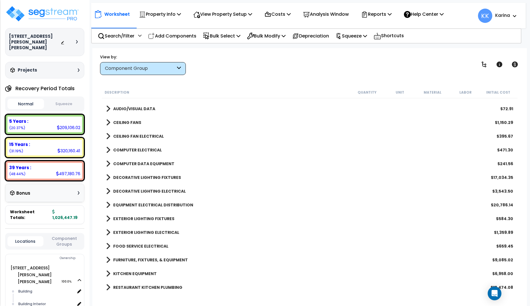
scroll to position [572, 0]
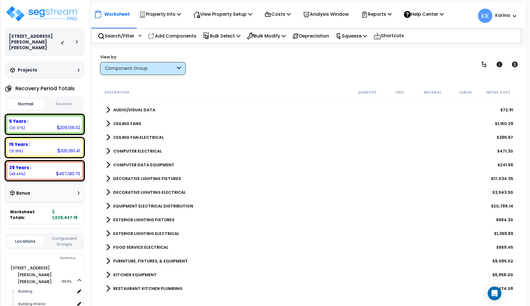
click at [108, 179] on span at bounding box center [108, 178] width 4 height 8
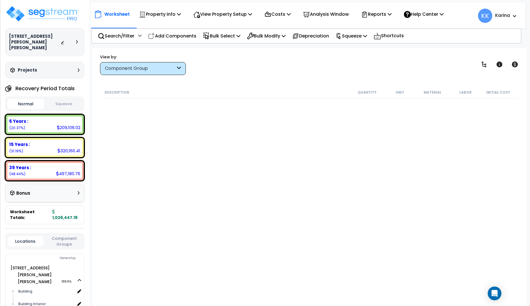
scroll to position [572, 0]
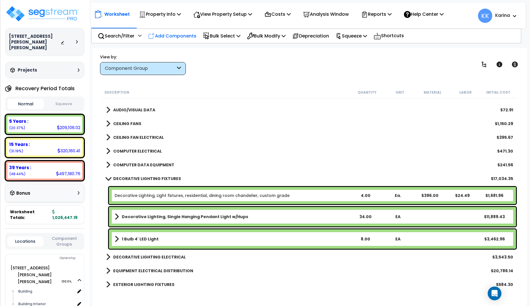
click at [172, 36] on p "Add Components" at bounding box center [172, 36] width 48 height 8
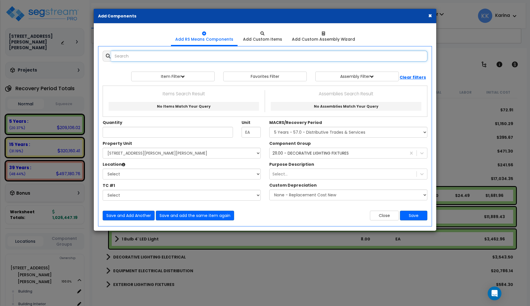
select select
click at [167, 57] on input "text" at bounding box center [269, 56] width 316 height 11
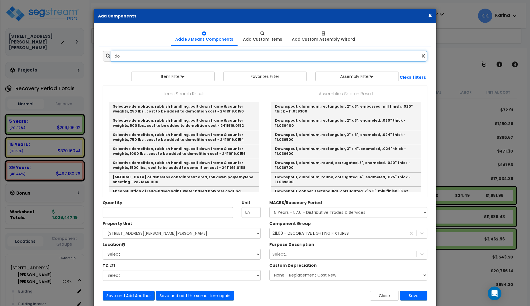
type input "d"
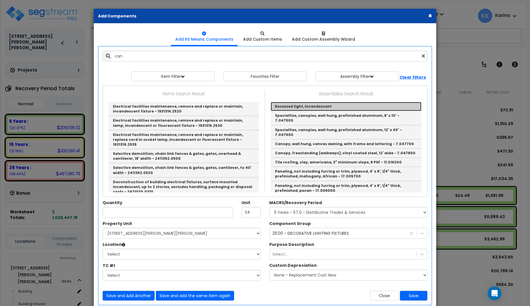
click at [294, 105] on link "Recessed light, incandescent" at bounding box center [346, 106] width 151 height 9
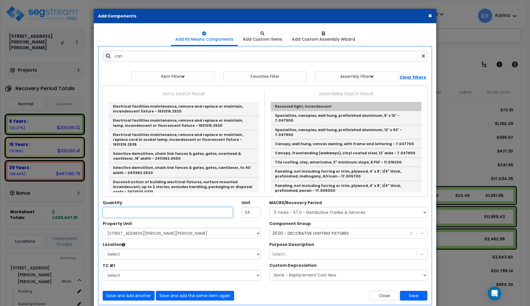
type input "Recessed light, incandescent"
type input "EA."
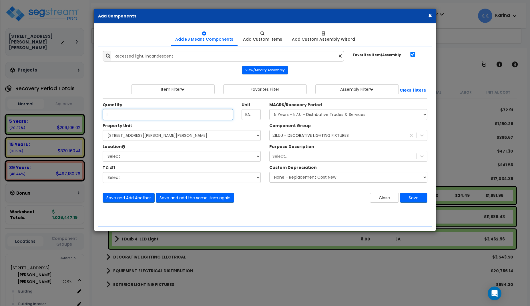
type input "1"
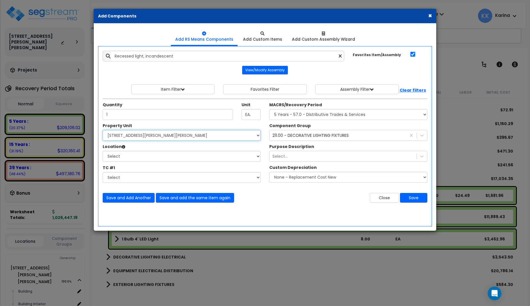
click at [103, 130] on select "Select [STREET_ADDRESS][PERSON_NAME][PERSON_NAME] Site Improvements" at bounding box center [182, 135] width 158 height 11
select select "167214"
click option "[STREET_ADDRESS][PERSON_NAME][PERSON_NAME]" at bounding box center [0, 0] width 0 height 0
click at [103, 151] on select "Select Building Building Interior Add Additional Location" at bounding box center [182, 156] width 158 height 11
select select "6"
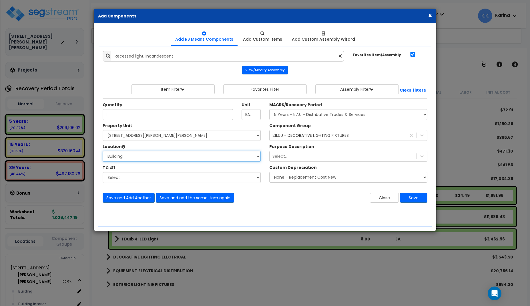
click option "Building" at bounding box center [0, 0] width 0 height 0
click at [269, 109] on select "Select MACRS/Recovery Period 5 Years - 57.0 - Distributive Trades & Services 5 …" at bounding box center [348, 114] width 158 height 11
select select "3667"
click option "5 Years - 57.0 - Distributive Trades & Services" at bounding box center [0, 0] width 0 height 0
click at [411, 200] on button "Save" at bounding box center [413, 198] width 27 height 10
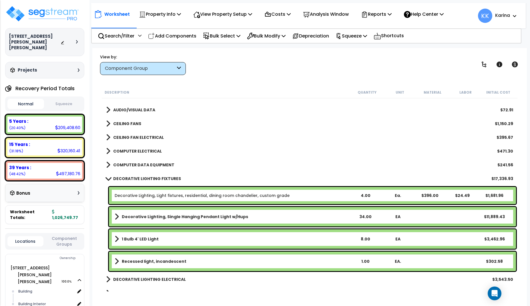
click at [108, 178] on span at bounding box center [108, 178] width 8 height 4
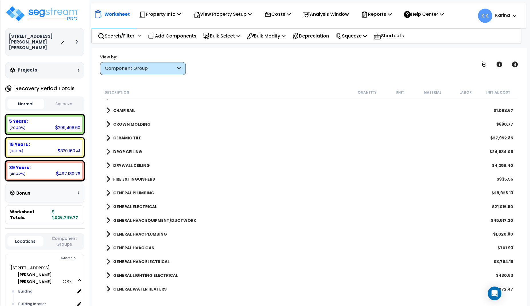
scroll to position [298, 0]
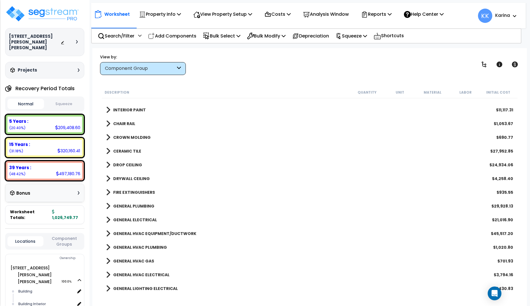
click at [109, 152] on span at bounding box center [108, 151] width 4 height 8
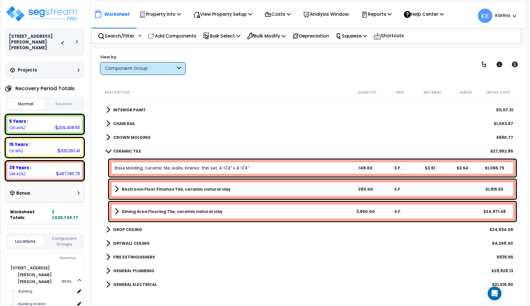
click at [217, 289] on div "GENERAL ELECTRICAL $21,016.90" at bounding box center [309, 284] width 413 height 14
click at [196, 212] on b "Dining Area Flooring Tile, ceramic natural clay" at bounding box center [172, 212] width 101 height 6
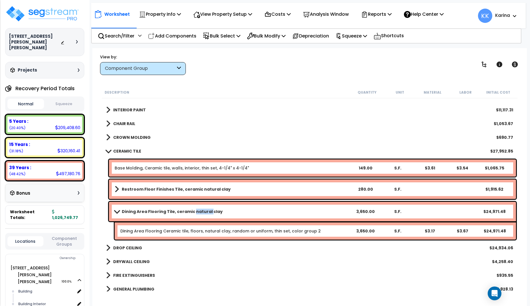
click at [196, 212] on b "Dining Area Flooring Tile, ceramic natural clay" at bounding box center [172, 212] width 101 height 6
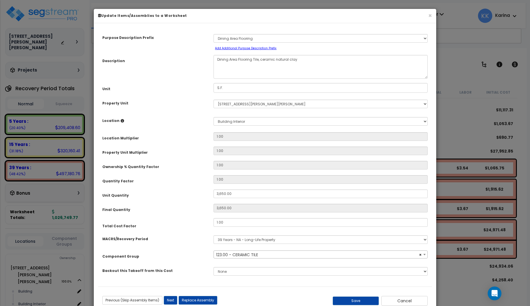
select select "56938"
drag, startPoint x: 234, startPoint y: 192, endPoint x: 187, endPoint y: 192, distance: 47.2
click at [214, 192] on input "3,650.00" at bounding box center [321, 193] width 214 height 9
type input "3,650"
type input "3"
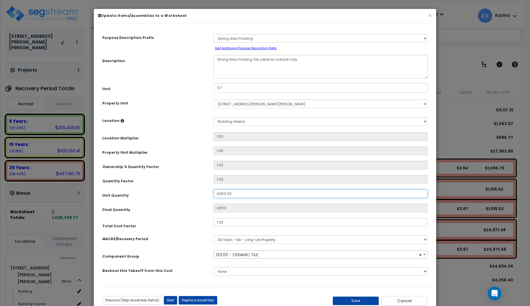
type input "3,650"
type input "32"
type input "324"
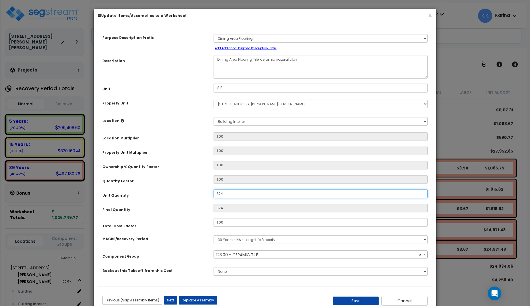
type input "3,240"
click at [357, 300] on button "Save" at bounding box center [356, 300] width 46 height 9
type input "3240.00"
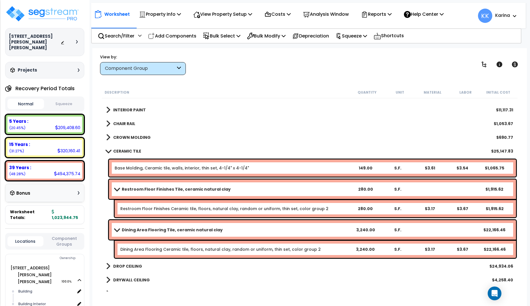
click at [116, 229] on span at bounding box center [117, 229] width 8 height 4
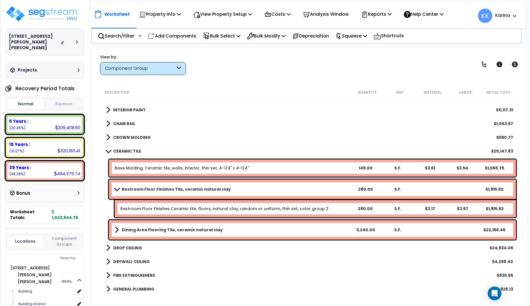
click at [219, 277] on div "FIRE EXTINGUISHERS $935.55" at bounding box center [309, 275] width 413 height 14
click at [160, 191] on b "Restroom Floor Finishes Tile, ceramic natural clay" at bounding box center [176, 189] width 109 height 6
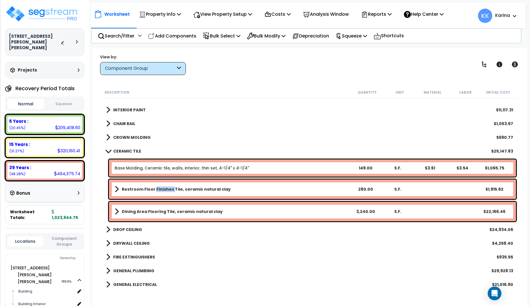
click at [160, 191] on b "Restroom Floor Finishes Tile, ceramic natural clay" at bounding box center [176, 189] width 109 height 6
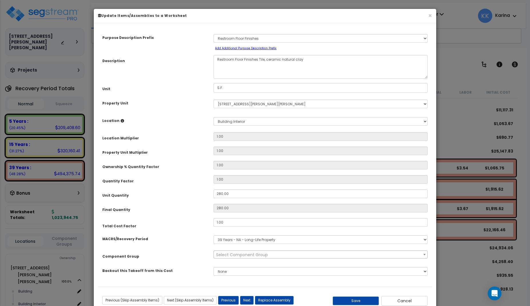
select select "56938"
drag, startPoint x: 232, startPoint y: 192, endPoint x: 189, endPoint y: 191, distance: 42.3
click at [214, 191] on input "280.00" at bounding box center [321, 193] width 214 height 9
type input "3"
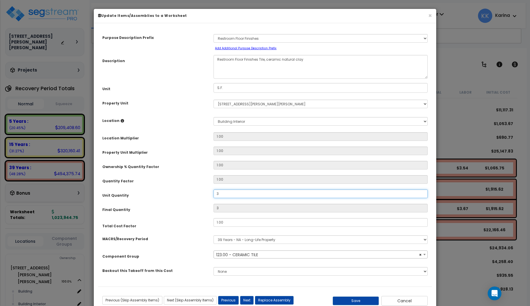
type input "37"
type input "374"
type input "374.4"
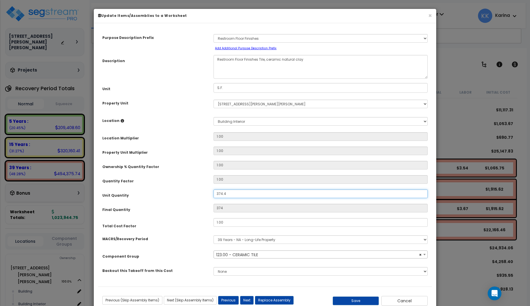
type input "374.4"
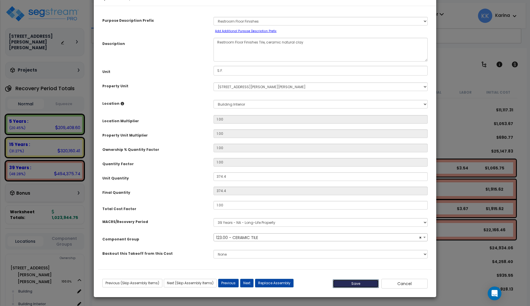
click at [369, 282] on button "Save" at bounding box center [356, 283] width 46 height 9
type input "374.40"
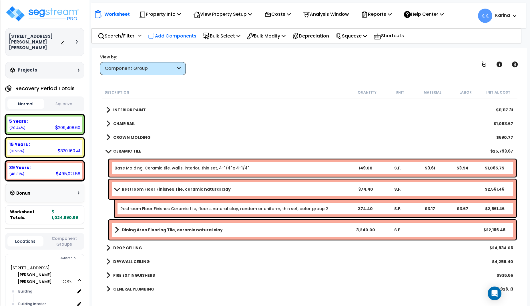
click at [181, 36] on p "Add Components" at bounding box center [172, 36] width 48 height 8
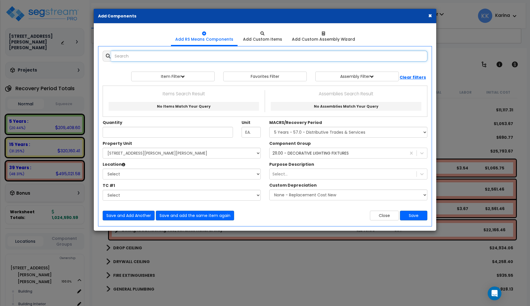
select select
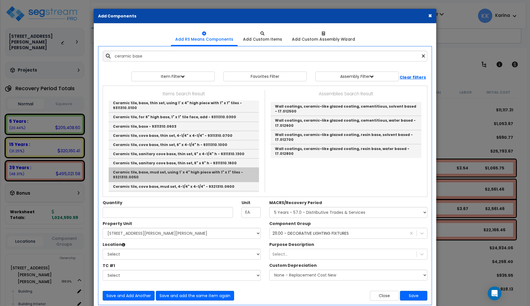
scroll to position [0, 0]
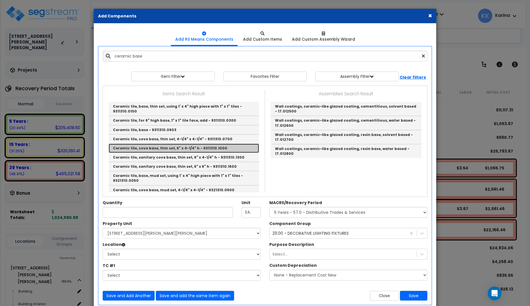
click at [143, 144] on link "Ceramic tile, cove base, thin set, 6" x 4-1/4" h - 9311310.1000" at bounding box center [184, 148] width 150 height 9
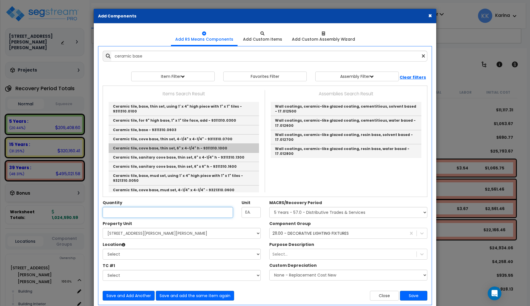
type input "Ceramic tile, cove base, thin set, 6" x 4-1/4" h - 9311310.1000"
checkbox input "false"
type input "L.F."
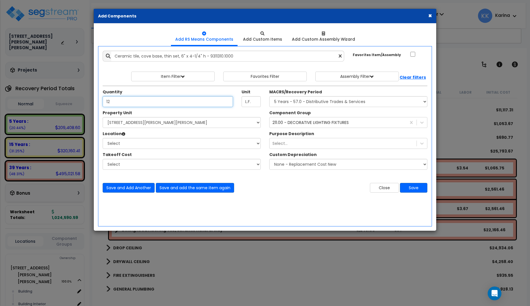
type input "12"
click at [103, 117] on select "Select [STREET_ADDRESS][PERSON_NAME][PERSON_NAME] Site Improvements" at bounding box center [182, 122] width 158 height 11
select select "167214"
click option "[STREET_ADDRESS][PERSON_NAME][PERSON_NAME]" at bounding box center [0, 0] width 0 height 0
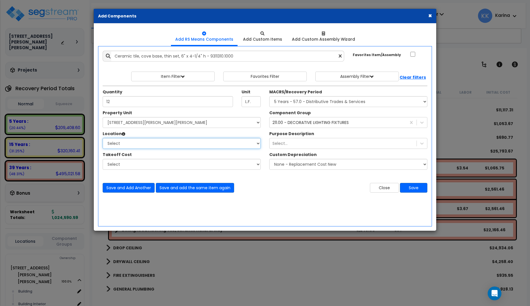
click at [103, 138] on select "Select Building Building Interior Add Additional Location" at bounding box center [182, 143] width 158 height 11
select select "461"
click option "Building Interior" at bounding box center [0, 0] width 0 height 0
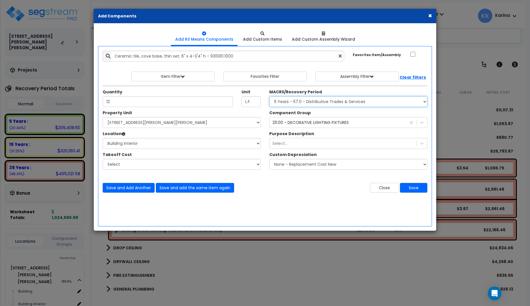
click at [269, 96] on select "Select MACRS/Recovery Period 5 Years - 57.0 - Distributive Trades & Services 5 …" at bounding box center [348, 101] width 158 height 11
select select "3667"
click option "5 Years - 57.0 - Distributive Trades & Services" at bounding box center [0, 0] width 0 height 0
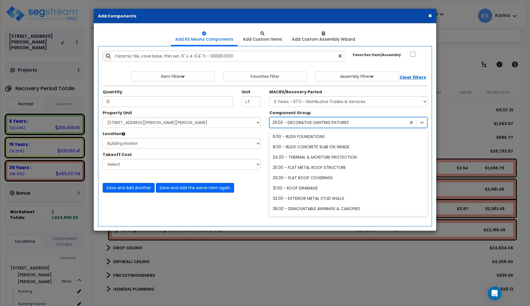
click at [312, 123] on div "211.00 - DECORATIVE LIGHTING FIXTURES" at bounding box center [311, 123] width 76 height 6
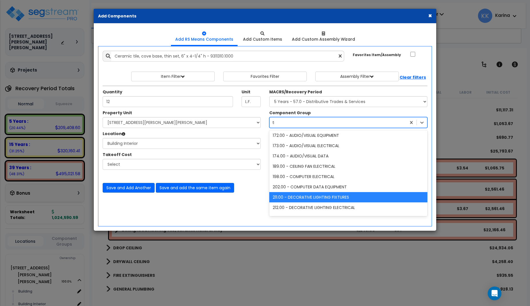
scroll to position [22, 0]
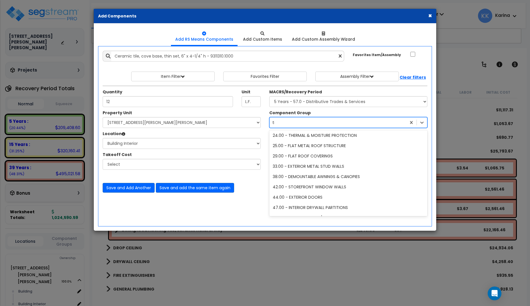
type input "til"
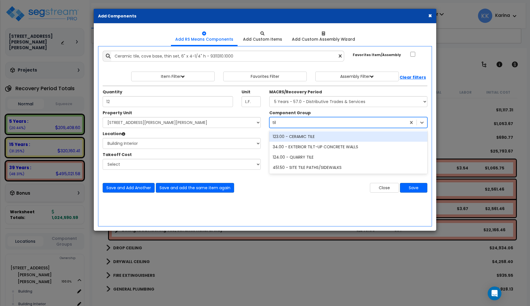
scroll to position [0, 0]
click at [301, 136] on div "123.00 - CERAMIC TILE" at bounding box center [348, 136] width 158 height 10
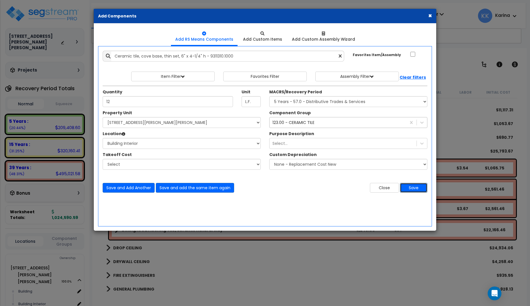
click at [408, 187] on button "Save" at bounding box center [413, 188] width 27 height 10
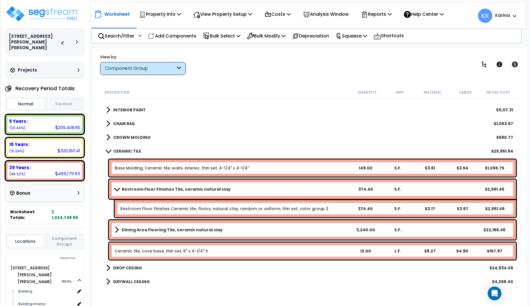
scroll to position [332, 0]
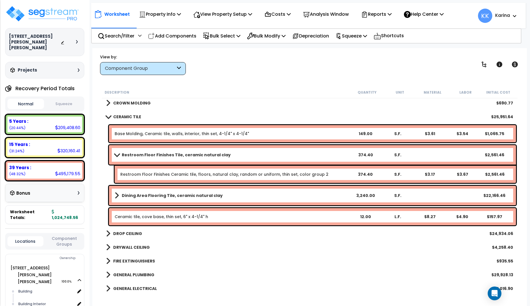
click at [213, 288] on div "GENERAL ELECTRICAL $21,016.90" at bounding box center [309, 288] width 413 height 14
click at [167, 216] on link "Ceramic tile, cove base, thin set, 6" x 4-1/4" h" at bounding box center [162, 217] width 94 height 6
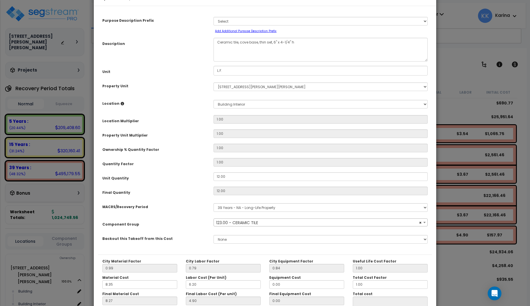
select select "56938"
drag, startPoint x: 230, startPoint y: 193, endPoint x: 192, endPoint y: 192, distance: 38.1
click at [192, 182] on div "Unit Quantity 12.00" at bounding box center [265, 177] width 334 height 10
drag, startPoint x: 227, startPoint y: 193, endPoint x: 201, endPoint y: 193, distance: 25.7
click at [214, 181] on input "12.00" at bounding box center [321, 176] width 214 height 9
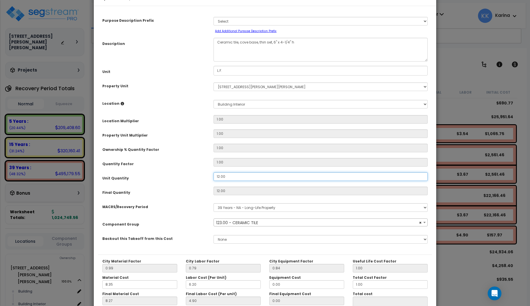
type input "4"
type input "12"
type input "$158.04"
type input "42"
type input "4"
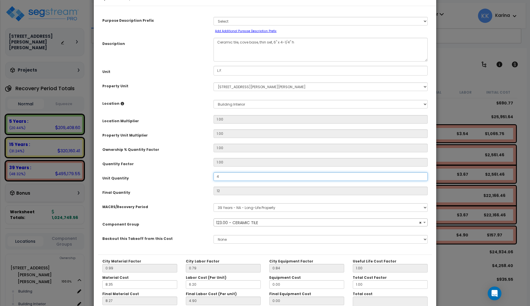
type input "$52.68"
type input "42"
type input "$553.14"
type input "421."
type input "421"
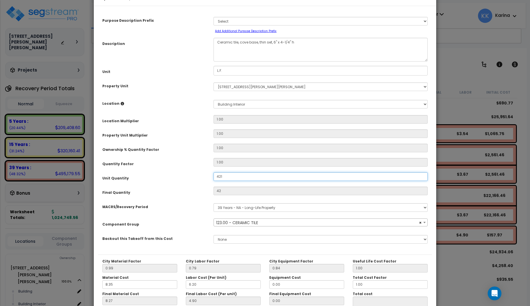
type input "$5,544.57"
type input "421.3"
type input "$5,544.57"
type input "421.3"
type input "$5,548.52"
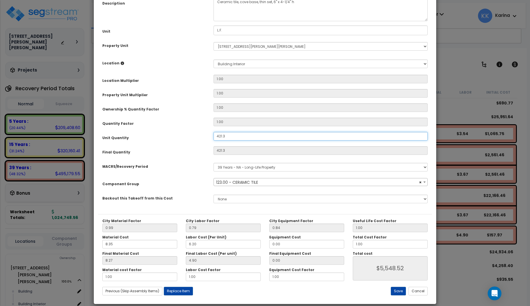
scroll to position [64, 0]
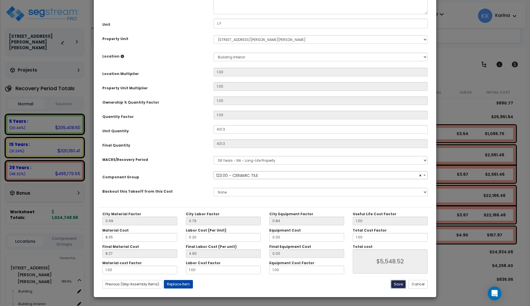
click at [397, 283] on button "Save" at bounding box center [398, 284] width 15 height 9
type input "421.30"
type input "5548.52"
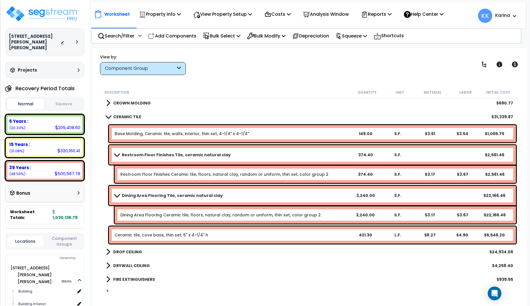
click at [138, 132] on link "Base Molding, Ceramic tile, walls, interior, thin set, 4-1/4" x 4-1/4"" at bounding box center [182, 134] width 134 height 6
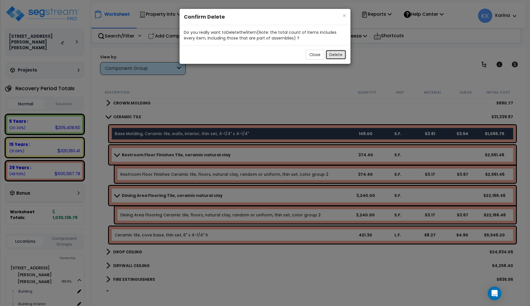
click at [334, 54] on button "Delete" at bounding box center [336, 55] width 21 height 10
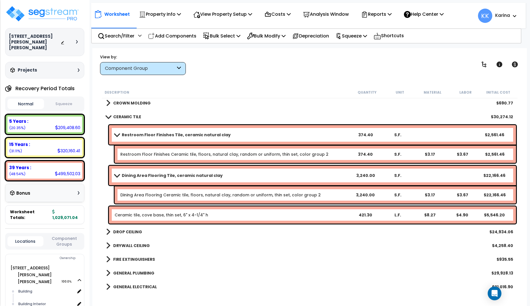
click at [150, 214] on link "Ceramic tile, cove base, thin set, 6" x 4-1/4" h" at bounding box center [162, 215] width 94 height 6
click at [151, 215] on link "Ceramic tile, cove base, thin set, 6" x 4-1/4" h" at bounding box center [162, 215] width 94 height 6
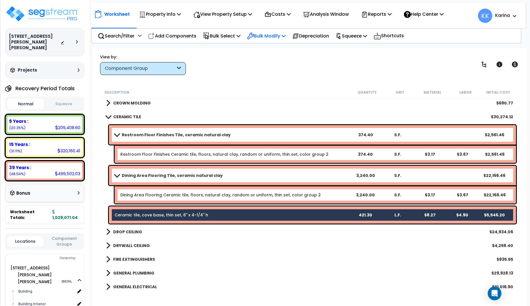
click at [268, 36] on p "Bulk Modify" at bounding box center [266, 36] width 39 height 8
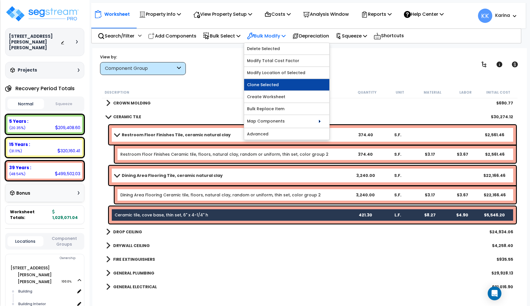
click at [274, 87] on link "Clone Selected" at bounding box center [286, 84] width 85 height 11
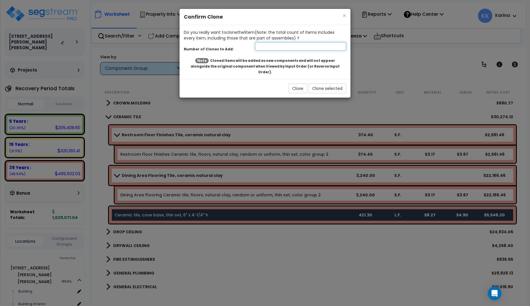
click at [269, 46] on input "number" at bounding box center [300, 46] width 91 height 9
type input "1"
click at [324, 84] on button "Clone selected" at bounding box center [328, 89] width 38 height 10
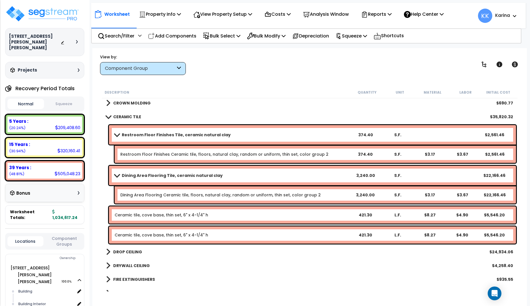
click at [295, 291] on div "GENERAL PLUMBING $29,928.13" at bounding box center [309, 293] width 413 height 14
click at [199, 233] on link "Ceramic tile, cove base, thin set, 6" x 4-1/4" h" at bounding box center [162, 235] width 94 height 6
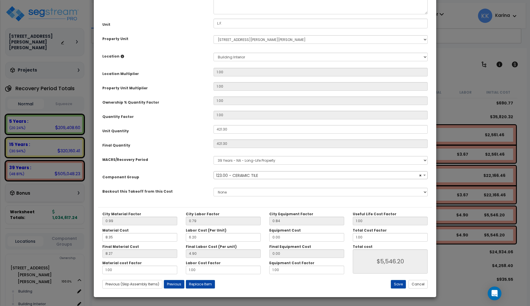
select select "56938"
drag, startPoint x: 233, startPoint y: 194, endPoint x: 186, endPoint y: 190, distance: 47.1
click at [186, 135] on div "Unit Quantity 421.30" at bounding box center [265, 130] width 334 height 10
drag, startPoint x: 229, startPoint y: 192, endPoint x: 201, endPoint y: 193, distance: 28.3
click at [214, 134] on input "421.30" at bounding box center [321, 129] width 214 height 9
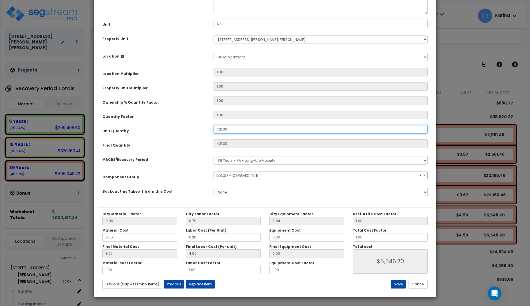
type input "1"
type input "$13.17"
type input "11"
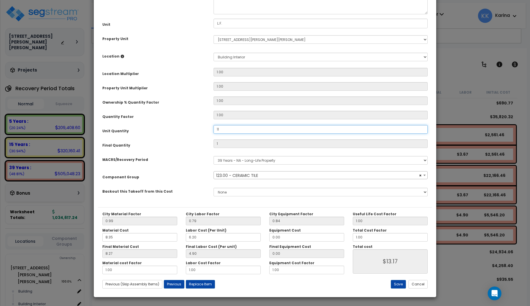
type input "$144.87"
type input "117"
type input "$1,540.89"
type input "117."
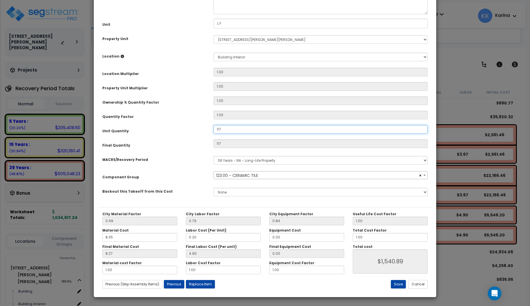
type input "$1,540.89"
type input "117.4"
type input "$1,540.89"
type input "117.4"
type input "$1,546.16"
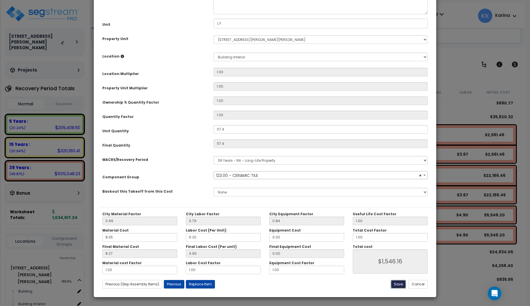
click at [399, 281] on button "Save" at bounding box center [398, 284] width 15 height 9
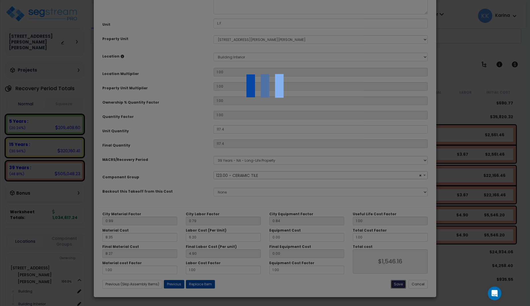
type input "117.40"
type input "1546.16"
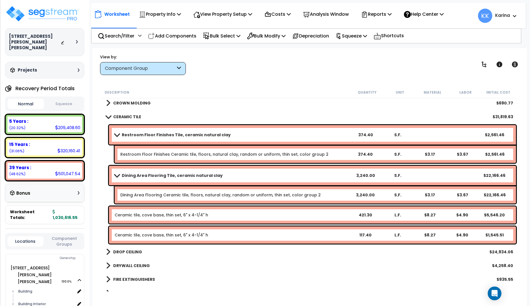
click at [107, 116] on span at bounding box center [108, 116] width 8 height 4
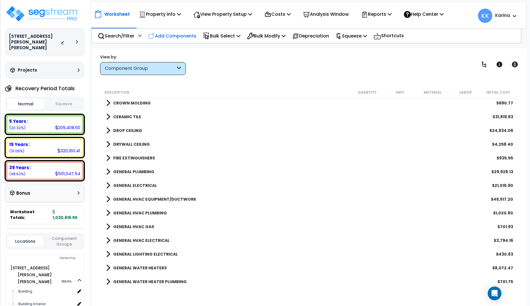
click at [177, 35] on p "Add Components" at bounding box center [172, 36] width 48 height 8
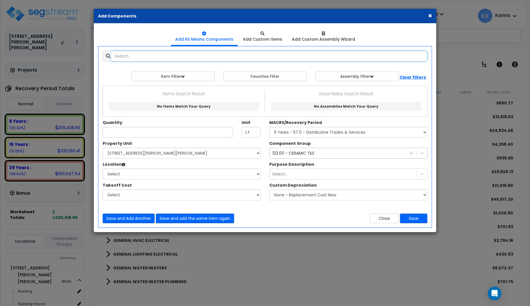
select select
click at [187, 56] on input "text" at bounding box center [269, 56] width 316 height 11
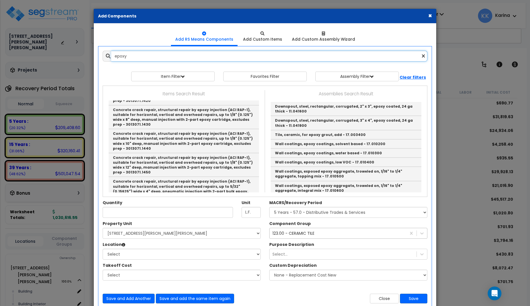
scroll to position [652, 0]
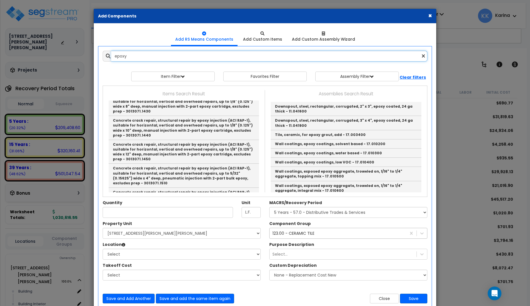
drag, startPoint x: 138, startPoint y: 58, endPoint x: 92, endPoint y: 58, distance: 45.5
click at [111, 58] on input "epoxy" at bounding box center [269, 56] width 316 height 11
click at [134, 56] on input "epoxy" at bounding box center [269, 56] width 316 height 11
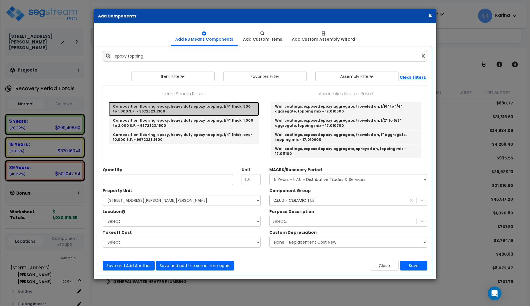
click at [173, 105] on link "Composition flooring, epoxy, heavy duty epoxy topping, 1/4" thick, 500 to 1,000…" at bounding box center [184, 109] width 150 height 14
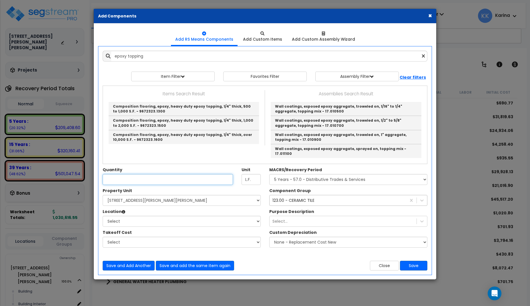
type input "Composition flooring, epoxy, heavy duty epoxy topping, 1/4" thick, 500 to 1,000…"
type input "S.F."
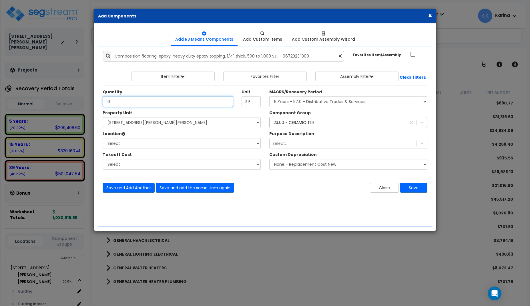
type input "10"
click at [103, 117] on select "Select [STREET_ADDRESS][PERSON_NAME][PERSON_NAME] Site Improvements" at bounding box center [182, 122] width 158 height 11
select select "167214"
click option "[STREET_ADDRESS][PERSON_NAME][PERSON_NAME]" at bounding box center [0, 0] width 0 height 0
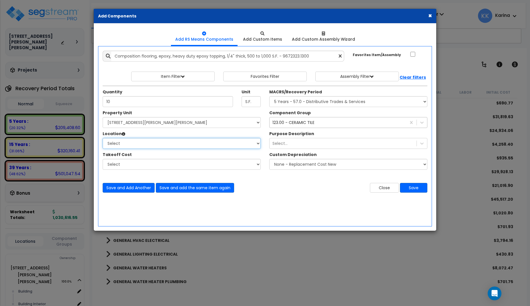
click at [103, 138] on select "Select Building Building Interior Add Additional Location" at bounding box center [182, 143] width 158 height 11
select select "461"
click option "Building Interior" at bounding box center [0, 0] width 0 height 0
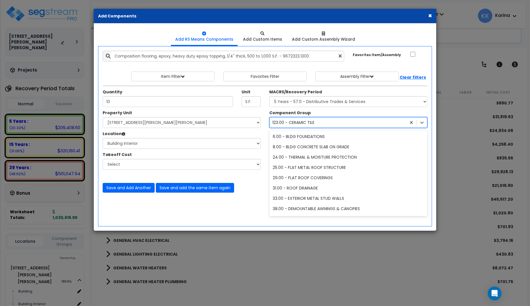
click at [297, 121] on div "123.00 - CERAMIC TILE" at bounding box center [294, 123] width 42 height 6
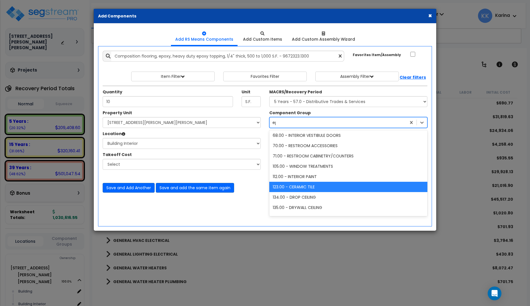
scroll to position [61, 0]
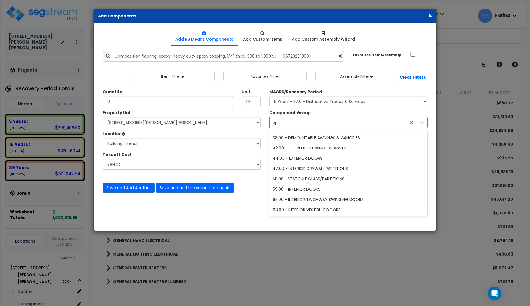
type input "epo"
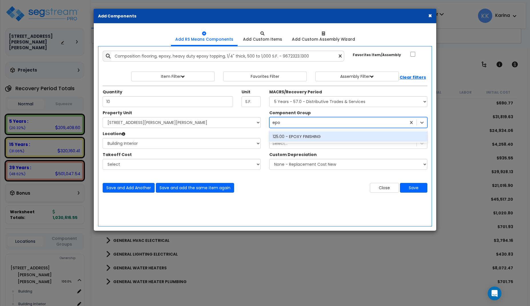
scroll to position [0, 0]
click at [313, 135] on div "125.00 - EPOXY FINISHING" at bounding box center [348, 136] width 158 height 10
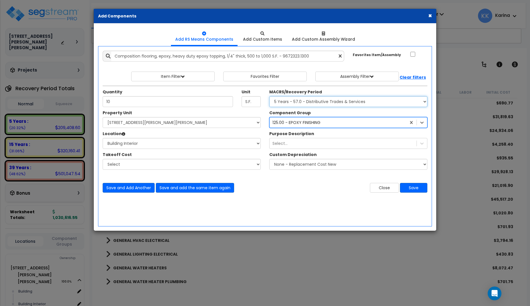
click at [269, 96] on select "Select MACRS/Recovery Period 5 Years - 57.0 - Distributive Trades & Services 5 …" at bounding box center [348, 101] width 158 height 11
select select "3669"
click option "39 Years - NA - Long-Life Property" at bounding box center [0, 0] width 0 height 0
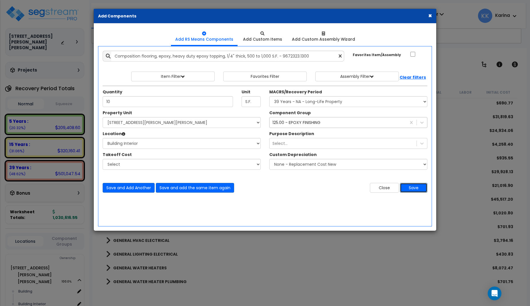
click at [413, 189] on button "Save" at bounding box center [413, 188] width 27 height 10
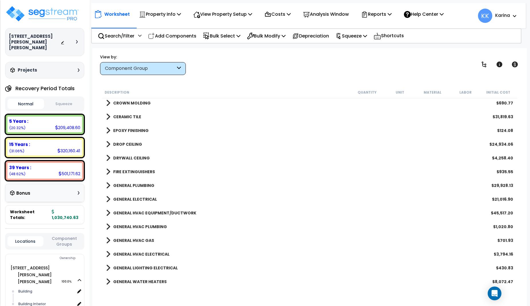
click at [108, 130] on span at bounding box center [108, 130] width 4 height 8
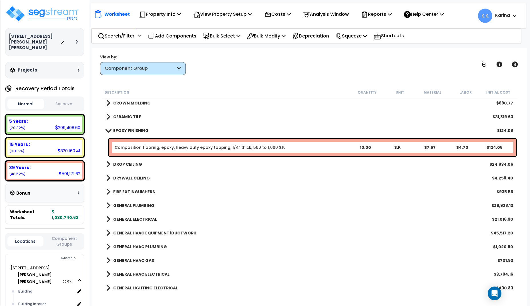
click at [265, 285] on div "GENERAL LIGHTING ELECTRICAL $430.83" at bounding box center [309, 288] width 413 height 14
click at [192, 148] on link "Composition flooring, epoxy, heavy duty epoxy topping, 1/4" thick, 500 to 1,000…" at bounding box center [200, 147] width 170 height 6
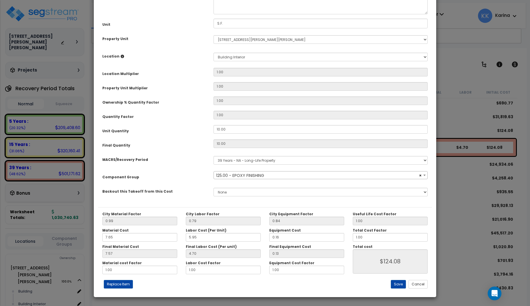
select select "56940"
drag, startPoint x: 230, startPoint y: 193, endPoint x: 199, endPoint y: 192, distance: 30.9
click at [199, 135] on div "Unit Quantity 10.00" at bounding box center [265, 130] width 334 height 10
drag, startPoint x: 228, startPoint y: 191, endPoint x: 193, endPoint y: 191, distance: 35.2
click at [214, 134] on input "10.00" at bounding box center [321, 129] width 214 height 9
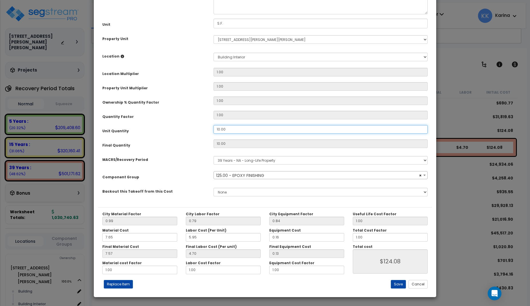
type input "10"
type input "$124.00"
type input "1"
type input "$12.40"
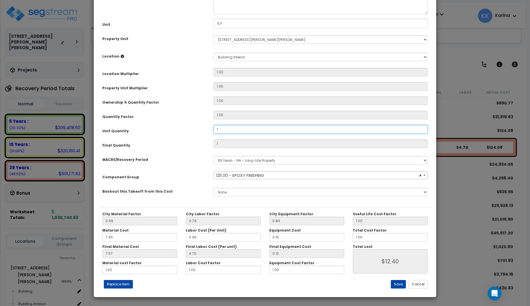
type input "11"
type input "$136.40"
type input "113"
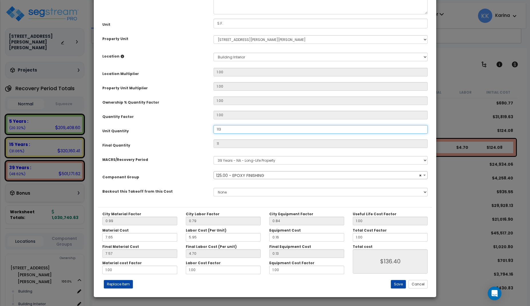
type input "$1,401.20"
type input "1,136"
type input "$14,086.40"
type input "1,136"
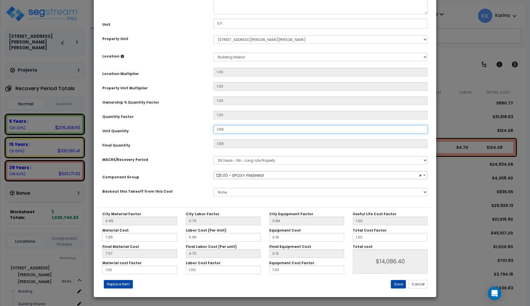
type input "$14,086.40"
type input "1,136."
type input "1,136"
type input "$14,086.40"
type input "1,136.6"
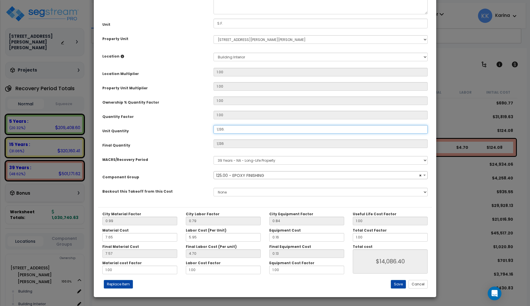
type input "1,136"
type input "$14,086.40"
type input "1,136.6"
type input "$14,093.84"
type input "1,136.6"
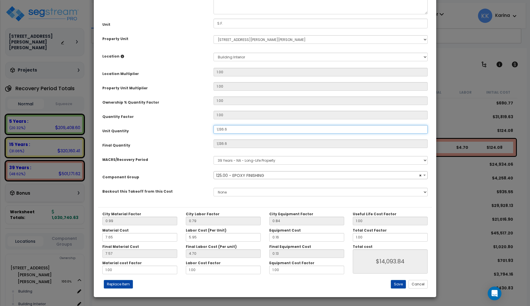
type input "$14,093.84"
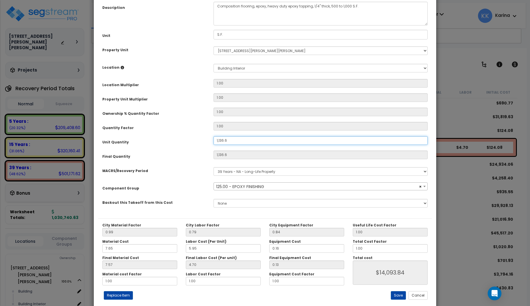
scroll to position [64, 0]
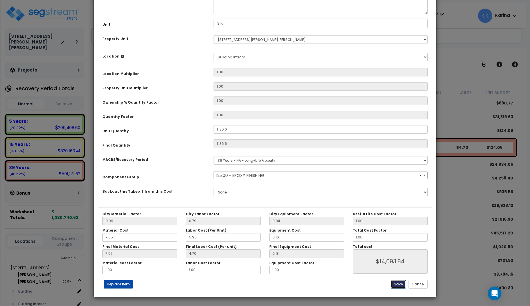
click at [396, 284] on button "Save" at bounding box center [398, 284] width 15 height 9
type input "1136.60"
type input "14093.84"
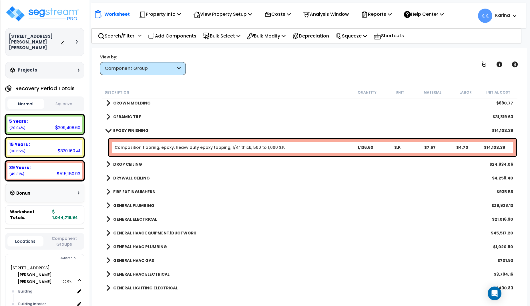
click at [108, 128] on span at bounding box center [108, 130] width 8 height 4
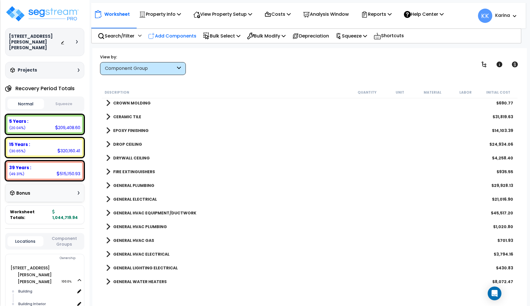
click at [171, 35] on p "Add Components" at bounding box center [172, 36] width 48 height 8
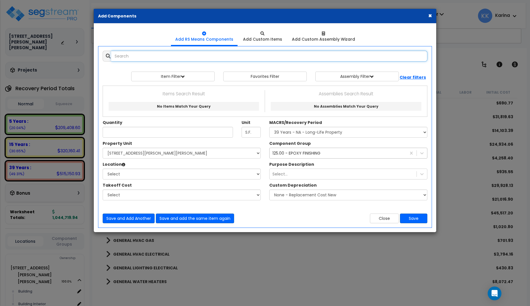
select select
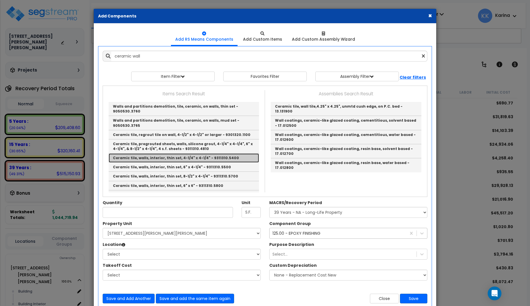
click at [152, 153] on link "Ceramic tile, walls, interior, thin set, 4-1/4" x 4-1/4" - 9311310.5400" at bounding box center [184, 157] width 150 height 9
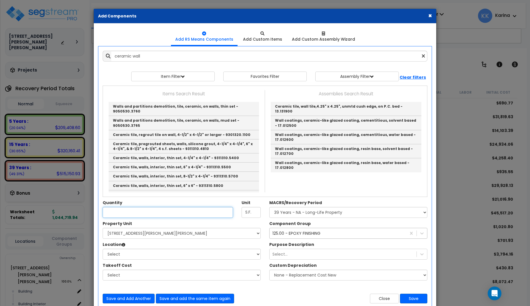
type input "Ceramic tile, walls, interior, thin set, 4-1/4" x 4-1/4" - 9311310.5400"
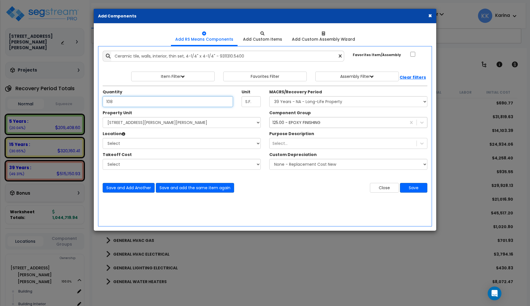
type input "108"
click at [103, 117] on select "Select [STREET_ADDRESS][PERSON_NAME][PERSON_NAME] Site Improvements" at bounding box center [182, 122] width 158 height 11
select select "167214"
click option "[STREET_ADDRESS][PERSON_NAME][PERSON_NAME]" at bounding box center [0, 0] width 0 height 0
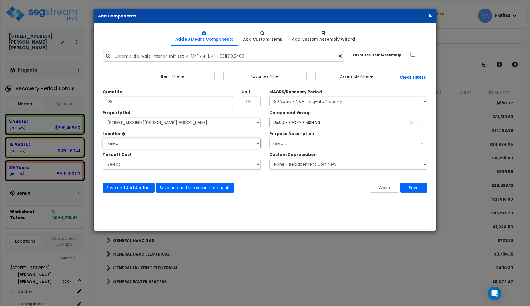
click at [103, 138] on select "Select Building Building Interior Add Additional Location" at bounding box center [182, 143] width 158 height 11
select select "461"
click option "Building Interior" at bounding box center [0, 0] width 0 height 0
click at [311, 122] on div "125.00 - EPOXY FINISHING" at bounding box center [297, 123] width 48 height 6
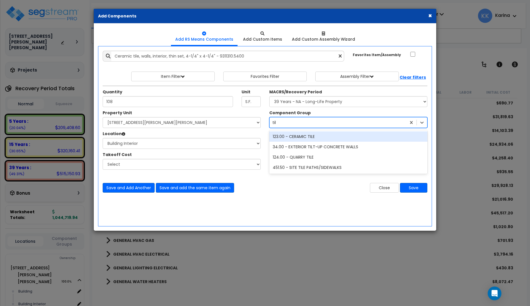
scroll to position [0, 0]
type input "tile"
click at [300, 137] on div "123.00 - CERAMIC TILE" at bounding box center [348, 136] width 158 height 10
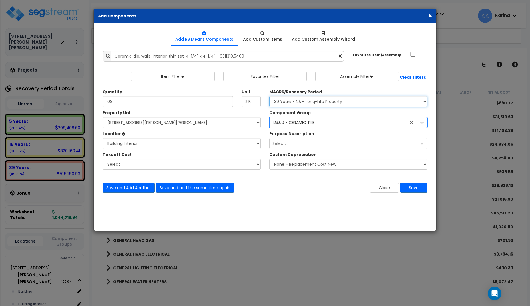
click at [269, 96] on select "Select MACRS/Recovery Period 5 Years - 57.0 - Distributive Trades & Services 5 …" at bounding box center [348, 101] width 158 height 11
select select "3669"
click option "39 Years - NA - Long-Life Property" at bounding box center [0, 0] width 0 height 0
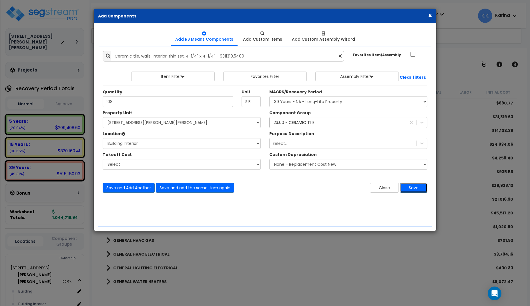
click at [415, 187] on button "Save" at bounding box center [413, 188] width 27 height 10
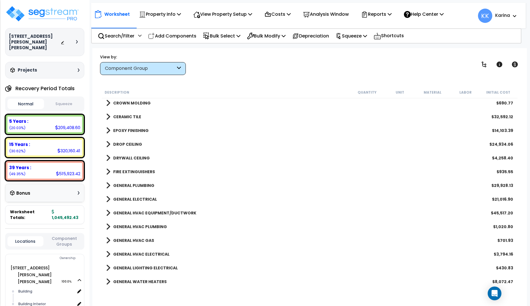
click at [108, 117] on span at bounding box center [108, 117] width 4 height 8
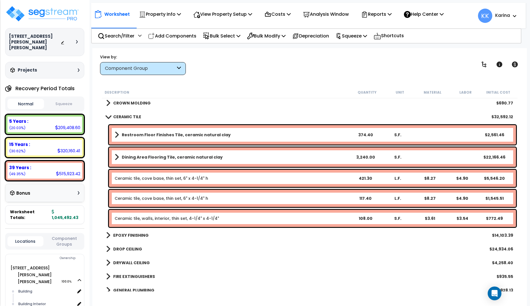
click at [108, 117] on span at bounding box center [108, 116] width 8 height 4
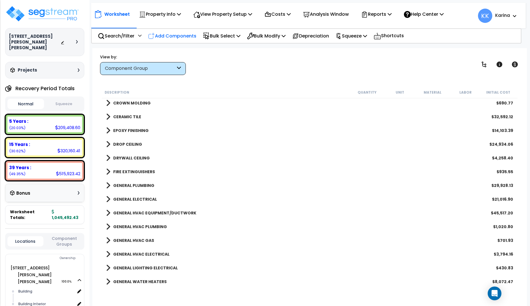
click at [173, 36] on p "Add Components" at bounding box center [172, 36] width 48 height 8
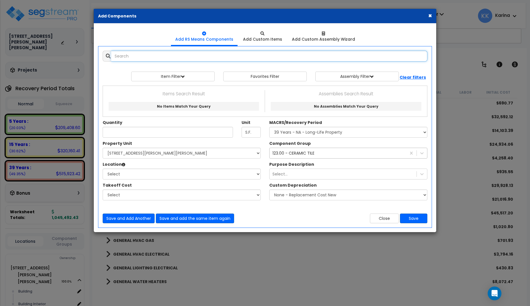
select select
click at [173, 56] on input "text" at bounding box center [269, 56] width 316 height 11
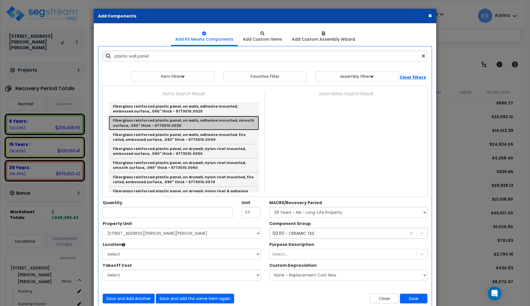
click at [156, 123] on link "Fiberglass reinforced plastic panel, on walls, adhesive mounted, smooth surface…" at bounding box center [184, 123] width 150 height 14
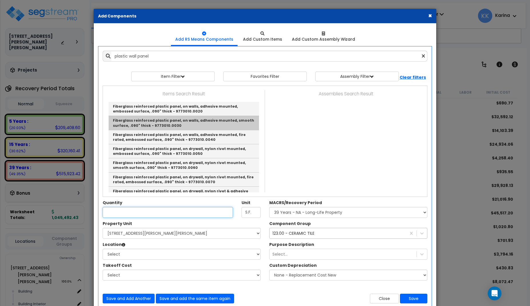
type input "Fiberglass reinforced plastic panel, on walls, adhesive mounted, smooth surface…"
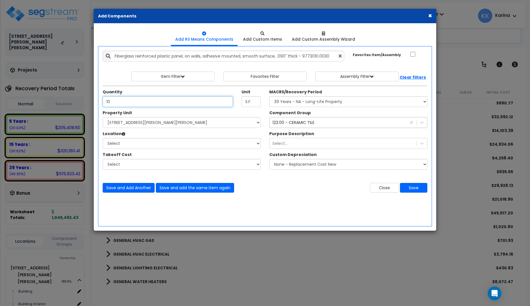
type input "10"
click at [103, 117] on select "Select [STREET_ADDRESS][PERSON_NAME][PERSON_NAME] Site Improvements" at bounding box center [182, 122] width 158 height 11
select select "167214"
click option "[STREET_ADDRESS][PERSON_NAME][PERSON_NAME]" at bounding box center [0, 0] width 0 height 0
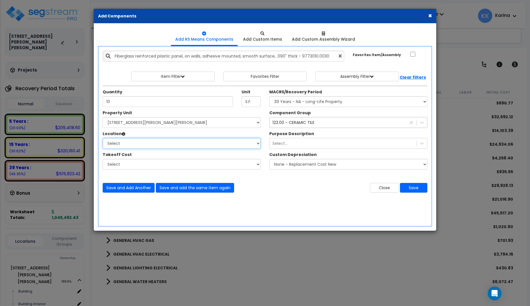
click at [103, 138] on select "Select Building Building Interior Add Additional Location" at bounding box center [182, 143] width 158 height 11
select select "6"
click option "Building" at bounding box center [0, 0] width 0 height 0
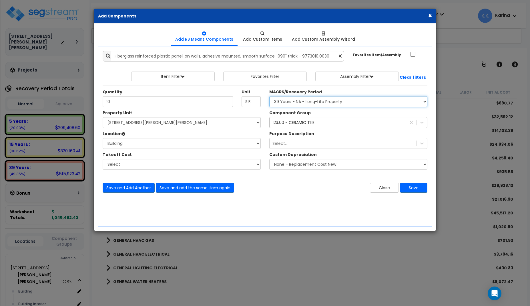
click at [269, 96] on select "Select MACRS/Recovery Period 5 Years - 57.0 - Distributive Trades & Services 5 …" at bounding box center [348, 101] width 158 height 11
select select "3667"
click option "5 Years - 57.0 - Distributive Trades & Services" at bounding box center [0, 0] width 0 height 0
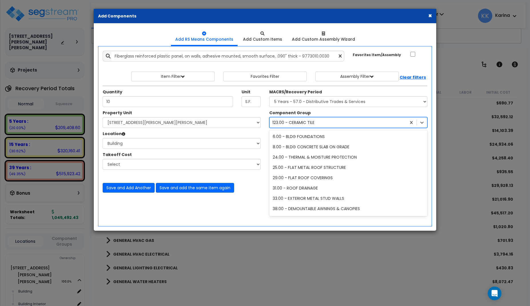
click at [287, 124] on div "123.00 - CERAMIC TILE" at bounding box center [294, 123] width 42 height 6
type input "wall"
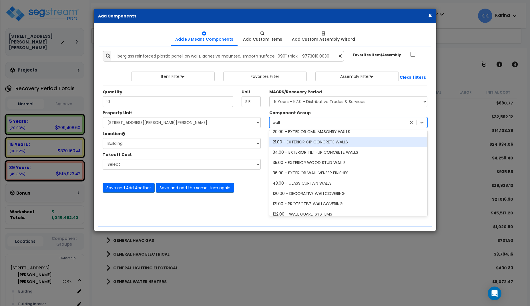
scroll to position [80, 0]
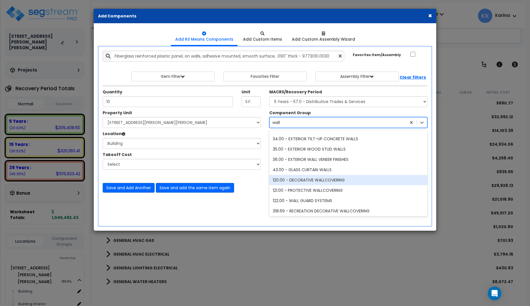
click at [304, 179] on div "120.00 - DECORATIVE WALLCOVERING" at bounding box center [348, 180] width 158 height 10
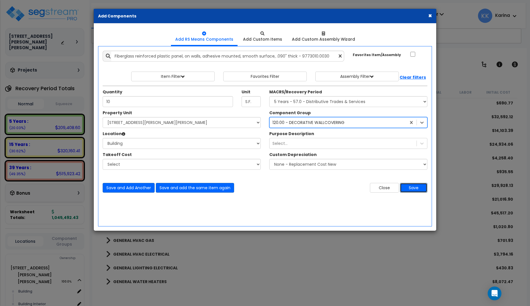
click at [408, 186] on button "Save" at bounding box center [413, 188] width 27 height 10
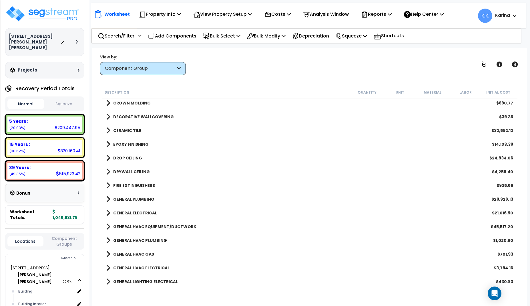
scroll to position [298, 0]
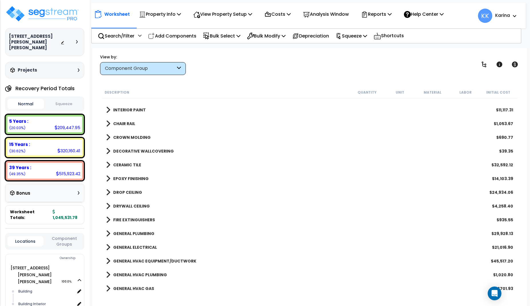
click at [107, 152] on span at bounding box center [108, 151] width 4 height 8
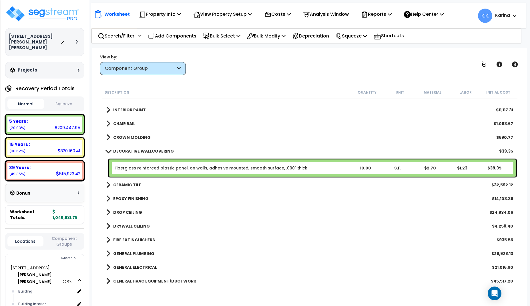
click at [135, 167] on link "Fiberglass reinforced plastic panel, on walls, adhesive mounted, smooth surface…" at bounding box center [211, 168] width 193 height 6
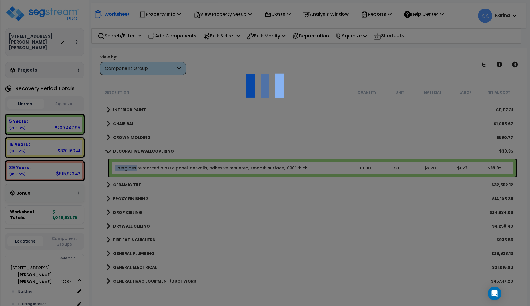
select select "68650"
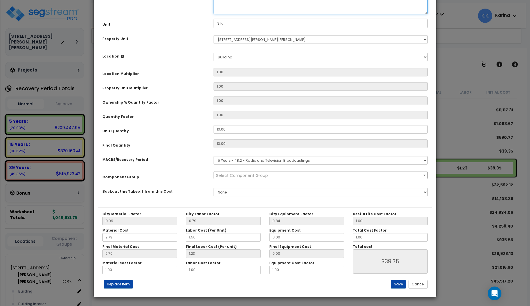
drag, startPoint x: 256, startPoint y: 59, endPoint x: 210, endPoint y: 58, distance: 45.5
click at [214, 14] on textarea "Fiberglass reinforced plastic panel, on walls, adhesive mounted, smooth surface…" at bounding box center [321, 3] width 214 height 24
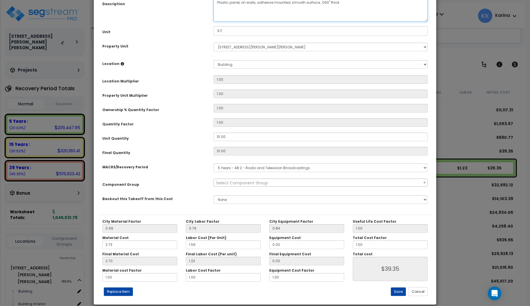
scroll to position [64, 0]
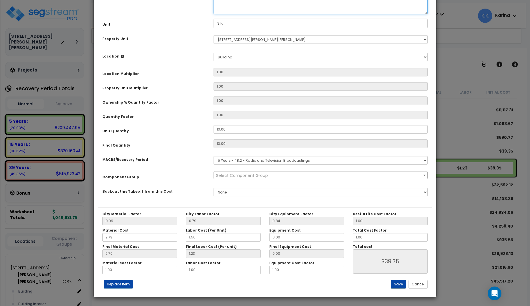
type textarea "Plastic panel, on walls, adhesive mounted, smooth surface, .090" thick"
click at [401, 283] on button "Save" at bounding box center [398, 284] width 15 height 9
type input "39.35"
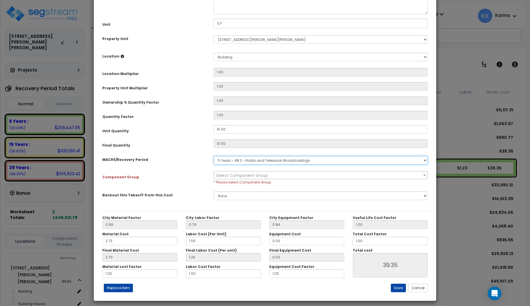
click at [214, 156] on select "Select MACRS/Recovery Period 5 Years - 57.0 - Distributive Trades & Services 5 …" at bounding box center [321, 160] width 214 height 9
select select "3667"
click option "5 Years - 57.0 - Distributive Trades & Services" at bounding box center [0, 0] width 0 height 0
select select "56935"
click at [396, 287] on button "Save" at bounding box center [398, 287] width 15 height 9
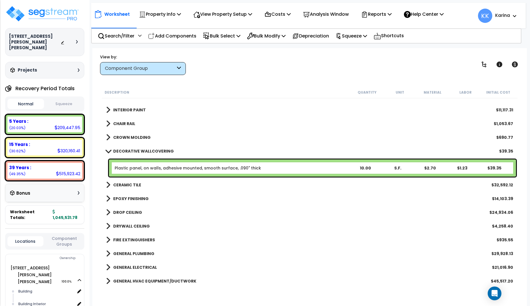
click at [277, 286] on div "GENERAL HVAC EQUIPMENT/DUCTWORK $45,517.20" at bounding box center [309, 281] width 413 height 14
click at [187, 168] on link "Plastic panel, on walls, adhesive mounted, smooth surface, .090" thick" at bounding box center [188, 168] width 146 height 6
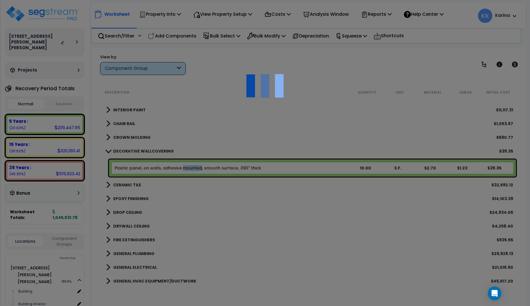
select select "68650"
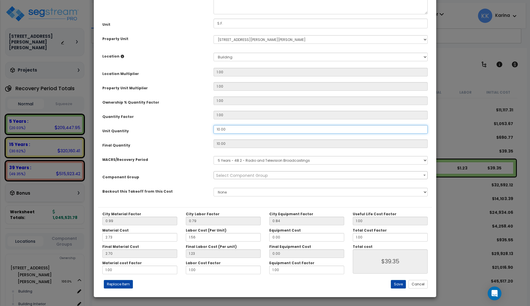
drag, startPoint x: 228, startPoint y: 193, endPoint x: 192, endPoint y: 189, distance: 35.7
click at [192, 135] on div "Unit Quantity 10.00" at bounding box center [265, 130] width 334 height 10
drag, startPoint x: 218, startPoint y: 193, endPoint x: 204, endPoint y: 192, distance: 14.6
click at [214, 134] on input "10.00" at bounding box center [321, 129] width 214 height 9
type input "1"
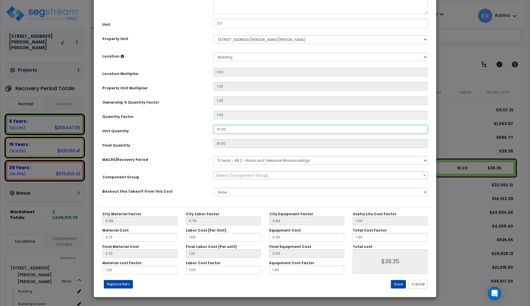
type input "10"
type input "$39.30"
type input "1"
type input "$3.93"
type input "19"
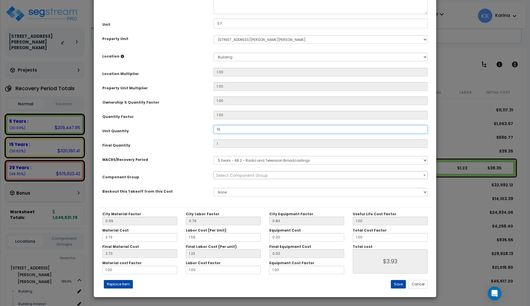
type input "19"
type input "$74.67"
type input "194"
type input "$762.42"
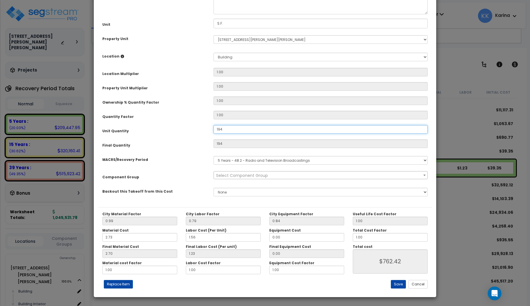
type input "1,948"
type input "$7,655.64"
type input "1,948"
click at [188, 149] on div "Final Quantity" at bounding box center [153, 144] width 111 height 10
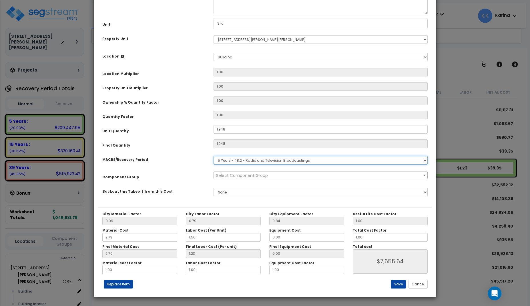
click at [214, 156] on select "Select MACRS/Recovery Period 5 Years - 57.0 - Distributive Trades & Services 5 …" at bounding box center [321, 160] width 214 height 9
select select "3667"
click option "5 Years - 57.0 - Distributive Trades & Services" at bounding box center [0, 0] width 0 height 0
select select "56935"
click at [402, 283] on button "Save" at bounding box center [398, 284] width 15 height 9
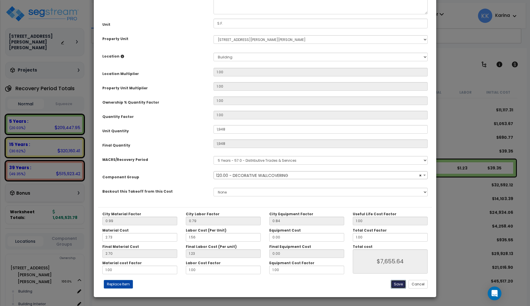
type input "1948.00"
type input "7655.64"
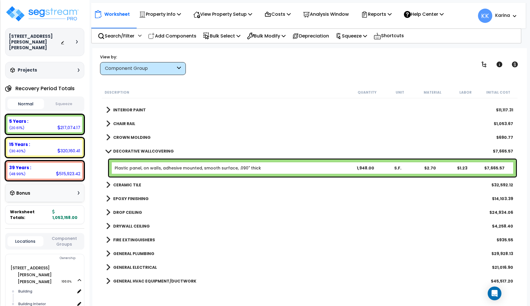
click at [108, 150] on span at bounding box center [108, 151] width 8 height 4
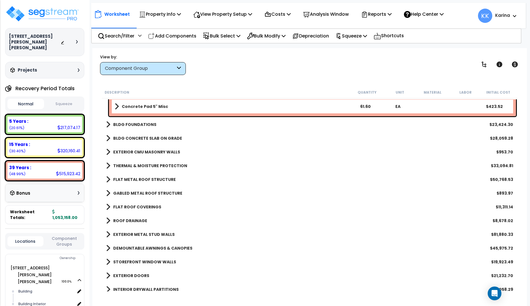
scroll to position [0, 0]
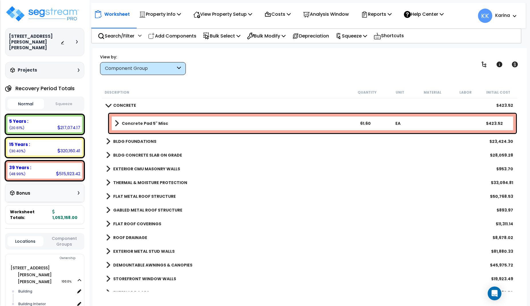
click at [108, 104] on span at bounding box center [108, 105] width 8 height 4
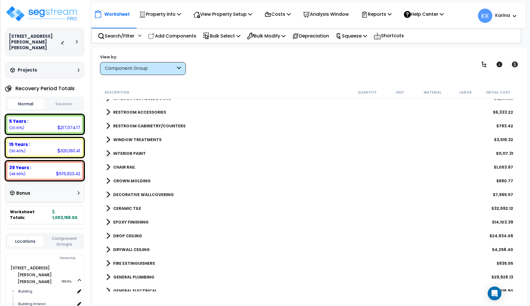
scroll to position [275, 0]
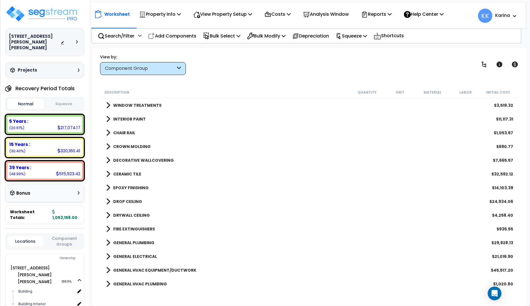
click at [108, 173] on span at bounding box center [108, 174] width 4 height 8
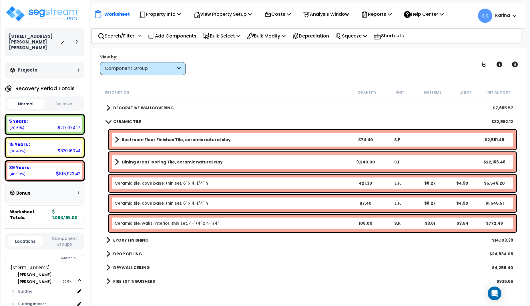
scroll to position [343, 0]
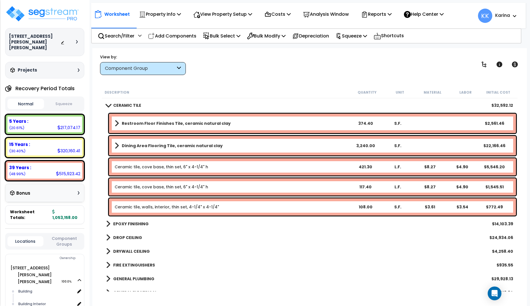
click at [242, 286] on div "GENERAL ELECTRICAL $21,016.90" at bounding box center [309, 292] width 413 height 14
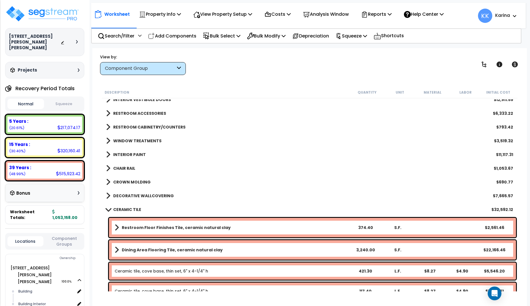
scroll to position [240, 0]
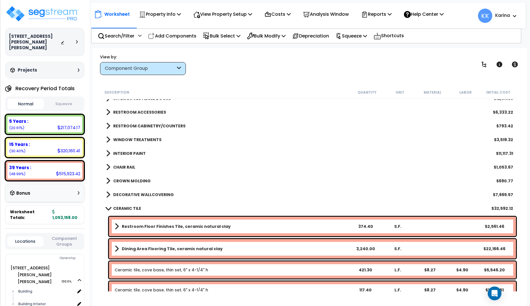
click at [107, 195] on span at bounding box center [108, 195] width 4 height 8
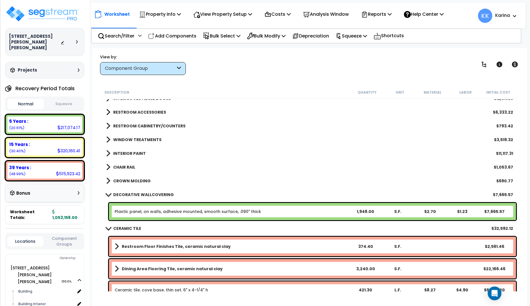
click at [107, 195] on span at bounding box center [108, 194] width 8 height 4
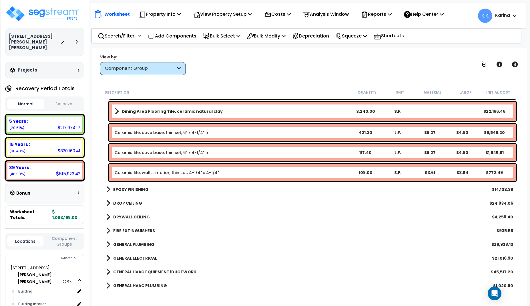
scroll to position [343, 0]
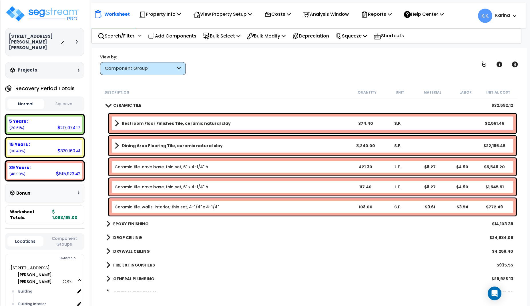
click at [213, 255] on div "DRYWALL CEILING $4,258.40" at bounding box center [309, 251] width 413 height 14
click at [108, 106] on span at bounding box center [108, 105] width 8 height 4
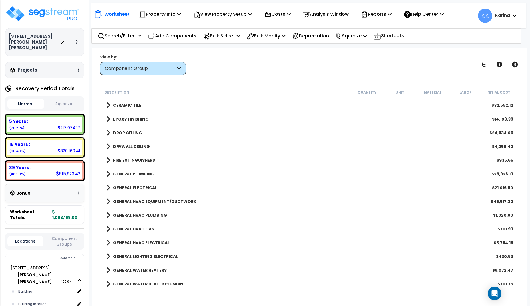
click at [108, 131] on span at bounding box center [108, 133] width 4 height 8
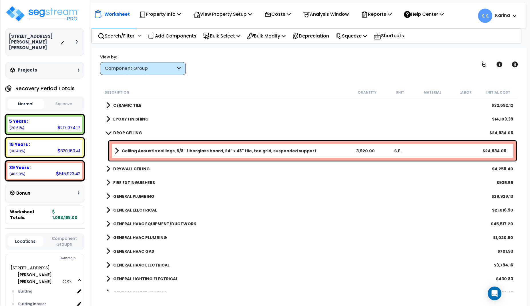
click at [294, 281] on div "GENERAL LIGHTING ELECTRICAL $430.83" at bounding box center [309, 279] width 413 height 14
click at [228, 150] on b "Ceiling Acoustic ceilings, 5/8" fiberglass board, 24" x 48" tile, tee grid, sus…" at bounding box center [219, 151] width 195 height 6
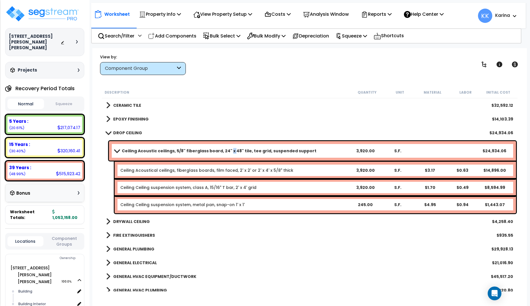
click at [228, 150] on b "Ceiling Acoustic ceilings, 5/8" fiberglass board, 24" x 48" tile, tee grid, sus…" at bounding box center [219, 151] width 195 height 6
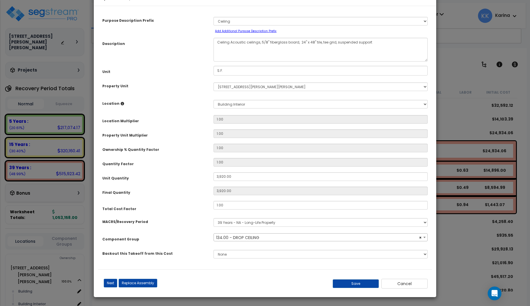
select select "56949"
drag, startPoint x: 235, startPoint y: 194, endPoint x: 194, endPoint y: 189, distance: 41.7
click at [214, 181] on input "3,920.00" at bounding box center [321, 176] width 214 height 9
type input "3"
type input "3,920"
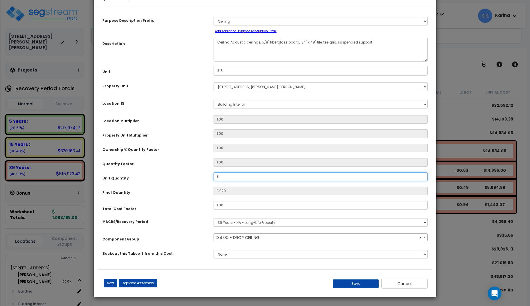
type input "32"
type input "324"
type input "3,240"
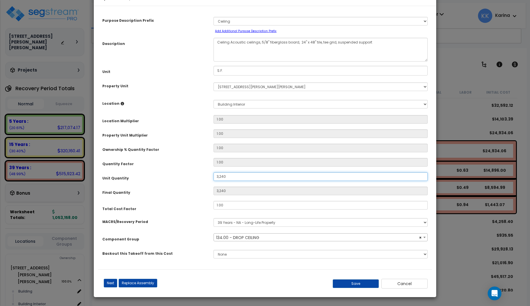
type input "3,240"
type input "3,240."
type input "3,240"
type input "3,240.2"
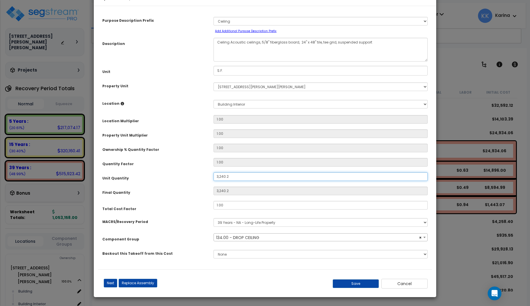
scroll to position [17, 0]
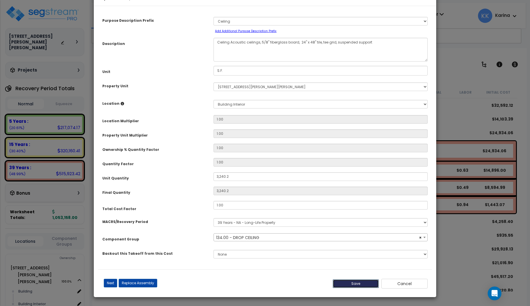
click at [356, 283] on button "Save" at bounding box center [356, 283] width 46 height 9
type input "3240.20"
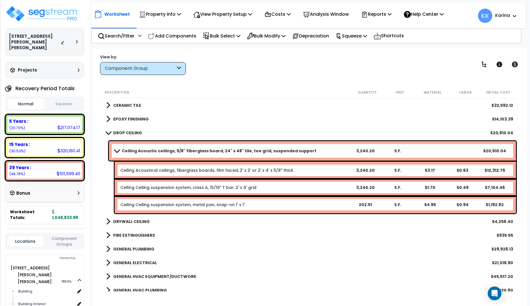
click at [114, 149] on span at bounding box center [117, 150] width 8 height 4
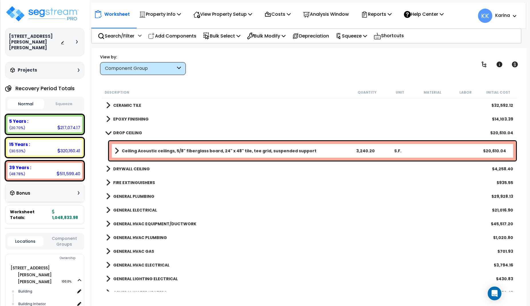
click at [177, 149] on b "Ceiling Acoustic ceilings, 5/8" fiberglass board, 24" x 48" tile, tee grid, sus…" at bounding box center [219, 151] width 195 height 6
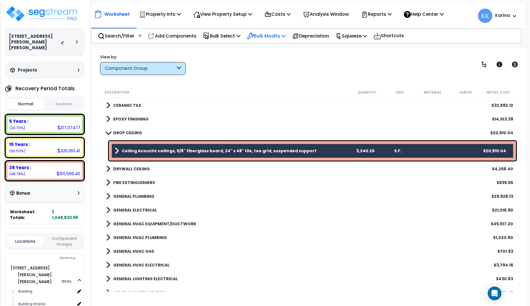
click at [275, 33] on p "Bulk Modify" at bounding box center [266, 36] width 39 height 8
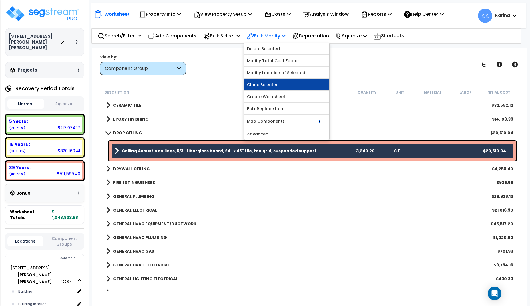
click at [273, 87] on link "Clone Selected" at bounding box center [286, 84] width 85 height 11
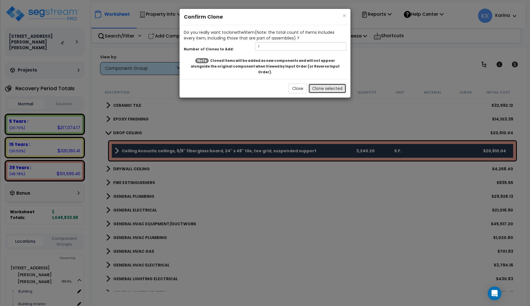
click at [319, 84] on button "Clone selected" at bounding box center [328, 89] width 38 height 10
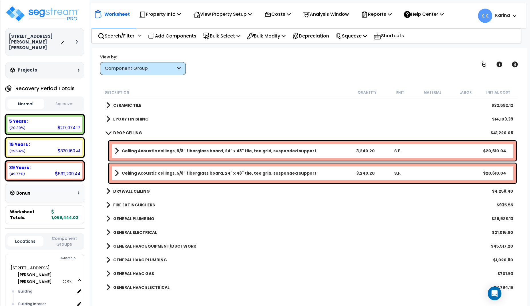
click at [227, 279] on div "GENERAL HVAC GAS $701.93" at bounding box center [309, 274] width 413 height 14
click at [225, 172] on b "Ceiling Acoustic ceilings, 5/8" fiberglass board, 24" x 48" tile, tee grid, sus…" at bounding box center [219, 173] width 195 height 6
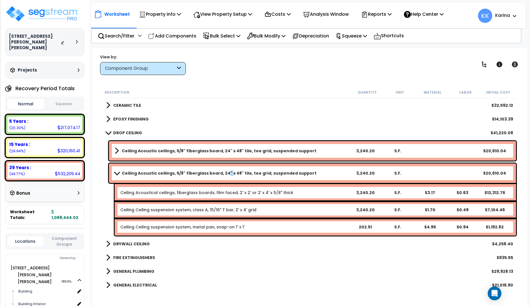
click at [225, 172] on b "Ceiling Acoustic ceilings, 5/8" fiberglass board, 24" x 48" tile, tee grid, sus…" at bounding box center [219, 173] width 195 height 6
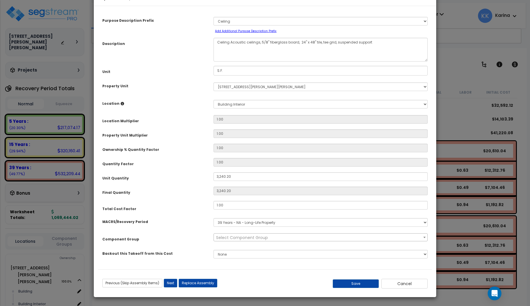
select select "56949"
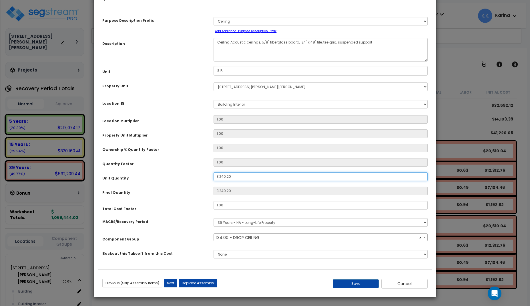
drag, startPoint x: 233, startPoint y: 192, endPoint x: 189, endPoint y: 189, distance: 44.5
click at [214, 181] on input "3,240.20" at bounding box center [321, 176] width 214 height 9
type input "1"
type input "11"
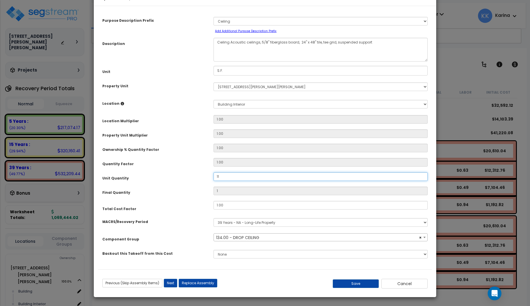
type input "11"
type input "1,136"
type input "1,136."
type input "1,136"
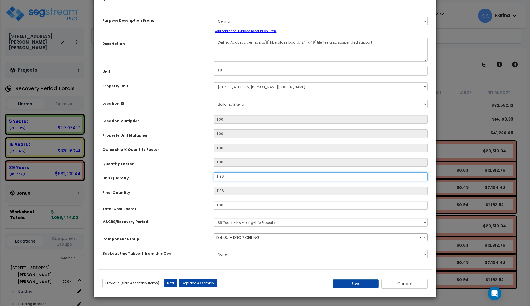
type input "1,136.6"
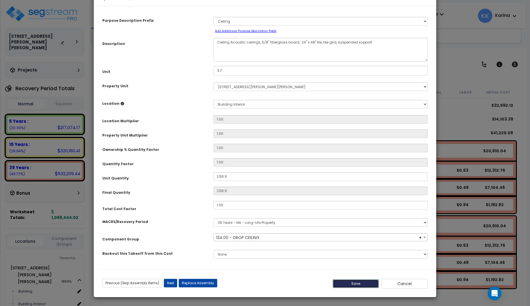
click at [350, 283] on button "Save" at bounding box center [356, 283] width 46 height 9
type input "1136.60"
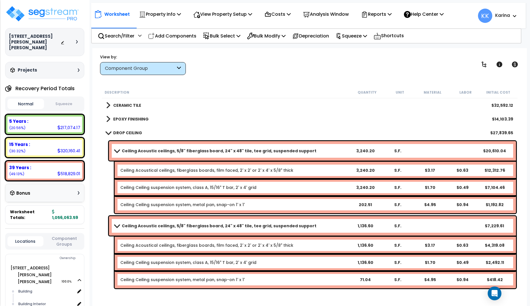
click at [107, 132] on span at bounding box center [108, 132] width 8 height 4
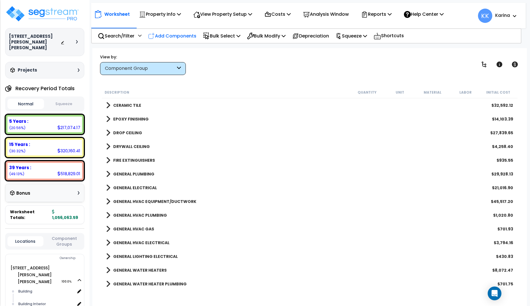
click at [177, 33] on p "Add Components" at bounding box center [172, 36] width 48 height 8
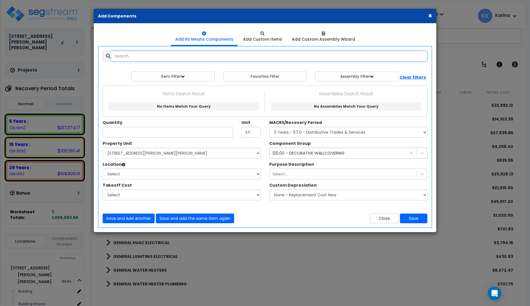
select select
click at [189, 57] on input "text" at bounding box center [269, 56] width 316 height 11
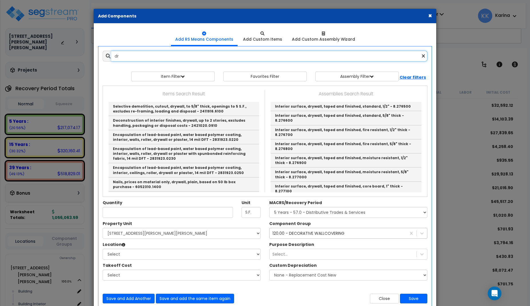
type input "d"
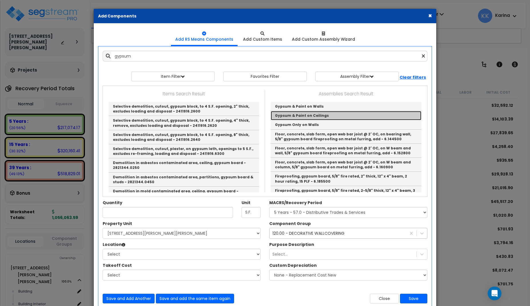
click at [303, 114] on link "Gypsum & Paint on Ceilings" at bounding box center [346, 115] width 151 height 9
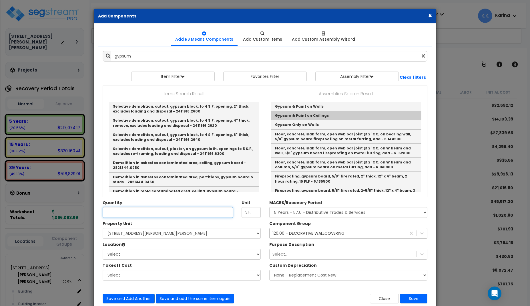
type input "Gypsum & Paint on Ceilings"
checkbox input "true"
type input "EA"
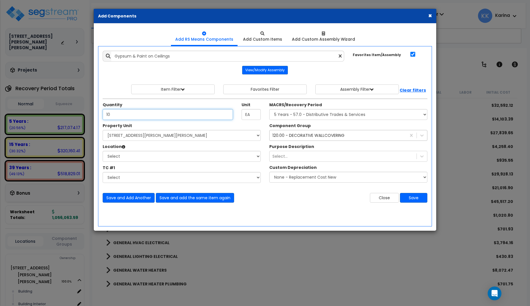
type input "10"
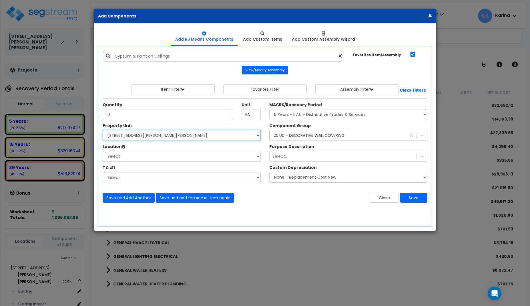
click at [103, 130] on select "Select [STREET_ADDRESS][PERSON_NAME][PERSON_NAME] Site Improvements" at bounding box center [182, 135] width 158 height 11
select select "167214"
click option "[STREET_ADDRESS][PERSON_NAME][PERSON_NAME]" at bounding box center [0, 0] width 0 height 0
click at [103, 151] on select "Select Building Building Interior Add Additional Location" at bounding box center [182, 156] width 158 height 11
select select "6"
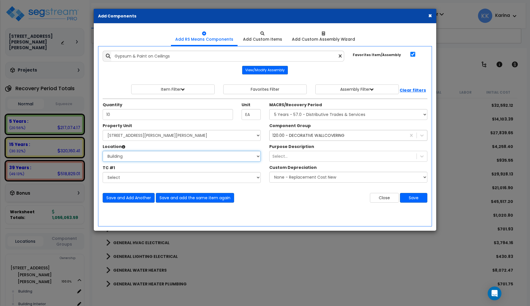
click option "Building" at bounding box center [0, 0] width 0 height 0
click at [269, 109] on select "Select MACRS/Recovery Period 5 Years - 57.0 - Distributive Trades & Services 5 …" at bounding box center [348, 114] width 158 height 11
select select "3669"
click option "39 Years - NA - Long-Life Property" at bounding box center [0, 0] width 0 height 0
click at [311, 134] on div "120.00 - DECORATIVE WALLCOVERING" at bounding box center [309, 135] width 72 height 6
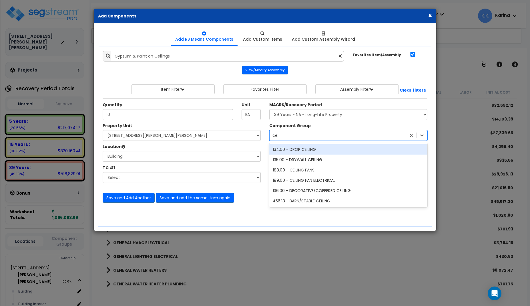
scroll to position [0, 0]
type input "ceil"
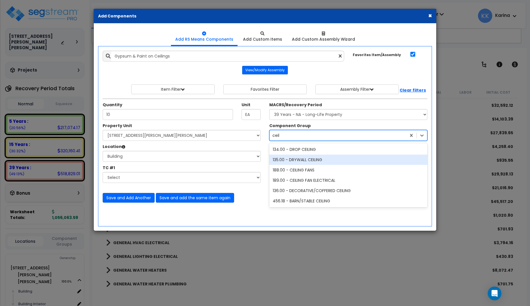
click at [298, 161] on div "135.00 - DRYWALL CEILING" at bounding box center [348, 159] width 158 height 10
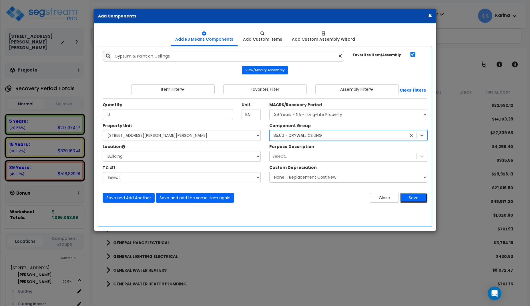
click at [414, 197] on button "Save" at bounding box center [413, 198] width 27 height 10
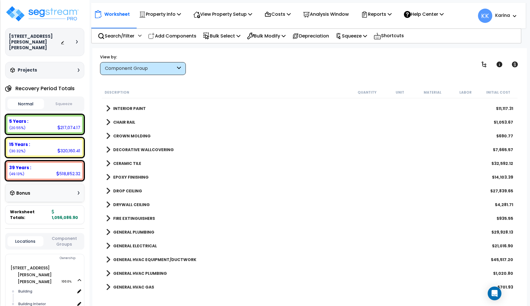
scroll to position [275, 0]
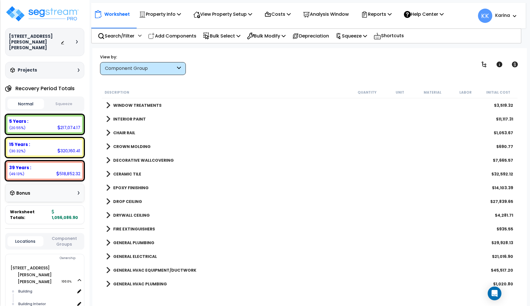
click at [107, 215] on span at bounding box center [108, 215] width 4 height 8
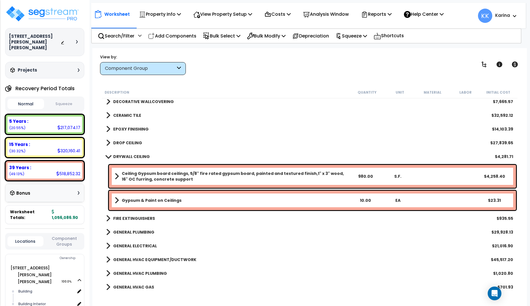
scroll to position [343, 0]
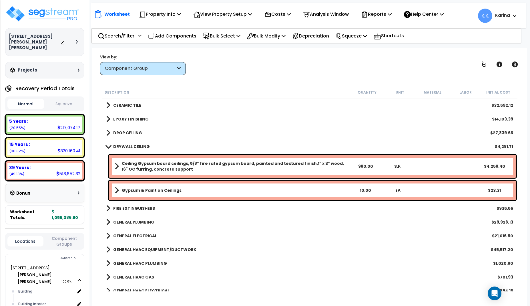
drag, startPoint x: 266, startPoint y: 281, endPoint x: 247, endPoint y: 269, distance: 22.4
click at [266, 281] on div "GENERAL HVAC GAS $701.93" at bounding box center [309, 277] width 413 height 14
click at [168, 191] on b "Gypsum & Paint on Ceilings" at bounding box center [152, 190] width 60 height 6
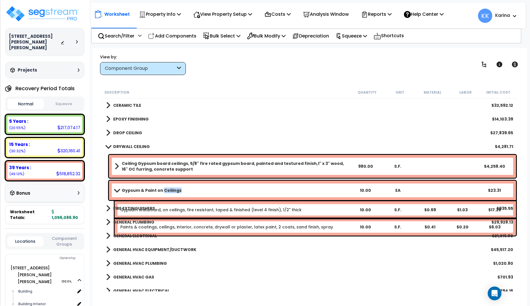
click at [168, 191] on b "Gypsum & Paint on Ceilings" at bounding box center [152, 190] width 60 height 6
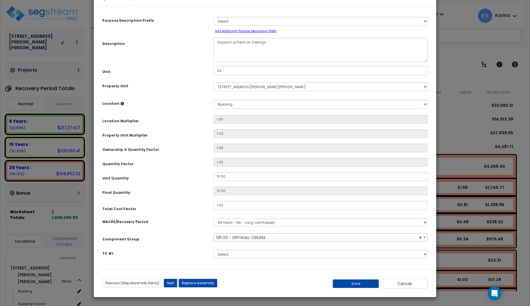
select select "56950"
drag, startPoint x: 229, startPoint y: 193, endPoint x: 192, endPoint y: 192, distance: 36.6
click at [214, 181] on input "10.00" at bounding box center [321, 176] width 214 height 9
type input "3"
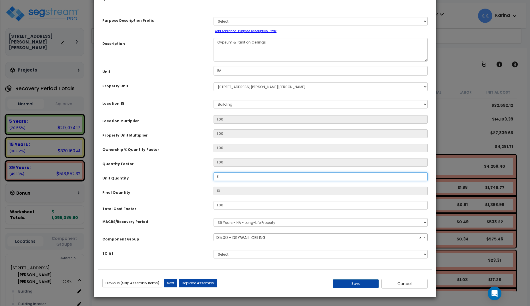
type input "3"
type input "38"
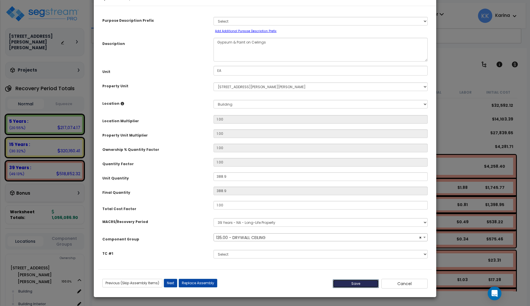
click at [360, 288] on button "Save" at bounding box center [356, 283] width 46 height 9
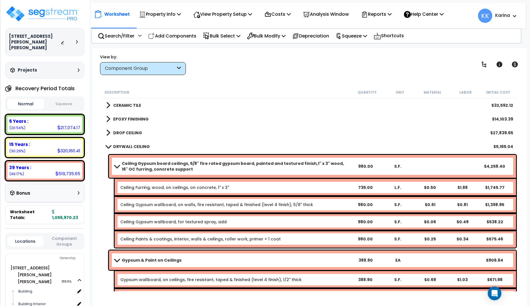
click at [116, 258] on span at bounding box center [117, 260] width 8 height 4
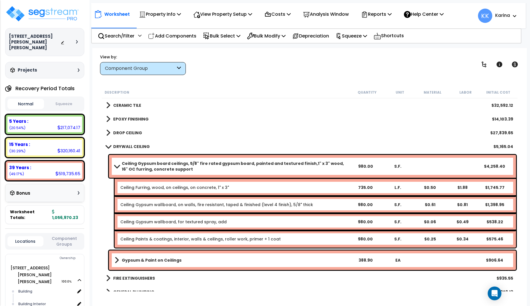
click at [110, 146] on span at bounding box center [108, 146] width 8 height 4
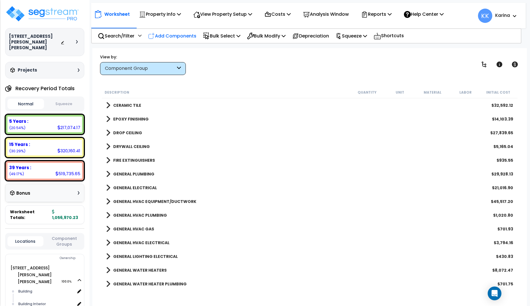
click at [173, 34] on p "Add Components" at bounding box center [172, 36] width 48 height 8
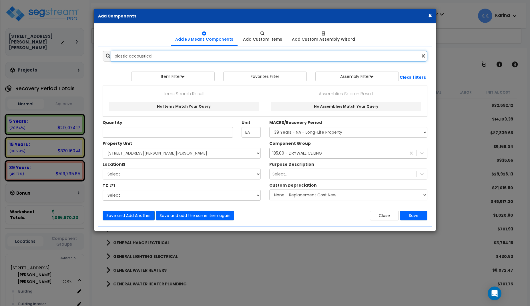
drag, startPoint x: 129, startPoint y: 57, endPoint x: 188, endPoint y: 59, distance: 59.3
click at [188, 59] on input "plastic accoustical" at bounding box center [269, 56] width 316 height 11
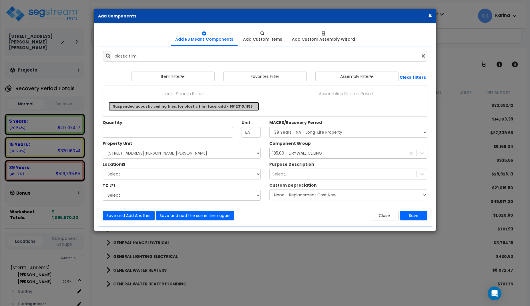
click at [201, 108] on link "Suspended acoustic ceiling tiles, for plastic film face, add - 9512310.1185" at bounding box center [184, 106] width 150 height 9
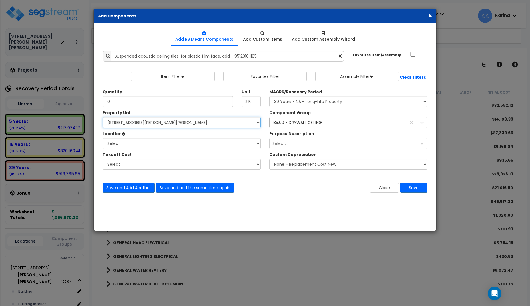
click at [103, 117] on select "Select [STREET_ADDRESS][PERSON_NAME][PERSON_NAME] Site Improvements" at bounding box center [182, 122] width 158 height 11
click option "[STREET_ADDRESS][PERSON_NAME][PERSON_NAME]" at bounding box center [0, 0] width 0 height 0
click at [103, 138] on select "Select Building Building Interior Add Additional Location" at bounding box center [182, 143] width 158 height 11
click option "Building Interior" at bounding box center [0, 0] width 0 height 0
click at [269, 96] on select "Select MACRS/Recovery Period 5 Years - 57.0 - Distributive Trades & Services 5 …" at bounding box center [348, 101] width 158 height 11
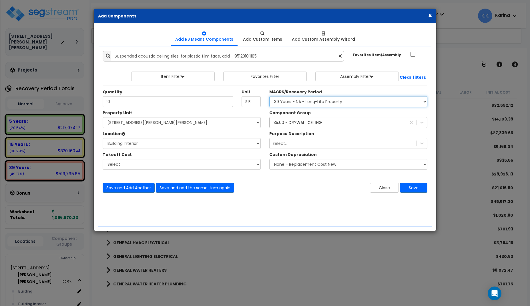
click option "39 Years - NA - Long-Life Property" at bounding box center [0, 0] width 0 height 0
click at [289, 123] on div "135.00 - DRYWALL CEILING" at bounding box center [297, 123] width 49 height 6
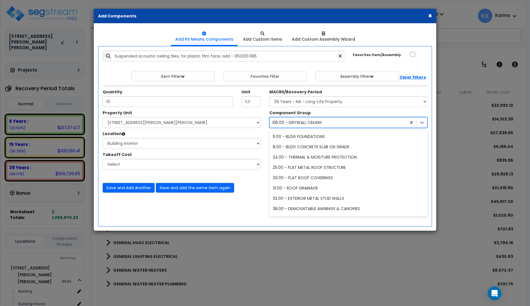
scroll to position [166, 0]
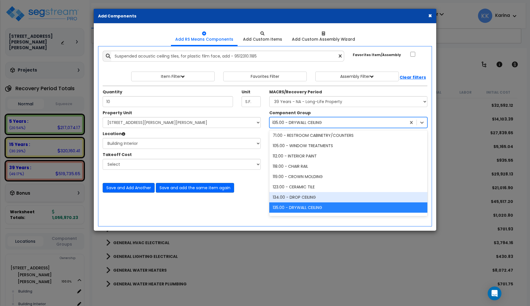
click at [295, 194] on div "134.00 - DROP CEILING" at bounding box center [348, 197] width 158 height 10
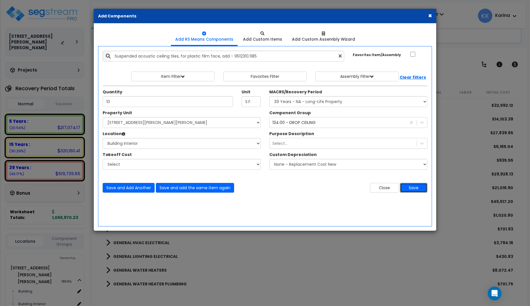
click at [417, 188] on button "Save" at bounding box center [413, 188] width 27 height 10
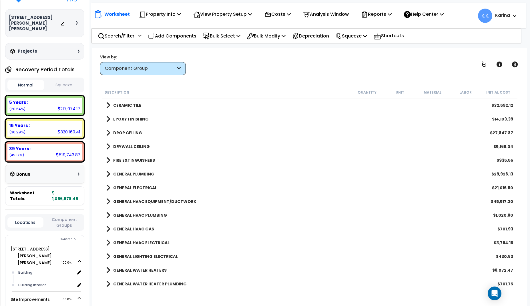
scroll to position [34, 0]
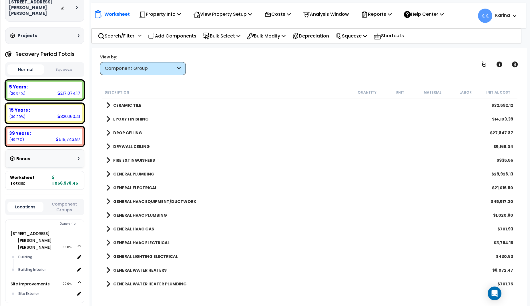
click at [109, 133] on span at bounding box center [108, 133] width 4 height 8
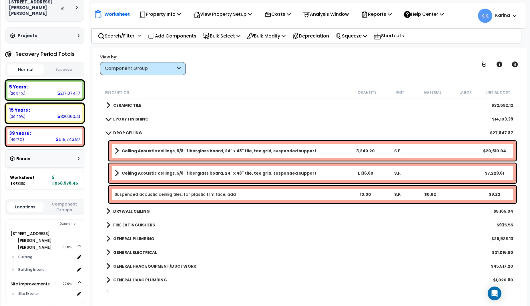
click at [245, 285] on div "GENERAL HVAC PLUMBING $1,020.80" at bounding box center [309, 280] width 413 height 14
click at [265, 291] on div "GENERAL HVAC GAS $701.93" at bounding box center [309, 294] width 413 height 14
click at [152, 195] on link "Suspended acoustic ceiling tiles, for plastic film face, add" at bounding box center [175, 194] width 121 height 6
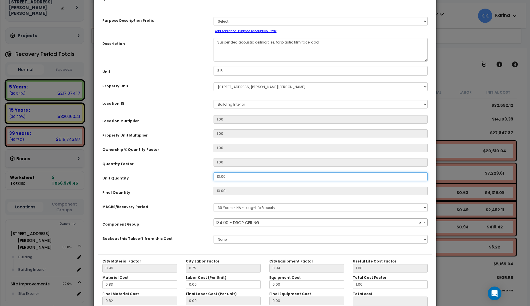
drag, startPoint x: 231, startPoint y: 193, endPoint x: 201, endPoint y: 192, distance: 30.1
click at [201, 182] on div "Unit Quantity 10.00" at bounding box center [265, 177] width 334 height 10
drag, startPoint x: 231, startPoint y: 194, endPoint x: 195, endPoint y: 188, distance: 36.5
click at [214, 181] on input "10.00" at bounding box center [321, 176] width 214 height 9
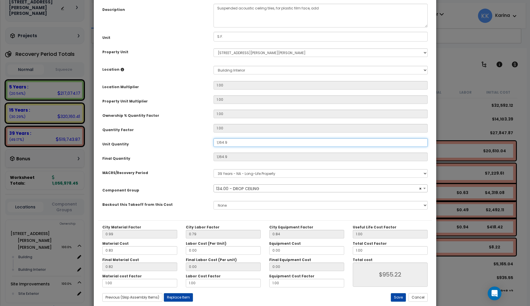
scroll to position [64, 0]
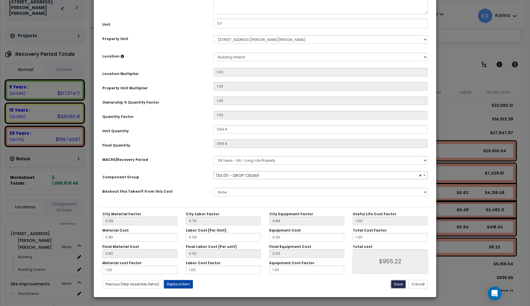
click at [402, 283] on button "Save" at bounding box center [398, 284] width 15 height 9
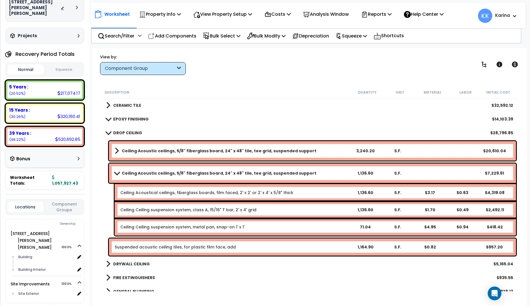
click at [138, 172] on b "Ceiling Acoustic ceilings, 5/8" fiberglass board, 24" x 48" tile, tee grid, sus…" at bounding box center [219, 173] width 195 height 6
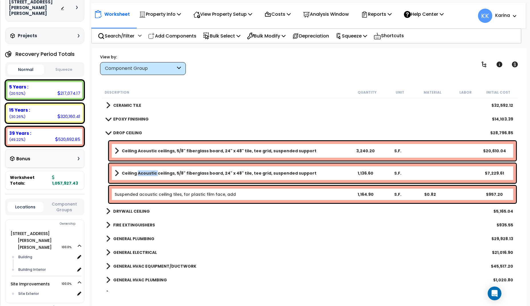
click at [138, 172] on b "Ceiling Acoustic ceilings, 5/8" fiberglass board, 24" x 48" tile, tee grid, sus…" at bounding box center [219, 173] width 195 height 6
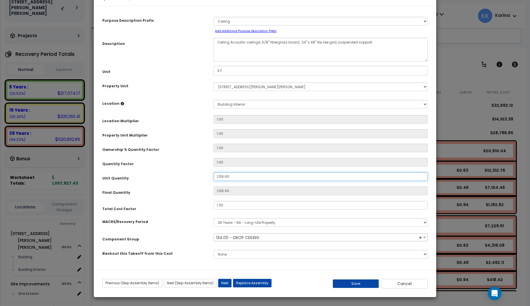
drag, startPoint x: 235, startPoint y: 193, endPoint x: 198, endPoint y: 190, distance: 37.0
click at [214, 181] on input "1,136.60" at bounding box center [321, 176] width 214 height 9
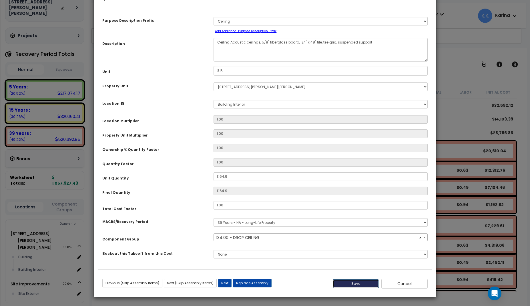
click at [352, 281] on button "Save" at bounding box center [356, 283] width 46 height 9
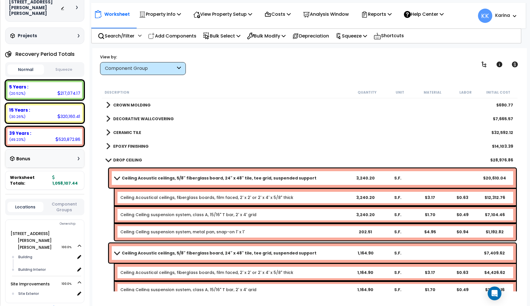
scroll to position [309, 0]
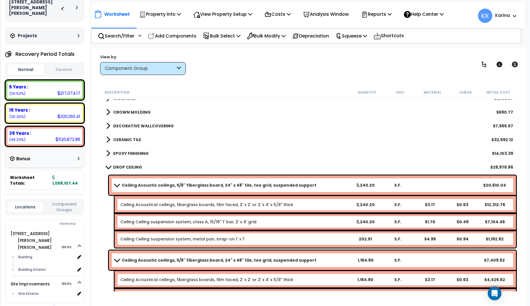
click at [108, 167] on span at bounding box center [108, 167] width 8 height 4
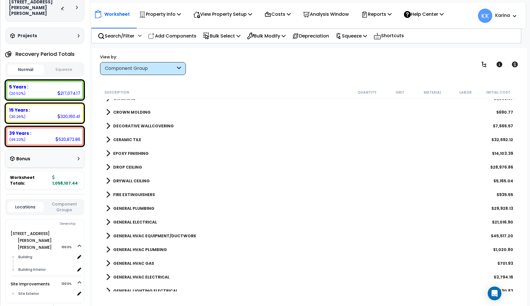
click at [108, 152] on span at bounding box center [108, 153] width 4 height 8
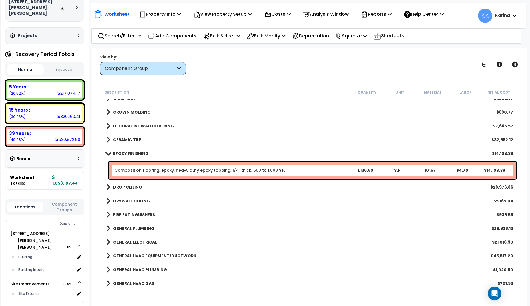
click at [143, 170] on link "Composition flooring, epoxy, heavy duty epoxy topping, 1/4" thick, 500 to 1,000…" at bounding box center [200, 170] width 170 height 6
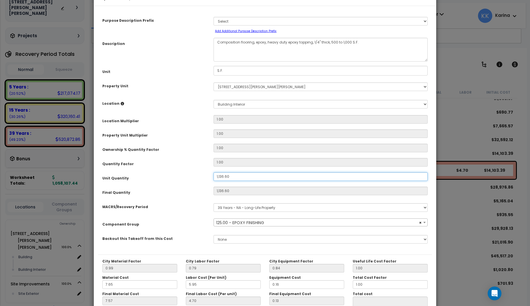
drag, startPoint x: 237, startPoint y: 193, endPoint x: 191, endPoint y: 187, distance: 45.6
click at [191, 187] on div "Purpose Description Prefix Select A/V System A/V System Equipment A/V System Eq…" at bounding box center [265, 132] width 334 height 244
drag, startPoint x: 230, startPoint y: 193, endPoint x: 201, endPoint y: 193, distance: 28.6
click at [214, 181] on input "1,136.60" at bounding box center [321, 176] width 214 height 9
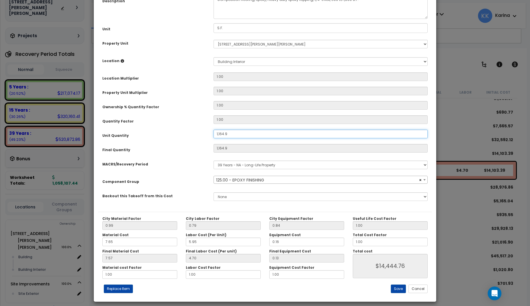
scroll to position [64, 0]
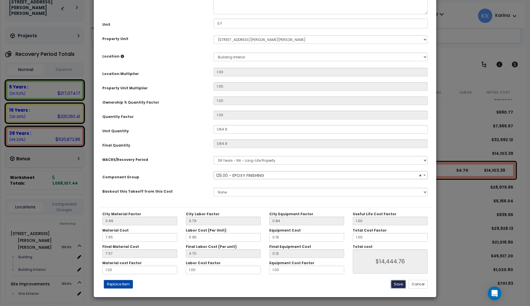
click at [396, 283] on button "Save" at bounding box center [398, 284] width 15 height 9
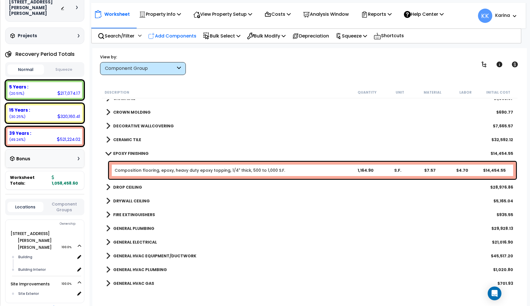
click at [178, 34] on p "Add Components" at bounding box center [172, 36] width 48 height 8
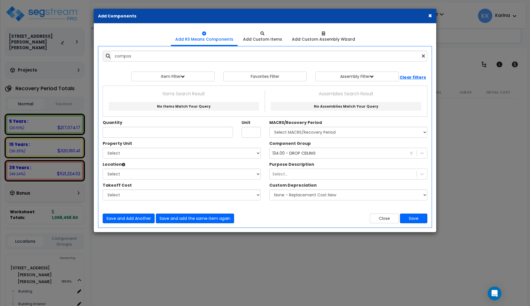
scroll to position [34, 0]
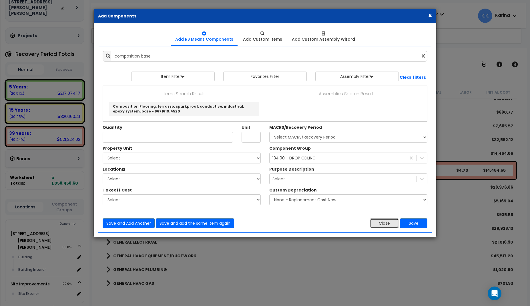
click at [386, 223] on button "Close" at bounding box center [384, 223] width 29 height 10
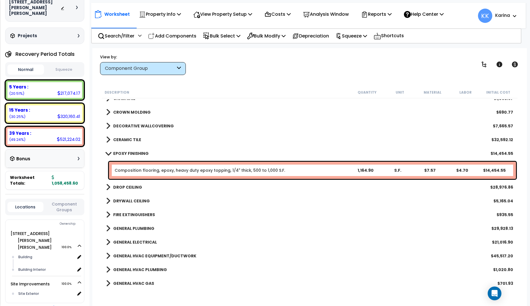
click at [107, 151] on span at bounding box center [108, 153] width 8 height 4
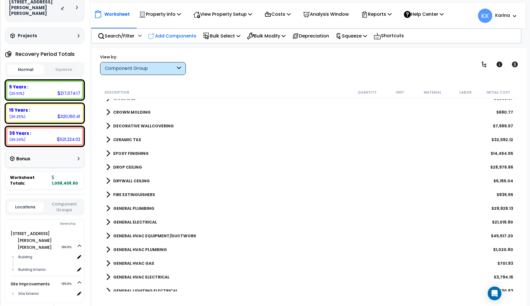
click at [178, 35] on p "Add Components" at bounding box center [172, 36] width 48 height 8
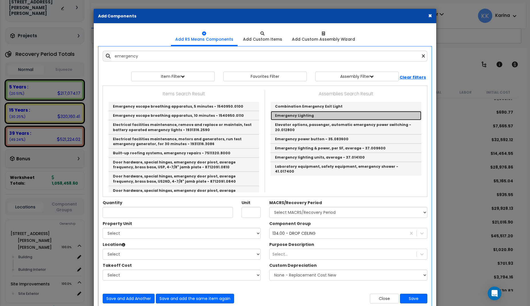
click at [293, 114] on link "Emergency Lighting" at bounding box center [346, 115] width 151 height 9
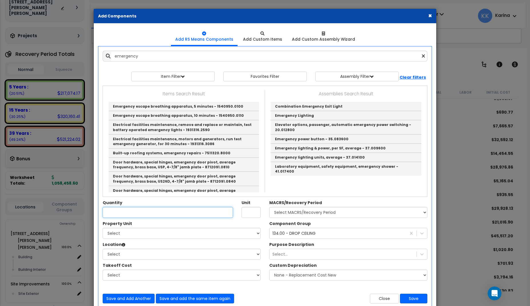
type input "Emergency Lighting"
type input "EA"
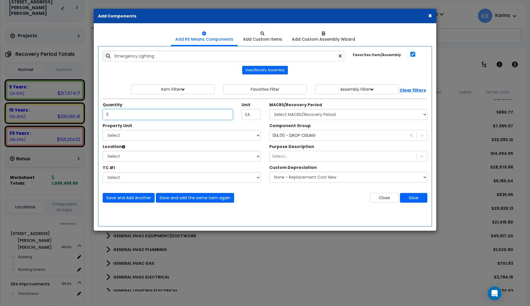
type input "5"
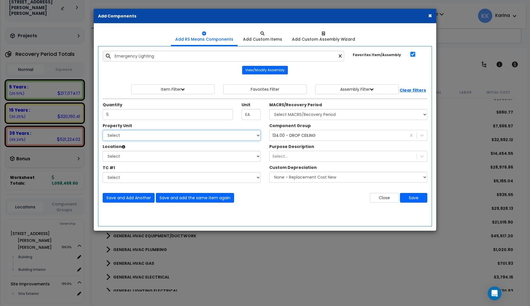
click at [103, 130] on select "Select [STREET_ADDRESS][PERSON_NAME][PERSON_NAME] Site Improvements" at bounding box center [182, 135] width 158 height 11
select select "167214"
click option "[STREET_ADDRESS][PERSON_NAME][PERSON_NAME]" at bounding box center [0, 0] width 0 height 0
click at [103, 151] on select "Select Building Building Interior Add Additional Location" at bounding box center [182, 156] width 158 height 11
select select "461"
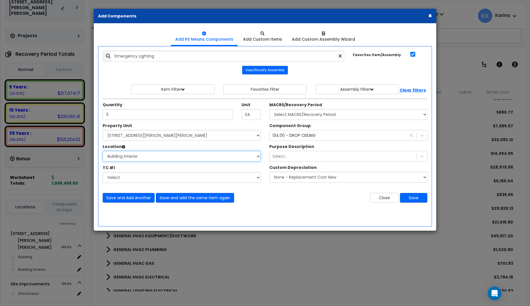
click option "Building Interior" at bounding box center [0, 0] width 0 height 0
click at [269, 109] on select "Select MACRS/Recovery Period 5 Years - 57.0 - Distributive Trades & Services 5 …" at bounding box center [348, 114] width 158 height 11
select select "3669"
click option "39 Years - NA - Long-Life Property" at bounding box center [0, 0] width 0 height 0
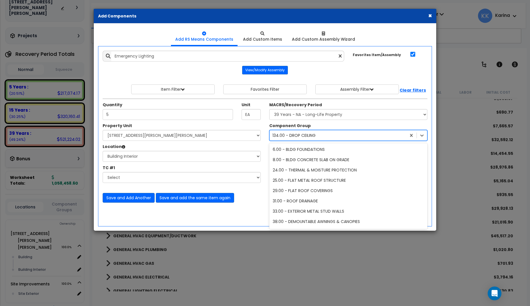
click at [300, 136] on div "134.00 - DROP CEILING" at bounding box center [294, 135] width 43 height 6
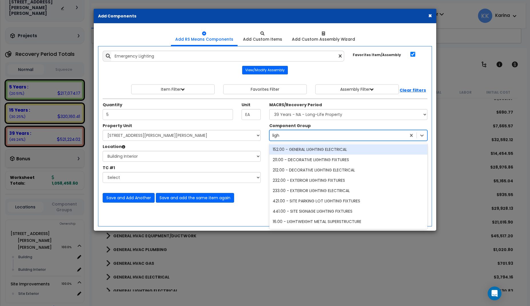
type input "light"
click at [305, 148] on div "152.00 - GENERAL LIGHTING ELECTRICAL" at bounding box center [348, 149] width 158 height 10
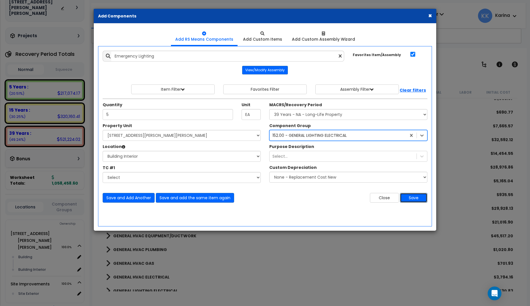
click at [413, 198] on button "Save" at bounding box center [413, 198] width 27 height 10
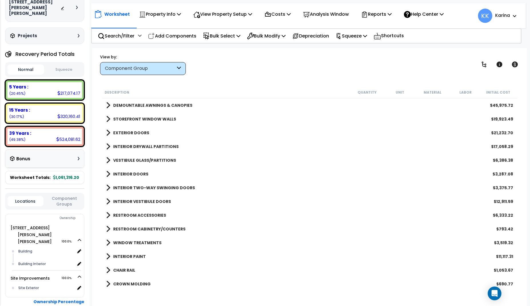
scroll to position [103, 0]
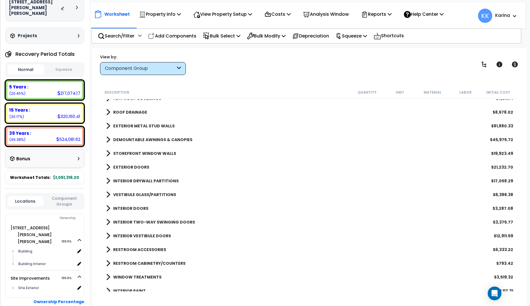
click at [108, 194] on span at bounding box center [108, 195] width 4 height 8
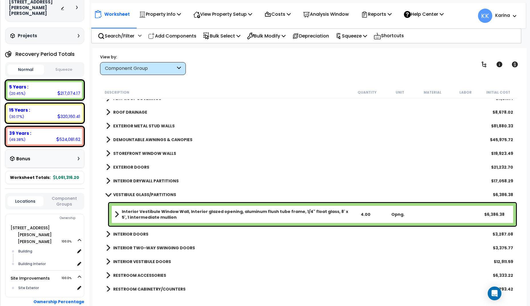
click at [108, 193] on span at bounding box center [108, 194] width 8 height 4
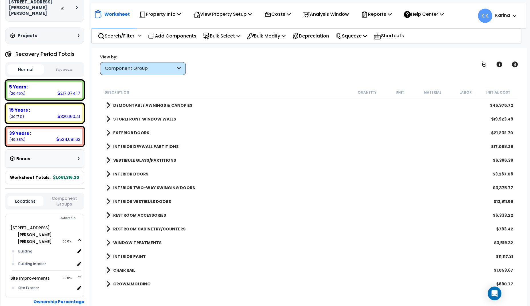
scroll to position [172, 0]
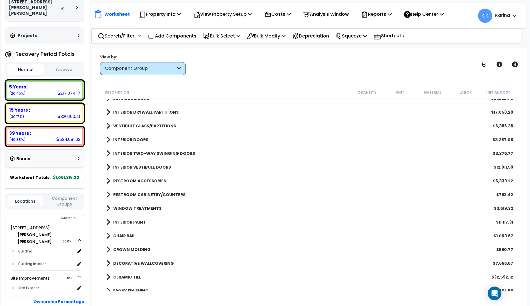
click at [107, 124] on span at bounding box center [108, 126] width 4 height 8
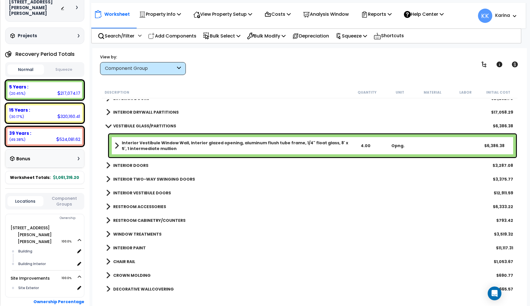
click at [107, 124] on link "VESTIBULE GLASS/PARTITIONS" at bounding box center [141, 126] width 70 height 8
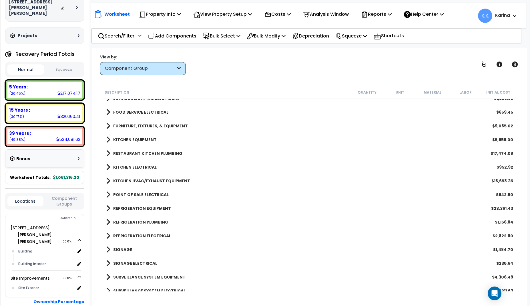
scroll to position [755, 0]
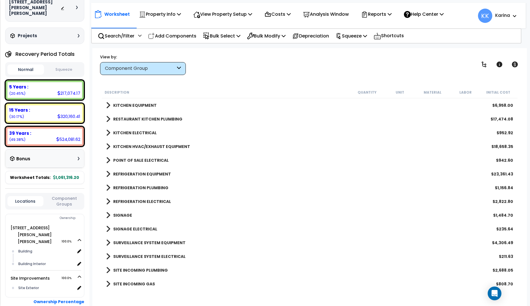
click at [107, 131] on span at bounding box center [108, 133] width 4 height 8
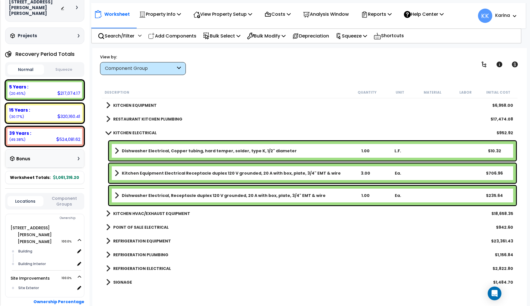
click at [107, 131] on span at bounding box center [108, 132] width 8 height 4
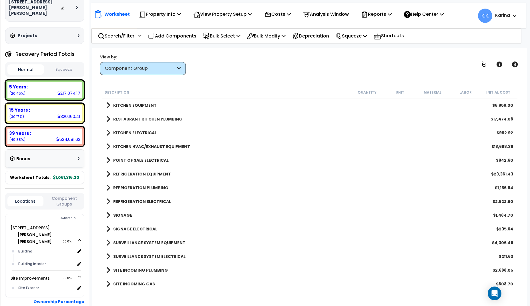
click at [108, 158] on span at bounding box center [108, 160] width 4 height 8
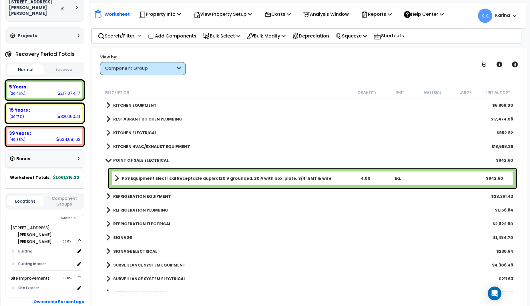
click at [108, 158] on span at bounding box center [108, 160] width 8 height 4
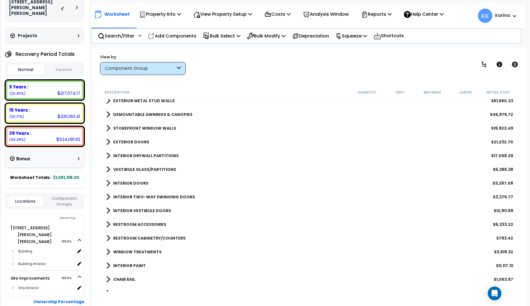
scroll to position [116, 0]
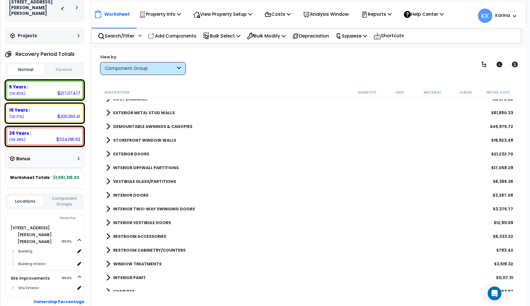
click at [109, 139] on span at bounding box center [108, 140] width 4 height 8
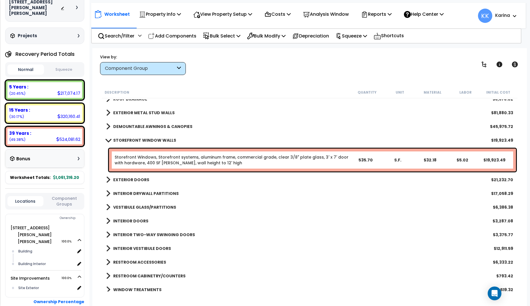
click at [109, 139] on span at bounding box center [108, 140] width 8 height 4
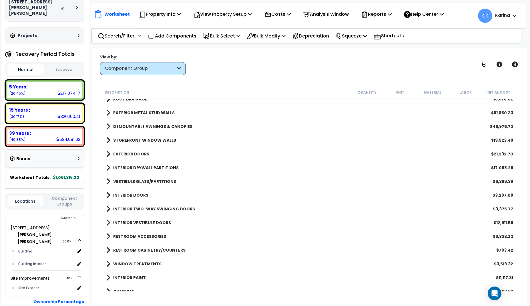
click at [109, 139] on span at bounding box center [108, 140] width 4 height 8
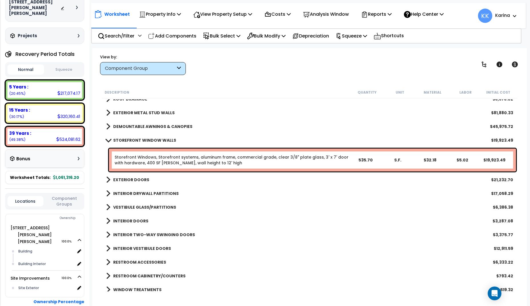
click at [126, 159] on link "Storefront Windows, Storefront systems, aluminum frame, commercial grade, clear…" at bounding box center [232, 159] width 235 height 11
click at [166, 37] on p "Add Components" at bounding box center [172, 36] width 48 height 8
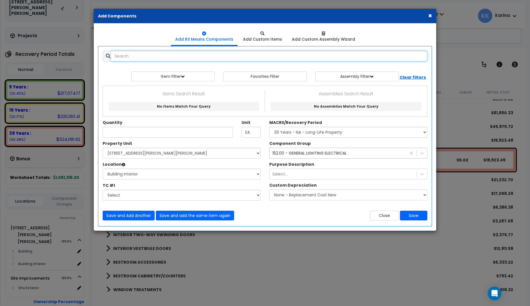
select select
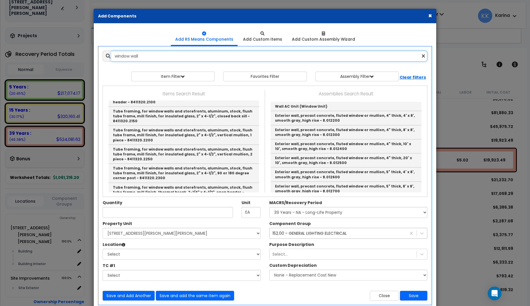
scroll to position [1373, 0]
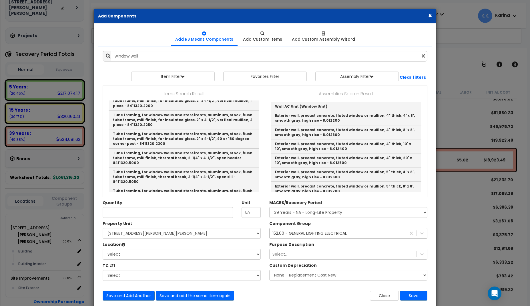
type input "Window wall, aluminum, stock, including glazing, average - 8412610.0050"
checkbox input "false"
type input "S.F."
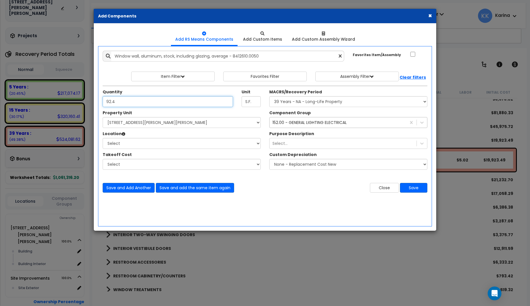
type input "92.4"
select select "167214"
click option "[STREET_ADDRESS][PERSON_NAME][PERSON_NAME]" at bounding box center [0, 0] width 0 height 0
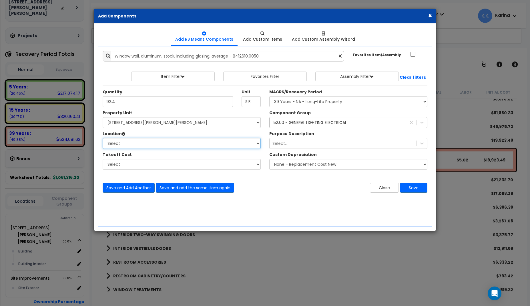
click at [103, 138] on select "Select Building Building Interior Add Additional Location" at bounding box center [182, 143] width 158 height 11
select select "6"
click option "Building" at bounding box center [0, 0] width 0 height 0
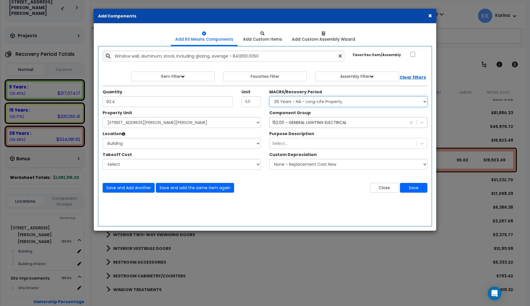
click at [269, 96] on select "Select MACRS/Recovery Period 5 Years - 57.0 - Distributive Trades & Services 5 …" at bounding box center [348, 101] width 158 height 11
select select "3667"
click option "5 Years - 57.0 - Distributive Trades & Services" at bounding box center [0, 0] width 0 height 0
click at [292, 124] on div "152.00 - GENERAL LIGHTING ELECTRICAL" at bounding box center [310, 123] width 74 height 6
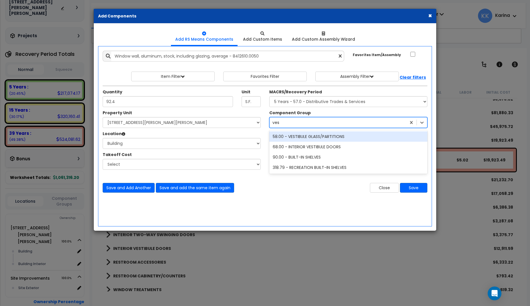
scroll to position [0, 0]
type input "vest"
click at [304, 138] on div "58.00 - VESTIBULE GLASS/PARTITIONS" at bounding box center [348, 136] width 158 height 10
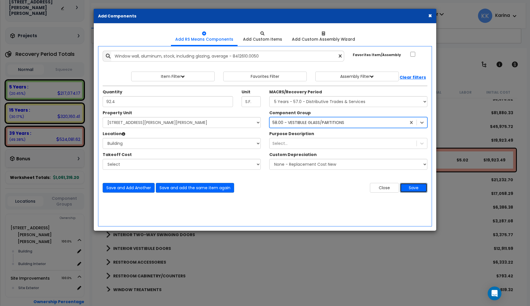
click at [409, 188] on button "Save" at bounding box center [413, 188] width 27 height 10
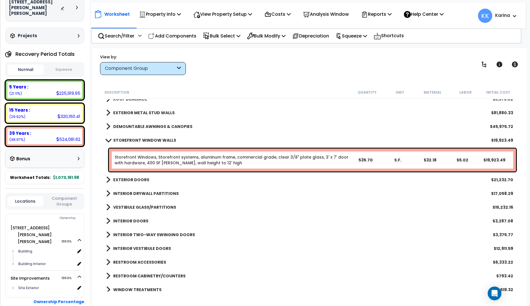
click at [108, 206] on span at bounding box center [108, 207] width 4 height 8
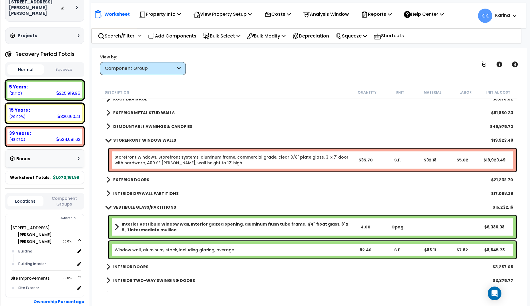
click at [142, 226] on b "Interior Vestibule Window Wall, Interior glazed opening, aluminum flush tube fr…" at bounding box center [236, 226] width 228 height 11
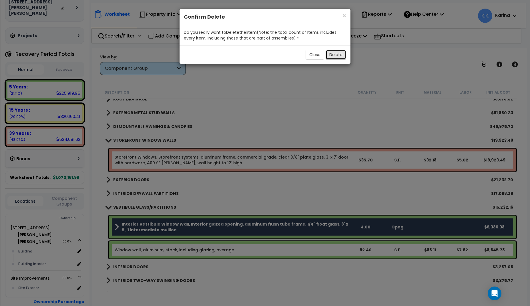
click at [339, 55] on button "Delete" at bounding box center [336, 55] width 21 height 10
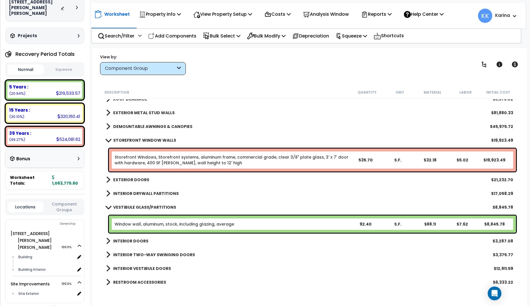
click at [107, 140] on span at bounding box center [108, 140] width 8 height 4
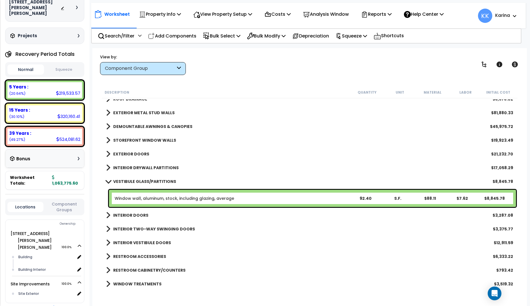
click at [108, 182] on span at bounding box center [108, 181] width 8 height 4
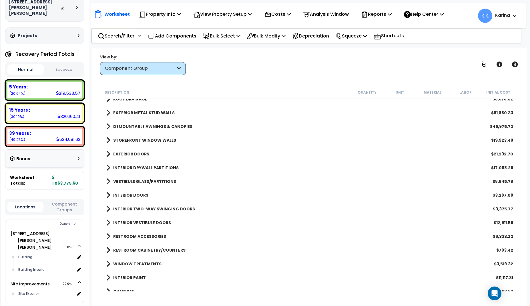
click at [250, 236] on div "RESTROOM ACCESSORIES $6,333.22" at bounding box center [309, 236] width 413 height 14
